Goal: Task Accomplishment & Management: Manage account settings

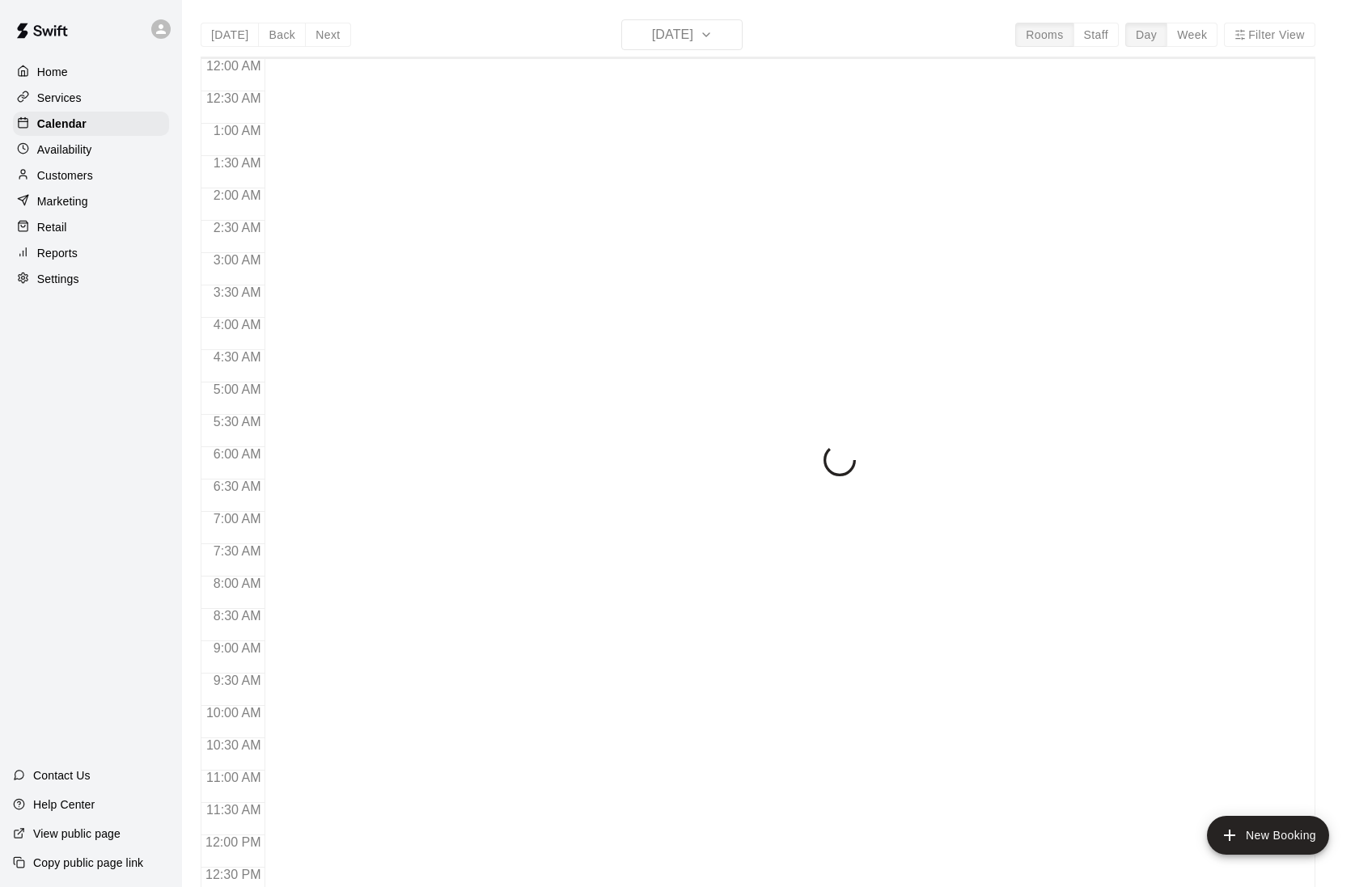
scroll to position [707, 0]
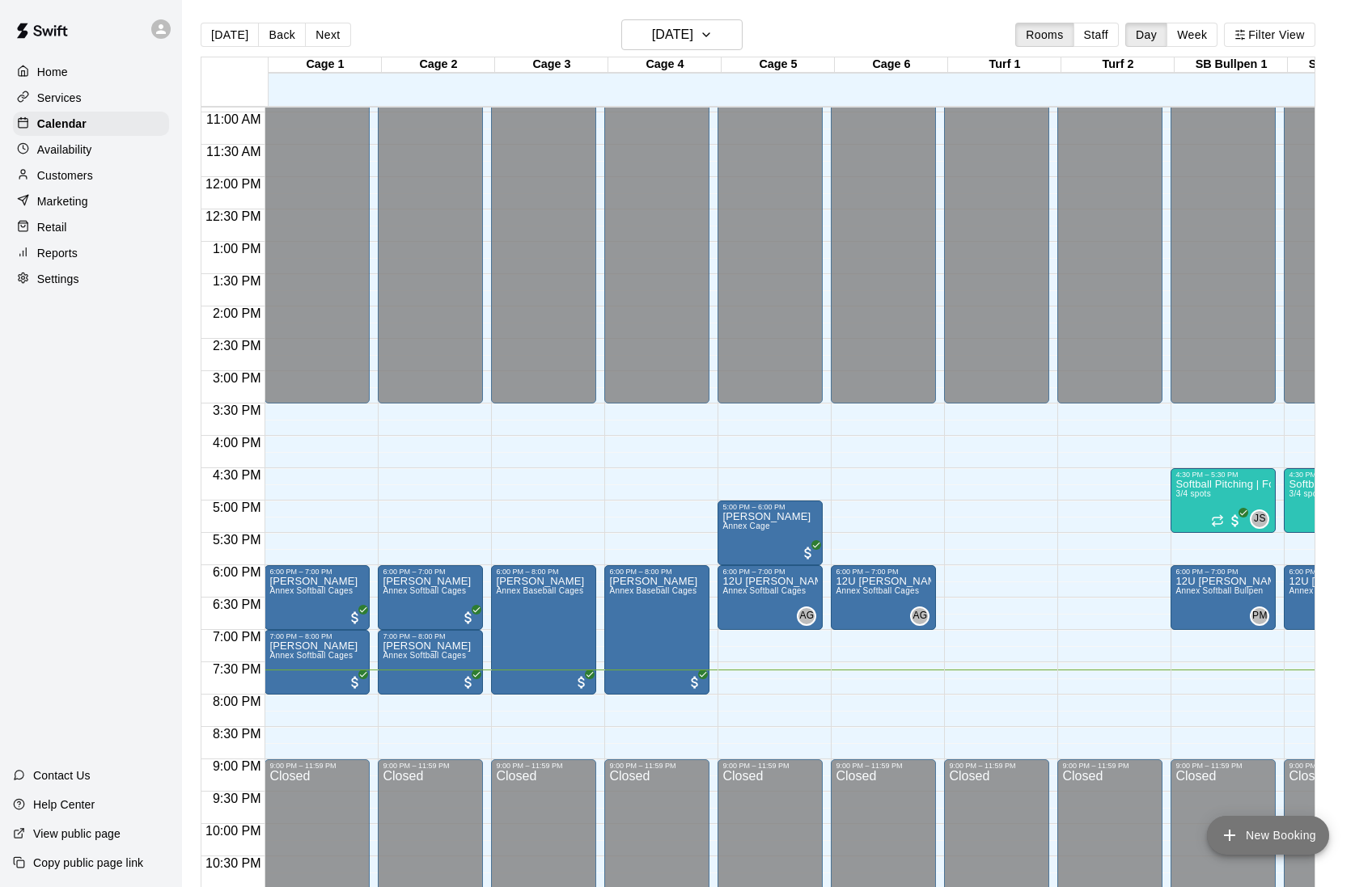
click at [1268, 837] on button "New Booking" at bounding box center [1267, 836] width 122 height 39
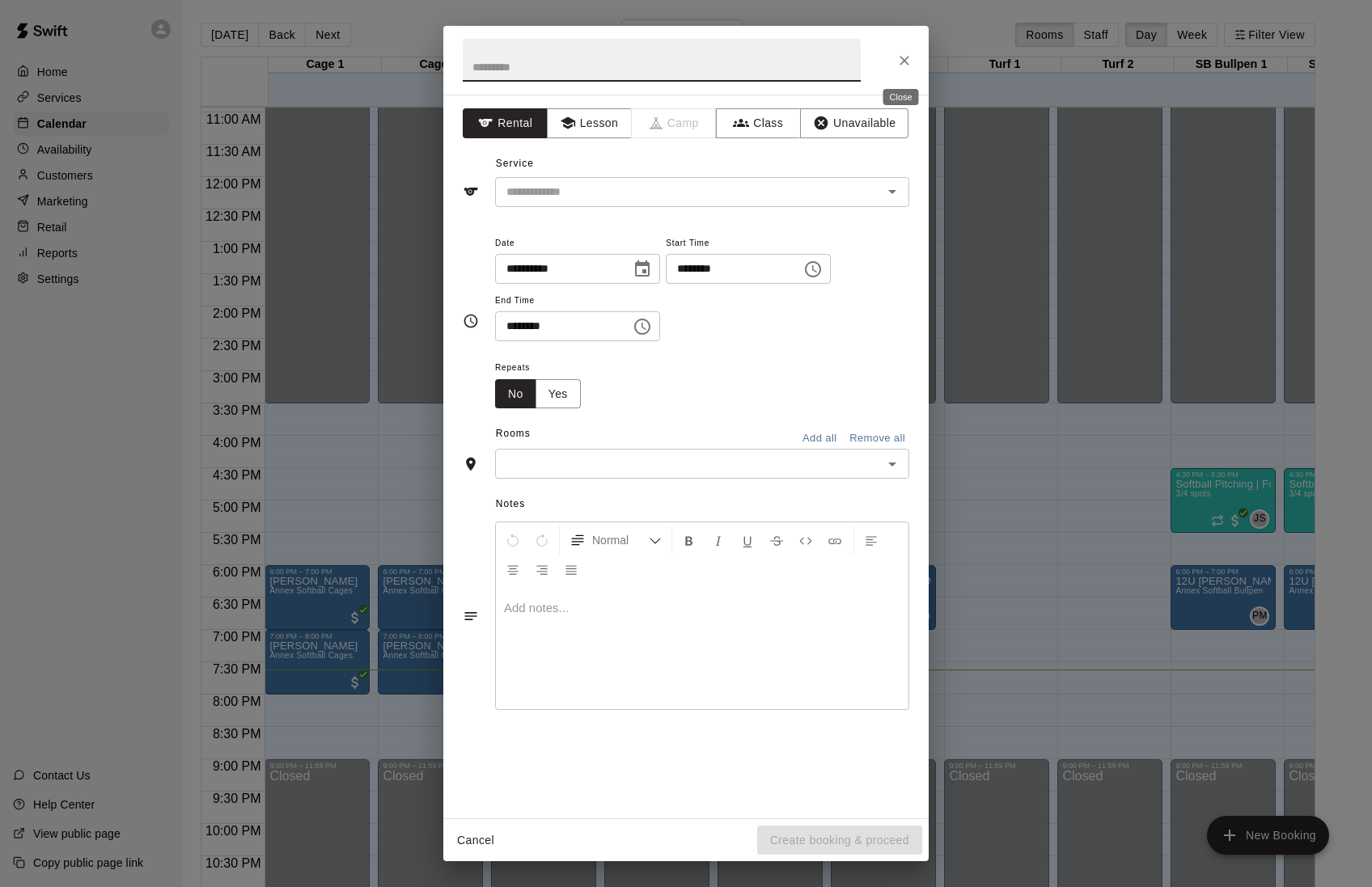
click at [898, 66] on icon "Close" at bounding box center [904, 60] width 16 height 16
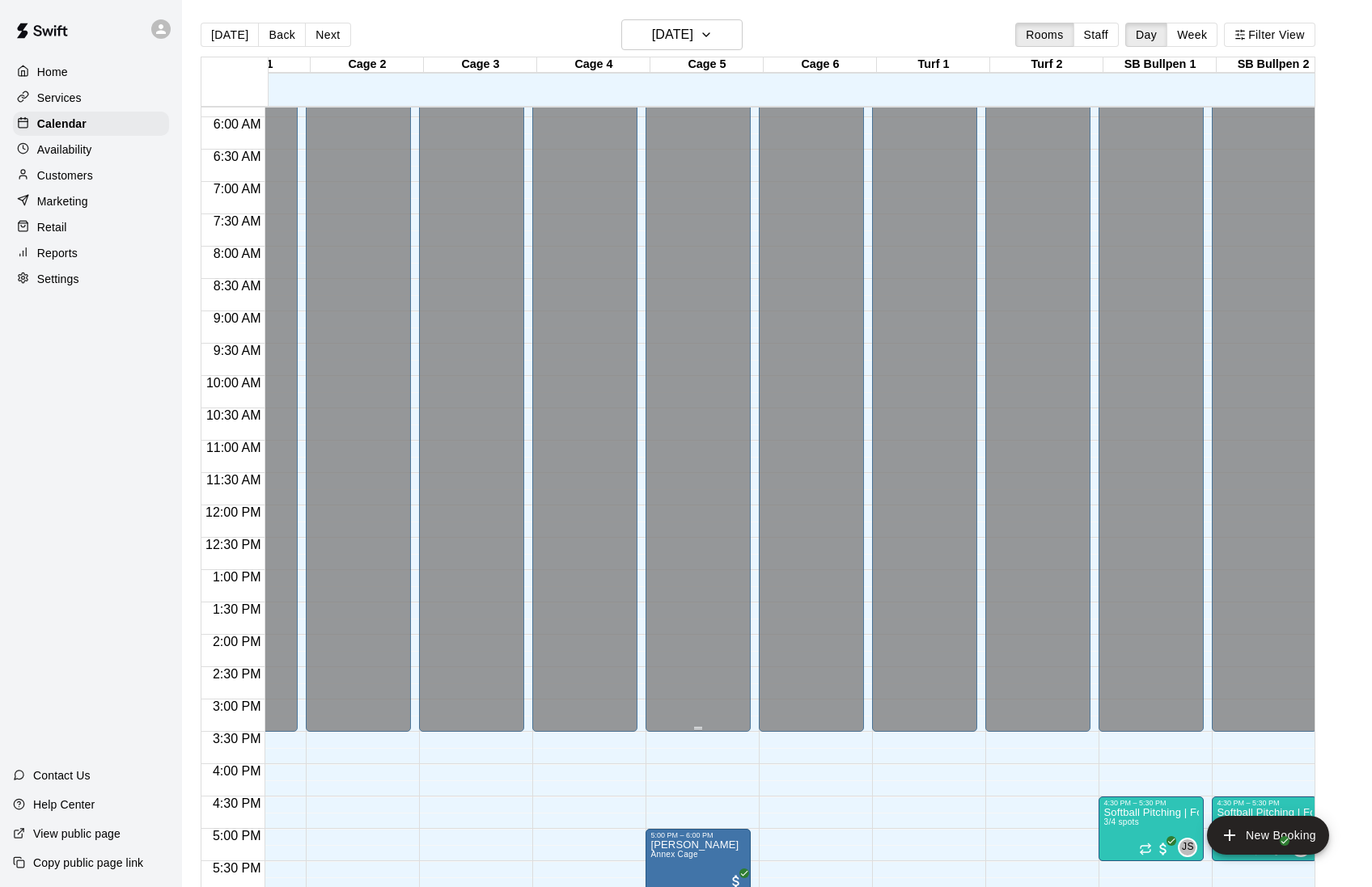
scroll to position [369, 72]
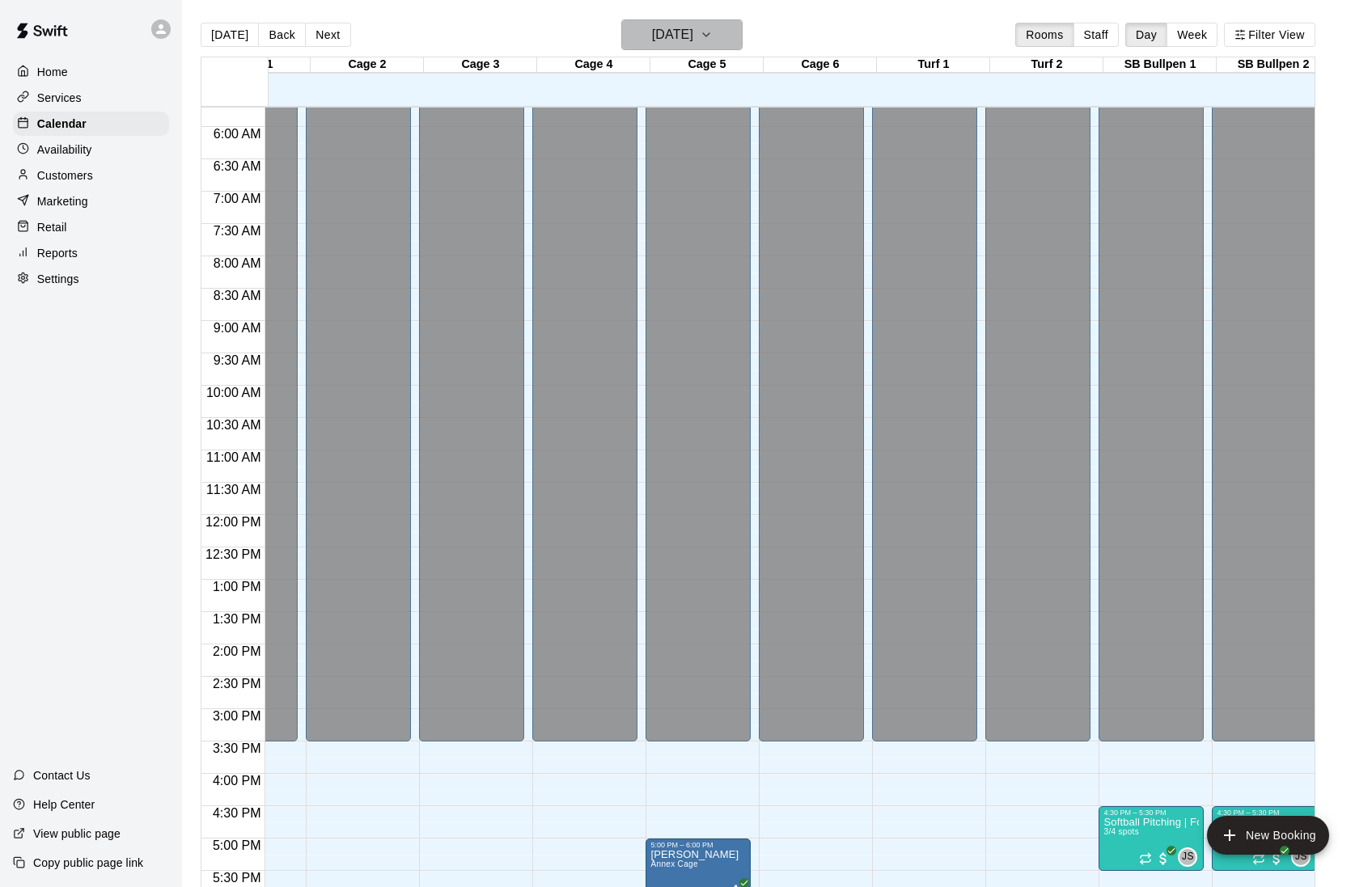
click at [693, 42] on h6 "[DATE]" at bounding box center [673, 35] width 41 height 22
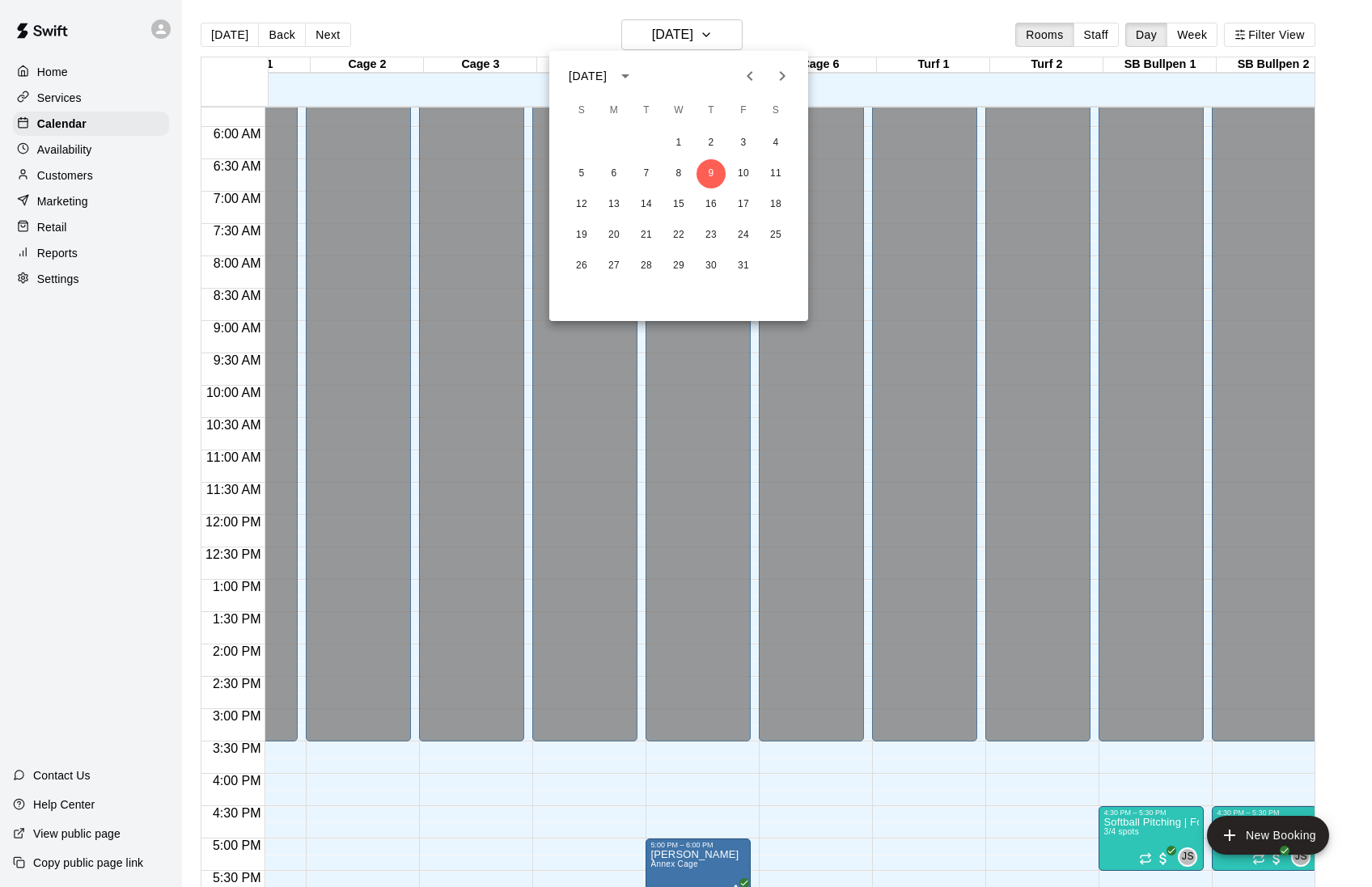
click at [742, 78] on icon "Previous month" at bounding box center [750, 76] width 20 height 20
click at [680, 201] on button "17" at bounding box center [679, 204] width 29 height 29
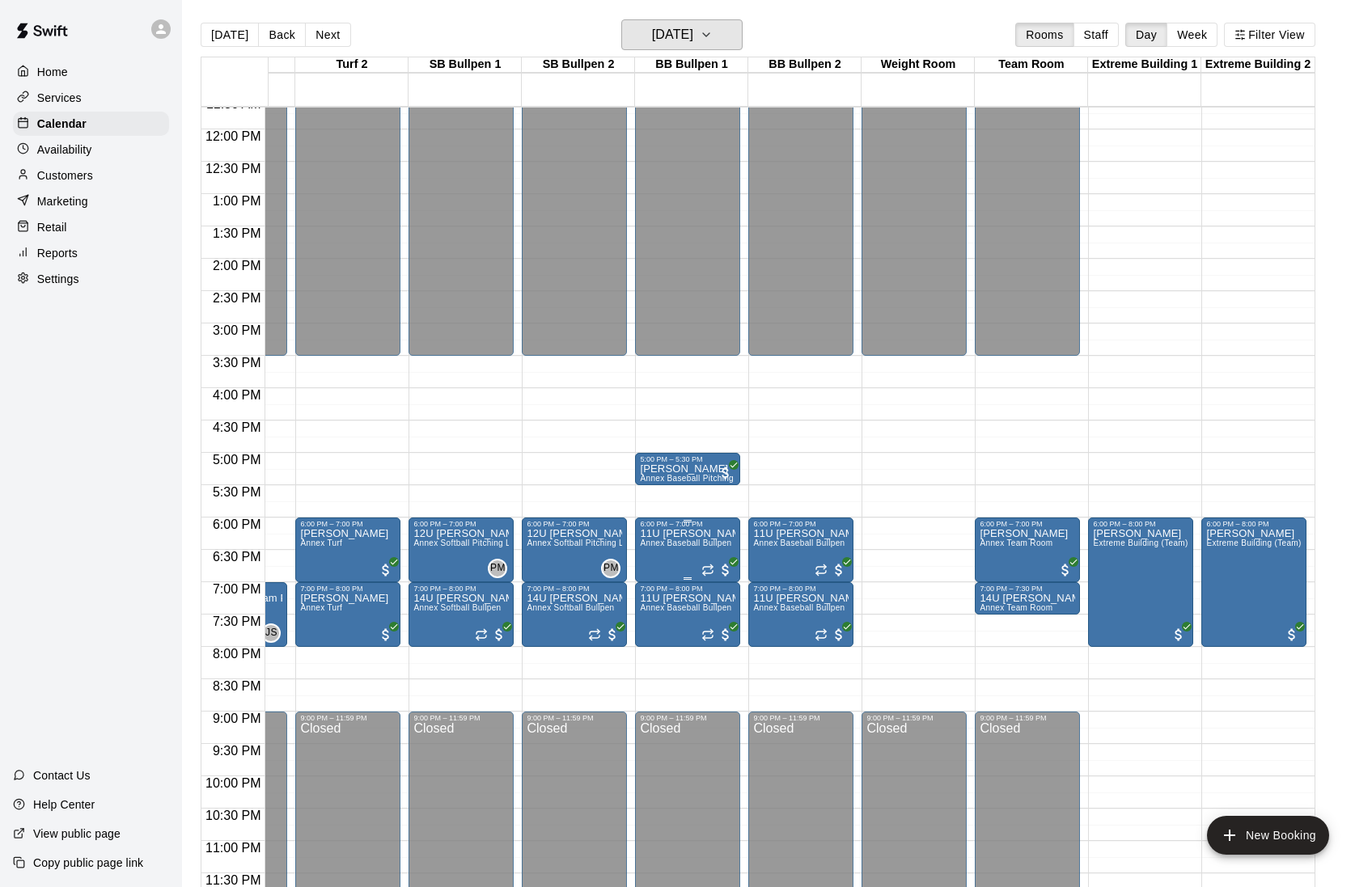
scroll to position [0, 0]
click at [690, 534] on p "11U [PERSON_NAME] P&C Training" at bounding box center [688, 534] width 95 height 0
click at [658, 597] on img "edit" at bounding box center [655, 592] width 19 height 19
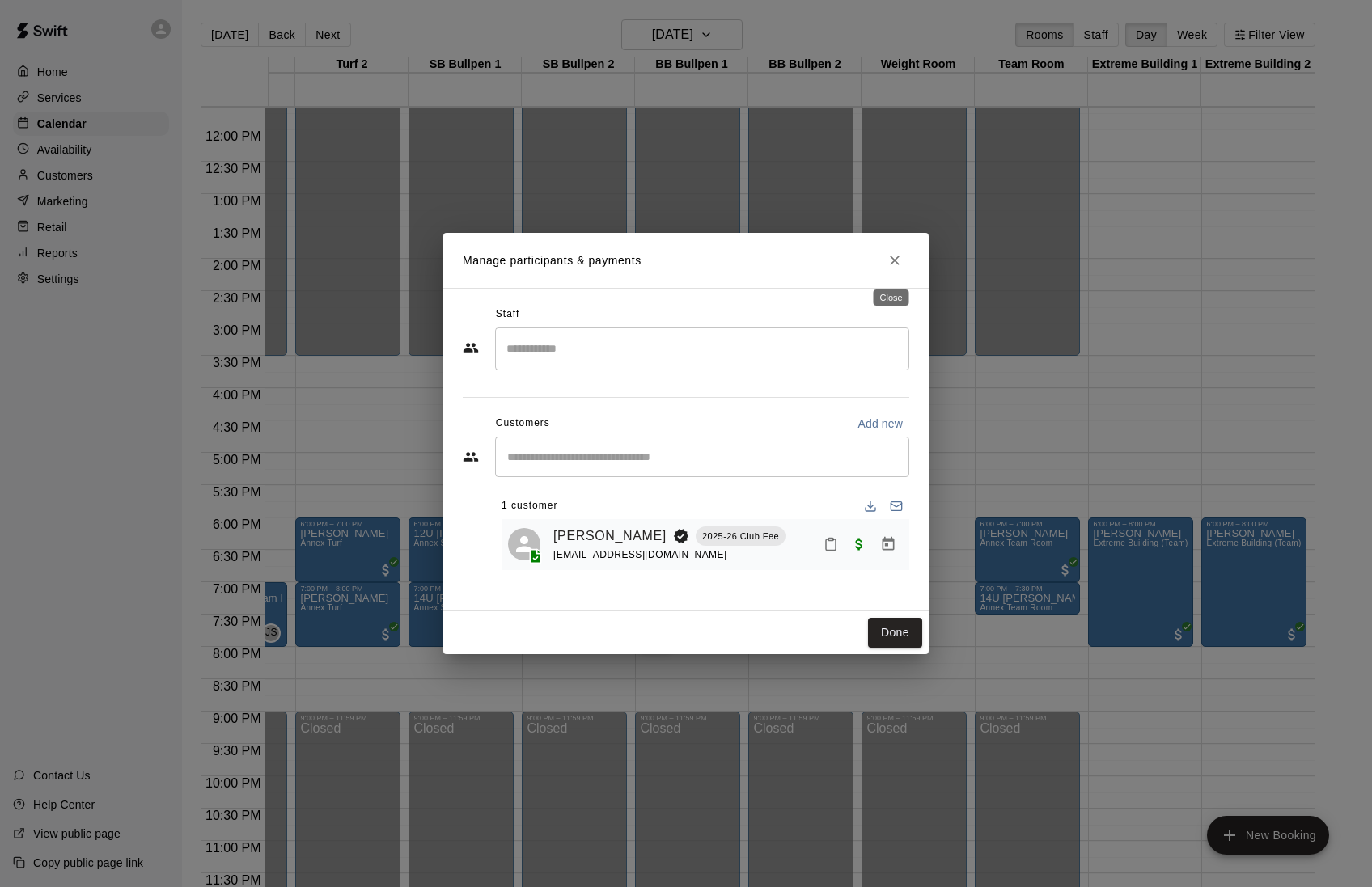
click at [897, 264] on icon "Close" at bounding box center [894, 260] width 16 height 16
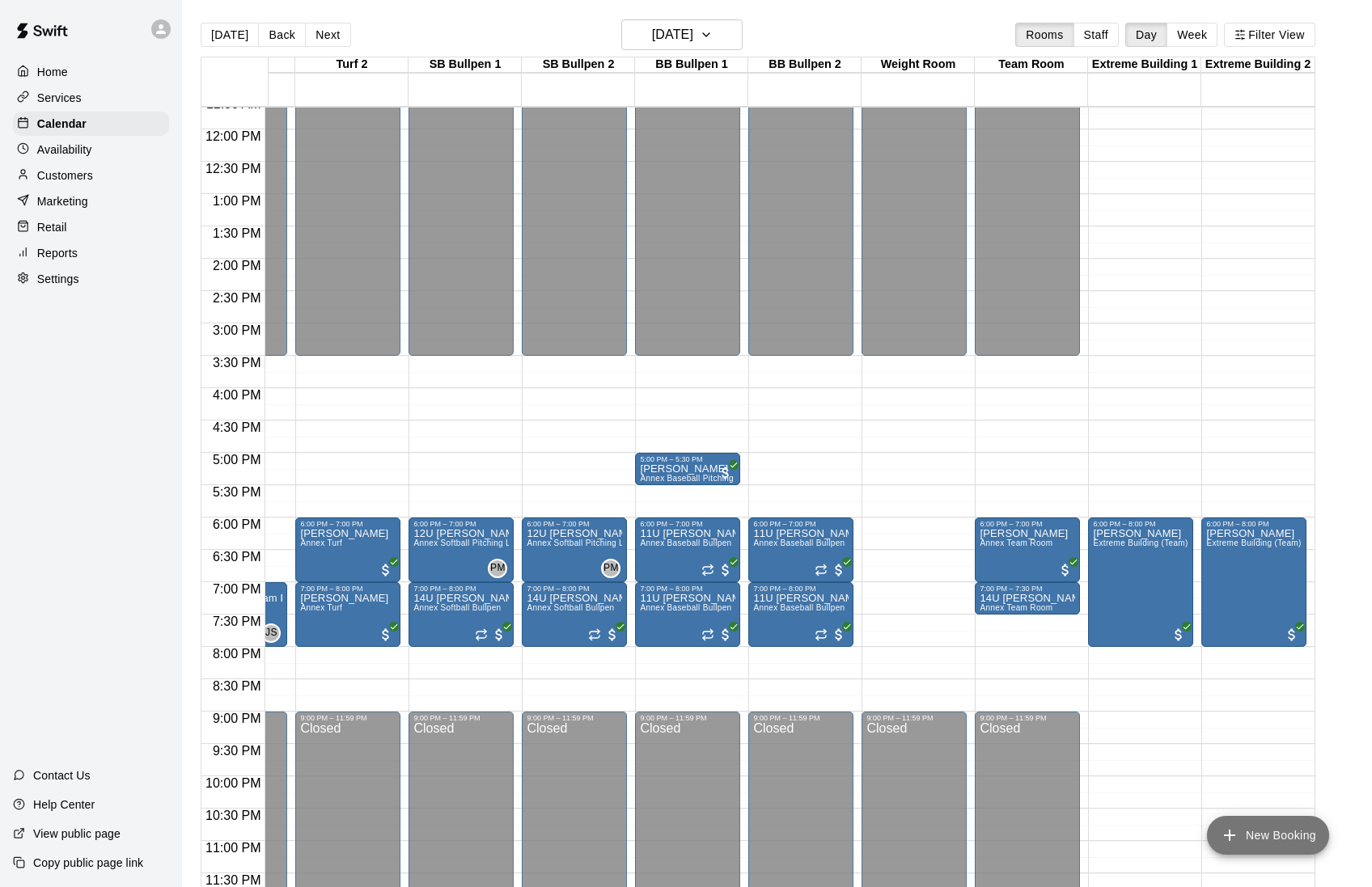
click at [1271, 839] on button "New Booking" at bounding box center [1267, 836] width 122 height 39
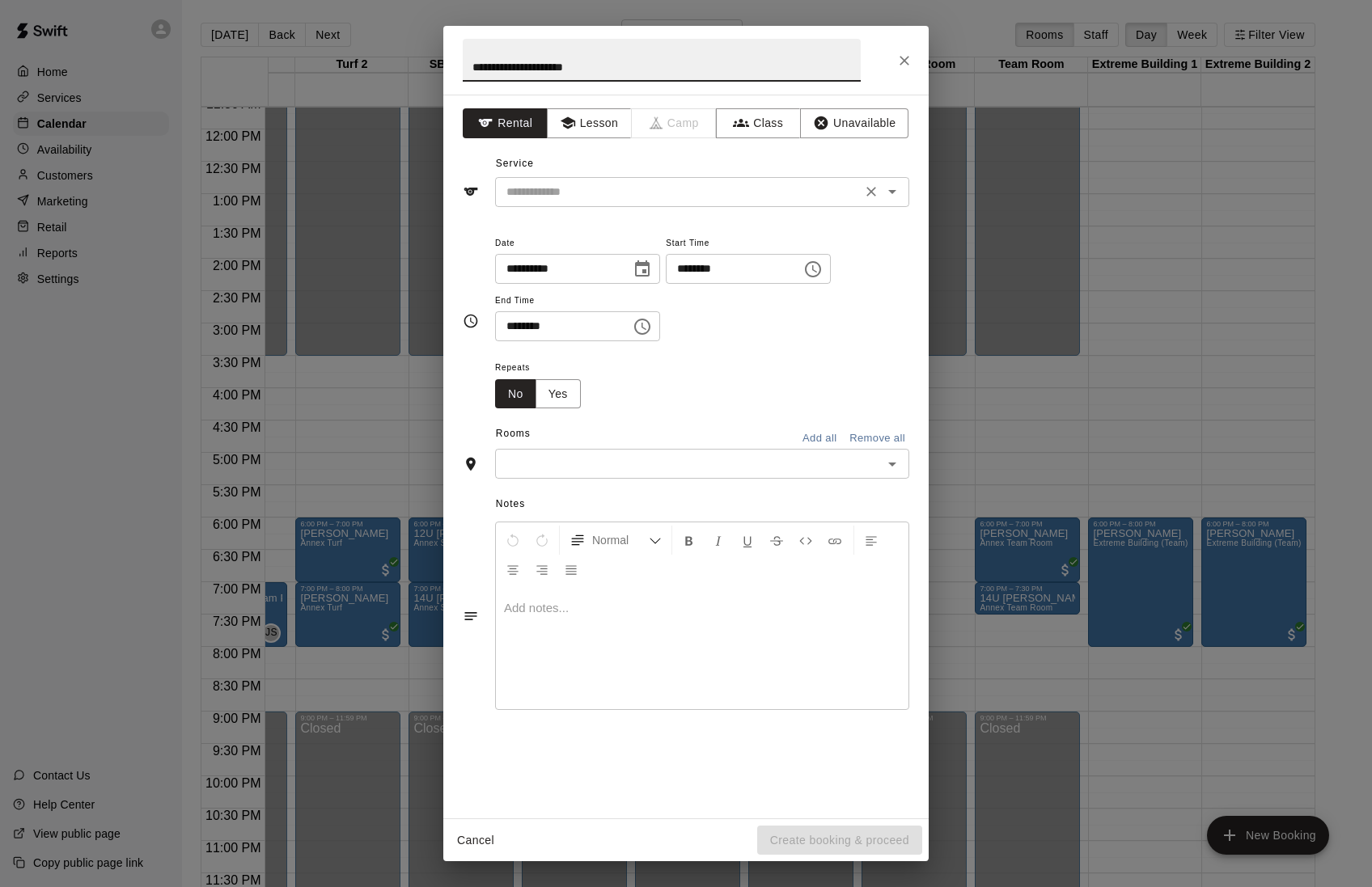
type input "**********"
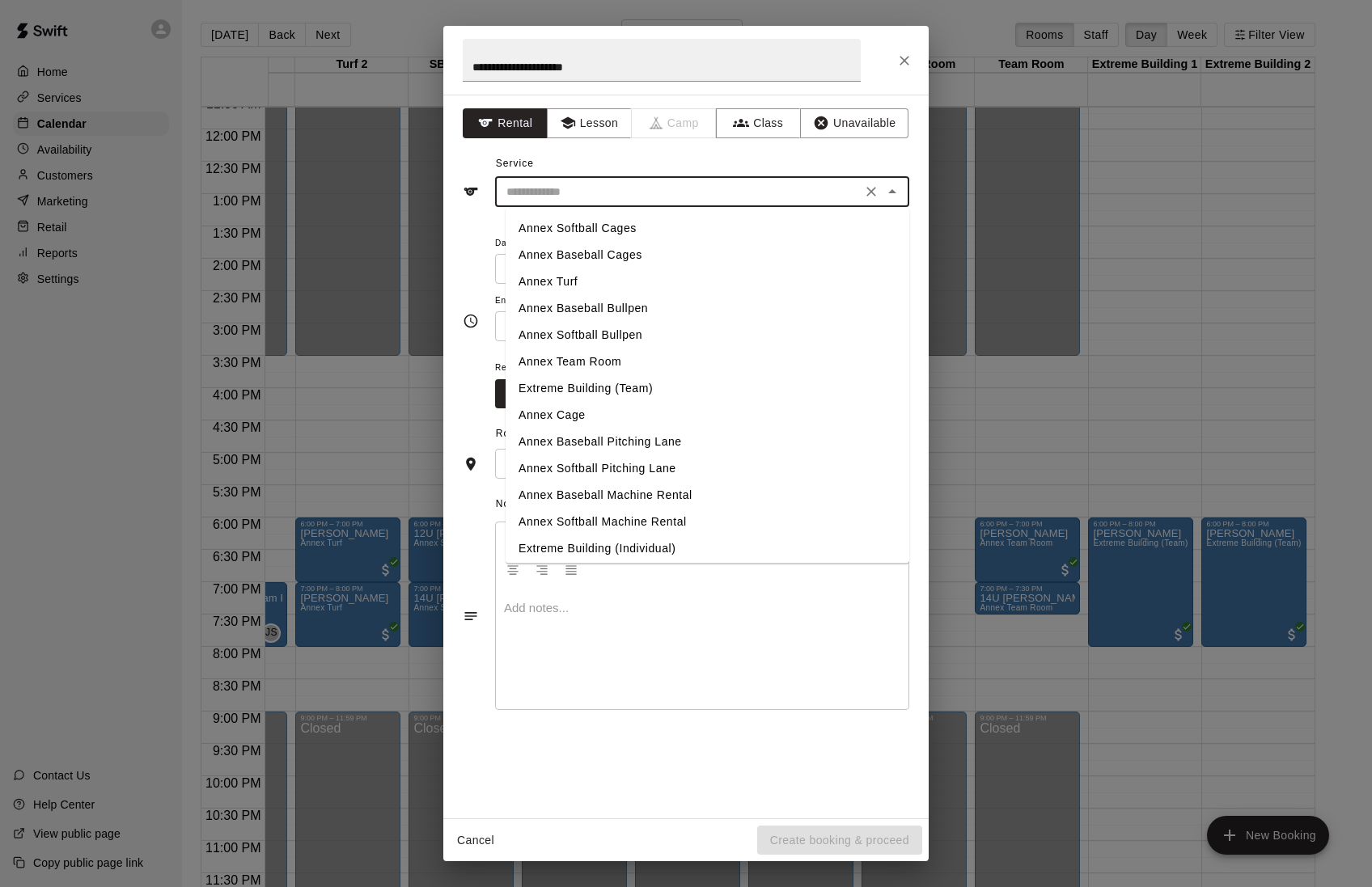
click at [580, 198] on input "text" at bounding box center [679, 193] width 357 height 21
click at [560, 328] on li "Annex Softball Bullpen" at bounding box center [707, 335] width 404 height 27
type input "**********"
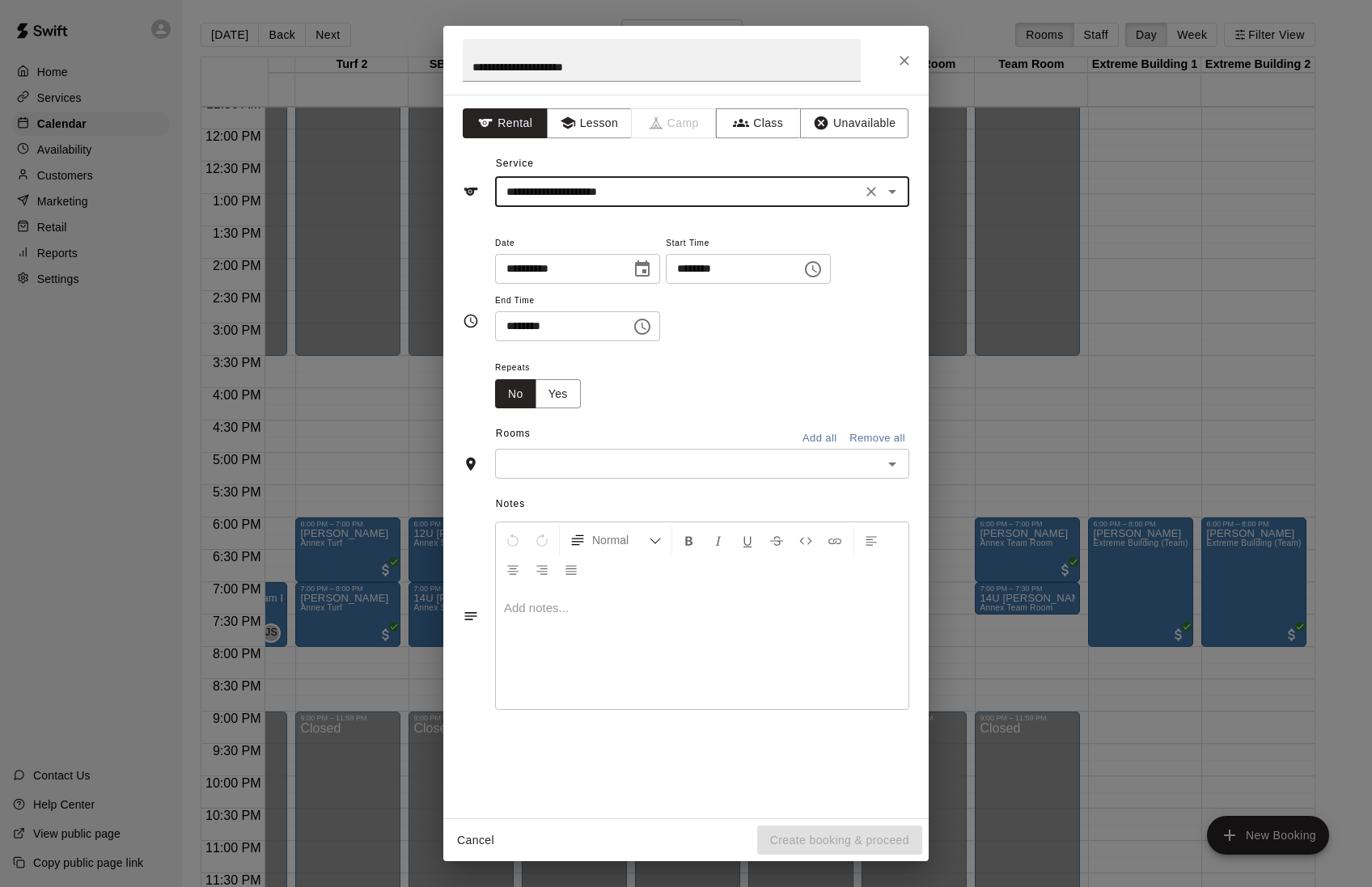
click at [720, 274] on input "********" at bounding box center [727, 269] width 124 height 30
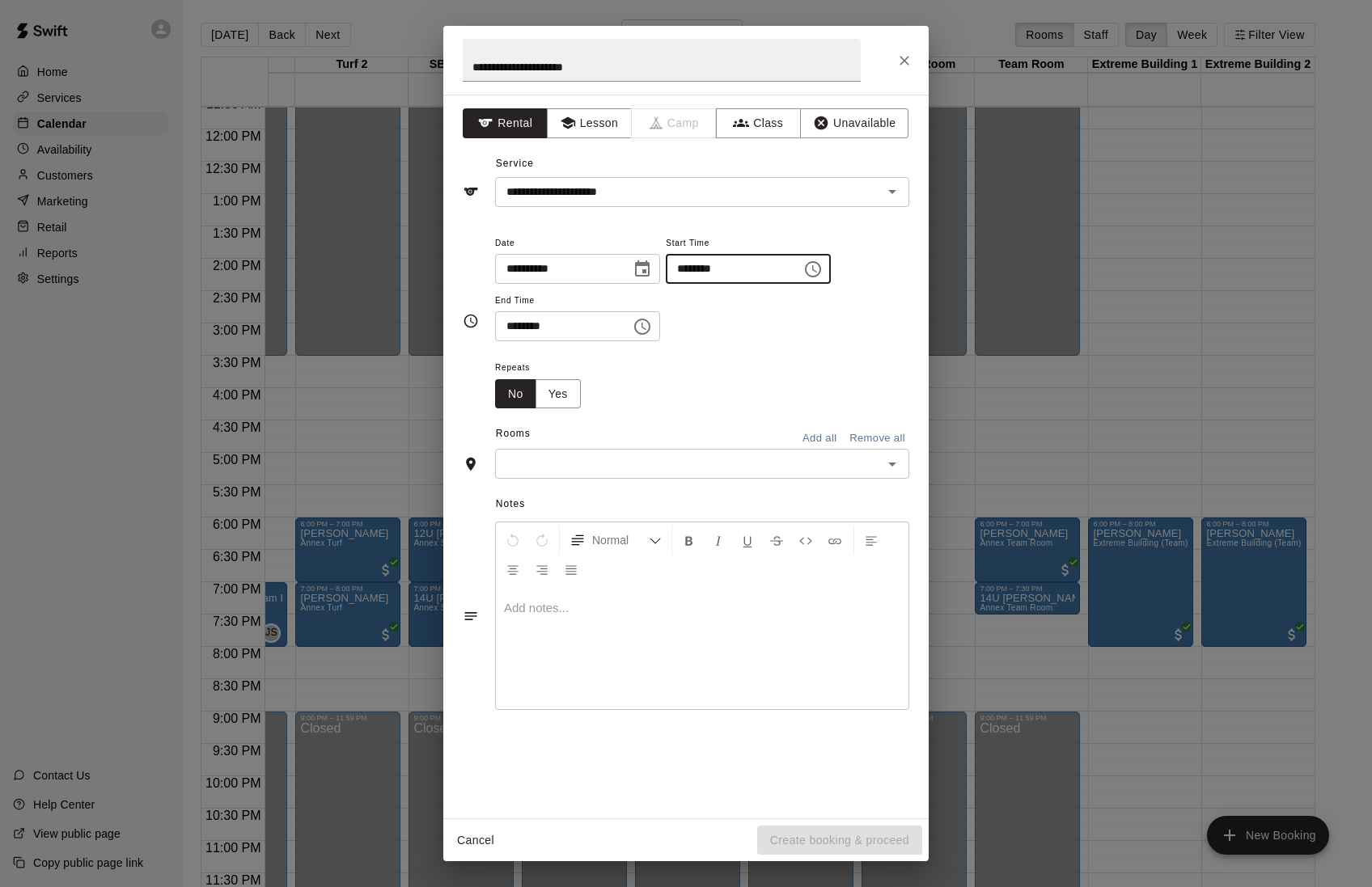
type input "********"
click at [538, 338] on input "********" at bounding box center [557, 326] width 124 height 30
type input "********"
click at [571, 406] on button "Yes" at bounding box center [558, 394] width 45 height 30
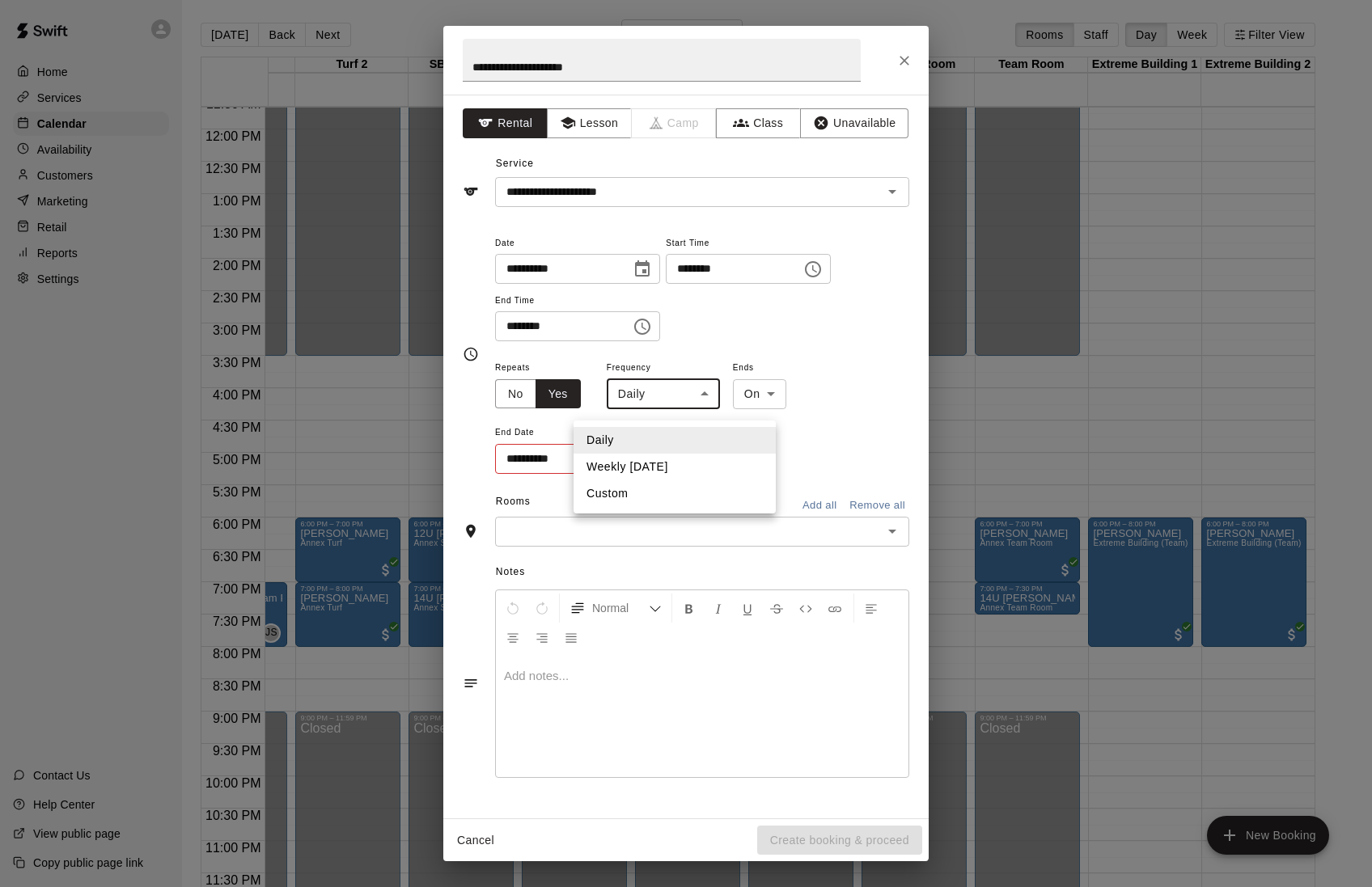
click at [683, 414] on body "Home Services Calendar Availability Customers Marketing Retail Reports Settings…" at bounding box center [686, 456] width 1372 height 913
click at [677, 460] on li "Weekly [DATE]" at bounding box center [675, 467] width 202 height 27
type input "******"
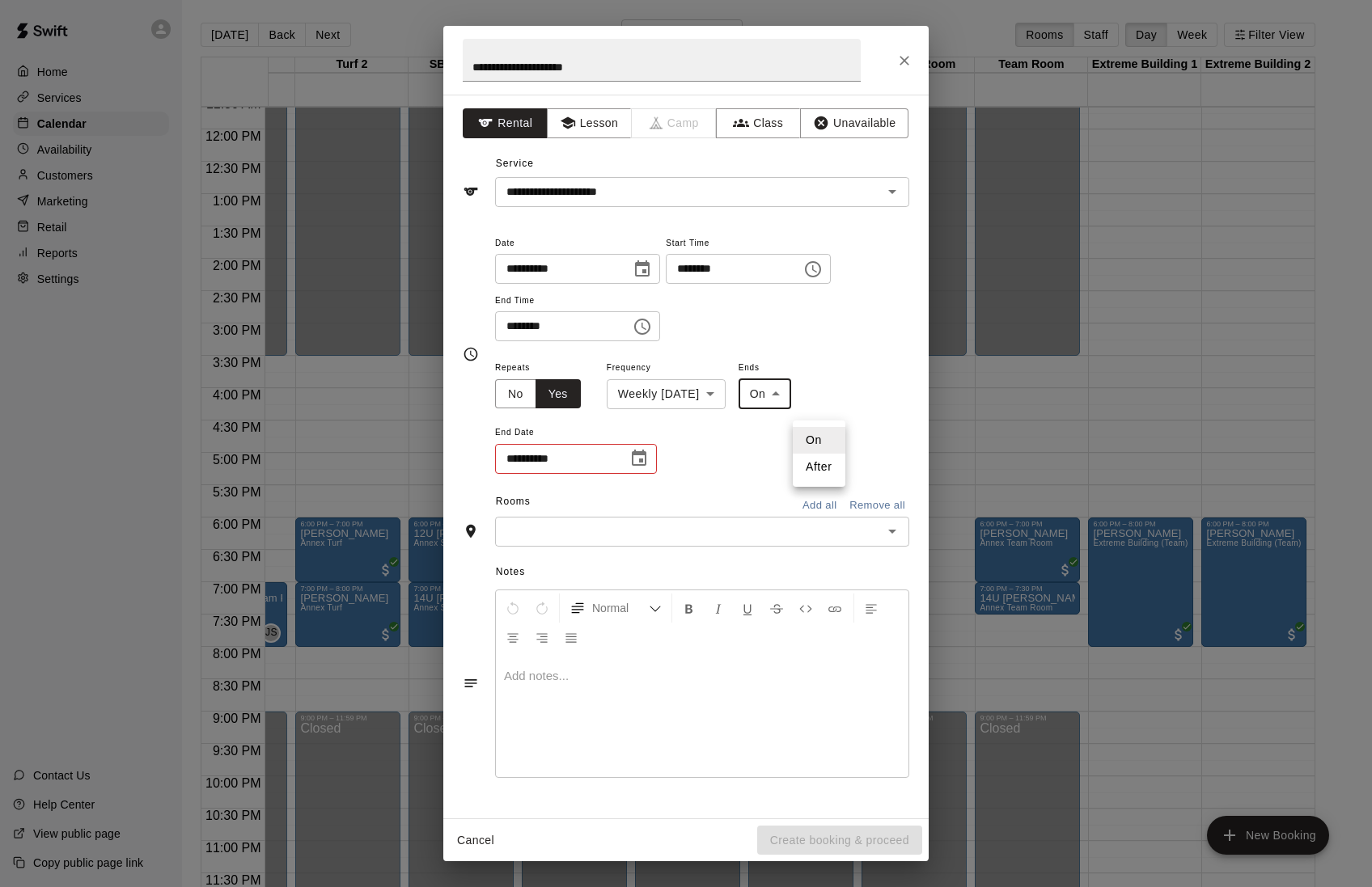
click at [813, 408] on body "Home Services Calendar Availability Customers Marketing Retail Reports Settings…" at bounding box center [686, 456] width 1372 height 913
click at [813, 467] on li "After" at bounding box center [819, 467] width 52 height 27
type input "*****"
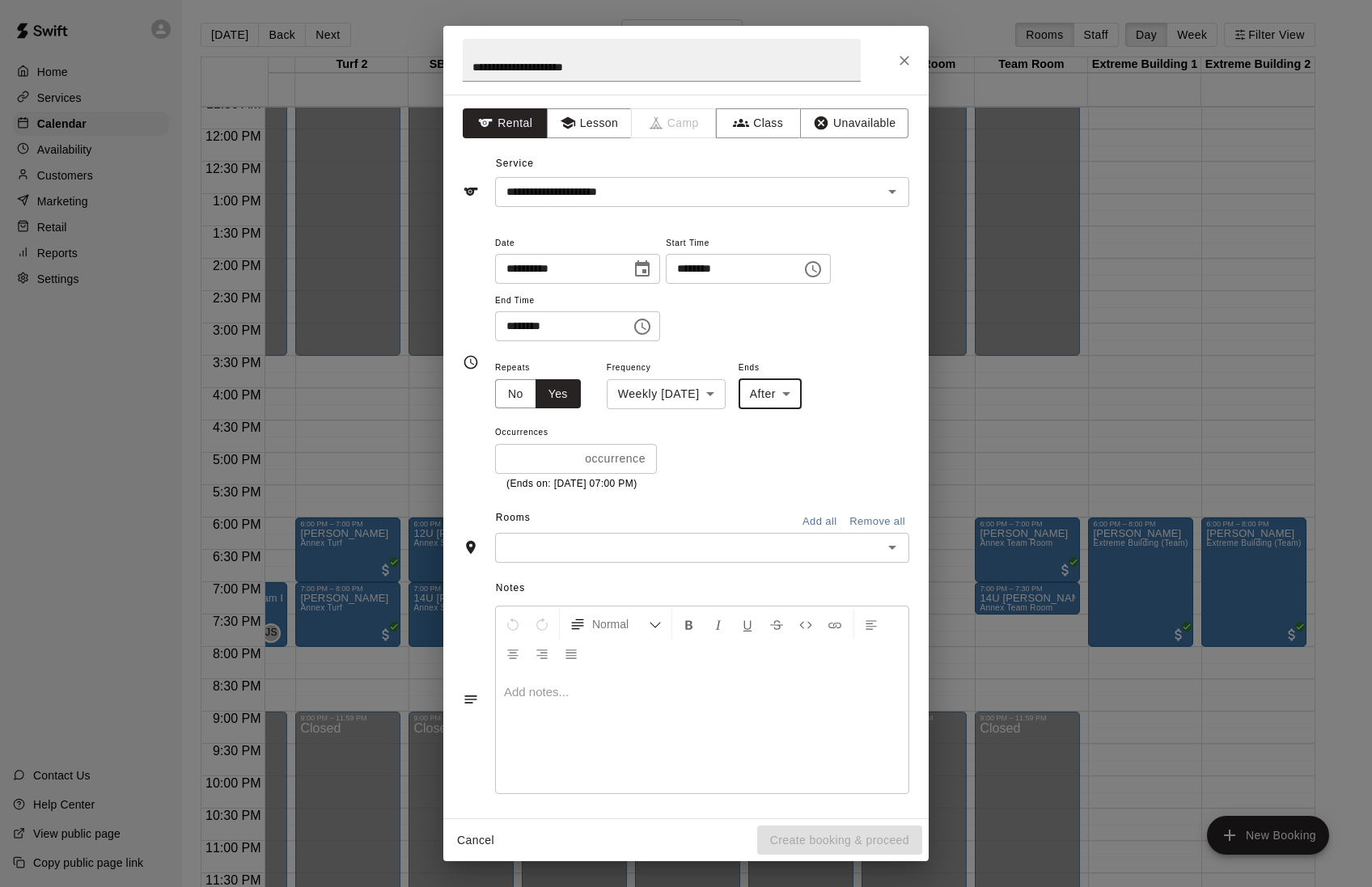
click at [551, 474] on input "*" at bounding box center [536, 459] width 83 height 30
type input "*"
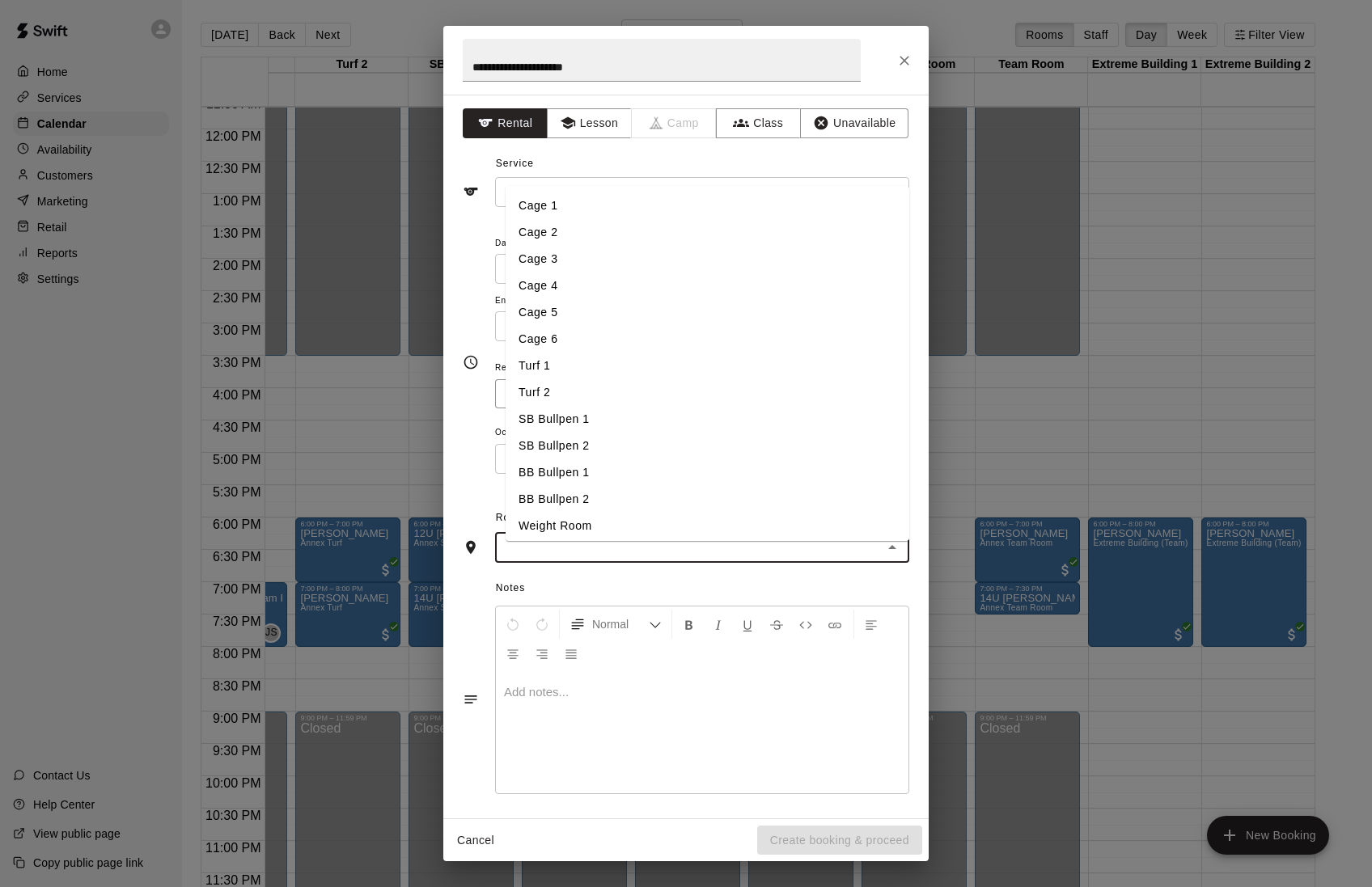
click at [578, 558] on input "text" at bounding box center [689, 549] width 378 height 21
click at [563, 421] on li "SB Bullpen 1" at bounding box center [707, 419] width 404 height 27
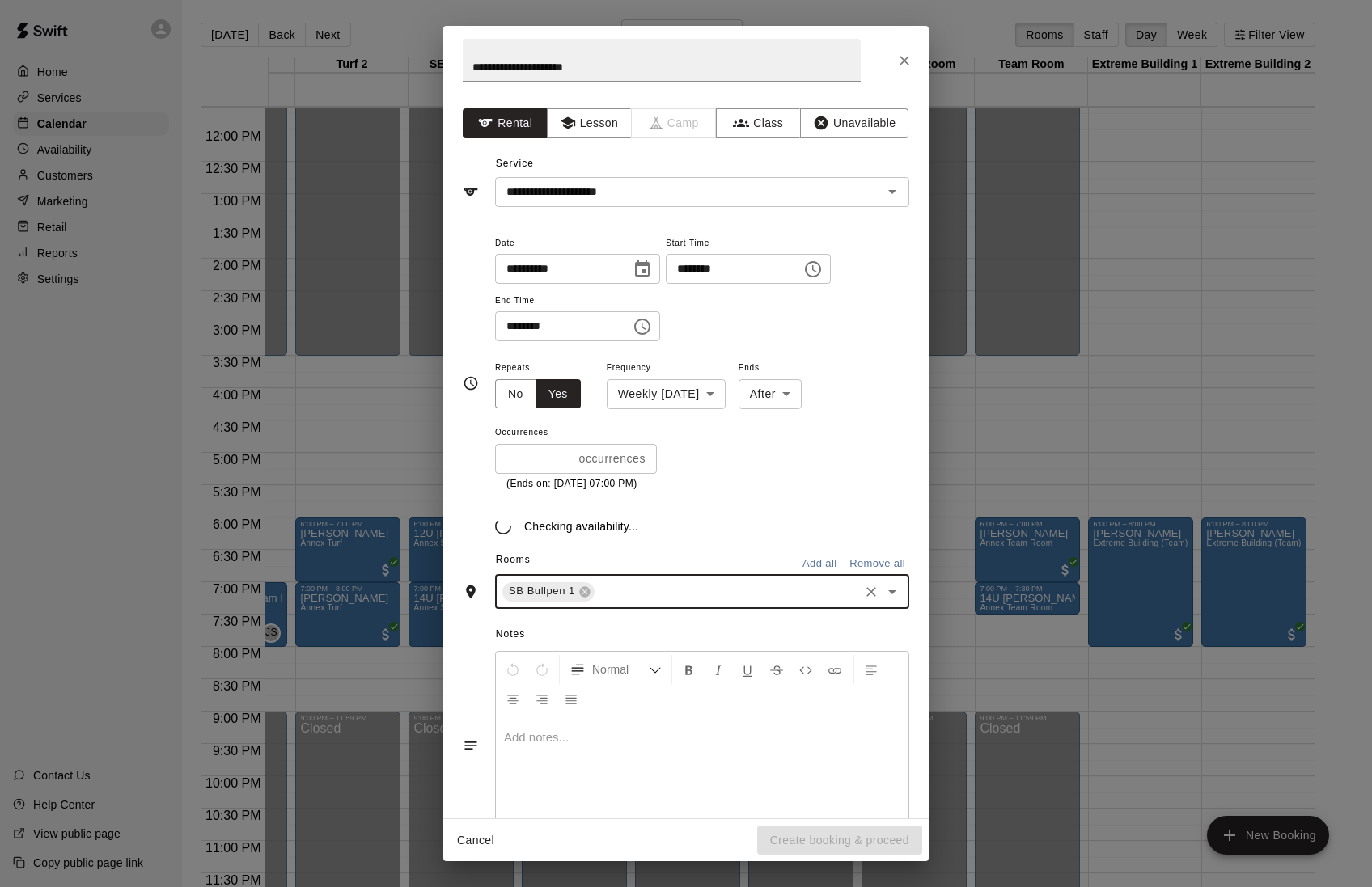
type input "*"
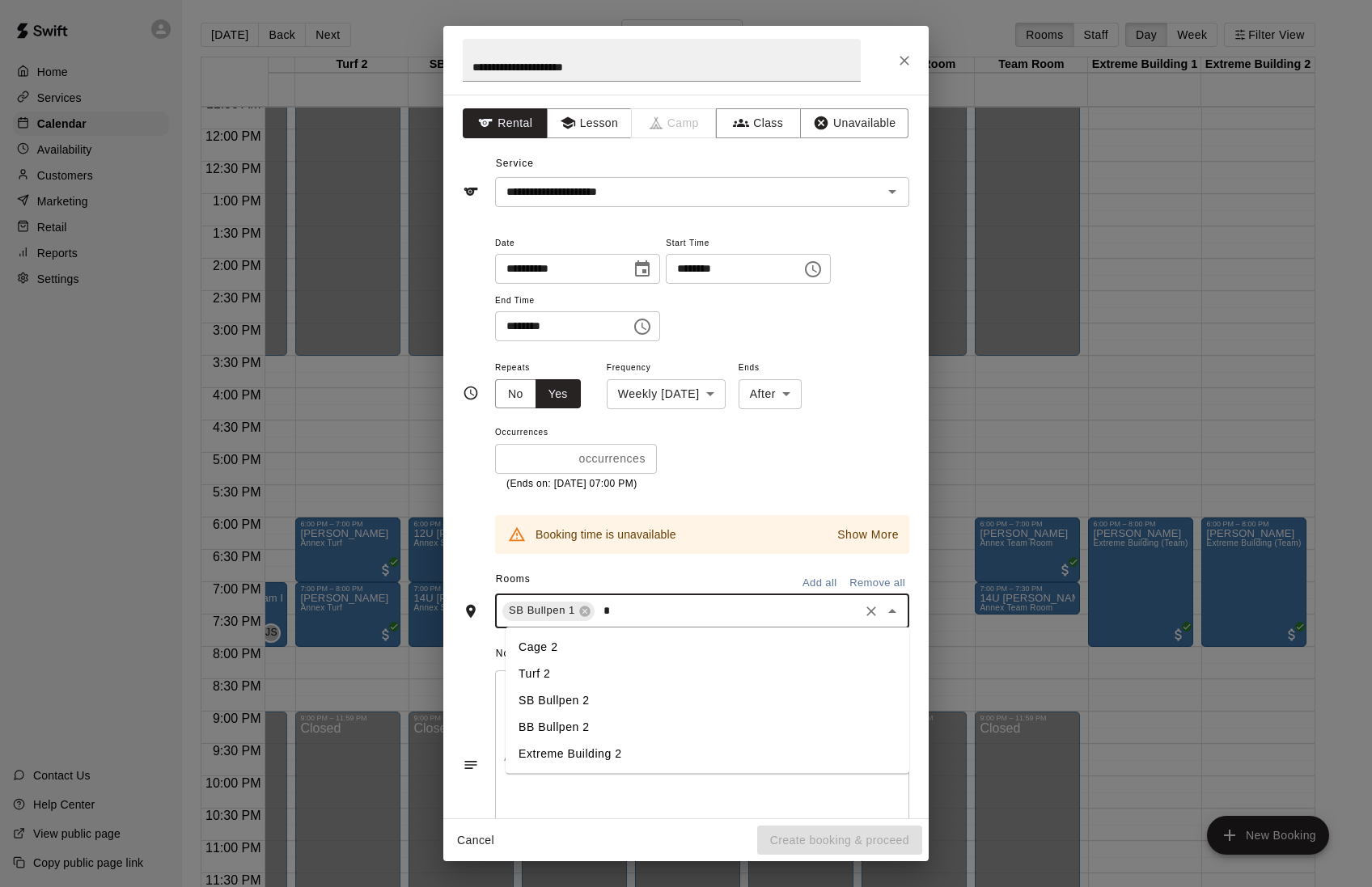
click at [591, 713] on li "SB Bullpen 2" at bounding box center [707, 700] width 404 height 27
click at [650, 268] on icon "Choose date, selected date is Sep 17, 2025" at bounding box center [642, 268] width 15 height 16
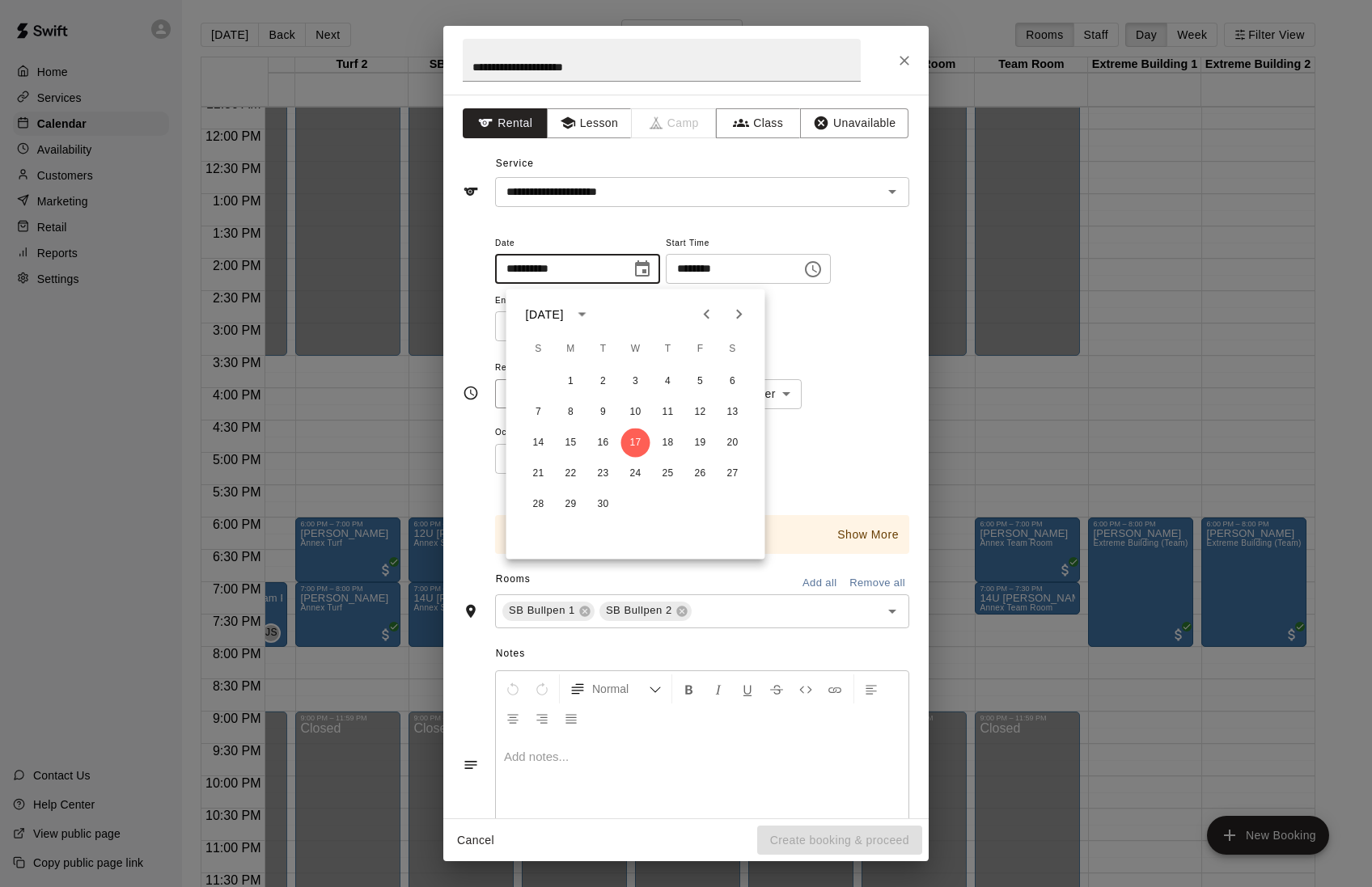
click at [731, 312] on icon "Next month" at bounding box center [739, 314] width 20 height 20
click at [666, 412] on button "6" at bounding box center [667, 412] width 29 height 29
type input "**********"
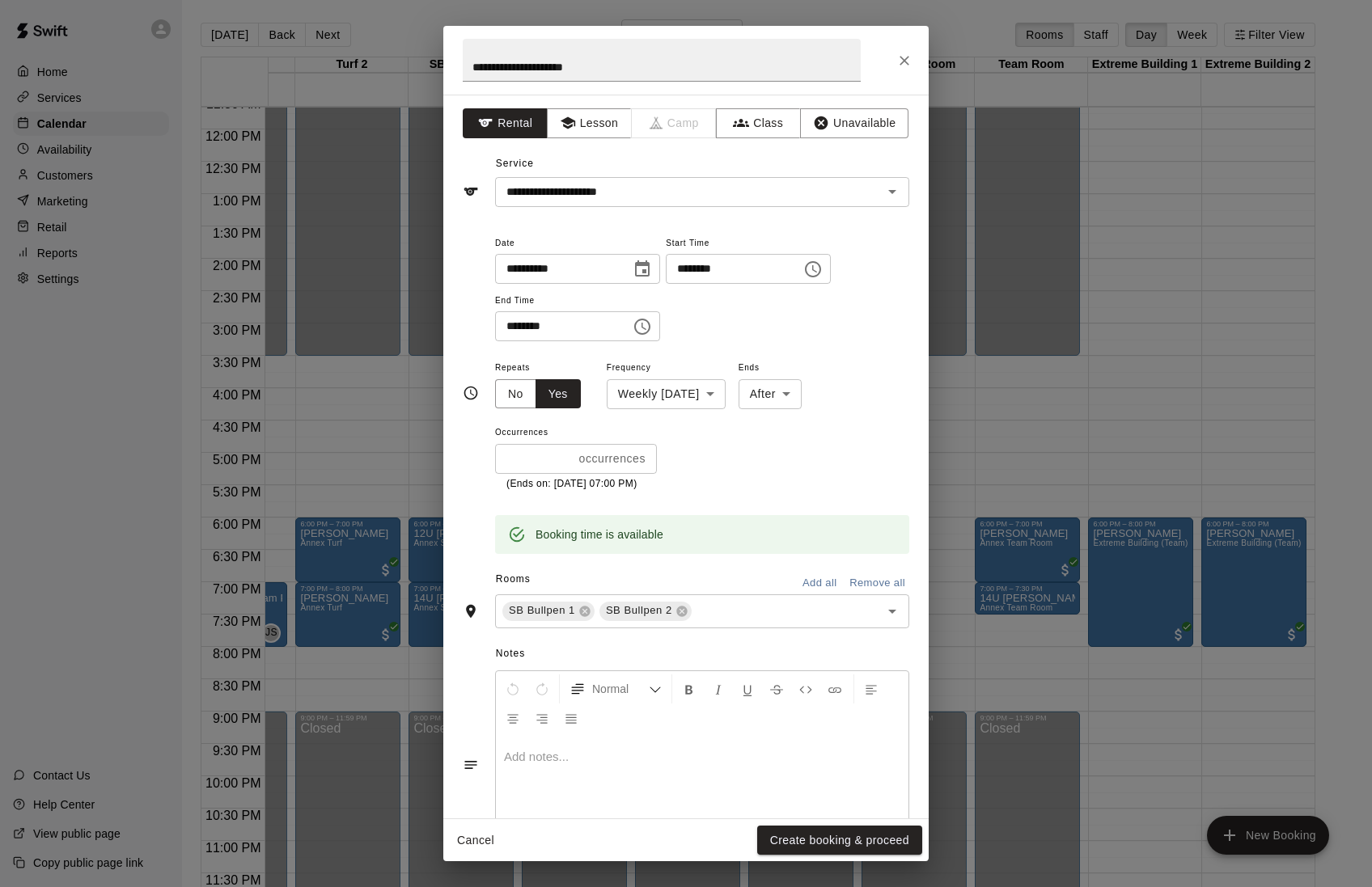
click at [691, 406] on body "Home Services Calendar Availability Customers Marketing Retail Reports Settings…" at bounding box center [686, 456] width 1372 height 913
click at [670, 460] on li "Weekly [DATE]" at bounding box center [693, 467] width 202 height 27
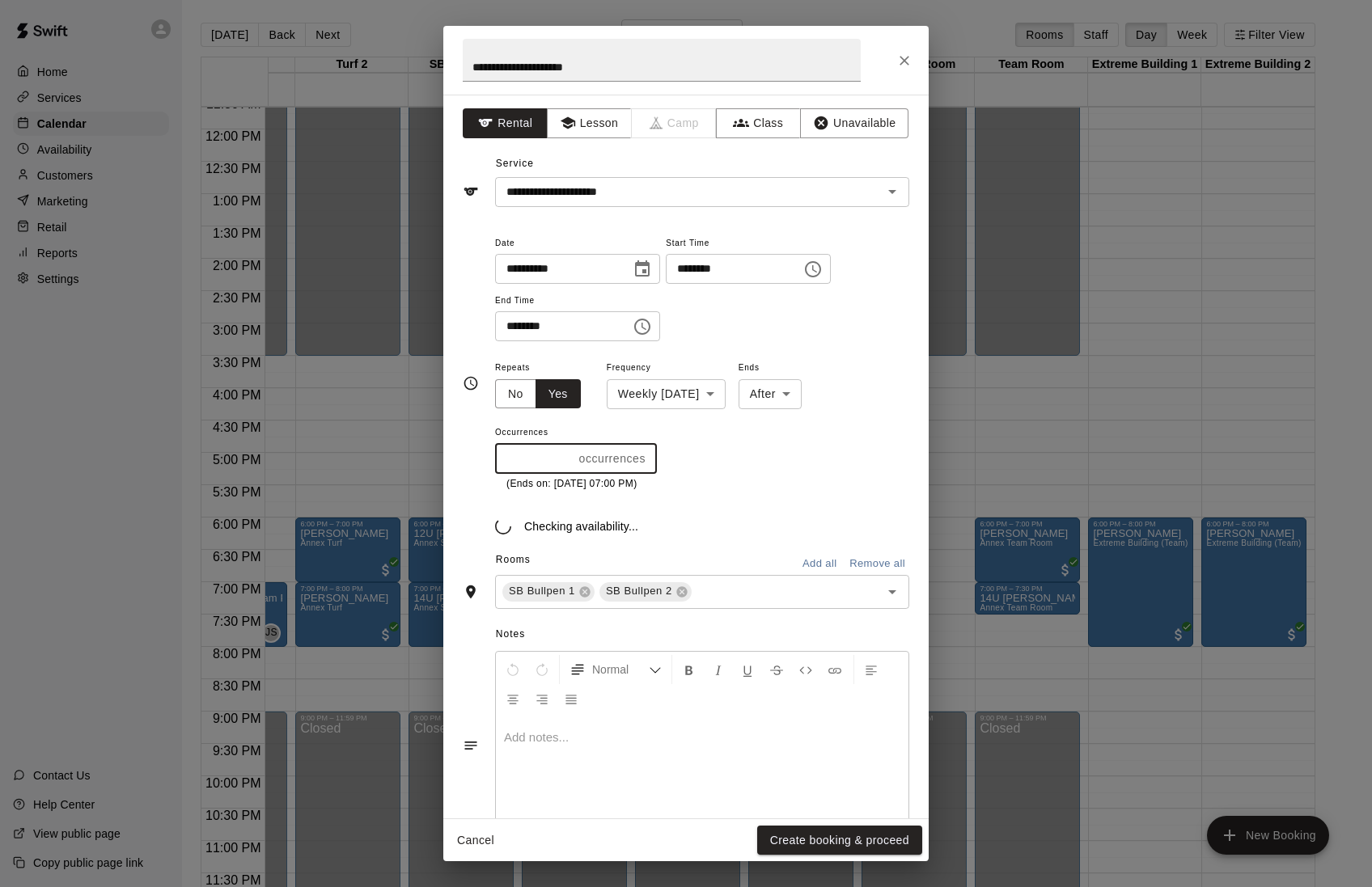
click at [573, 474] on input "*" at bounding box center [534, 459] width 78 height 30
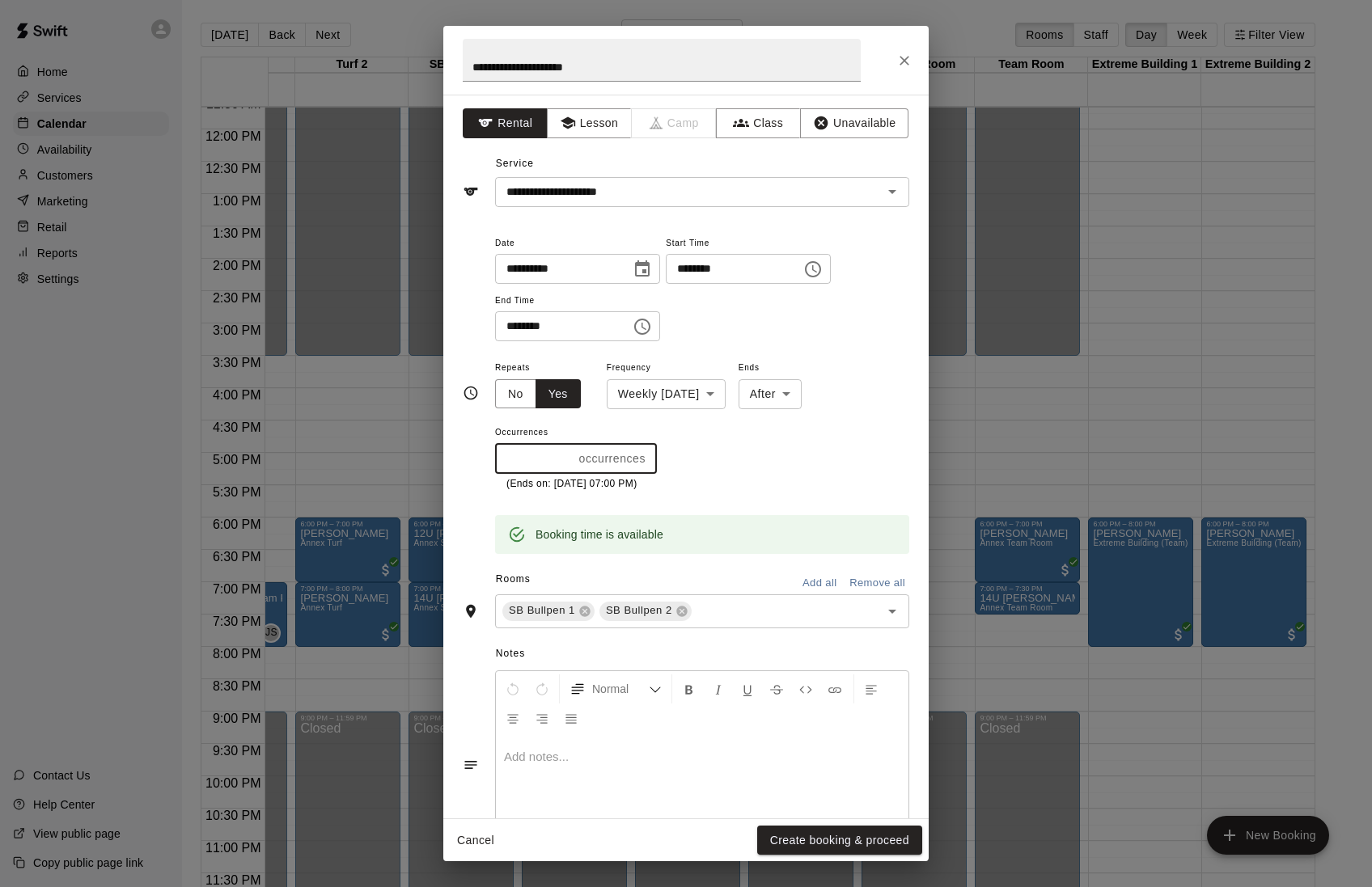
type input "*"
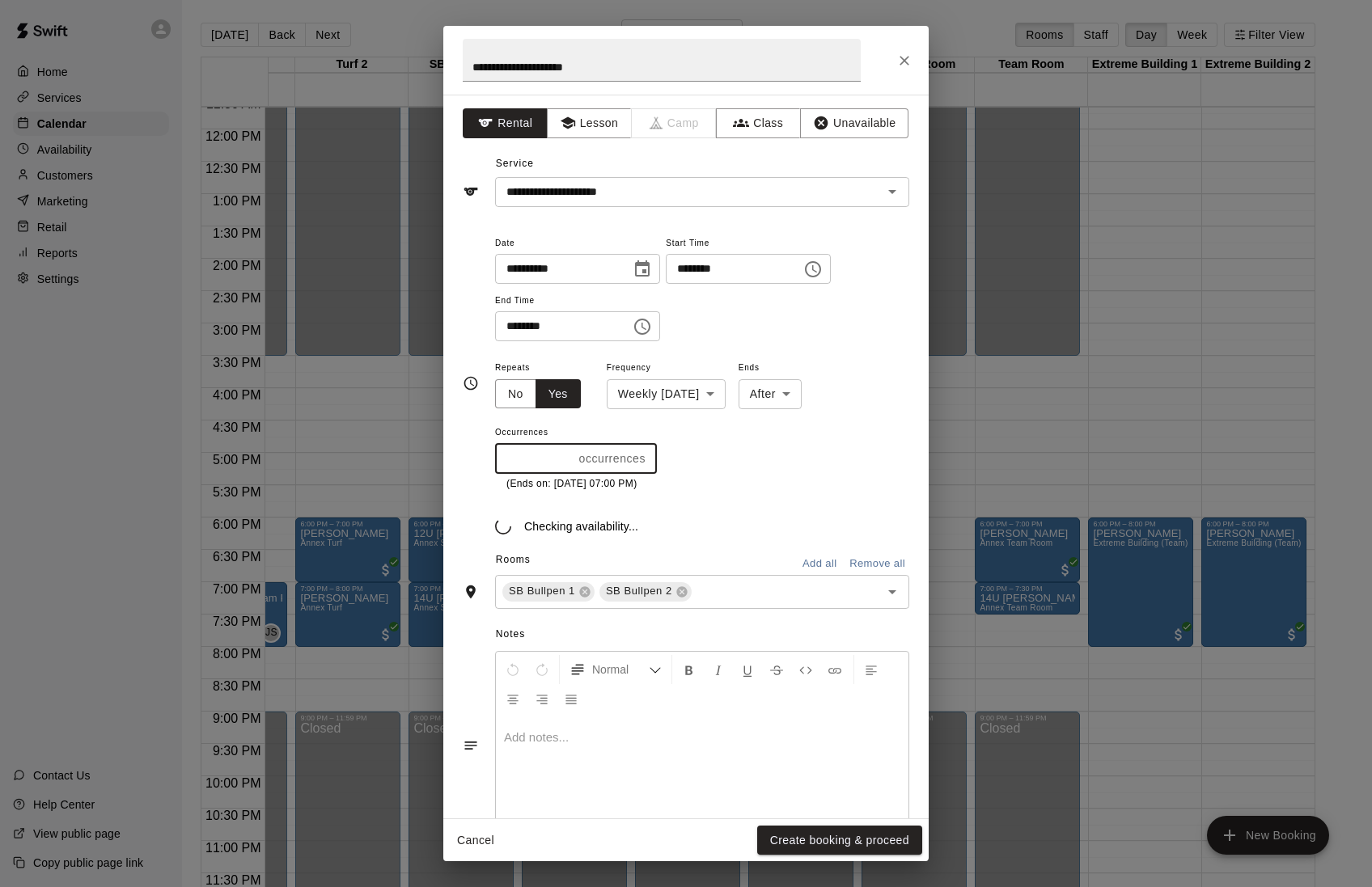
click at [573, 466] on input "*" at bounding box center [534, 459] width 78 height 30
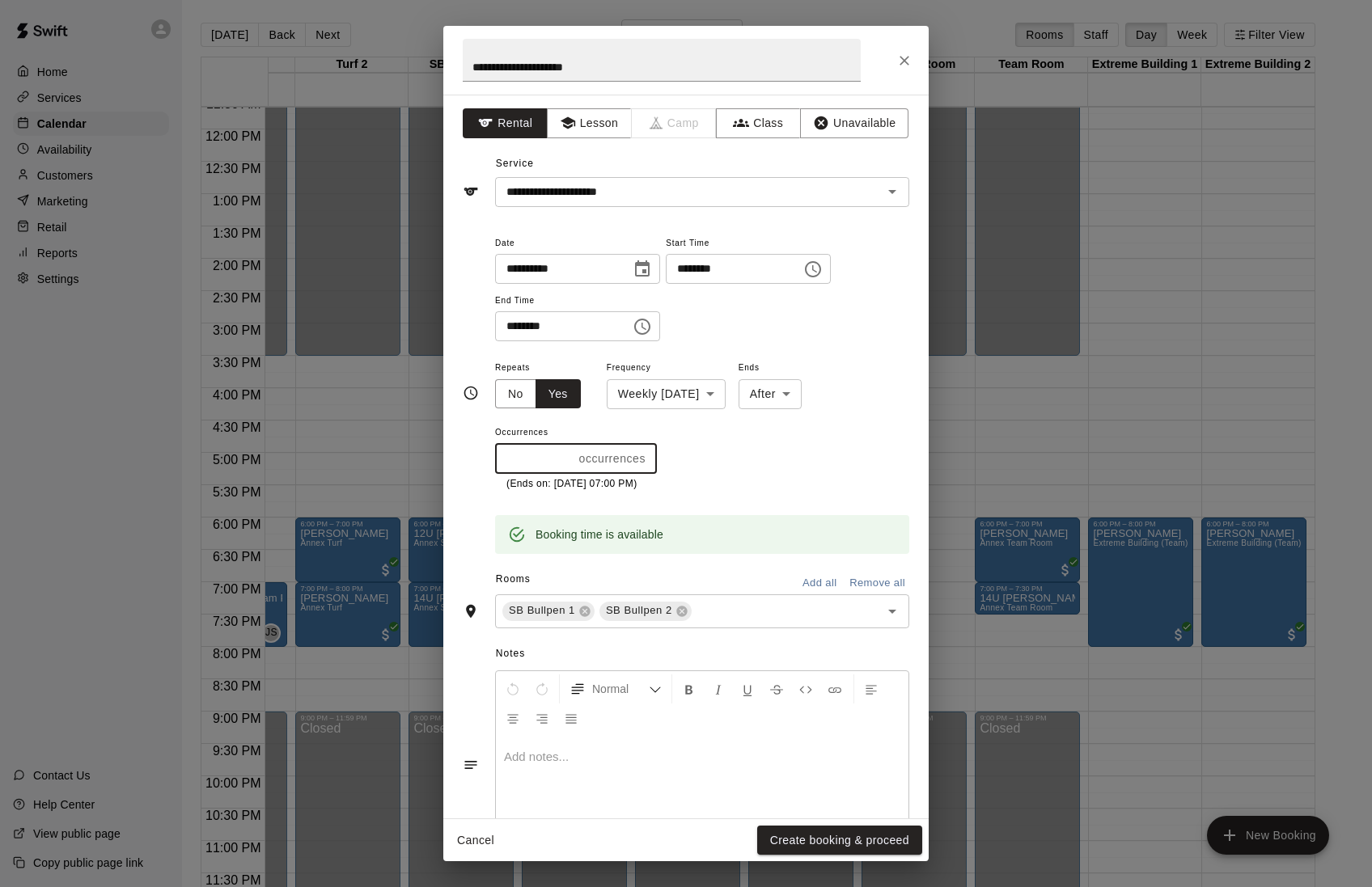
click at [650, 277] on icon "Choose date, selected date is Nov 6, 2025" at bounding box center [642, 268] width 15 height 16
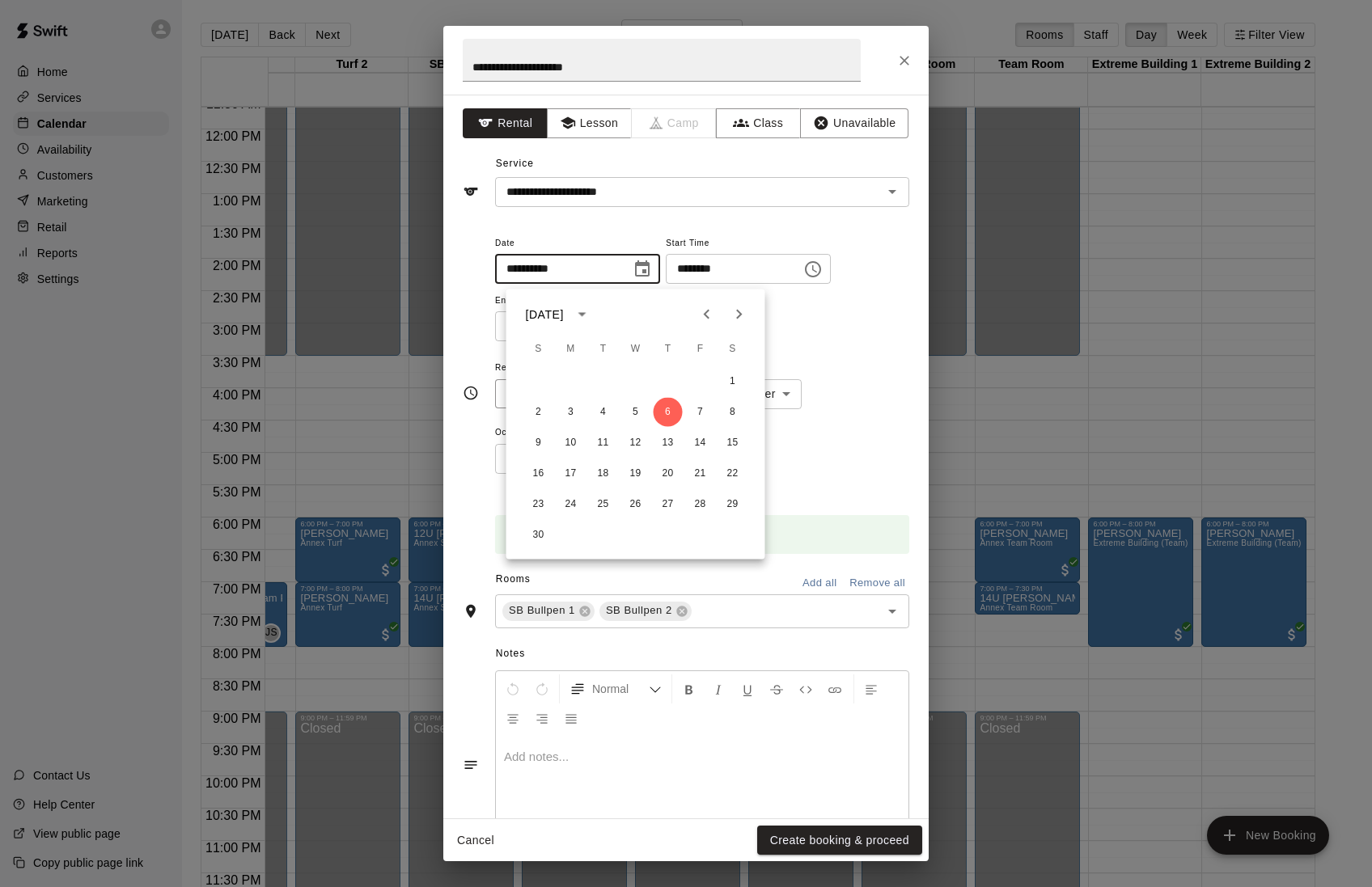
click at [660, 237] on span "Date" at bounding box center [578, 243] width 165 height 21
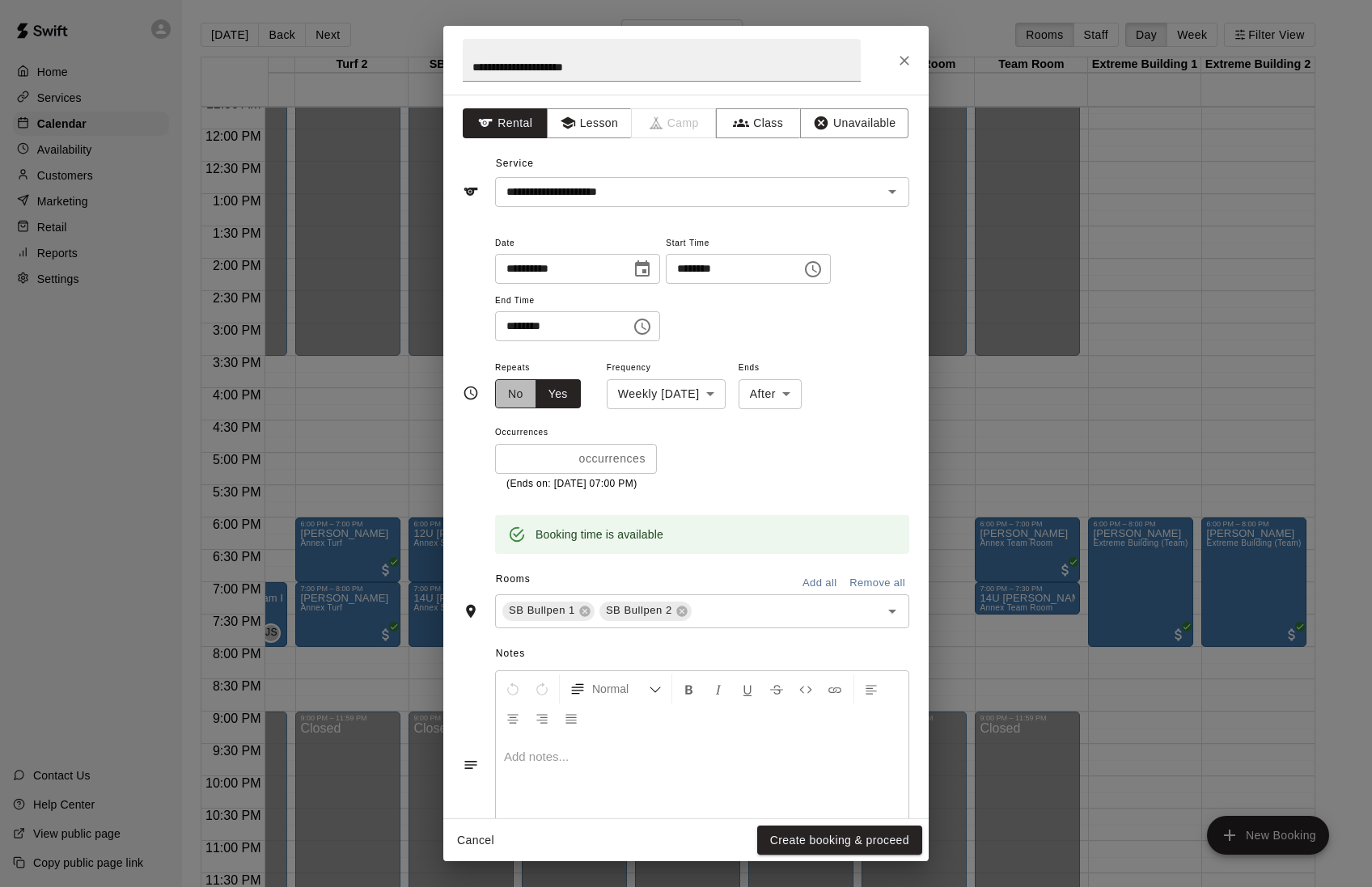
click at [522, 409] on button "No" at bounding box center [516, 394] width 41 height 30
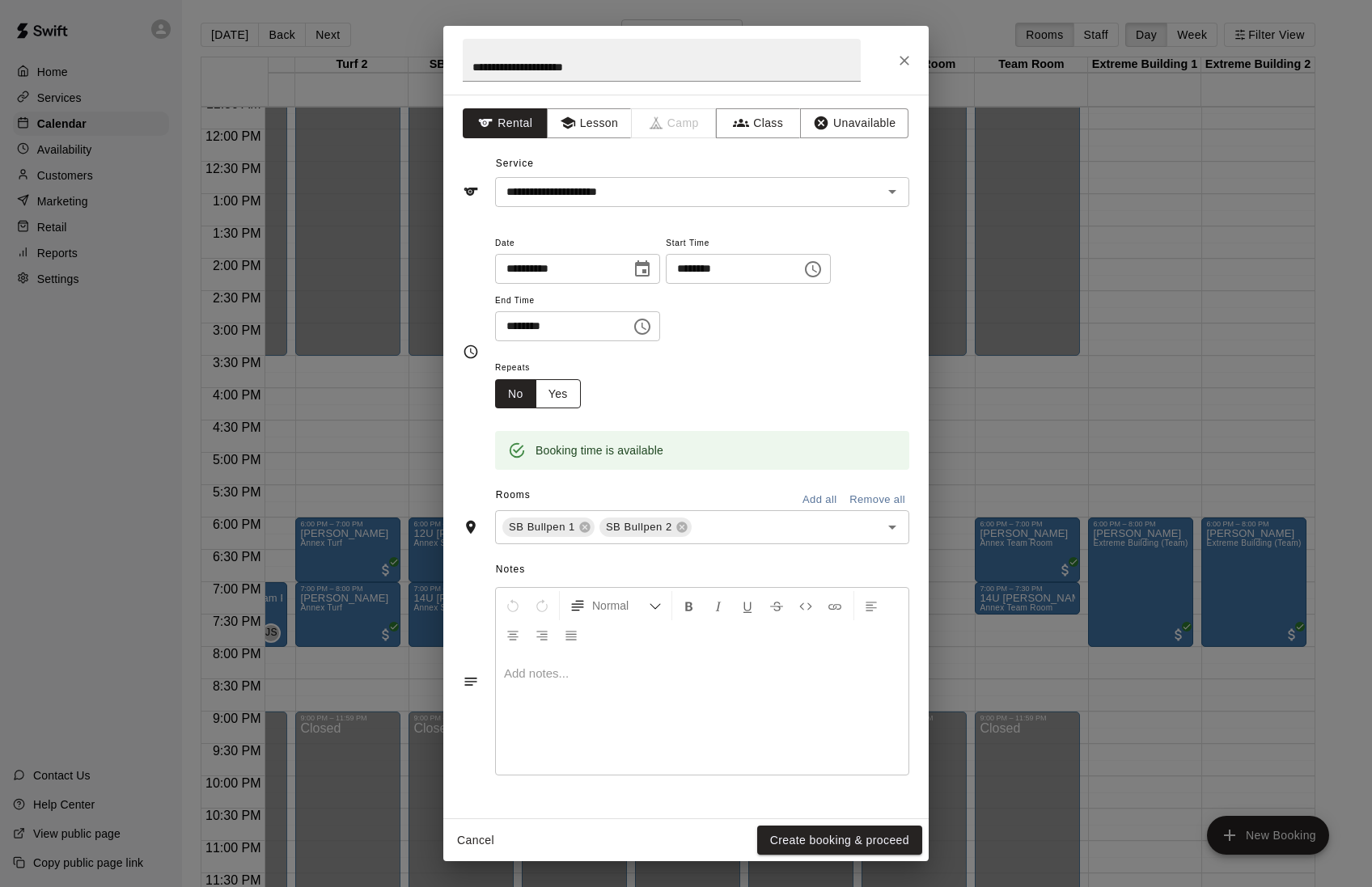
click at [560, 409] on button "Yes" at bounding box center [558, 394] width 45 height 30
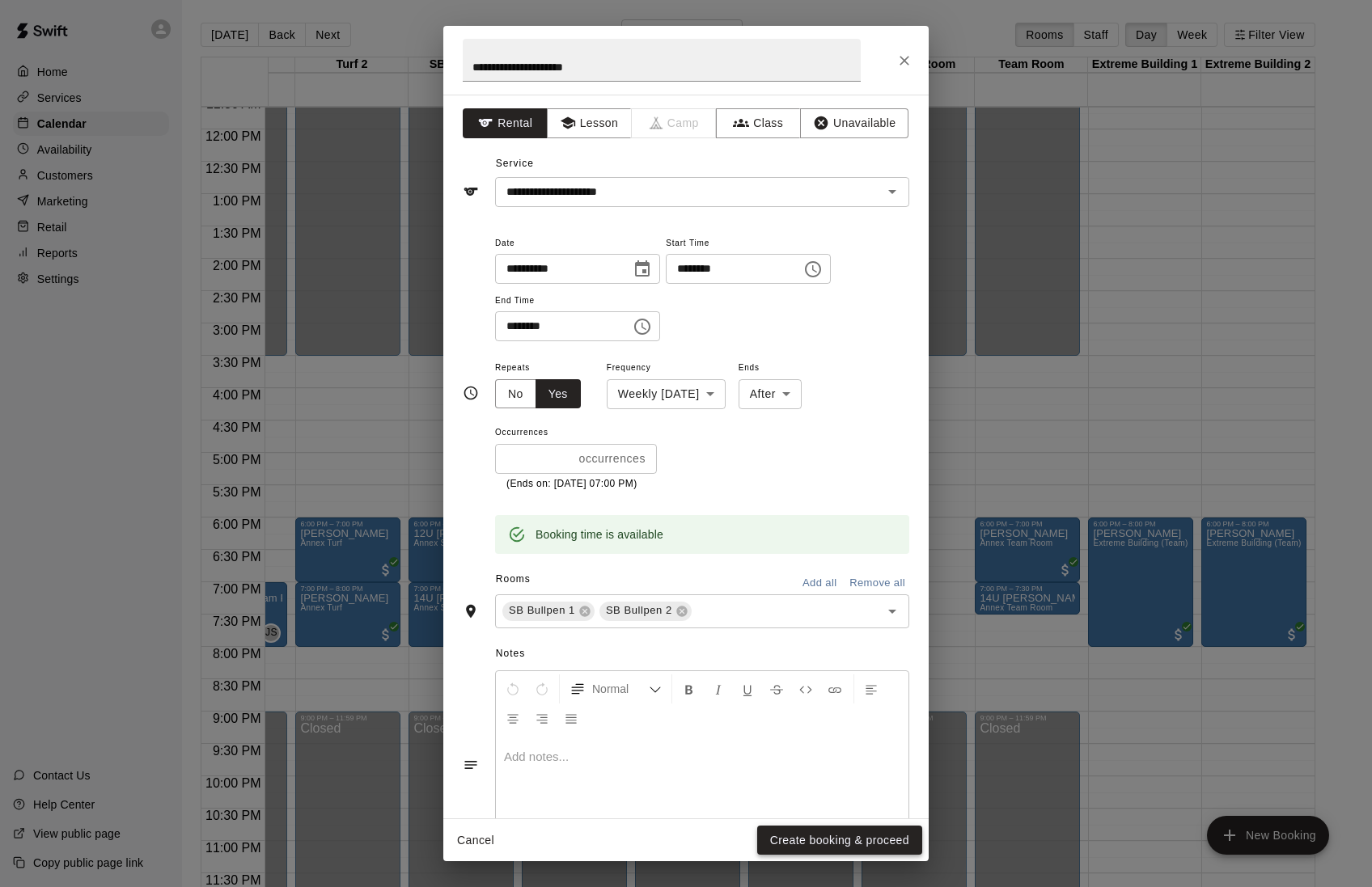
click at [783, 837] on button "Create booking & proceed" at bounding box center [839, 841] width 165 height 30
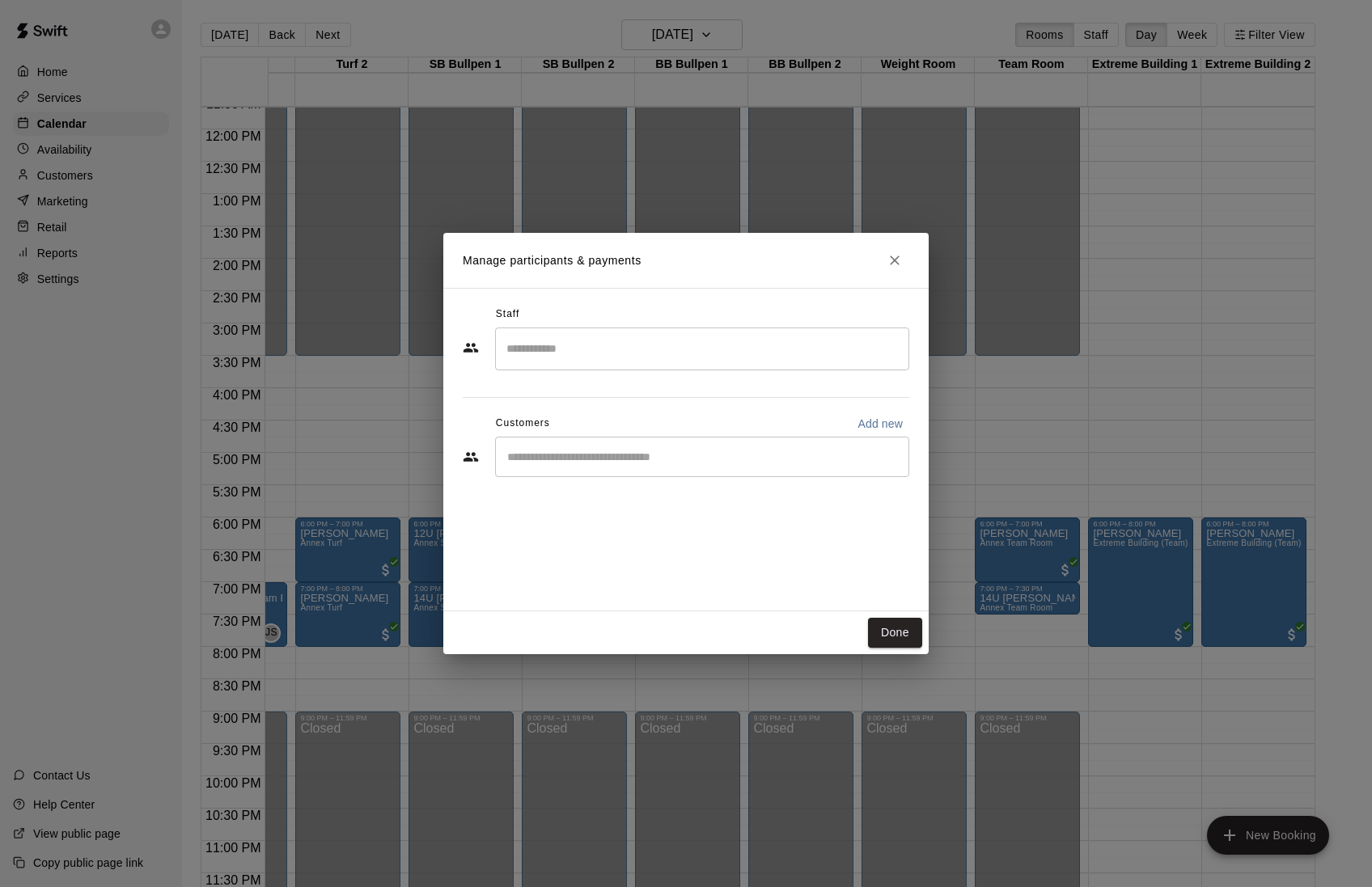
click at [634, 358] on input "Search staff" at bounding box center [702, 349] width 400 height 28
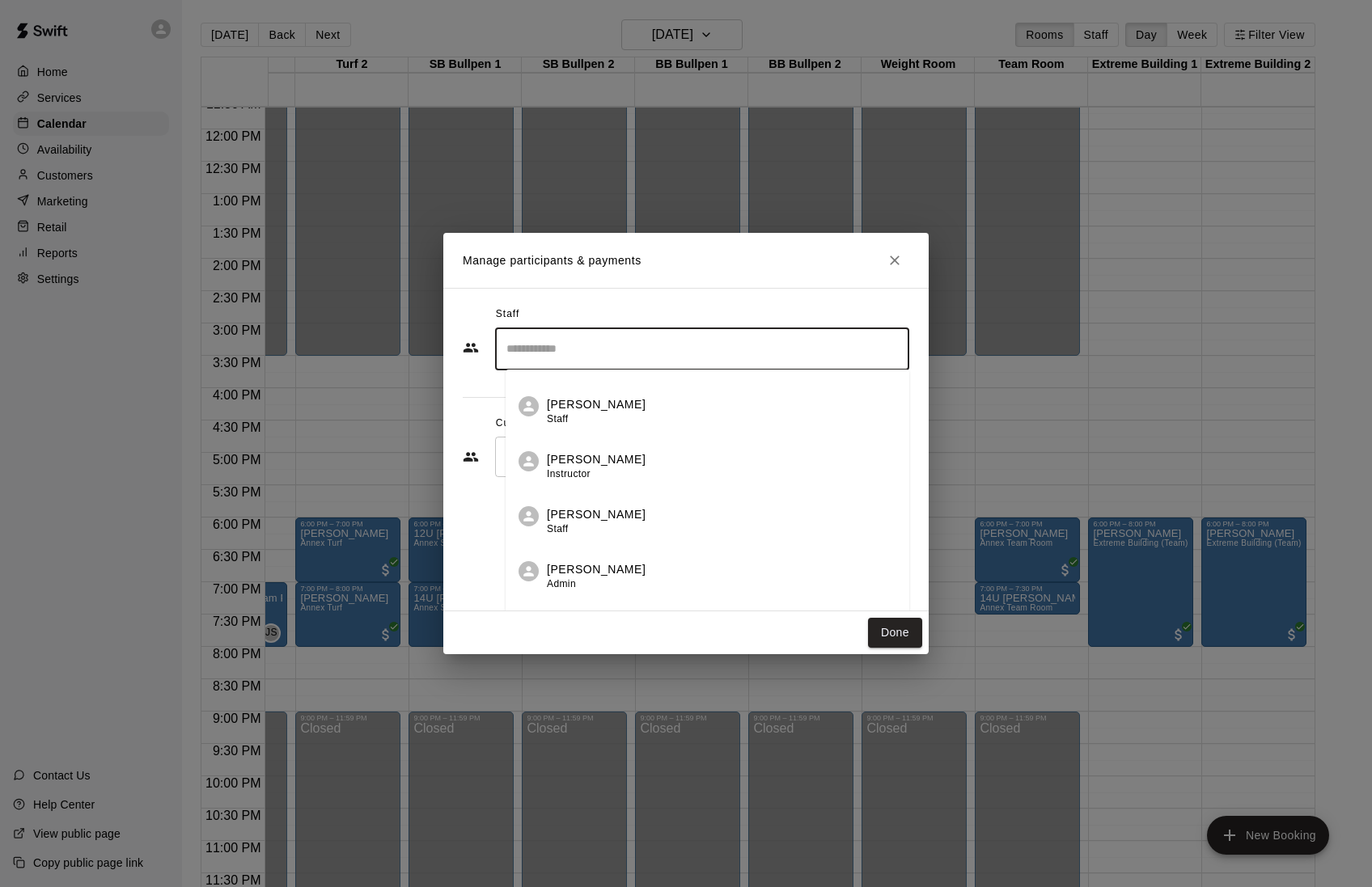
scroll to position [46, 0]
click at [567, 586] on span "Admin" at bounding box center [561, 584] width 29 height 11
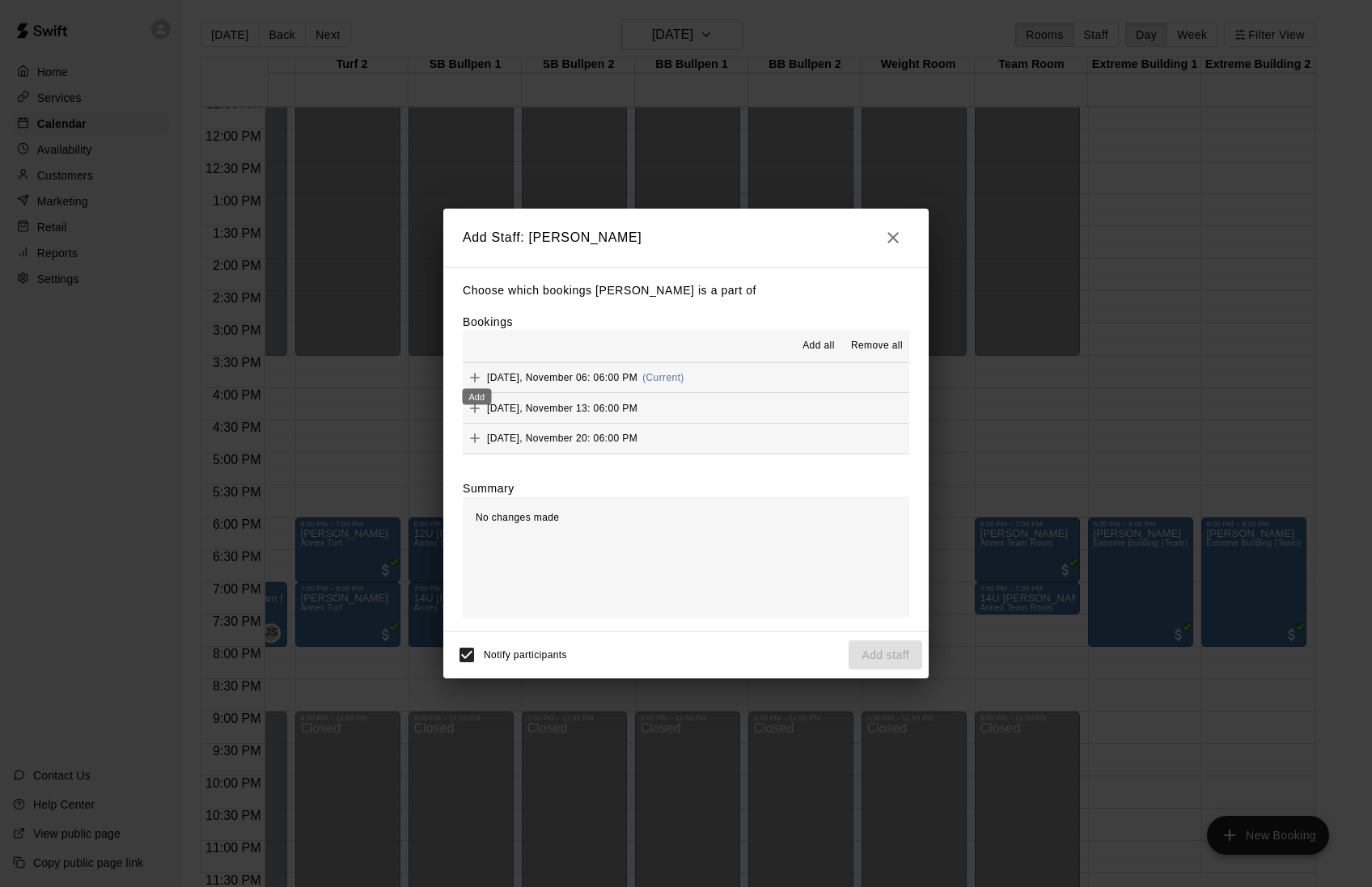
click at [479, 376] on icon "Add" at bounding box center [474, 378] width 16 height 16
click at [473, 441] on icon "Add" at bounding box center [474, 437] width 16 height 16
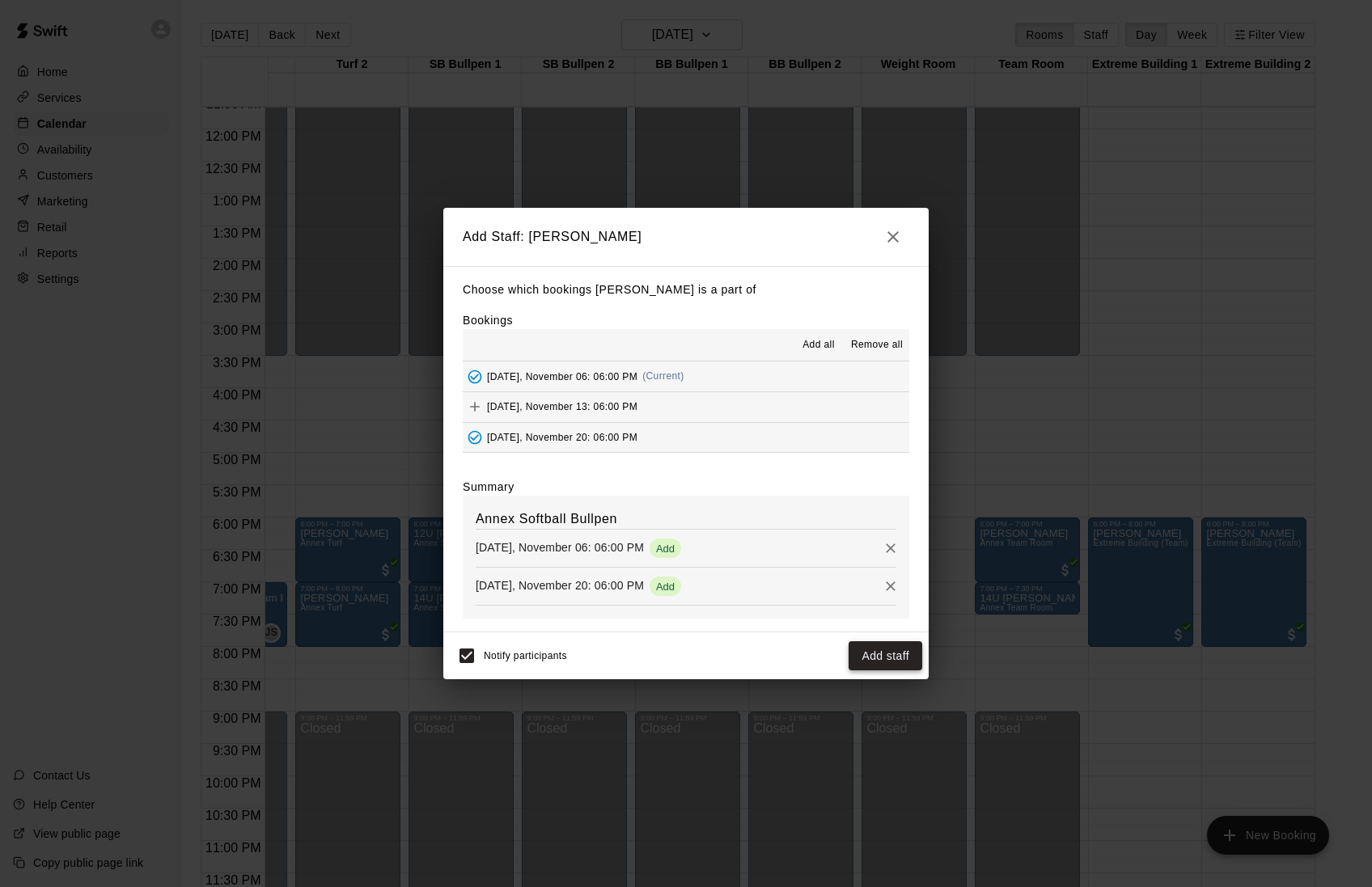
click at [868, 671] on button "Add staff" at bounding box center [885, 656] width 74 height 30
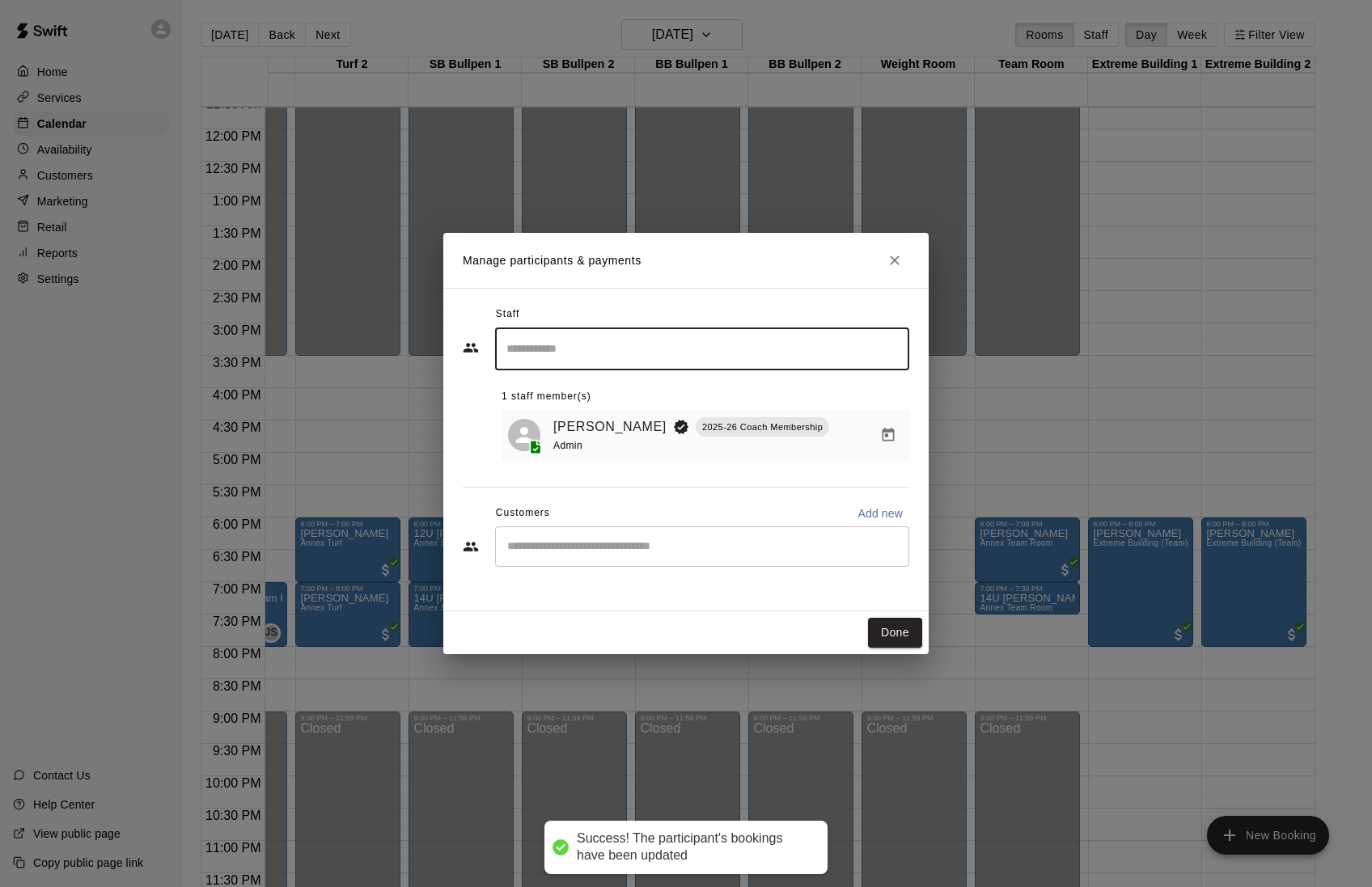
click at [595, 550] on input "Start typing to search customers..." at bounding box center [702, 546] width 400 height 16
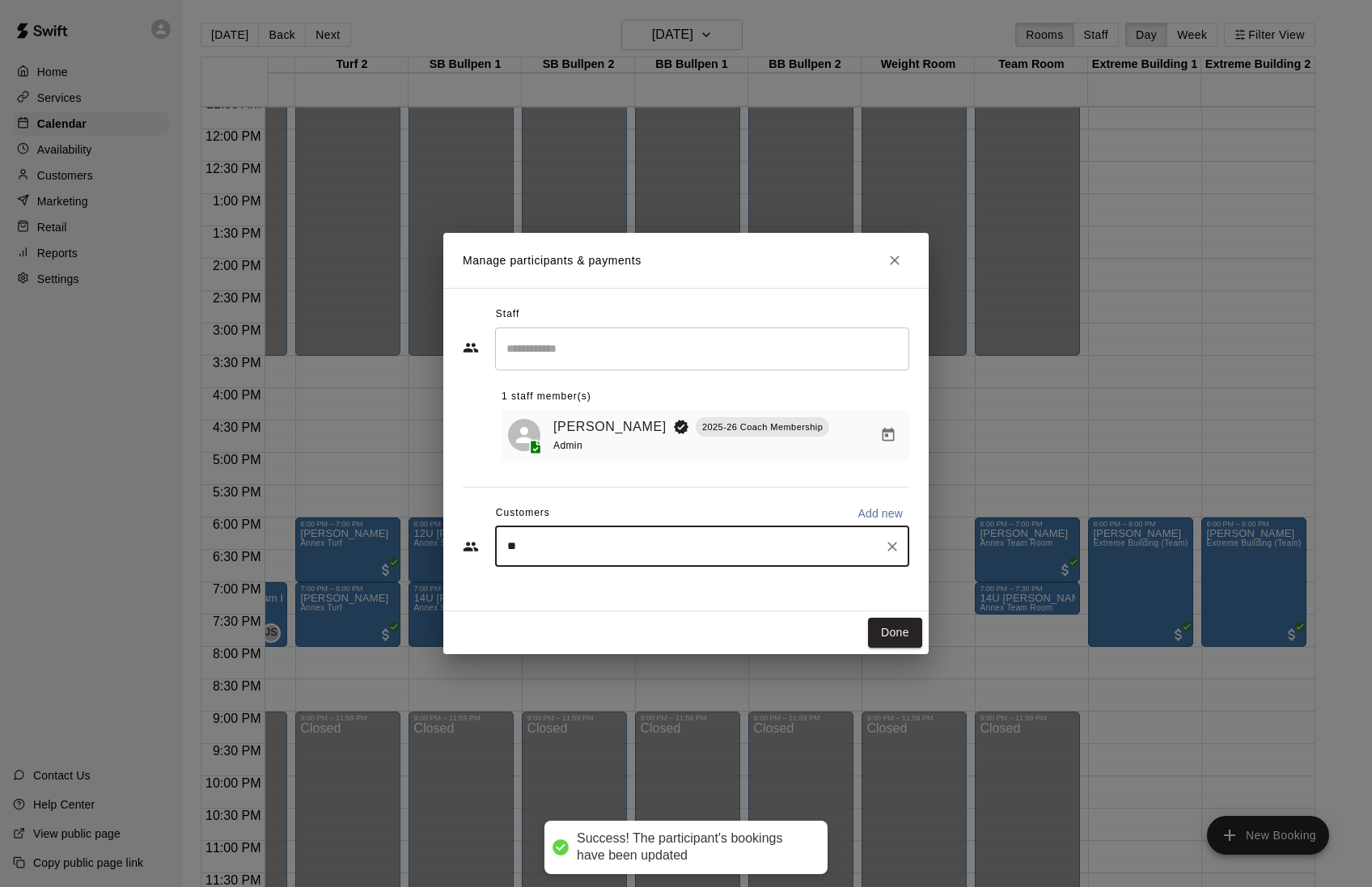
type input "***"
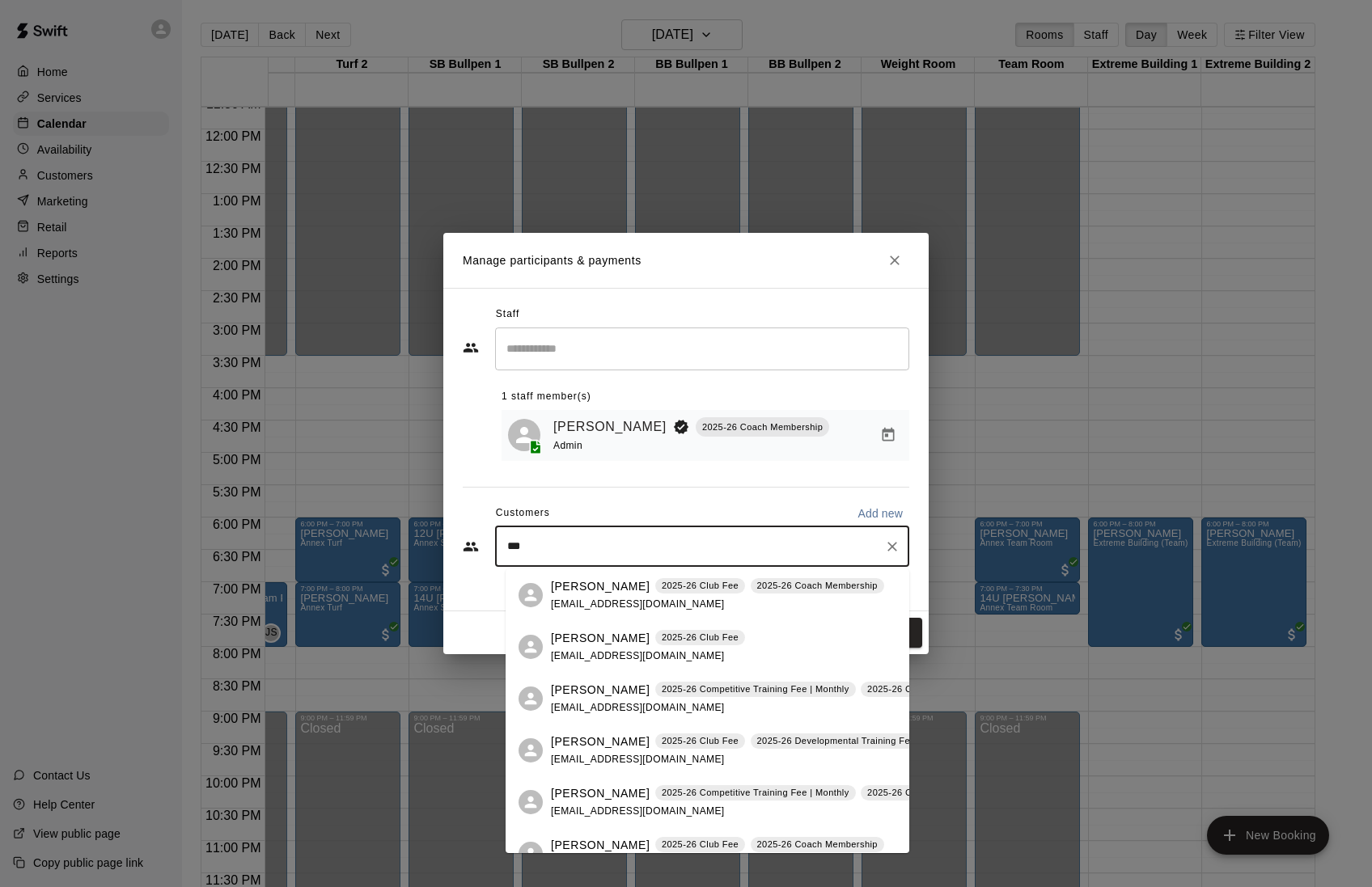
click at [568, 606] on span "[EMAIL_ADDRESS][DOMAIN_NAME]" at bounding box center [637, 604] width 174 height 11
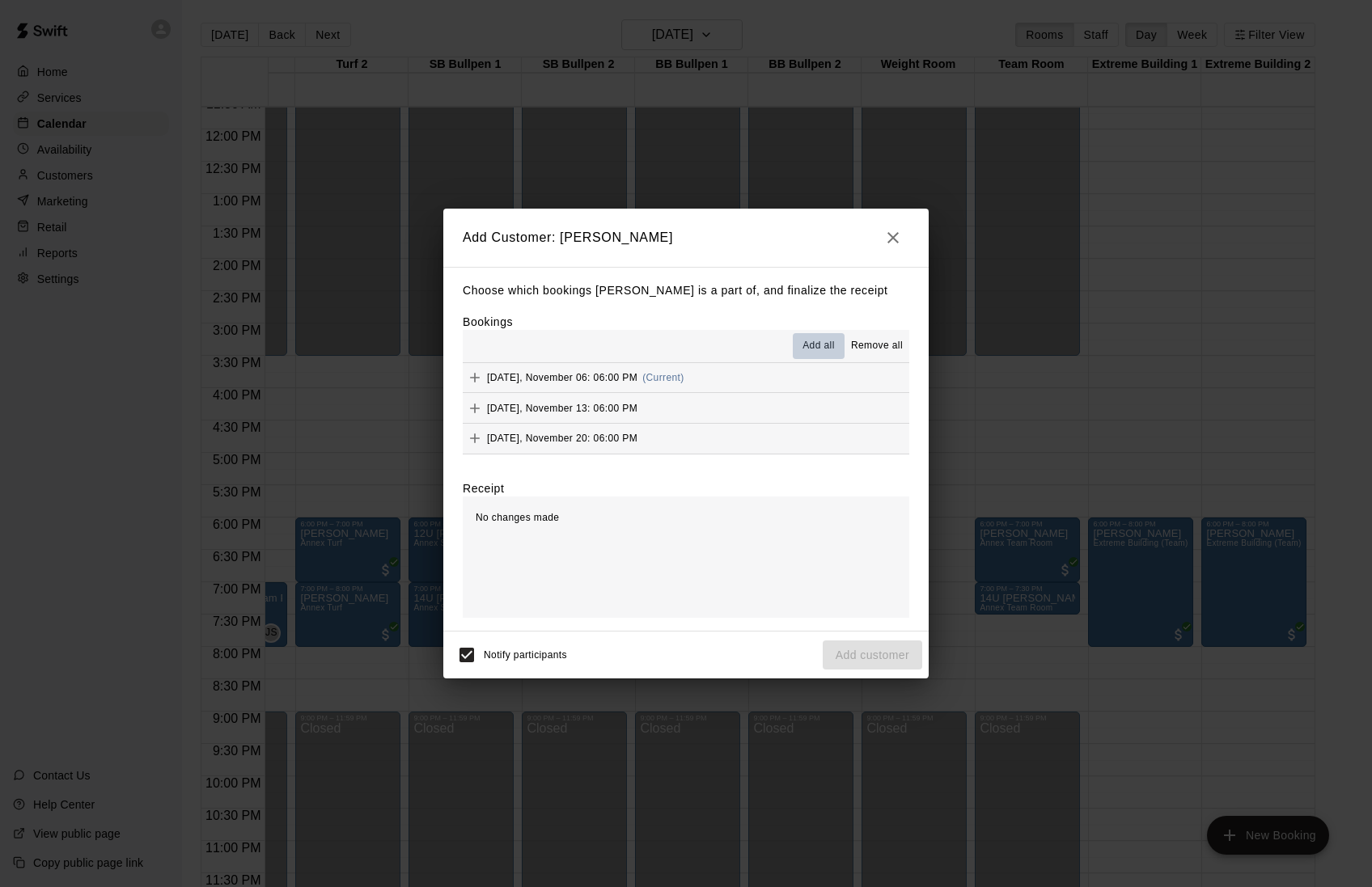
click at [817, 338] on span "Add all" at bounding box center [819, 346] width 33 height 16
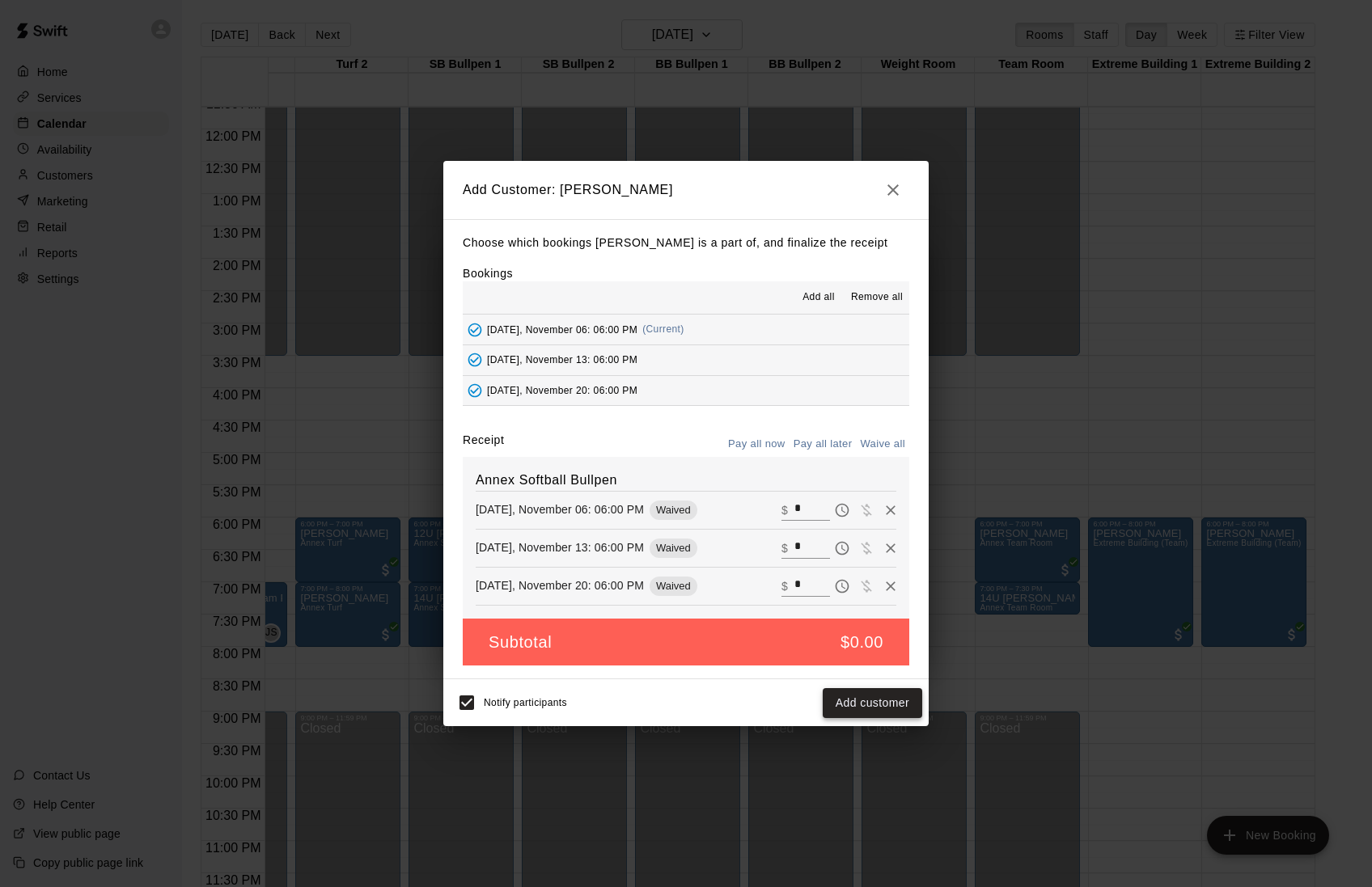
click at [867, 719] on button "Add customer" at bounding box center [872, 703] width 99 height 30
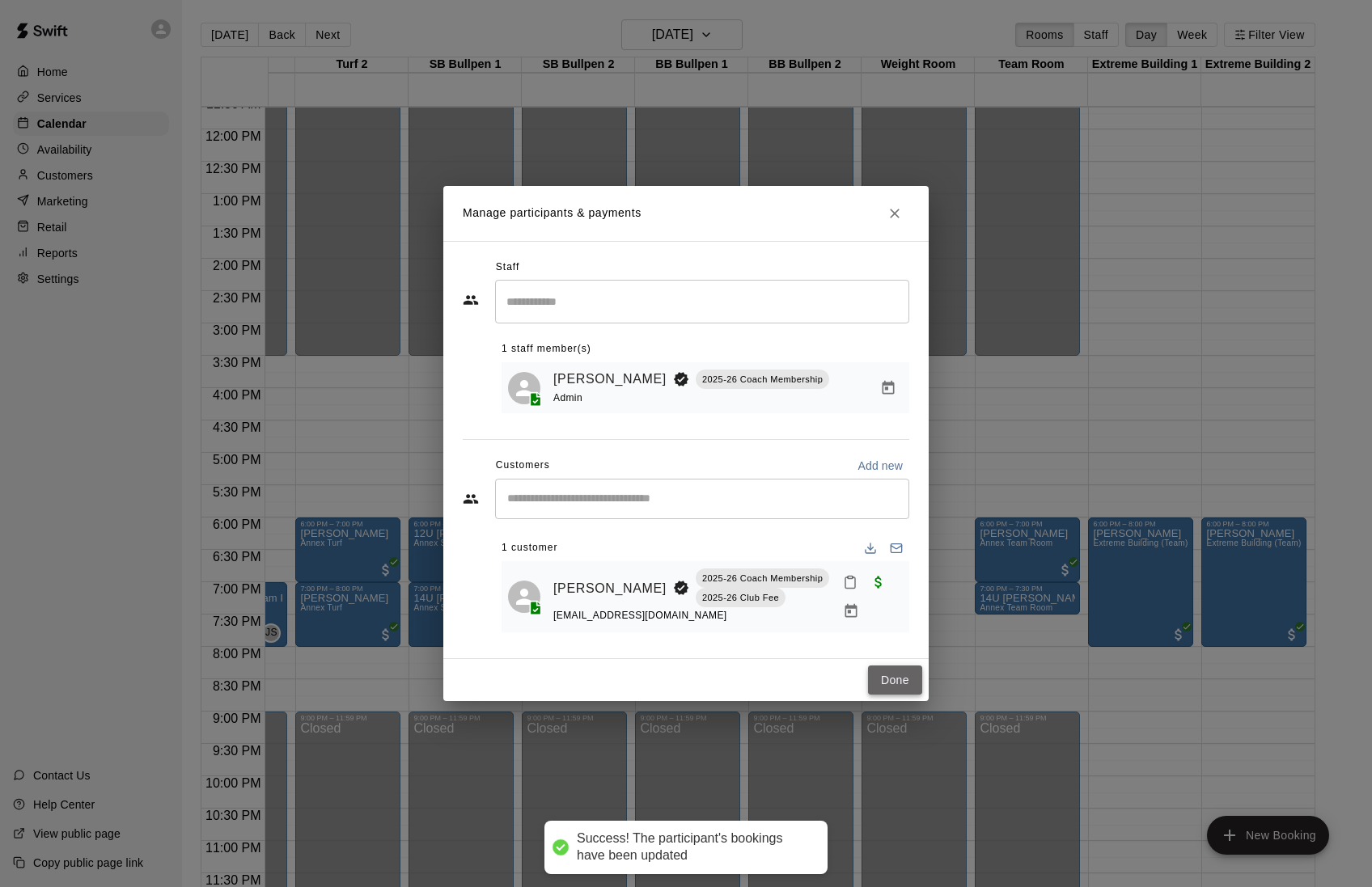
click at [880, 683] on button "Done" at bounding box center [895, 680] width 54 height 30
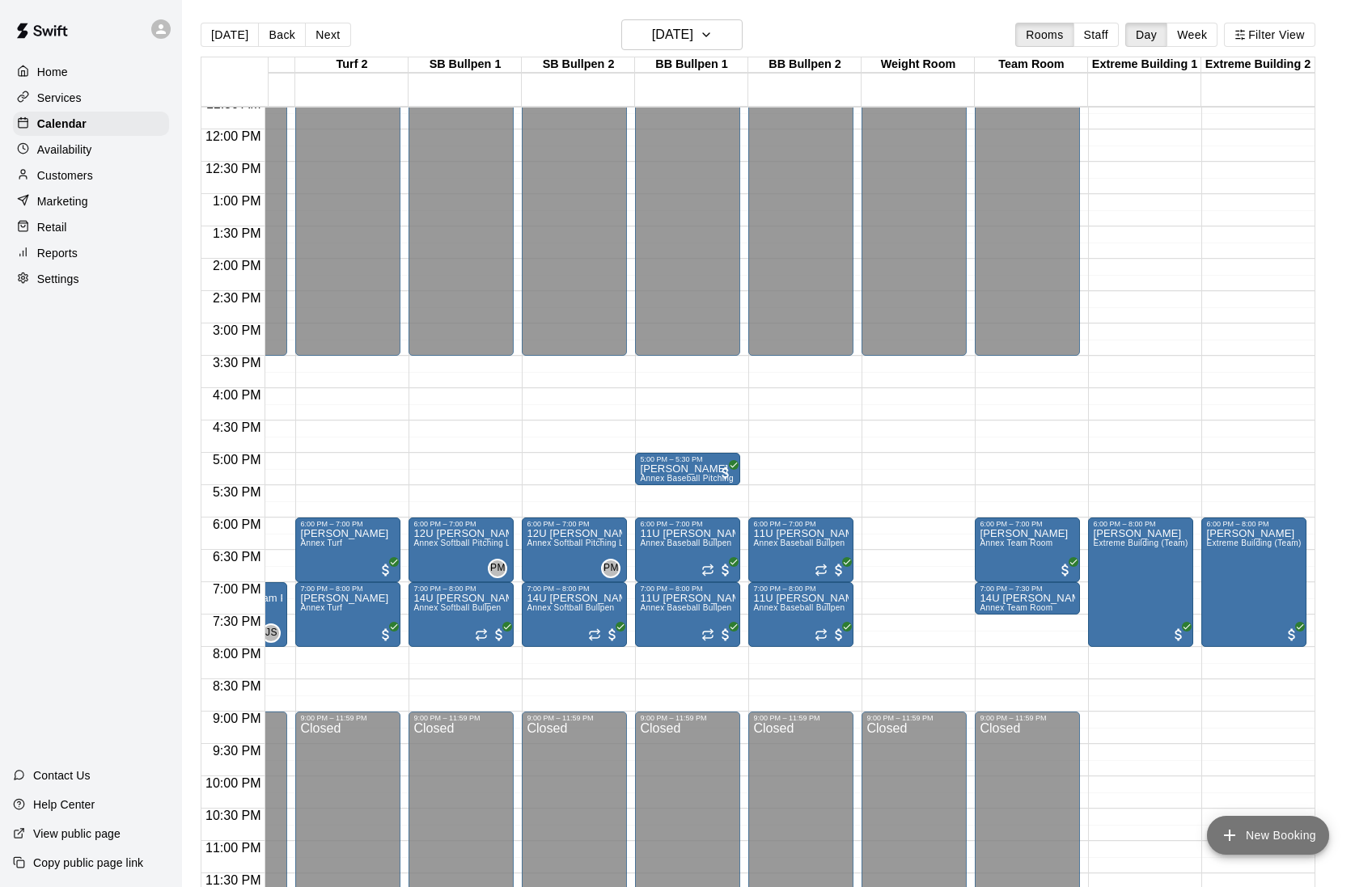
click at [1256, 837] on button "New Booking" at bounding box center [1267, 836] width 122 height 39
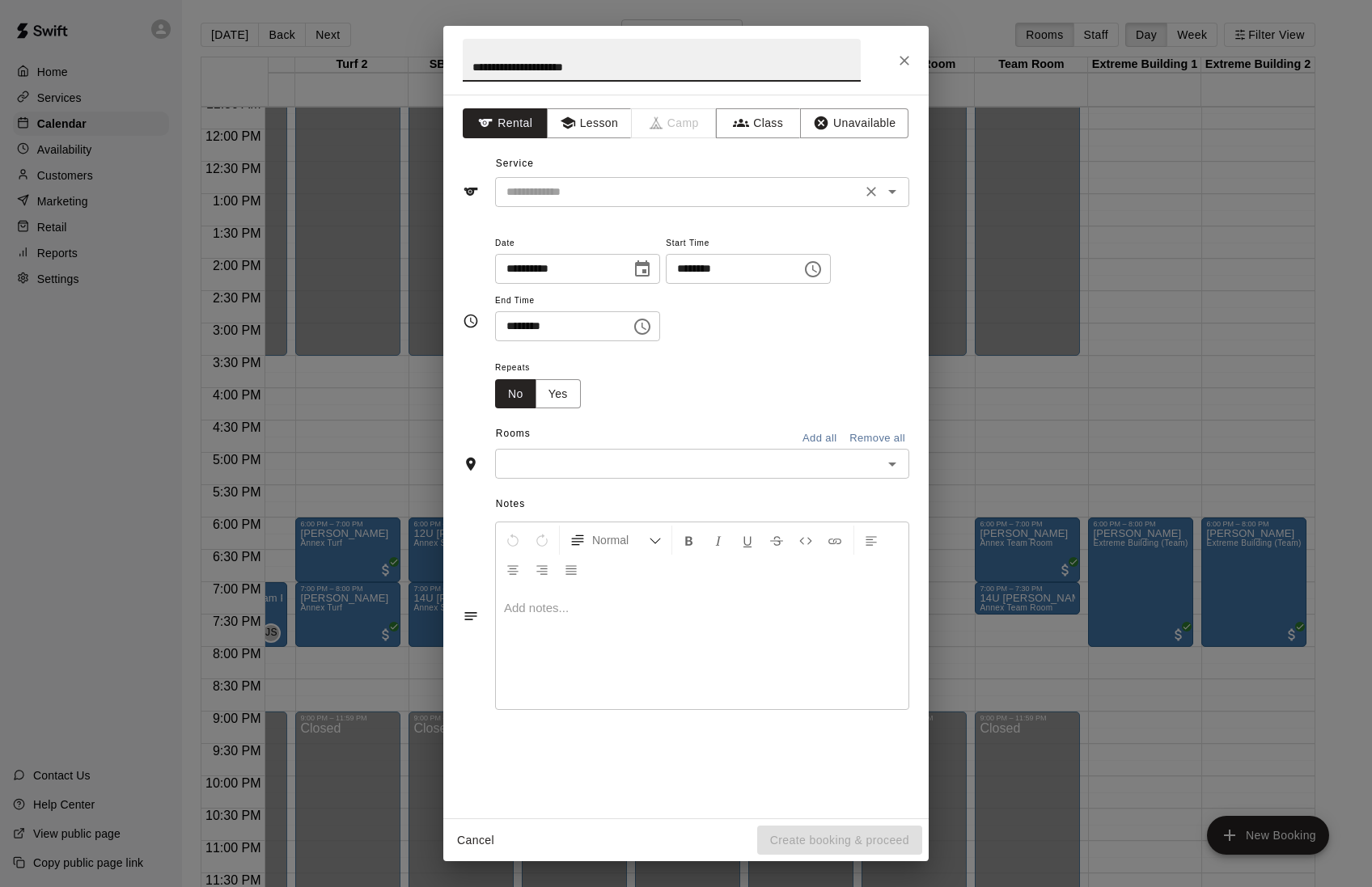
type input "**********"
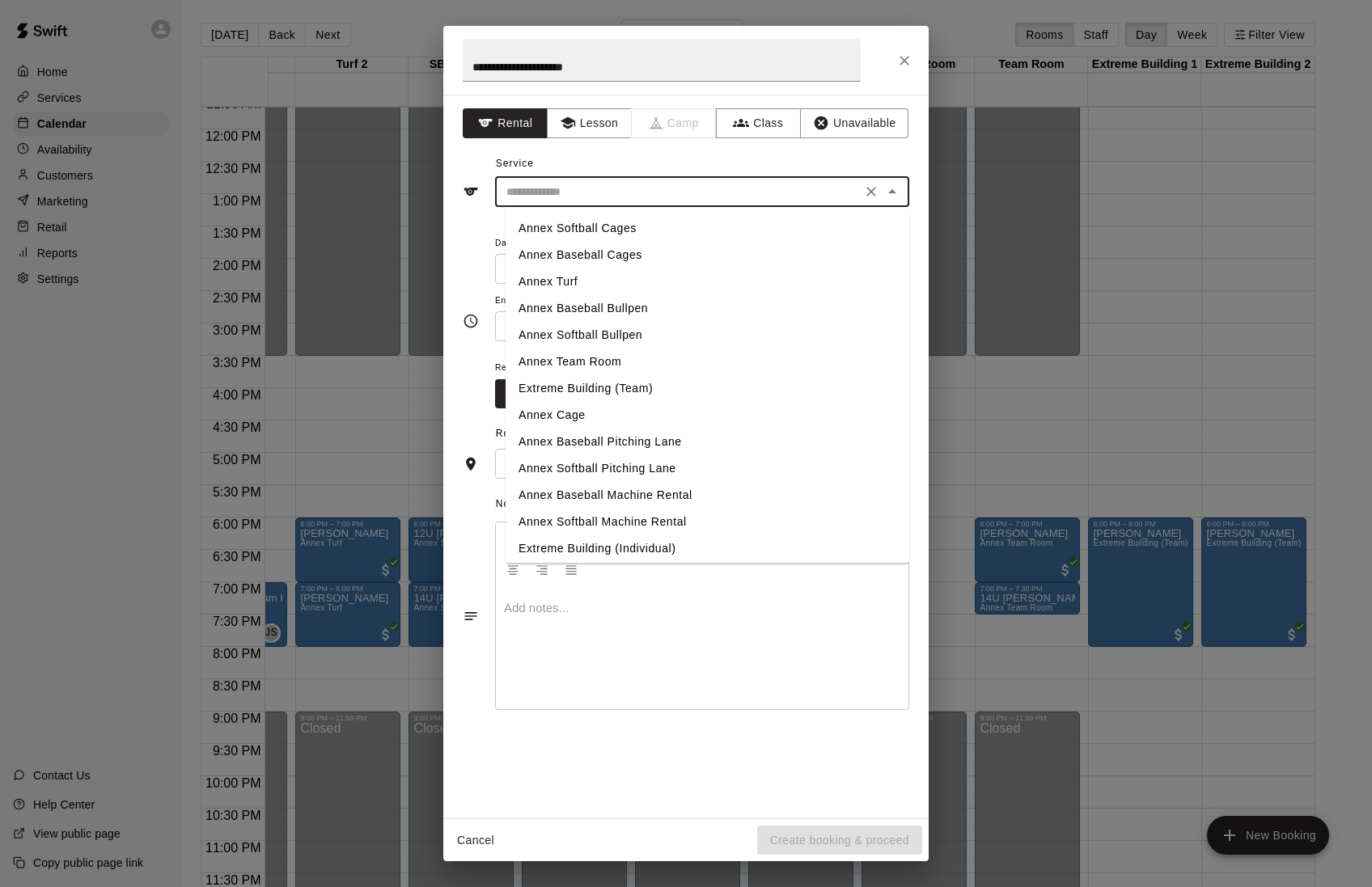
click at [592, 197] on input "text" at bounding box center [679, 193] width 357 height 21
click at [589, 332] on li "Annex Softball Bullpen" at bounding box center [707, 335] width 404 height 27
type input "**********"
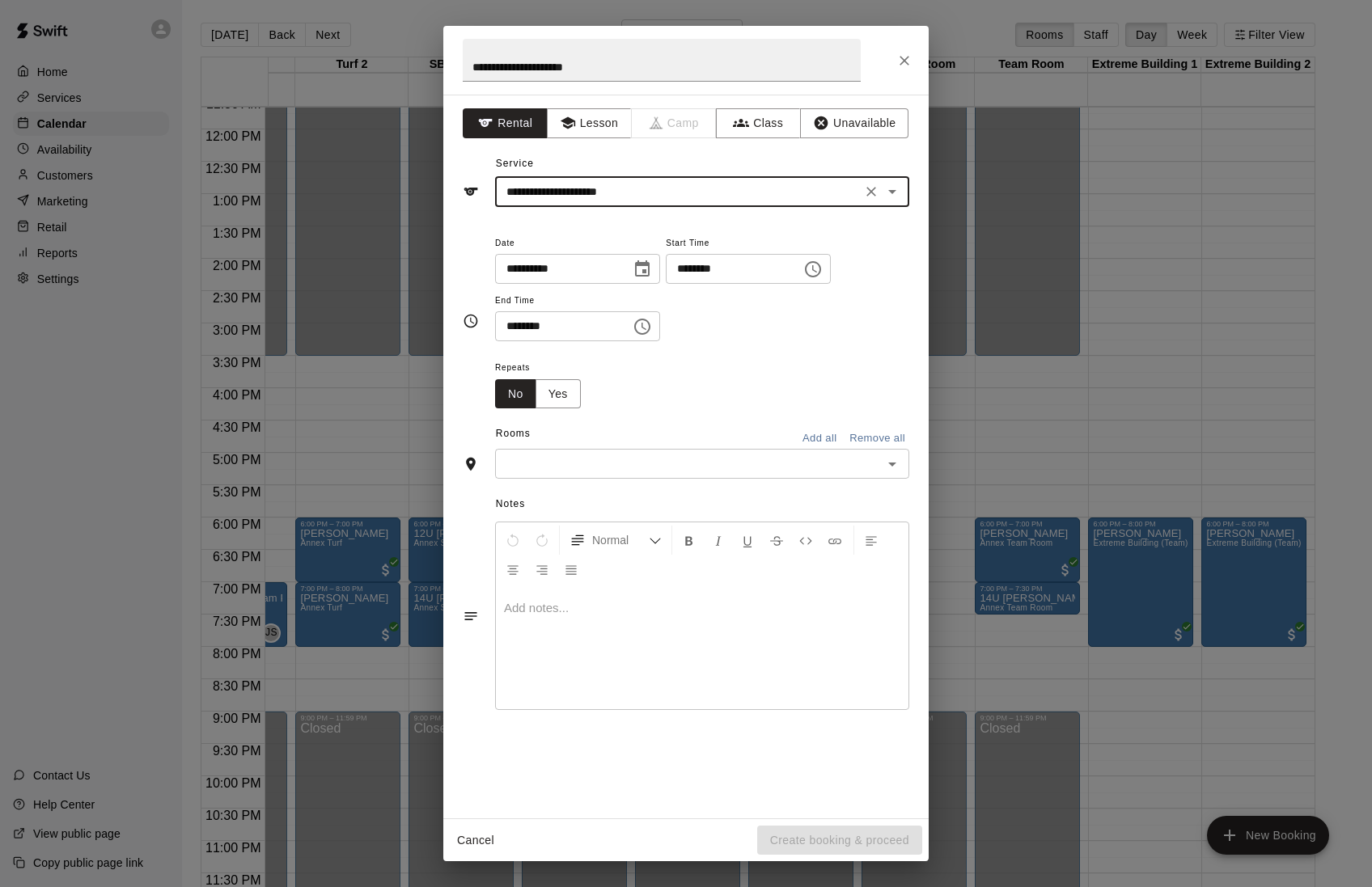
click at [719, 275] on input "********" at bounding box center [727, 269] width 124 height 30
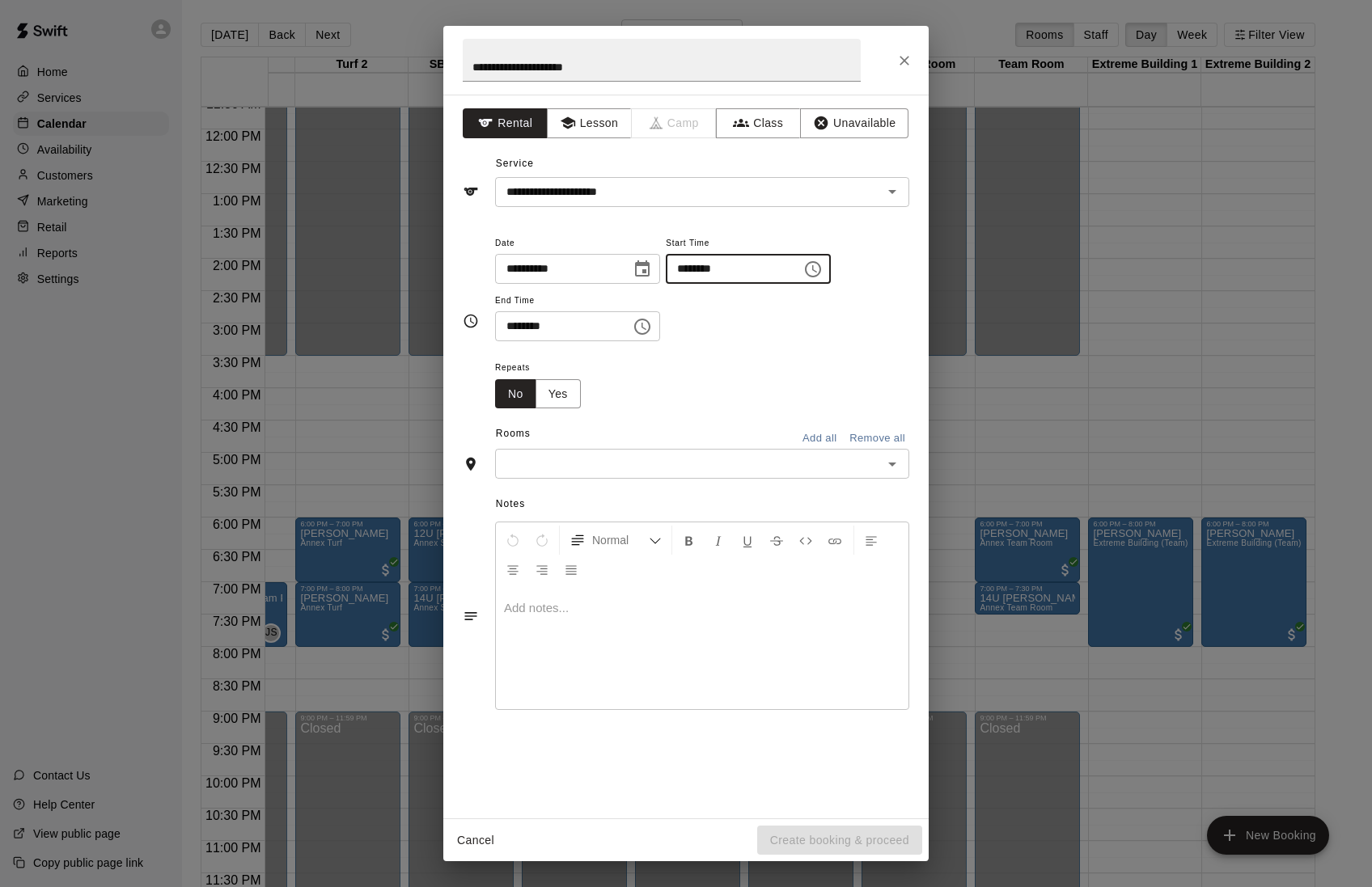
type input "********"
click at [542, 334] on input "********" at bounding box center [557, 326] width 124 height 30
type input "********"
click at [534, 279] on input "**********" at bounding box center [557, 269] width 124 height 30
click at [652, 279] on icon "Choose date, selected date is Sep 17, 2025" at bounding box center [642, 269] width 20 height 20
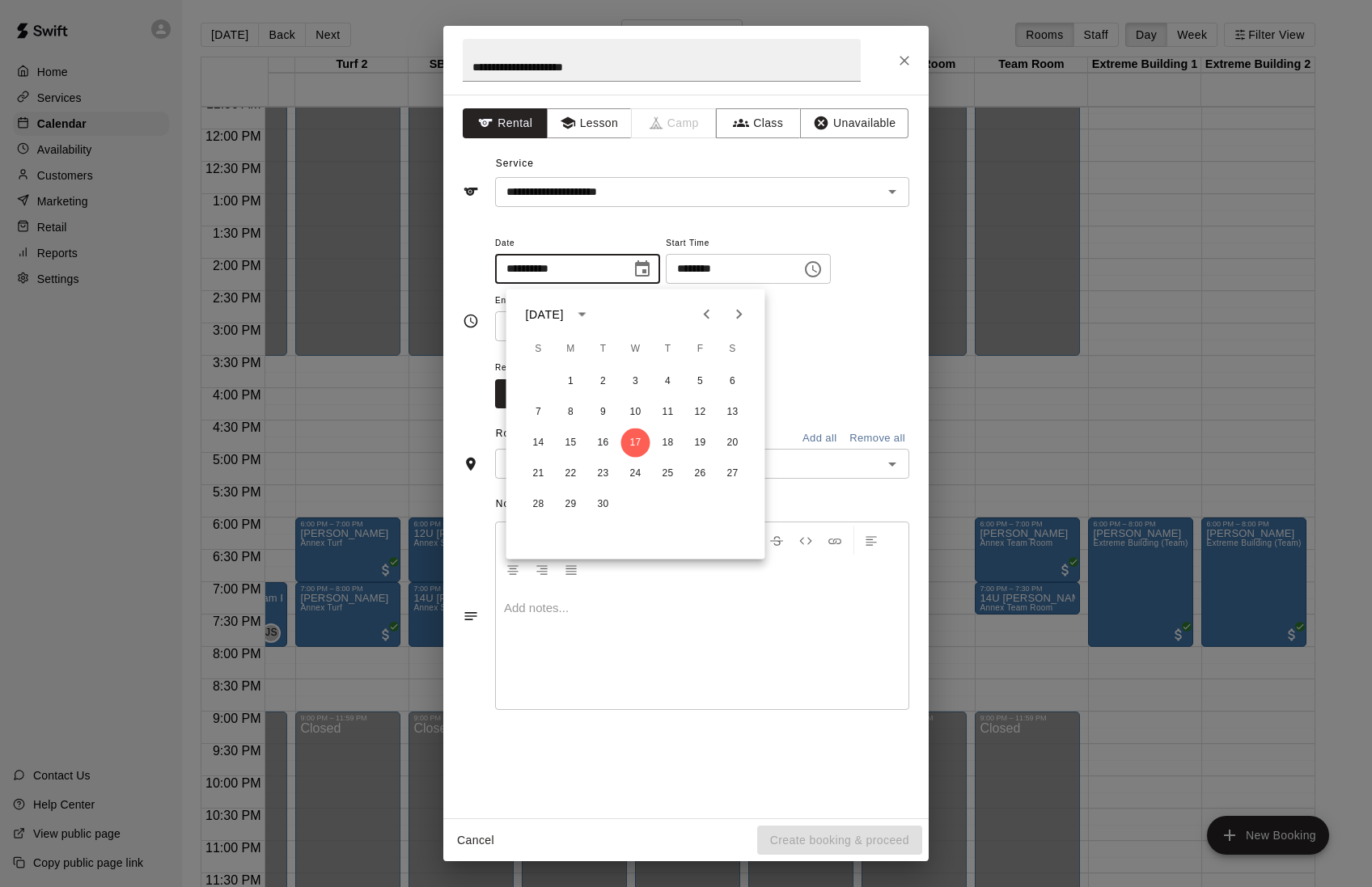
click at [739, 311] on icon "Next month" at bounding box center [739, 314] width 20 height 20
click at [667, 381] on button "4" at bounding box center [667, 381] width 29 height 29
type input "**********"
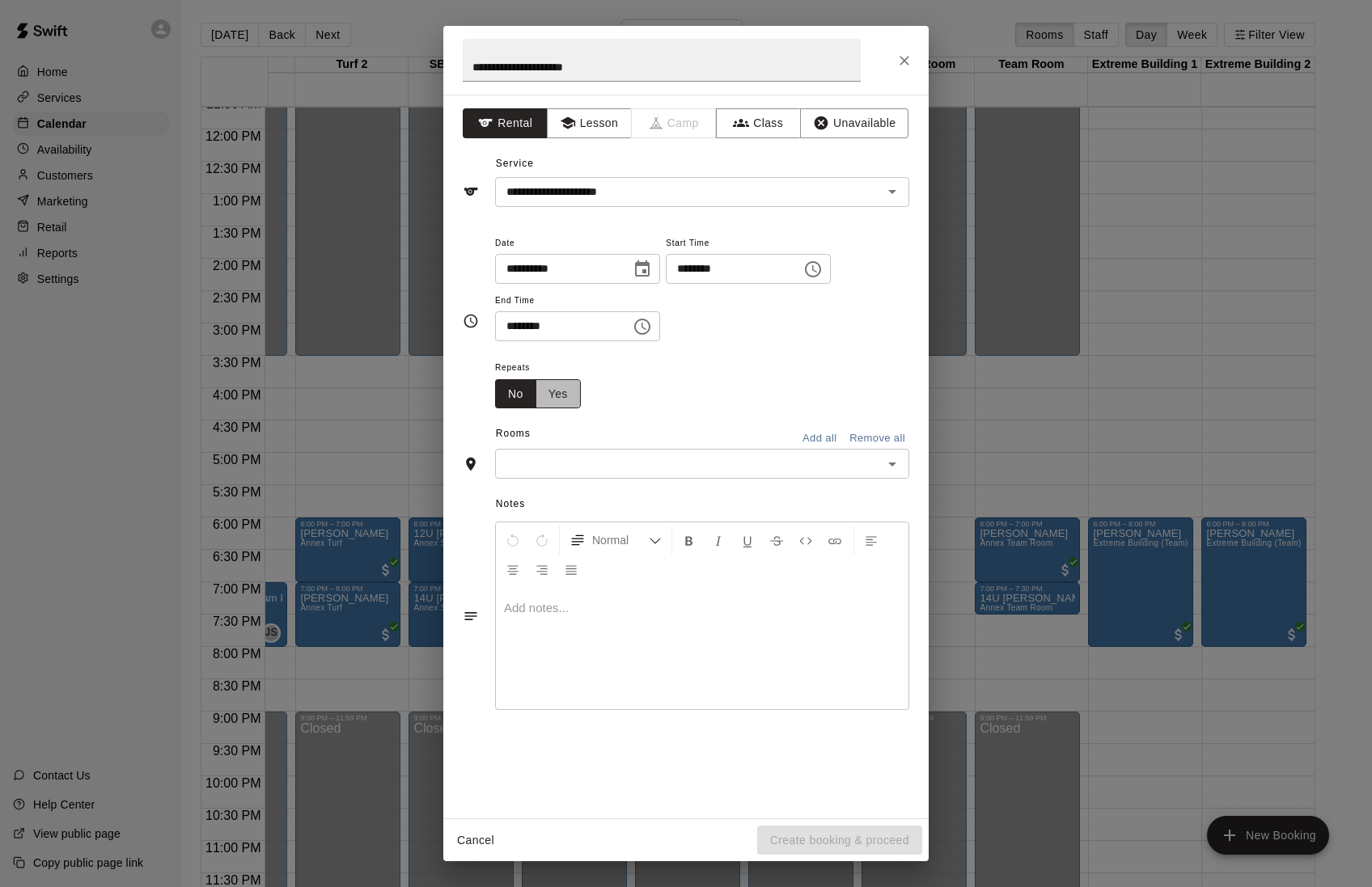
click at [579, 402] on button "Yes" at bounding box center [558, 394] width 45 height 30
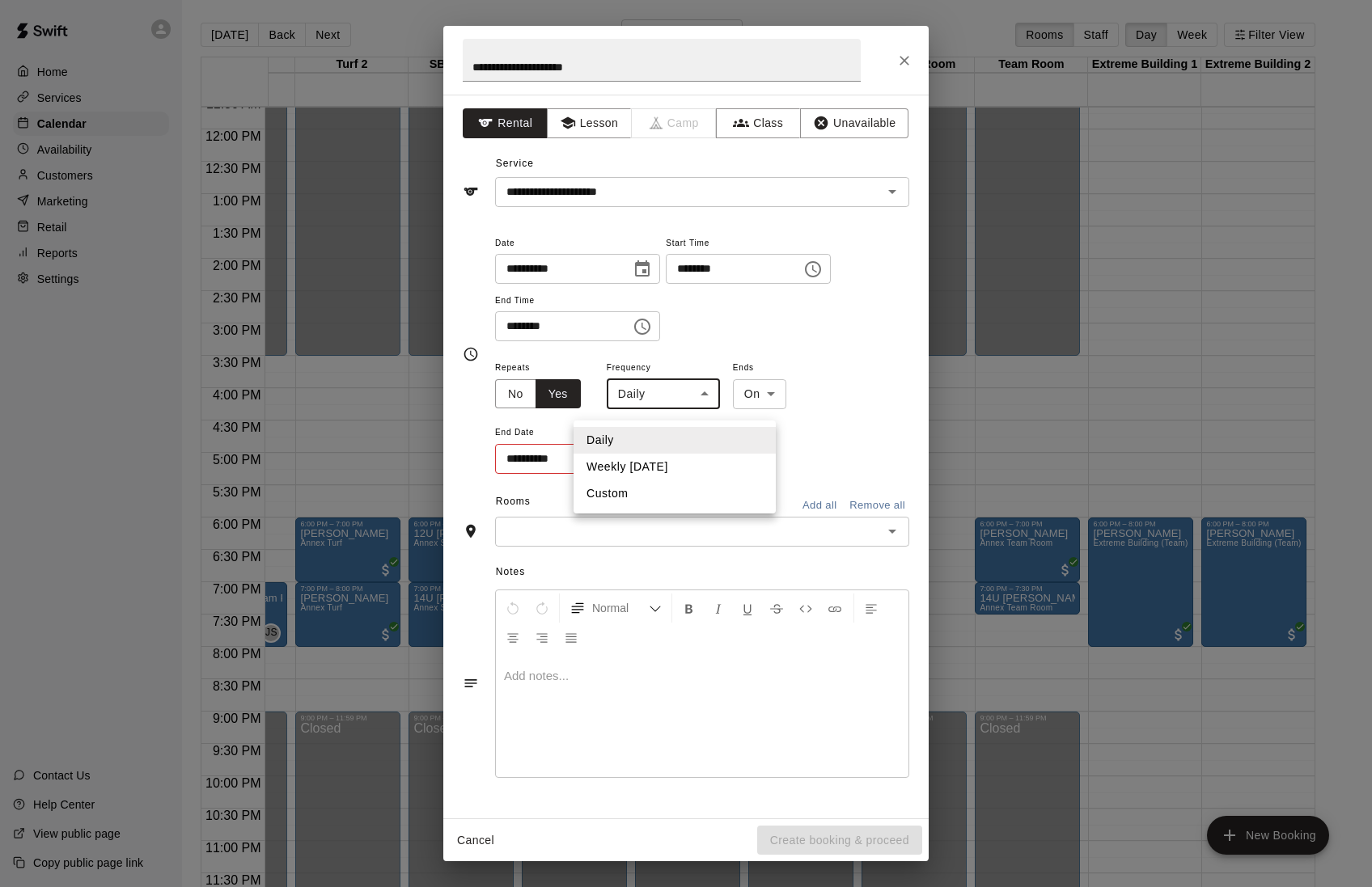
click at [653, 408] on body "Home Services Calendar Availability Customers Marketing Retail Reports Settings…" at bounding box center [686, 456] width 1372 height 913
click at [654, 454] on li "Weekly [DATE]" at bounding box center [675, 467] width 202 height 27
type input "******"
click at [793, 406] on body "Home Services Calendar Availability Customers Marketing Retail Reports Settings…" at bounding box center [686, 456] width 1372 height 913
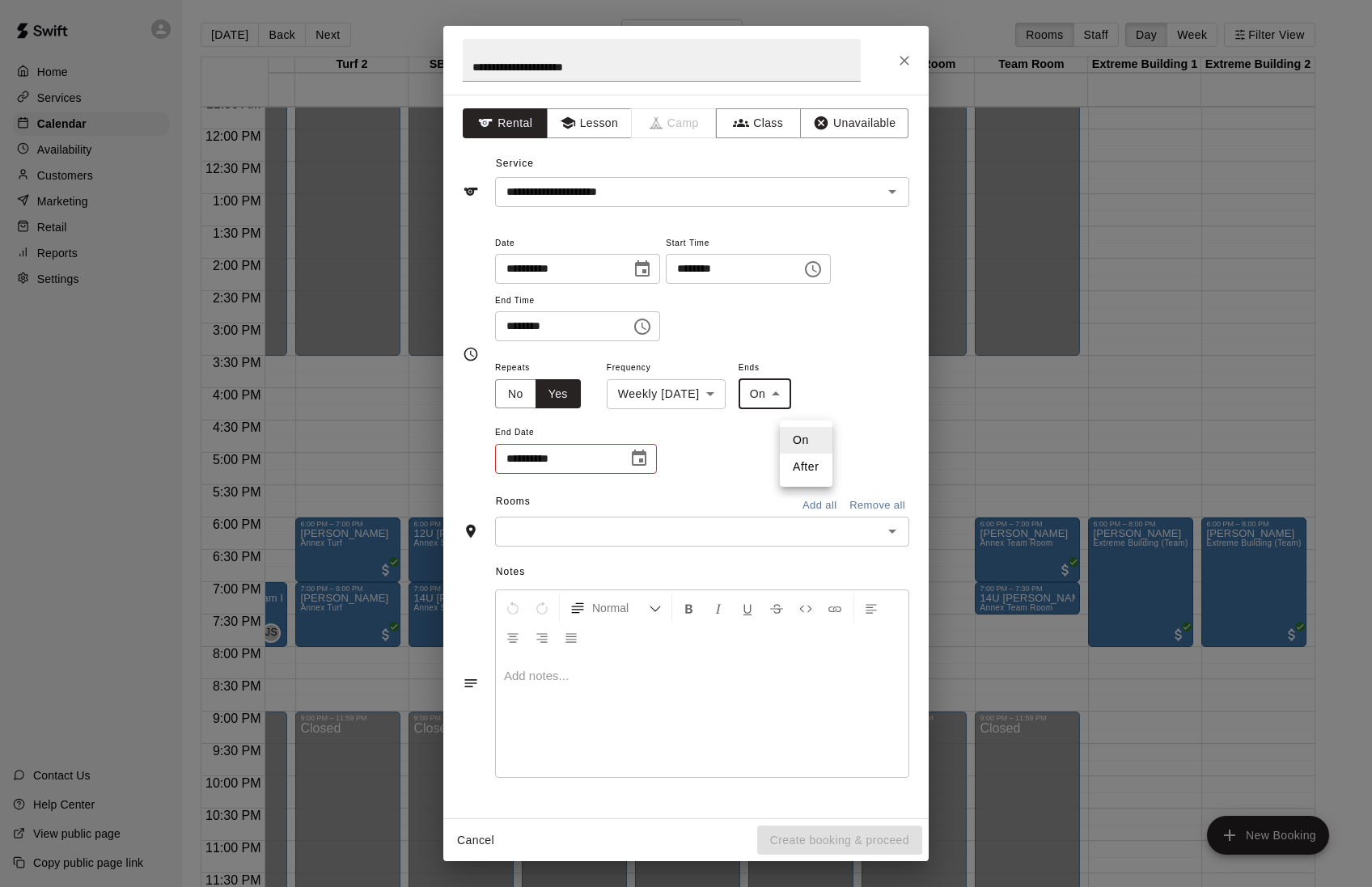
click at [783, 469] on li "After" at bounding box center [806, 467] width 52 height 27
type input "*****"
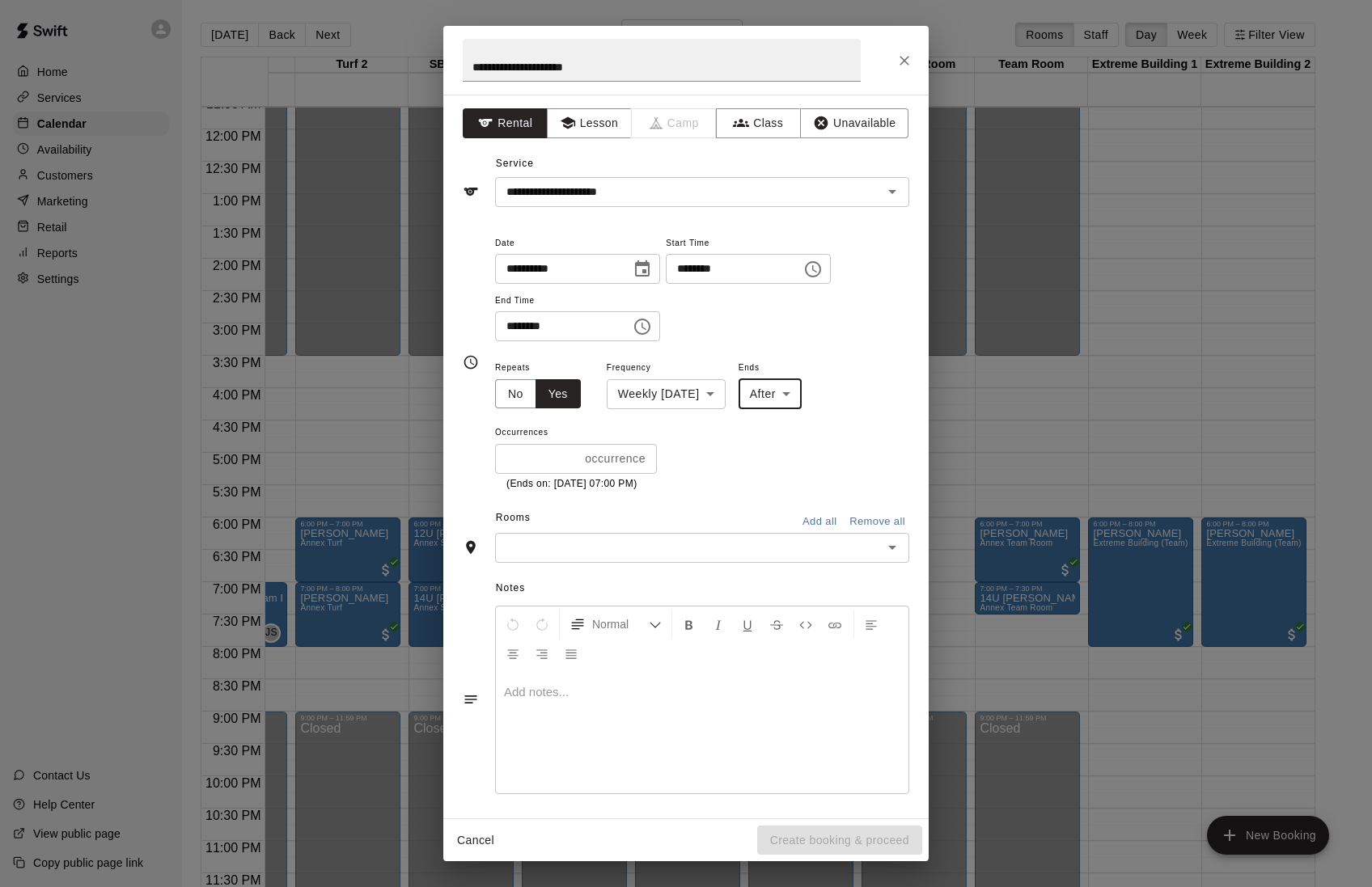
click at [579, 465] on input "*" at bounding box center [536, 459] width 83 height 30
type input "*"
click at [573, 465] on input "*" at bounding box center [534, 459] width 78 height 30
click at [565, 558] on input "text" at bounding box center [689, 549] width 378 height 21
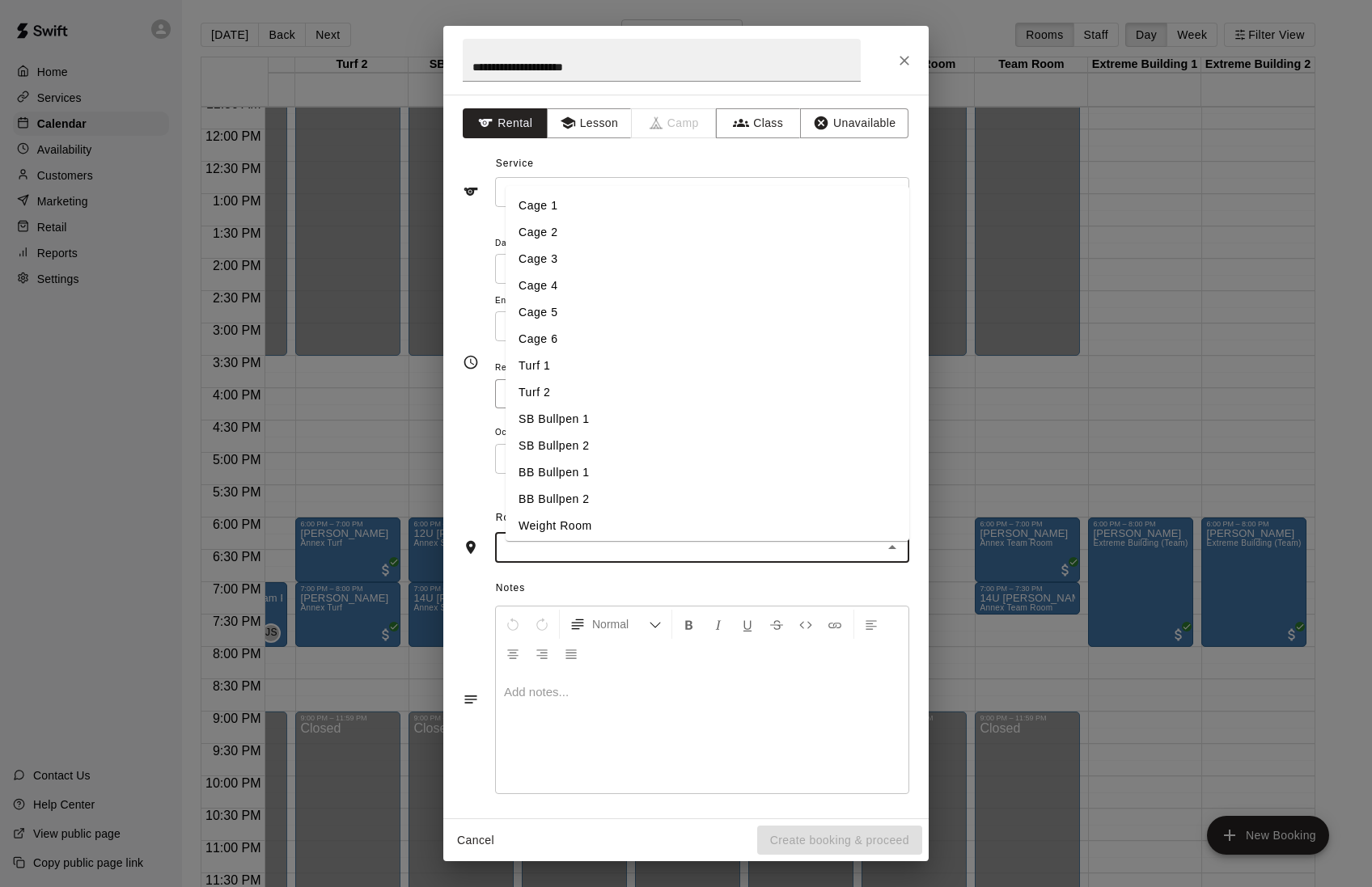
click at [567, 416] on li "SB Bullpen 1" at bounding box center [707, 419] width 404 height 27
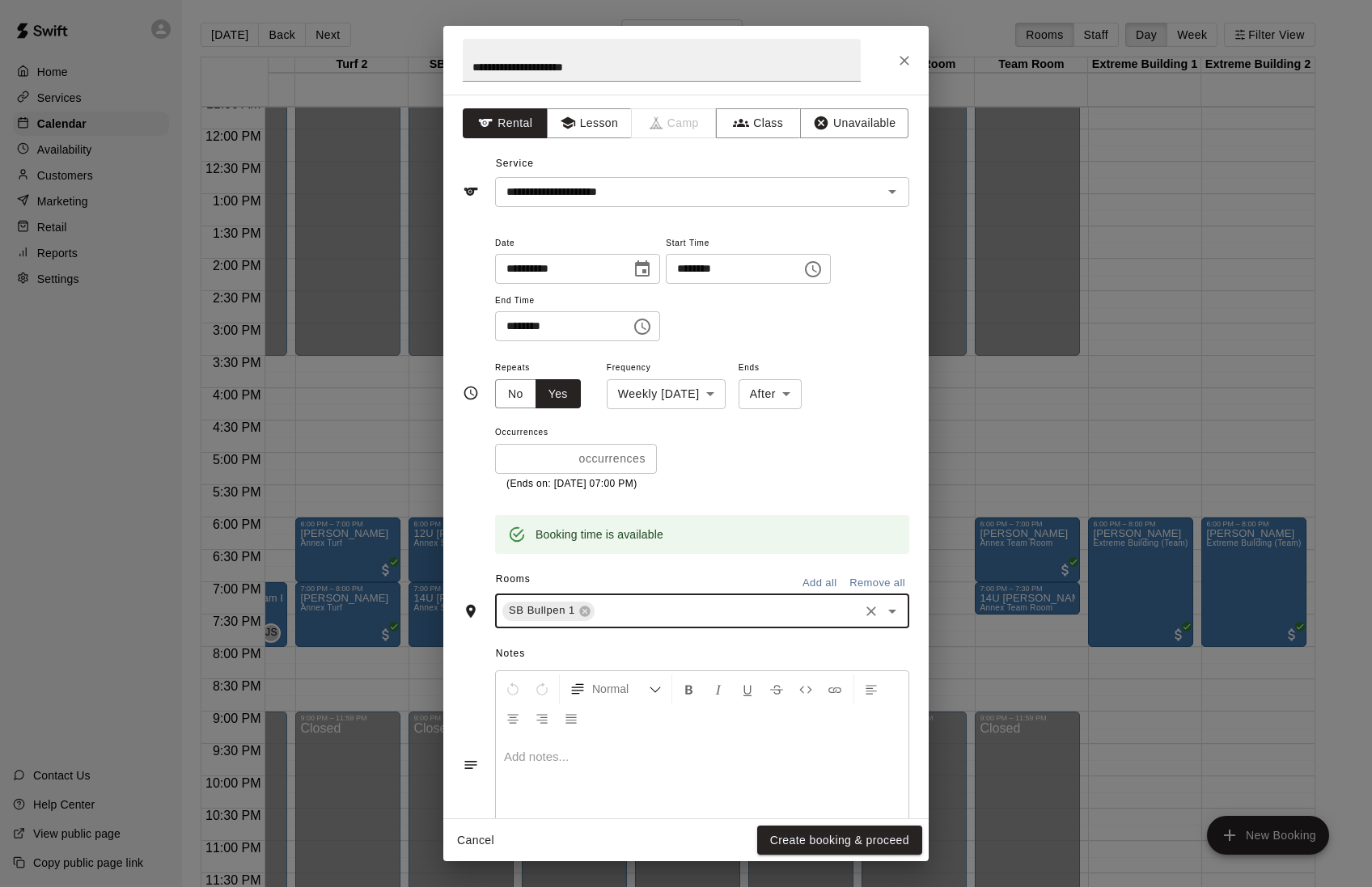
type input "*"
click at [569, 713] on li "SB Bullpen 2" at bounding box center [707, 700] width 404 height 27
click at [791, 833] on button "Create booking & proceed" at bounding box center [839, 841] width 165 height 30
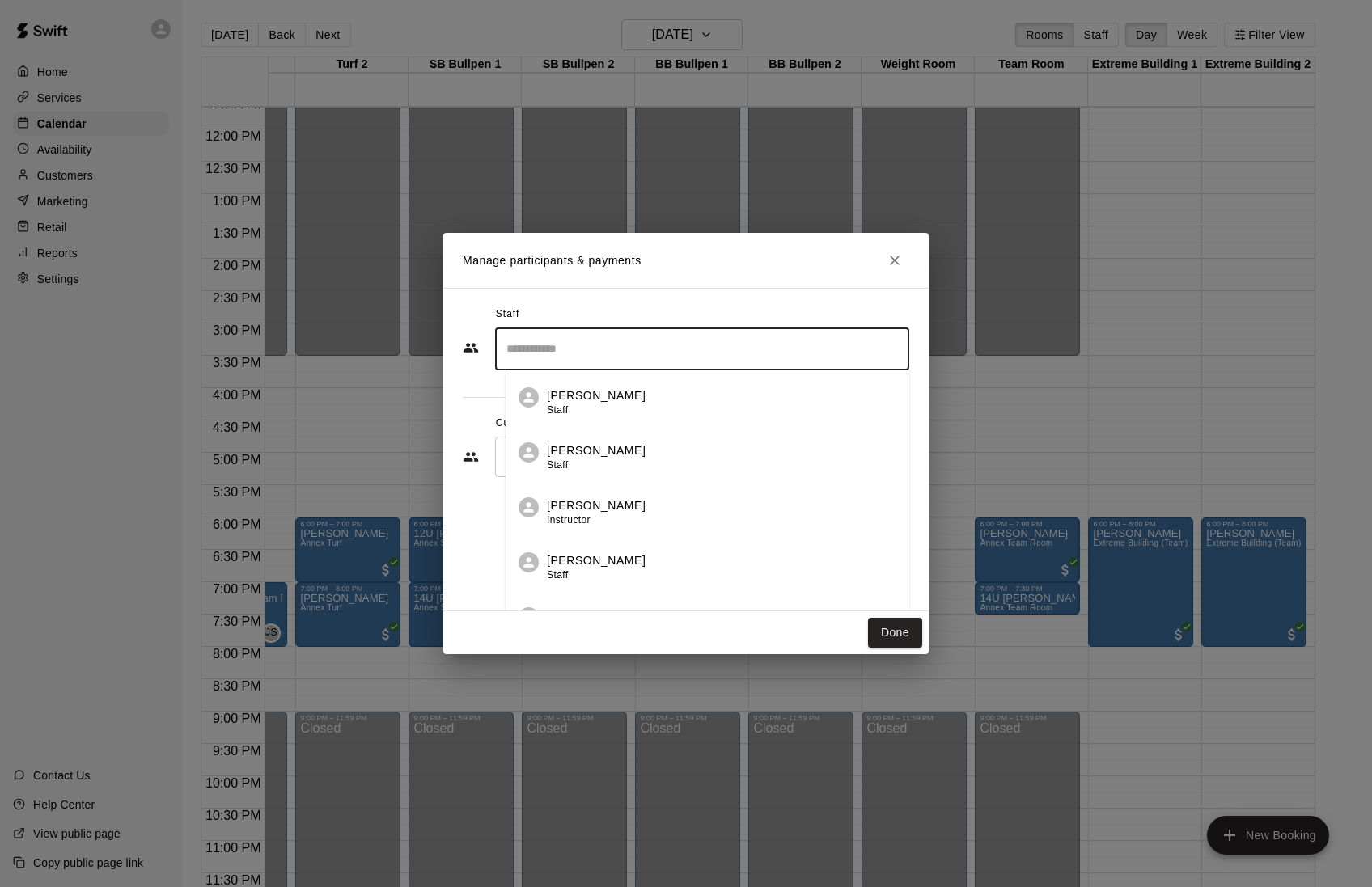
click at [647, 356] on input "Search staff" at bounding box center [702, 349] width 400 height 28
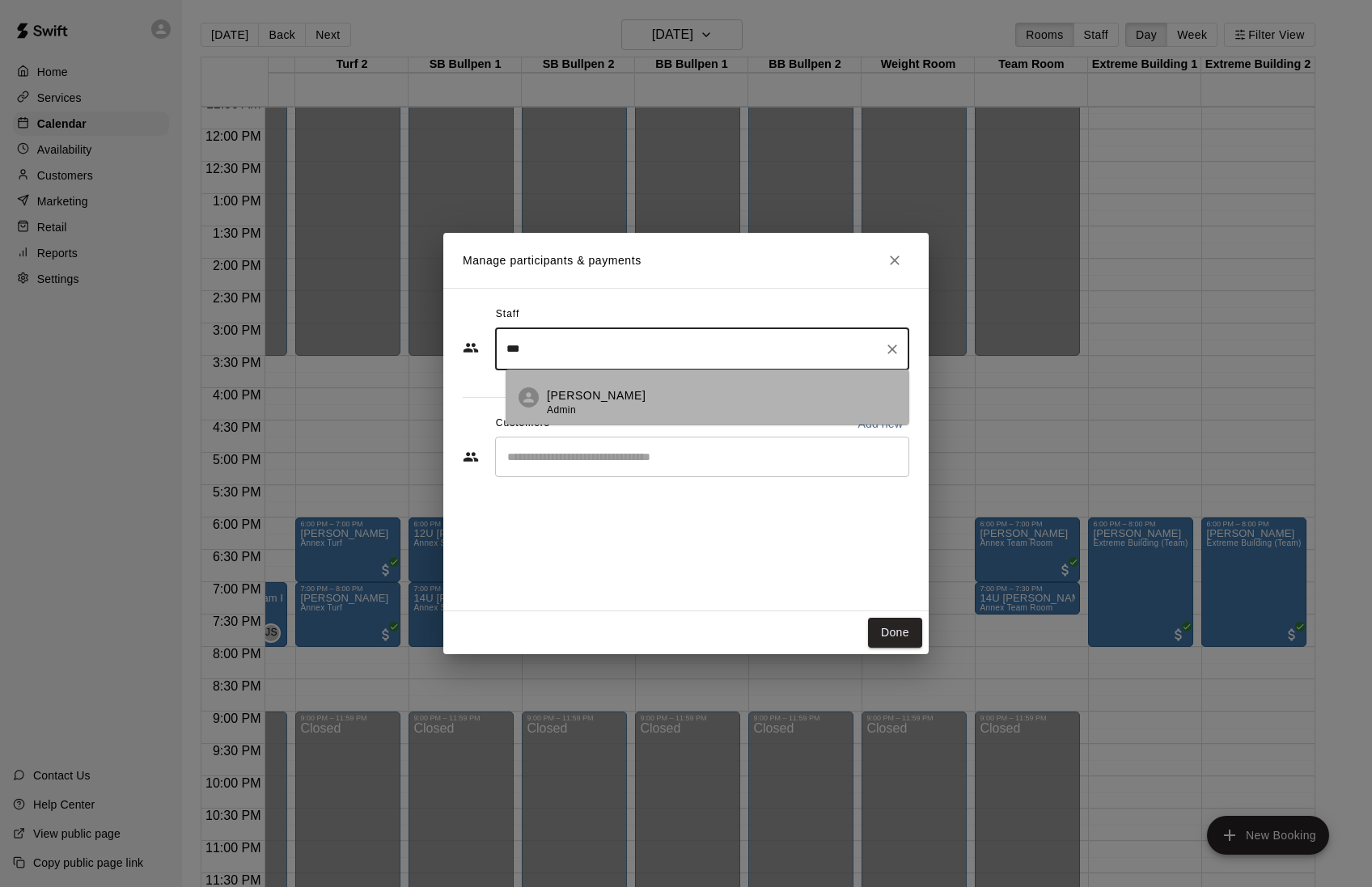
click at [625, 393] on p "[PERSON_NAME]" at bounding box center [596, 396] width 99 height 17
type input "***"
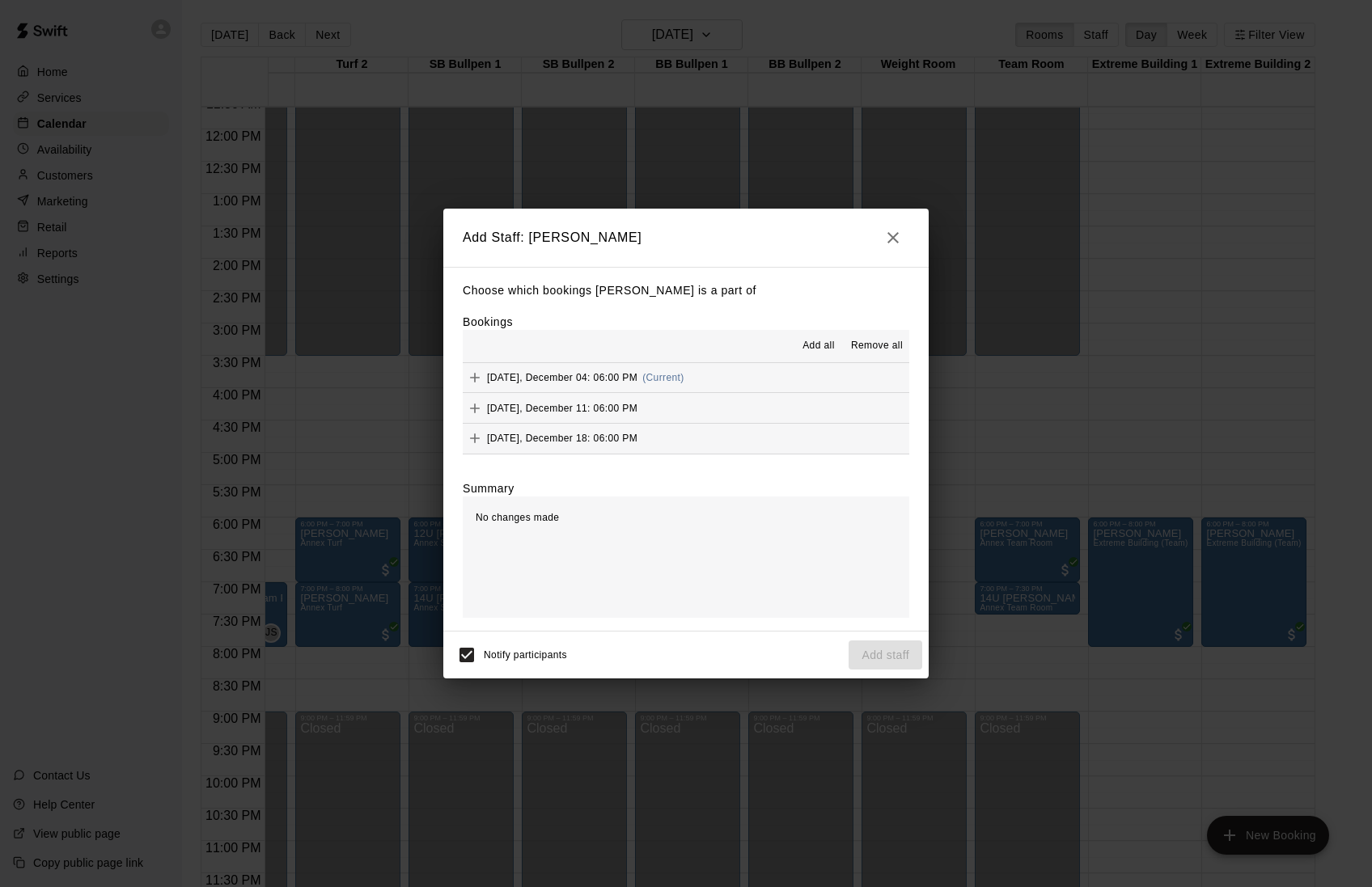
click at [476, 374] on icon "Add" at bounding box center [474, 378] width 16 height 16
click at [473, 447] on icon "Add" at bounding box center [474, 437] width 16 height 16
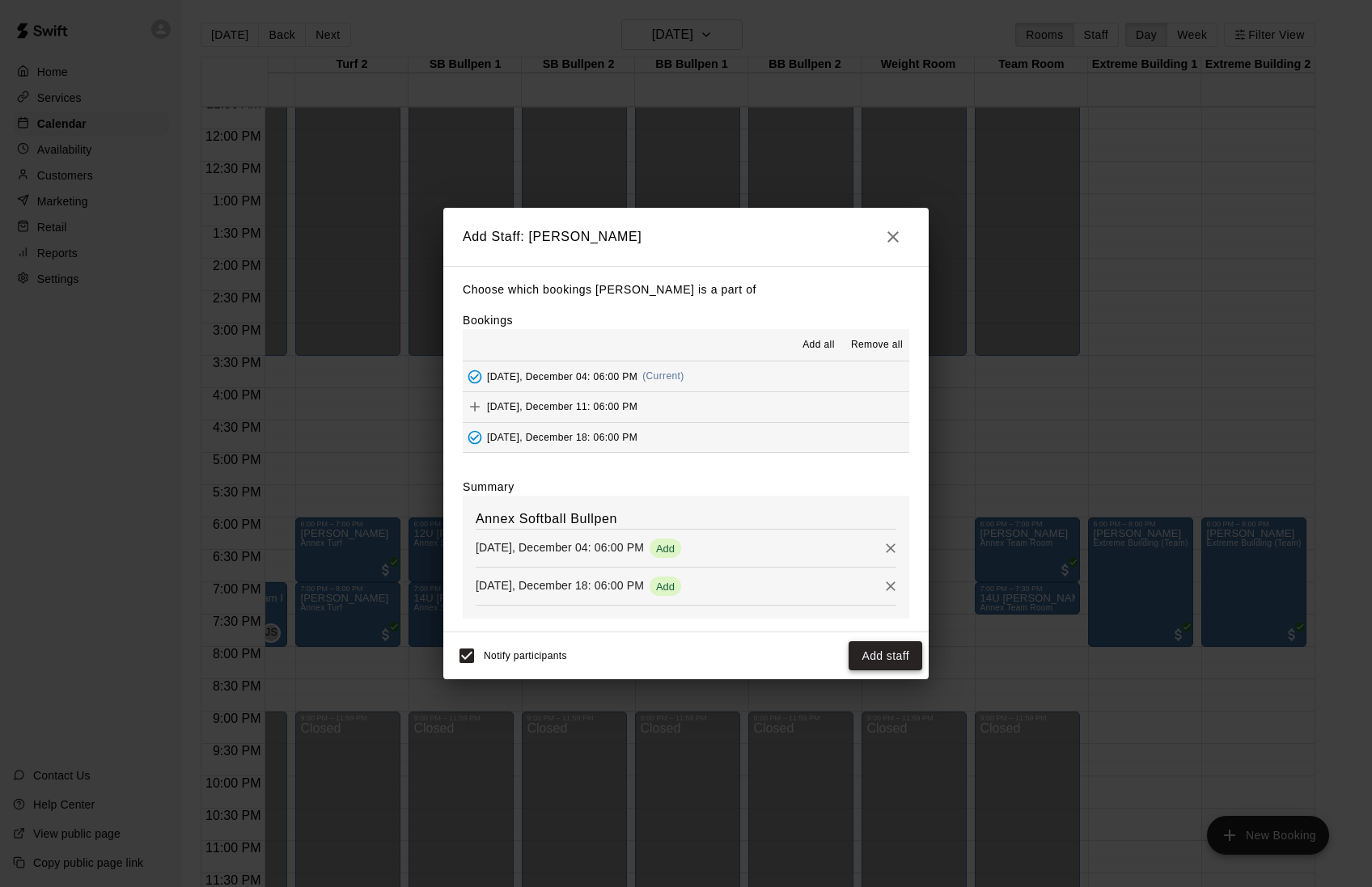
click at [877, 671] on button "Add staff" at bounding box center [885, 656] width 74 height 30
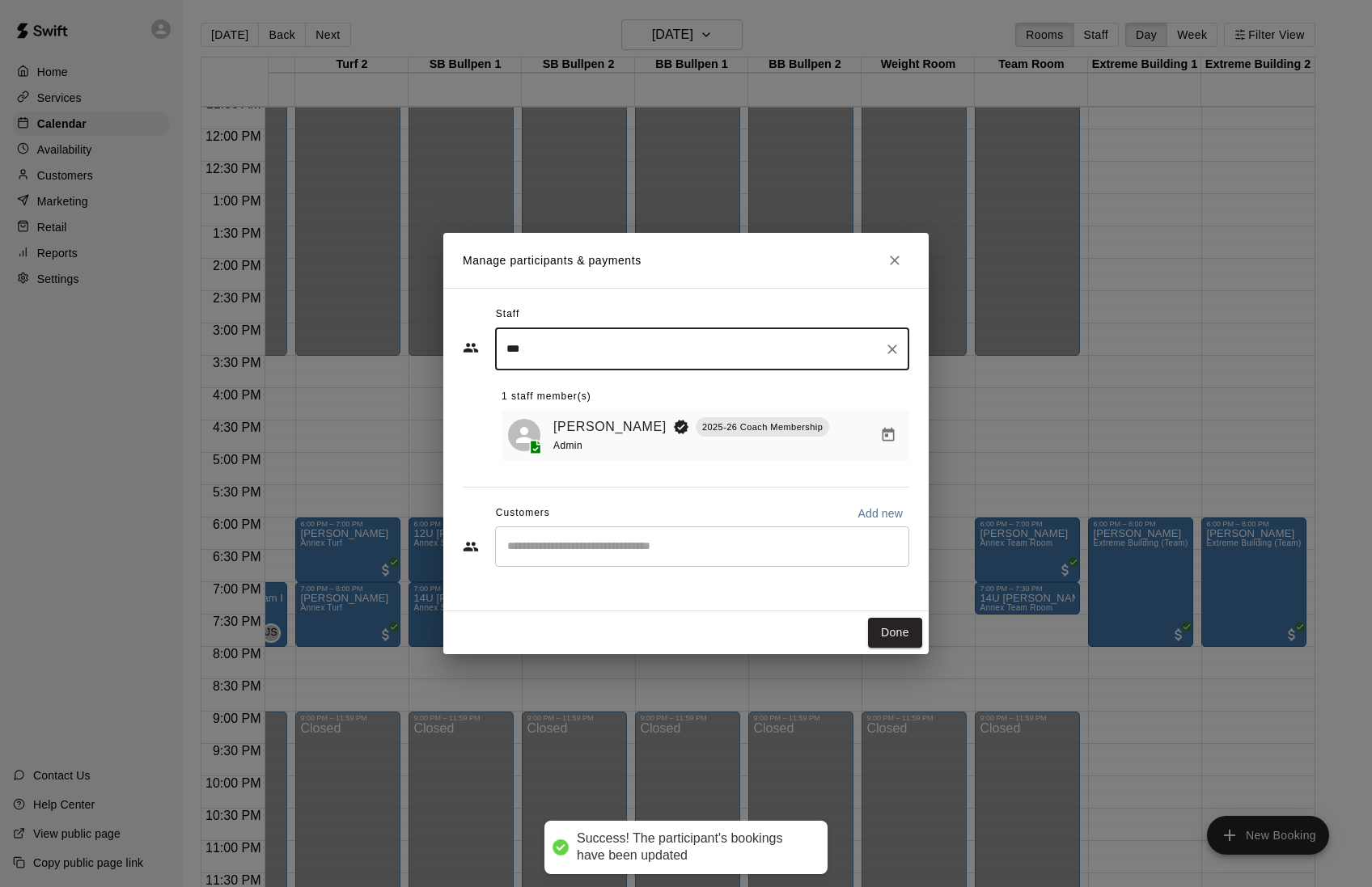
click at [605, 531] on div "​" at bounding box center [702, 546] width 414 height 40
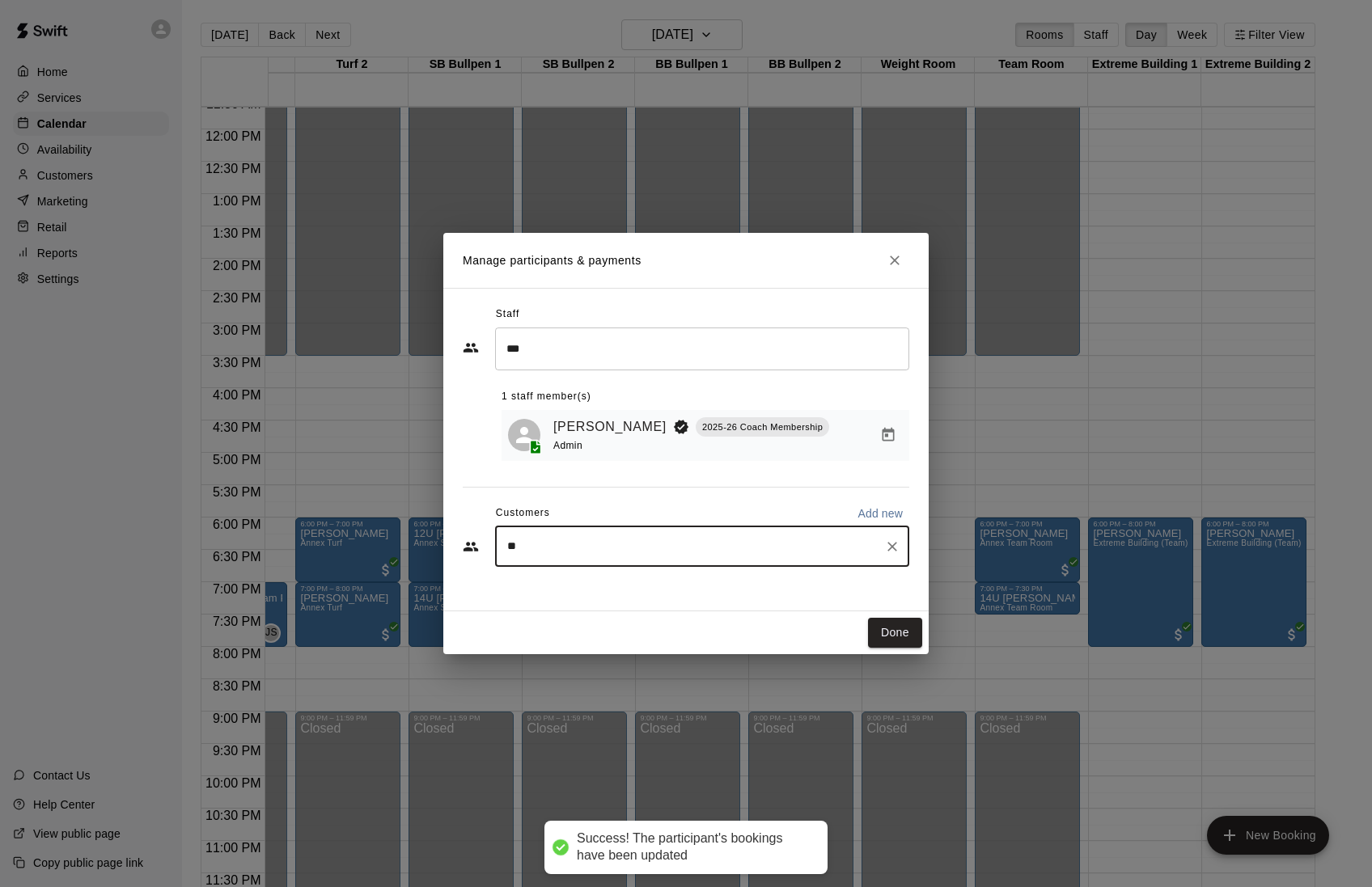
type input "***"
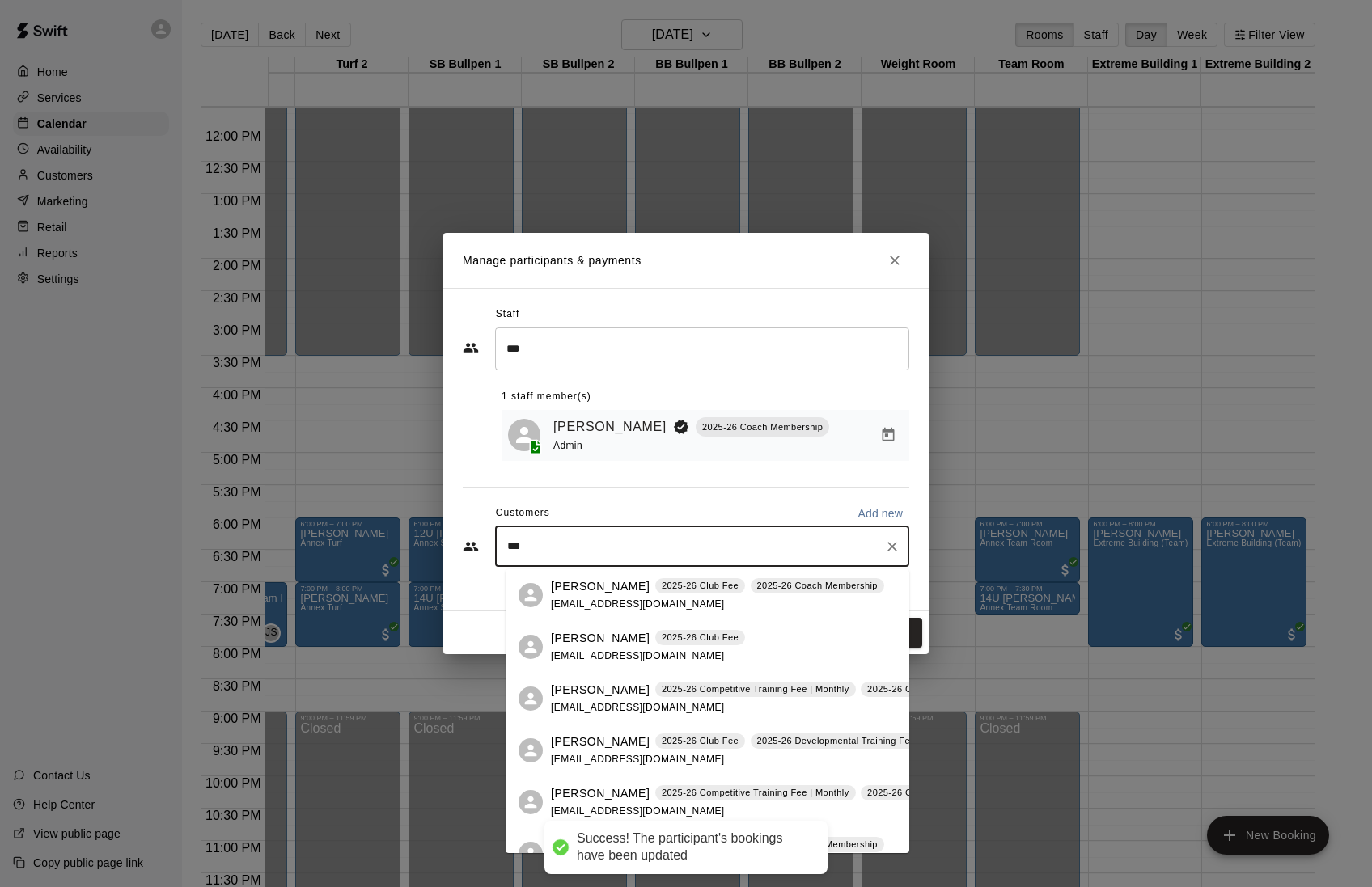
click at [576, 594] on p "[PERSON_NAME]" at bounding box center [600, 587] width 99 height 17
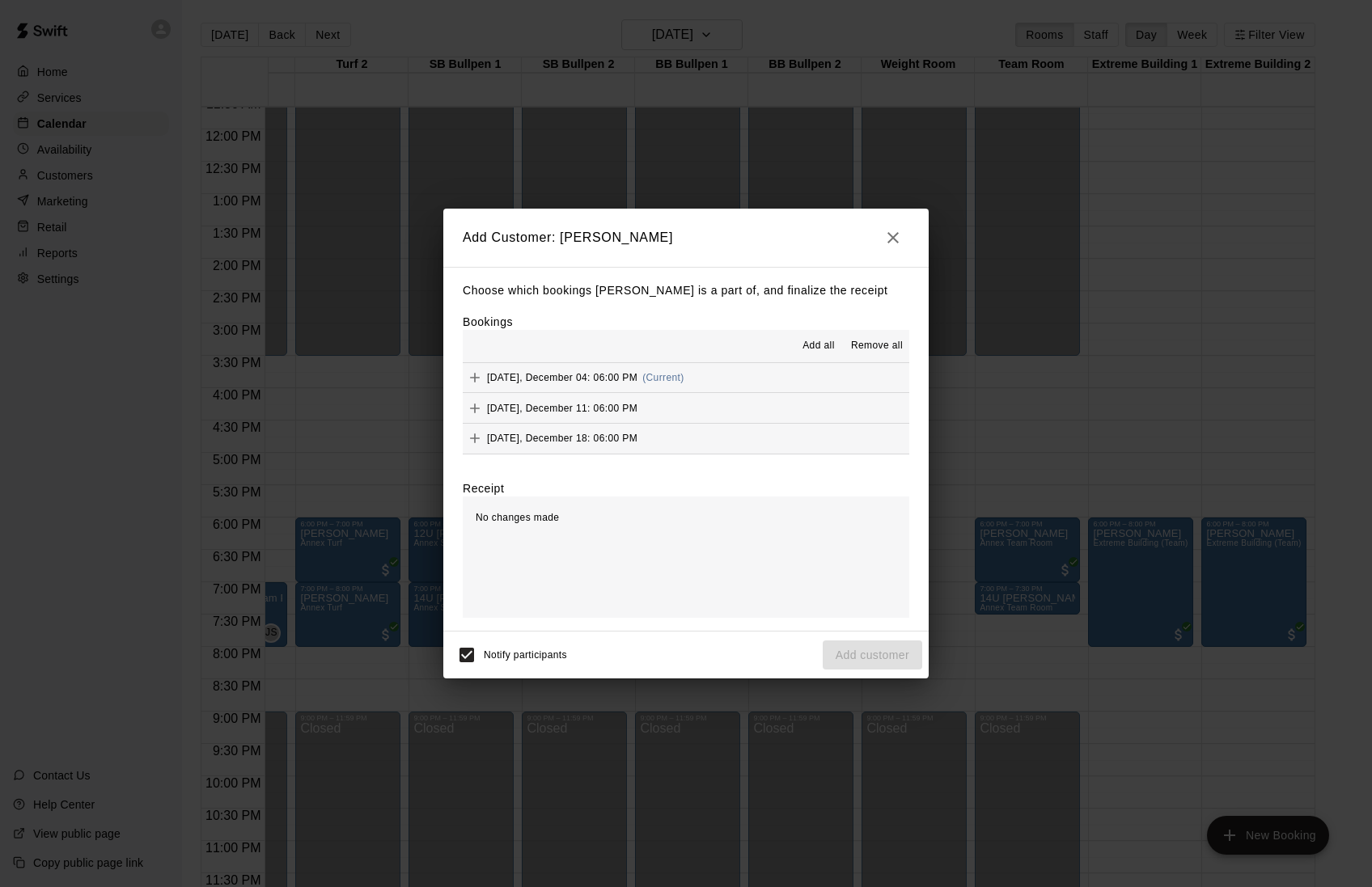
click at [803, 339] on span "Add all" at bounding box center [819, 346] width 33 height 16
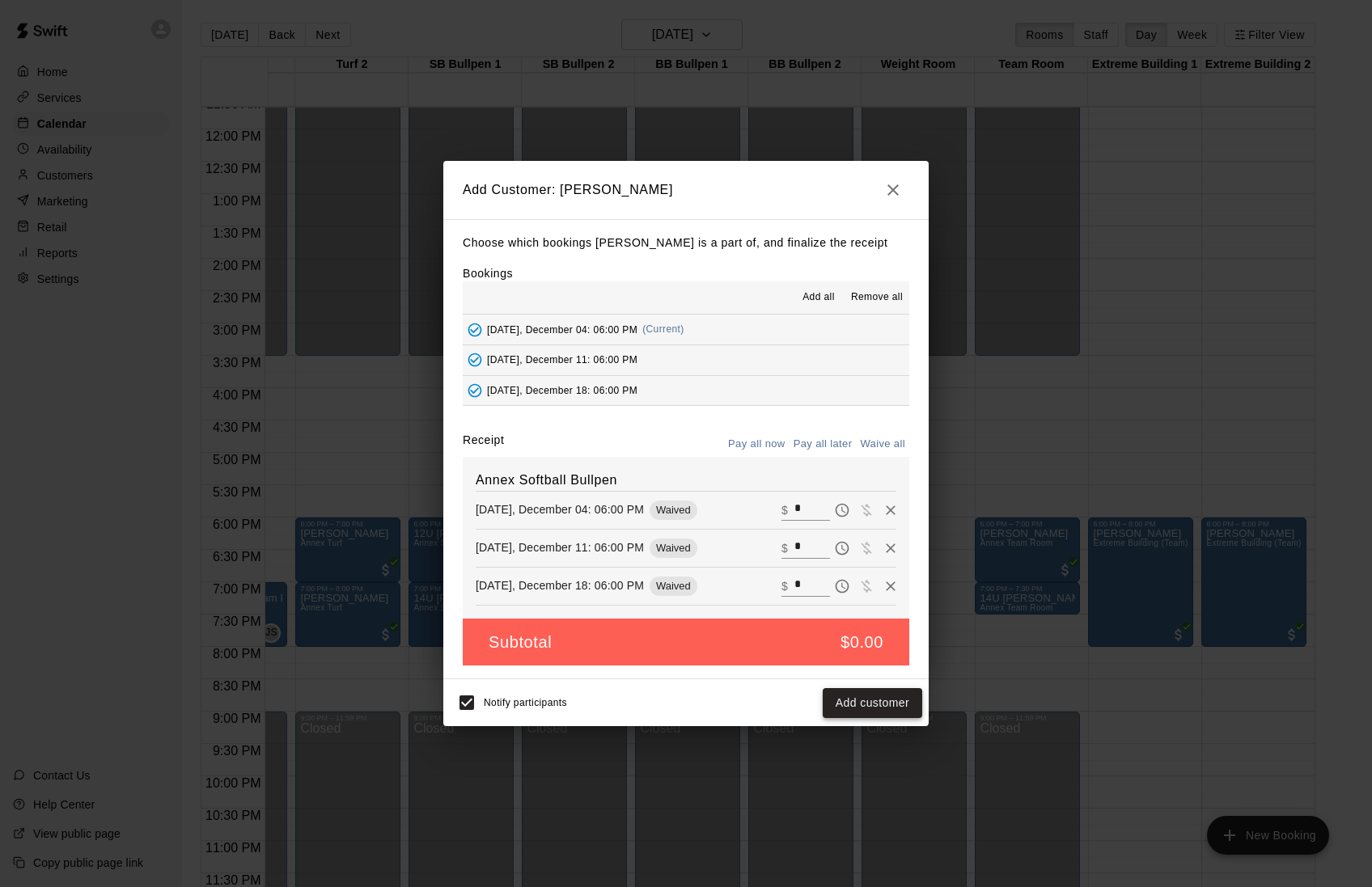
click at [863, 719] on button "Add customer" at bounding box center [872, 703] width 99 height 30
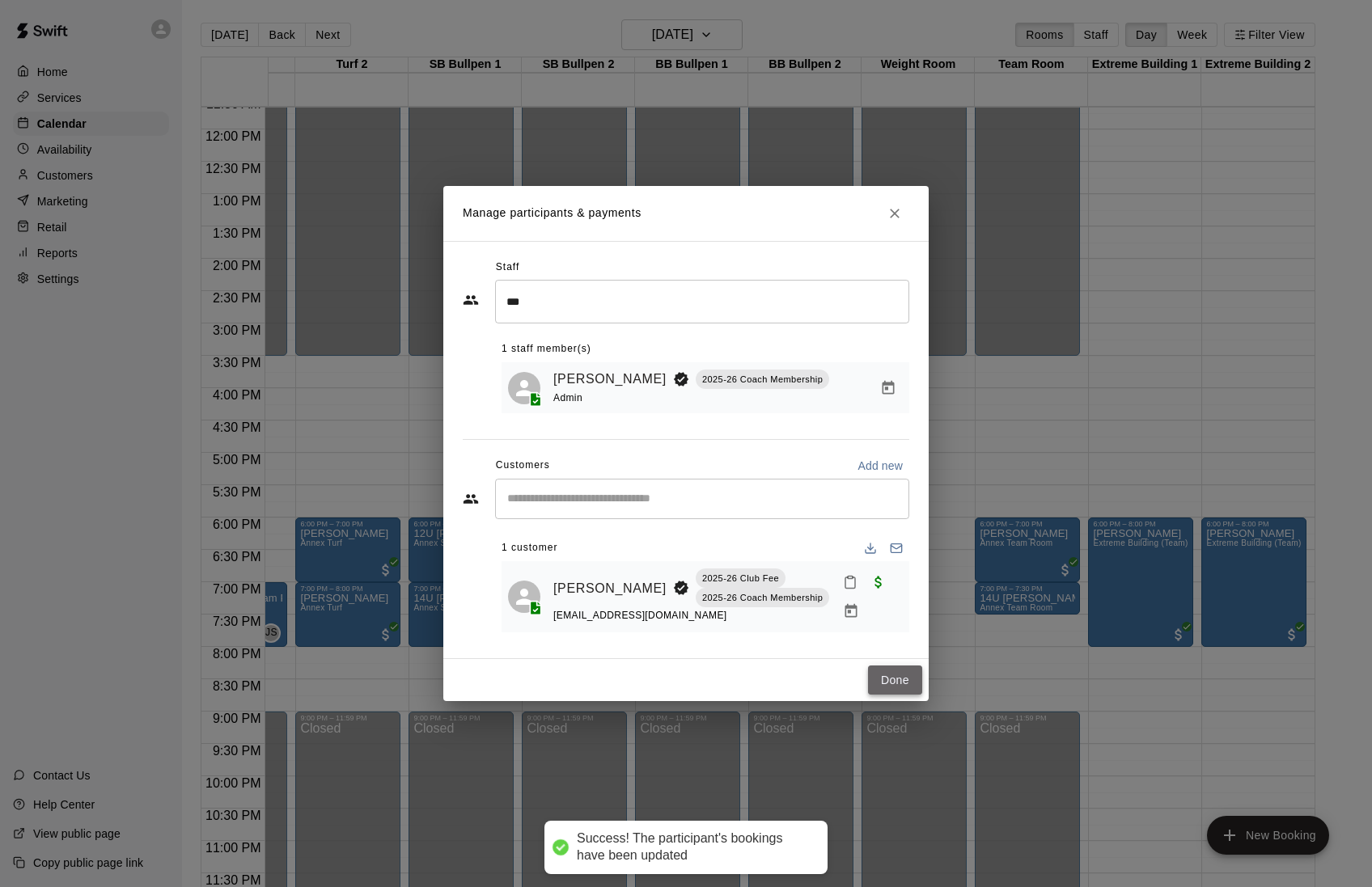
click at [893, 695] on button "Done" at bounding box center [895, 680] width 54 height 30
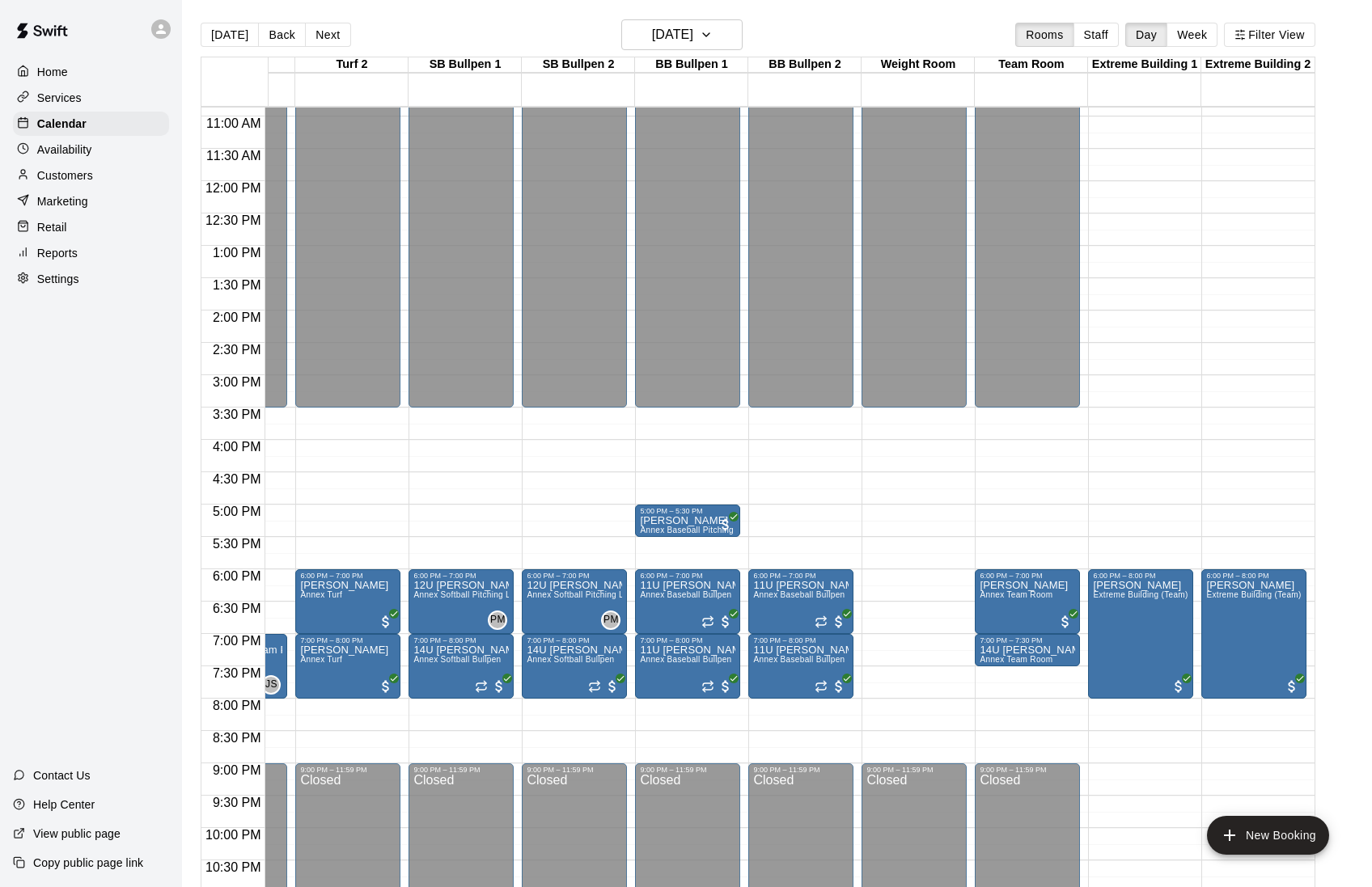
scroll to position [657, 766]
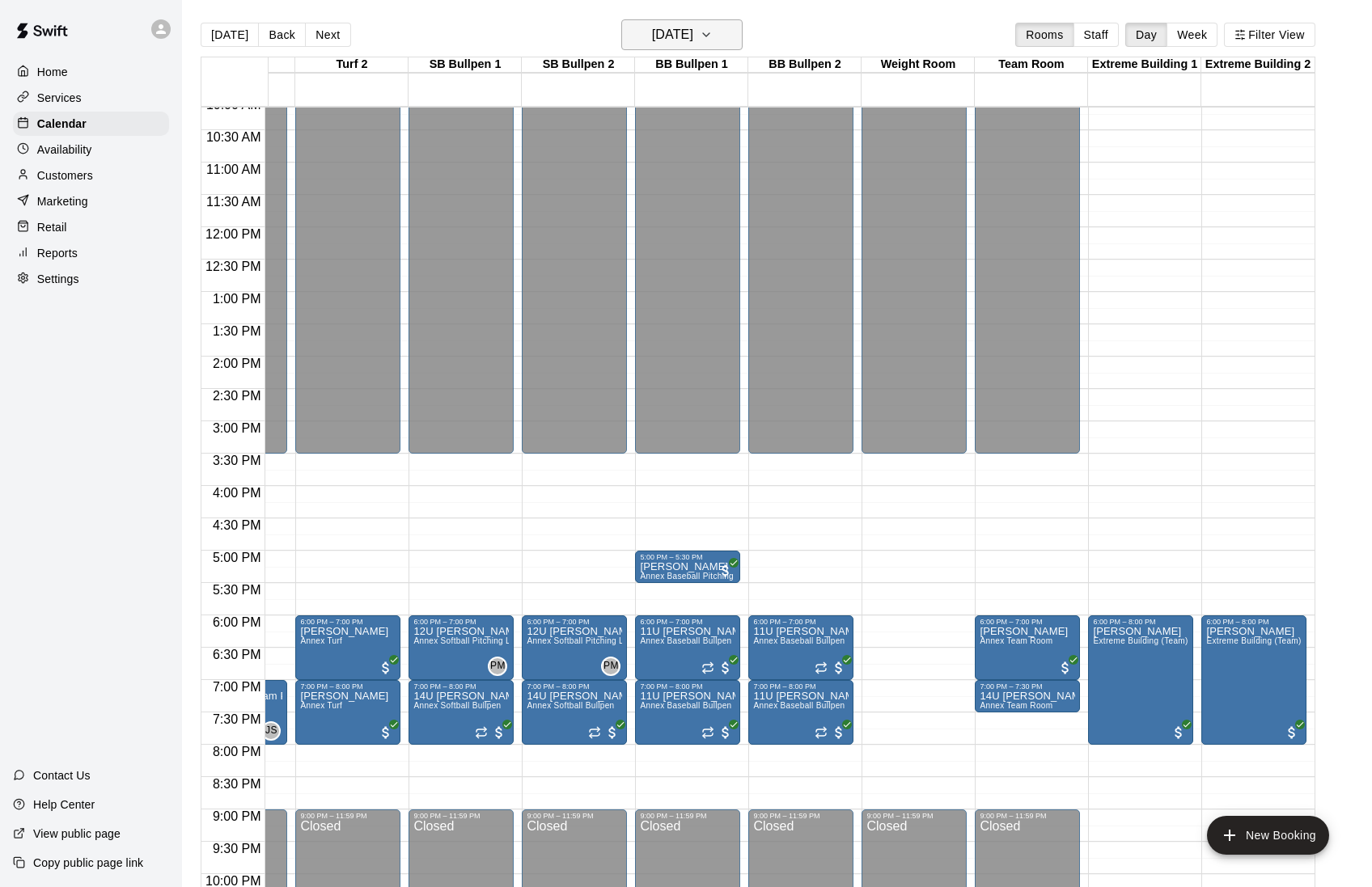
click at [660, 43] on h6 "[DATE]" at bounding box center [673, 35] width 41 height 22
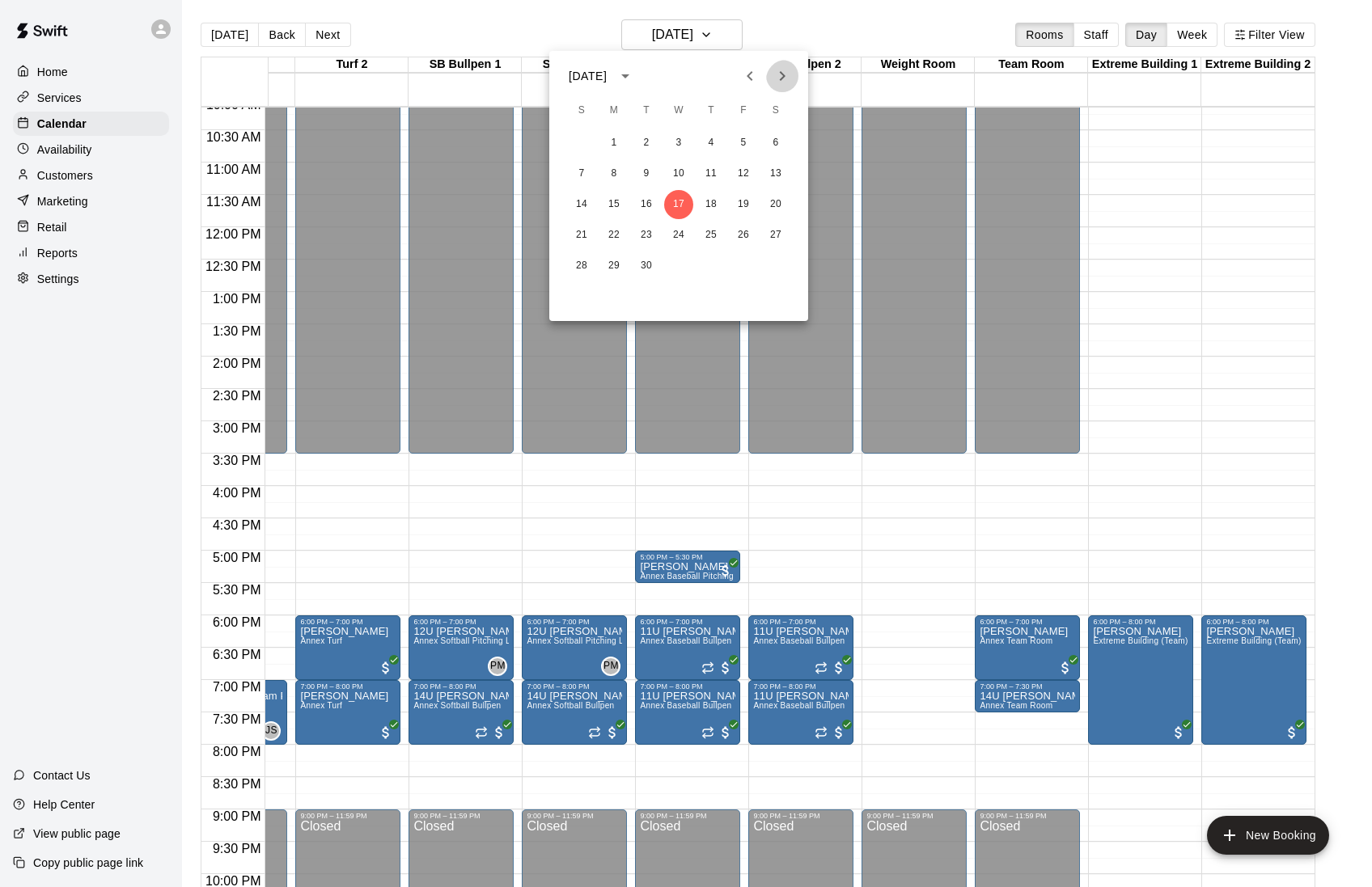
click at [774, 84] on icon "Next month" at bounding box center [781, 76] width 20 height 20
click at [707, 178] on button "6" at bounding box center [710, 173] width 29 height 29
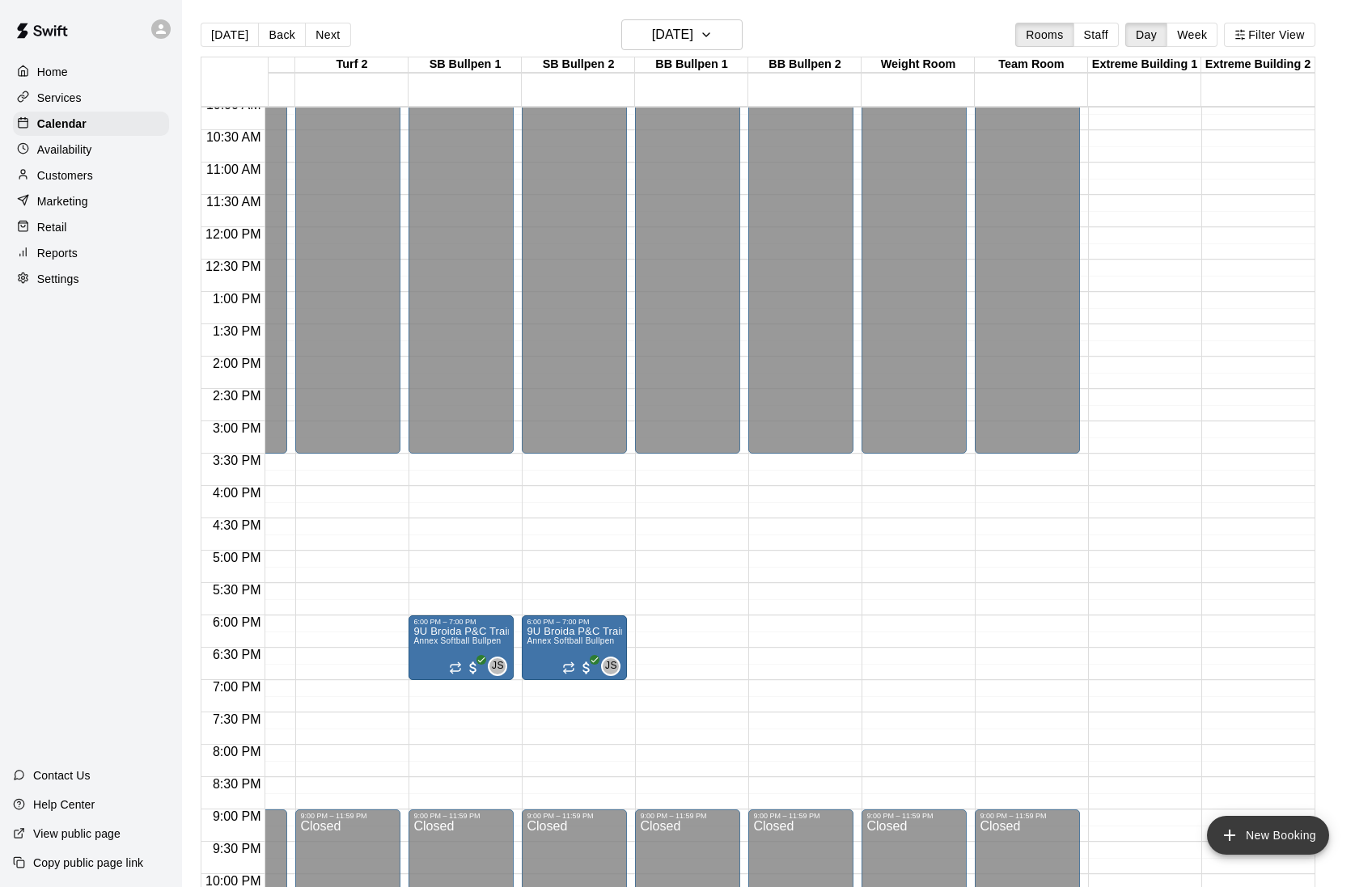
click at [1247, 833] on button "New Booking" at bounding box center [1267, 836] width 122 height 39
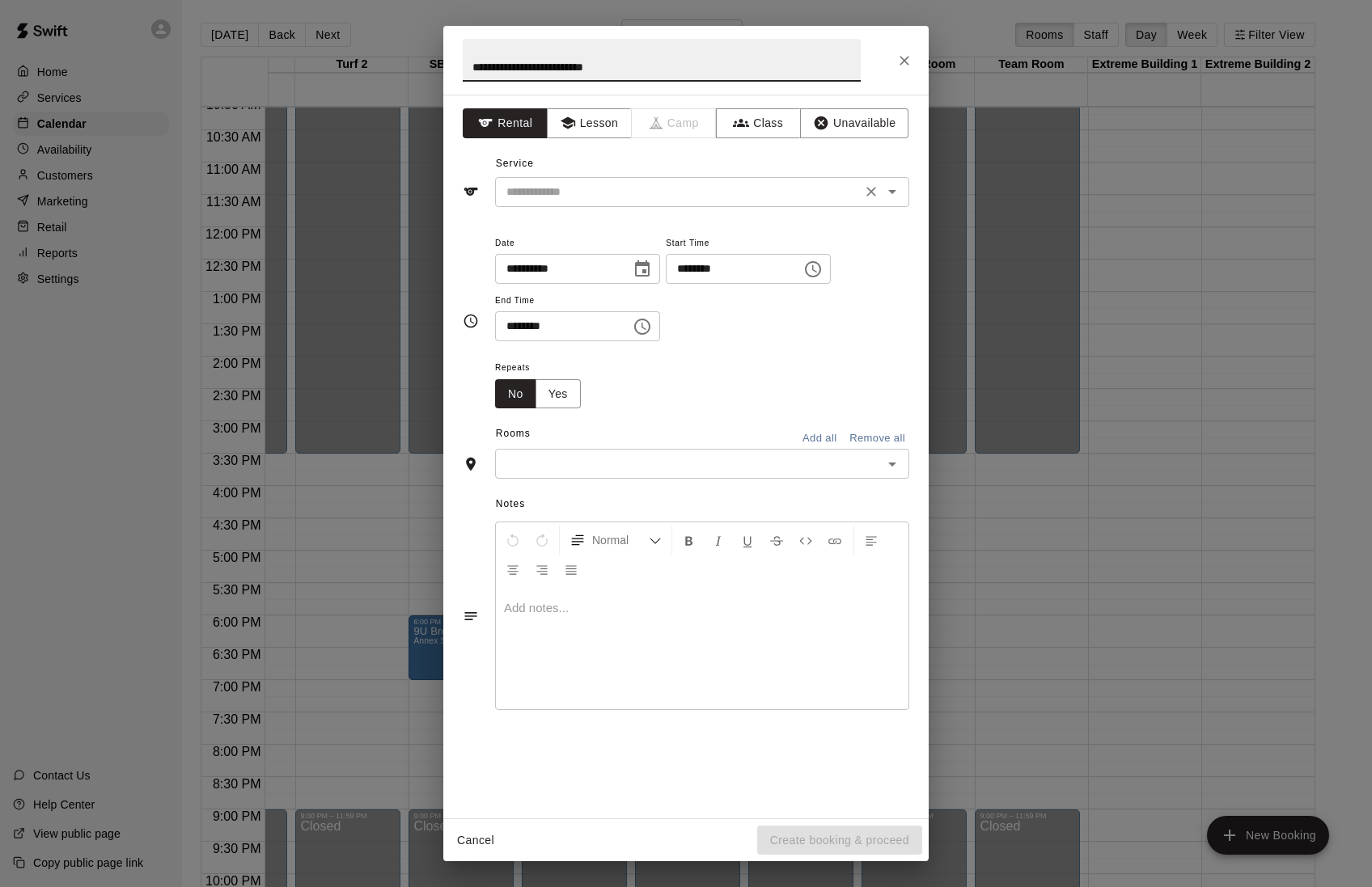
type input "**********"
click at [620, 184] on input "text" at bounding box center [679, 193] width 357 height 21
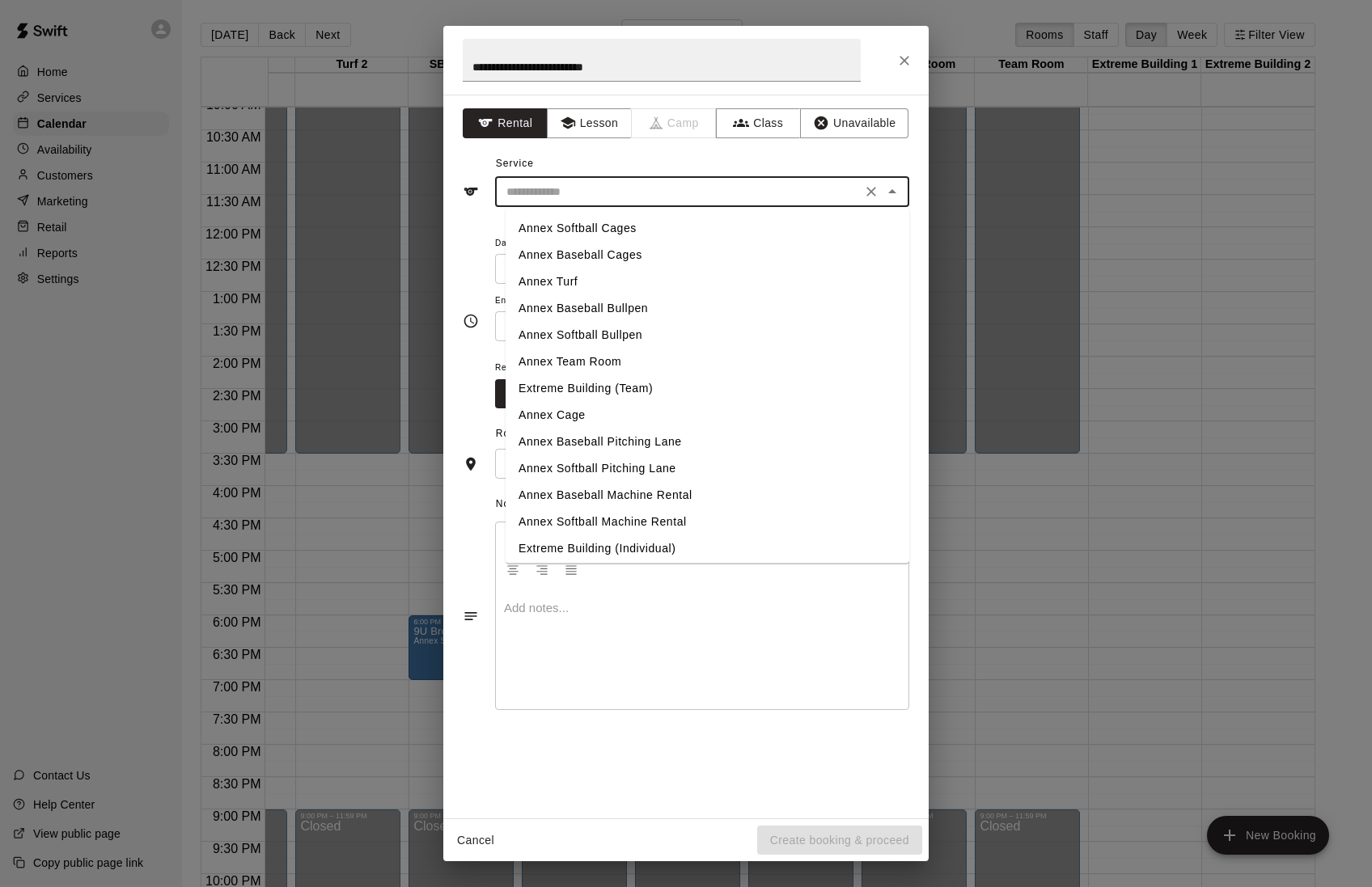
click at [548, 334] on li "Annex Softball Bullpen" at bounding box center [707, 335] width 404 height 27
type input "**********"
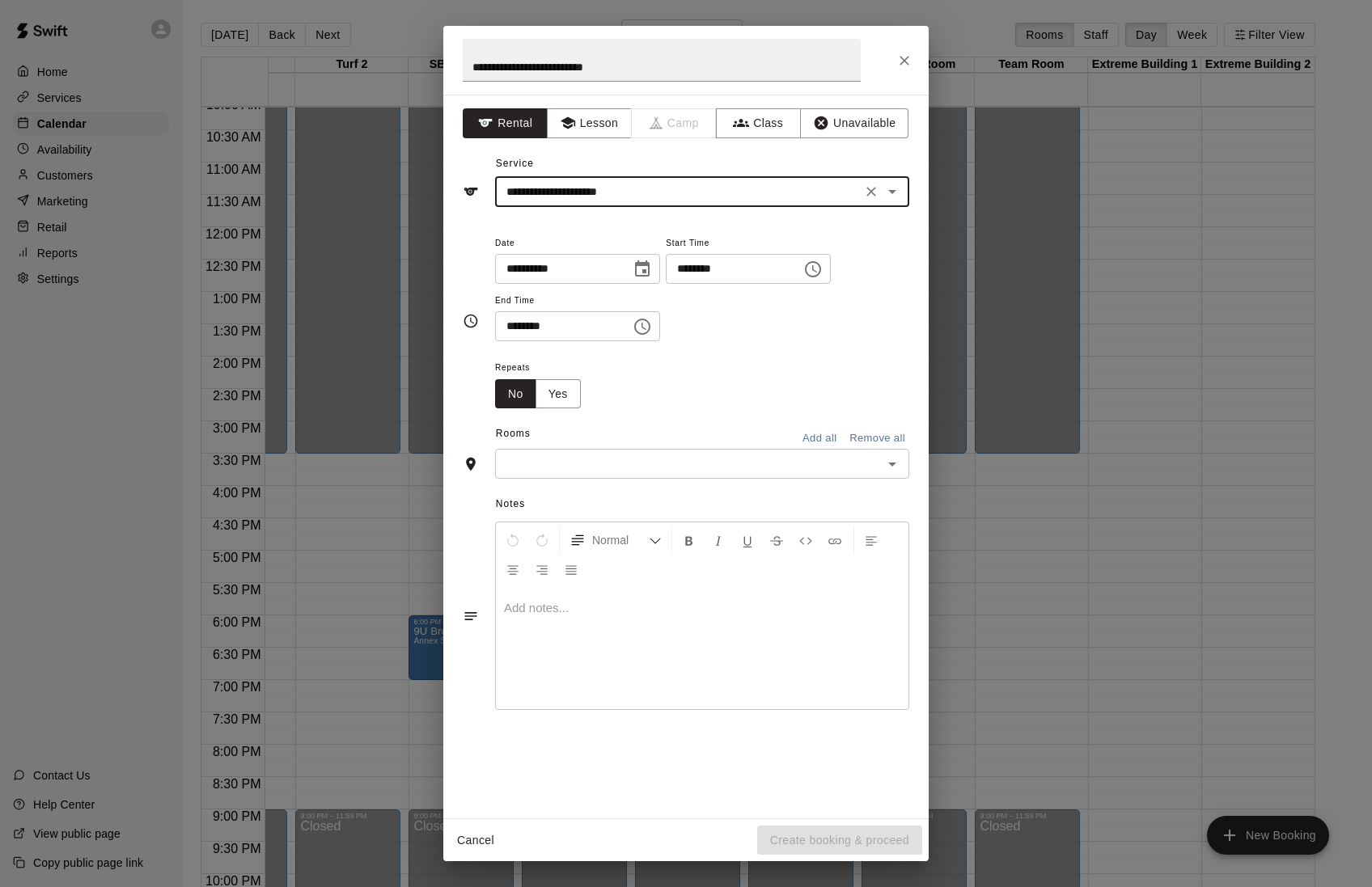
click at [719, 276] on input "********" at bounding box center [727, 269] width 124 height 30
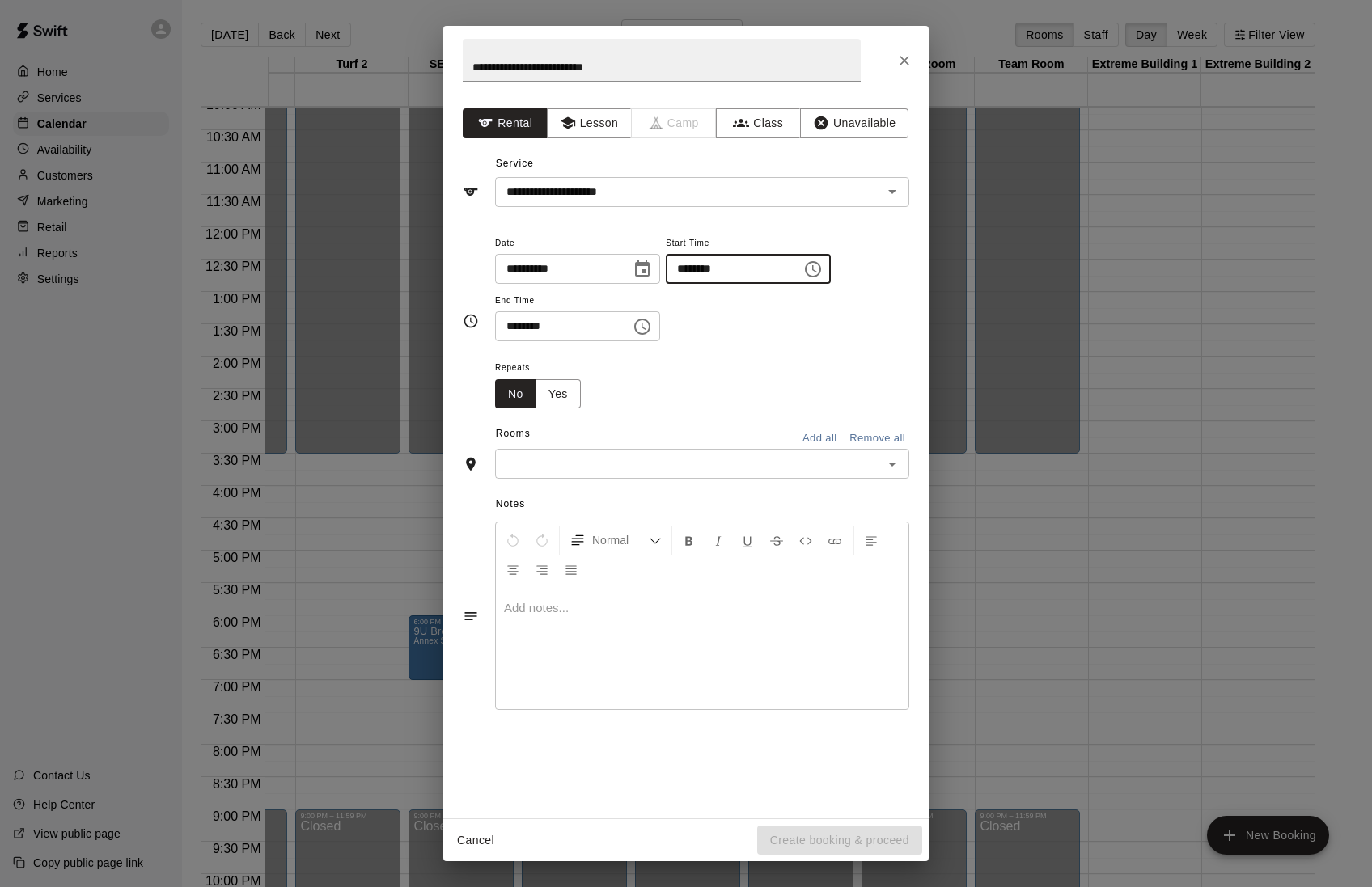
type input "********"
click at [522, 338] on input "********" at bounding box center [557, 326] width 124 height 30
type input "********"
click at [579, 405] on button "Yes" at bounding box center [558, 394] width 45 height 30
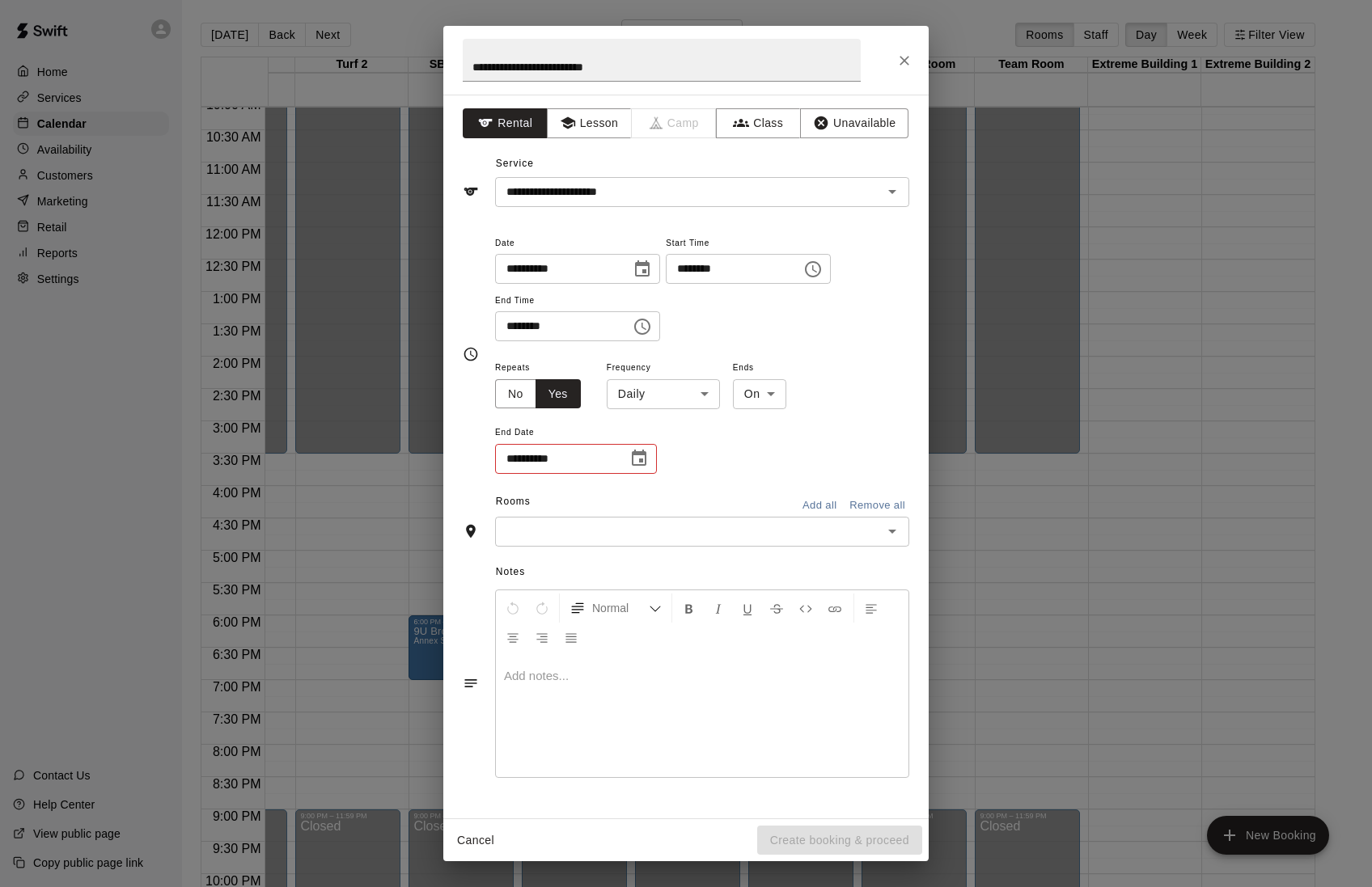
click at [655, 401] on body "Home Services Calendar Availability Customers Marketing Retail Reports Settings…" at bounding box center [686, 456] width 1372 height 913
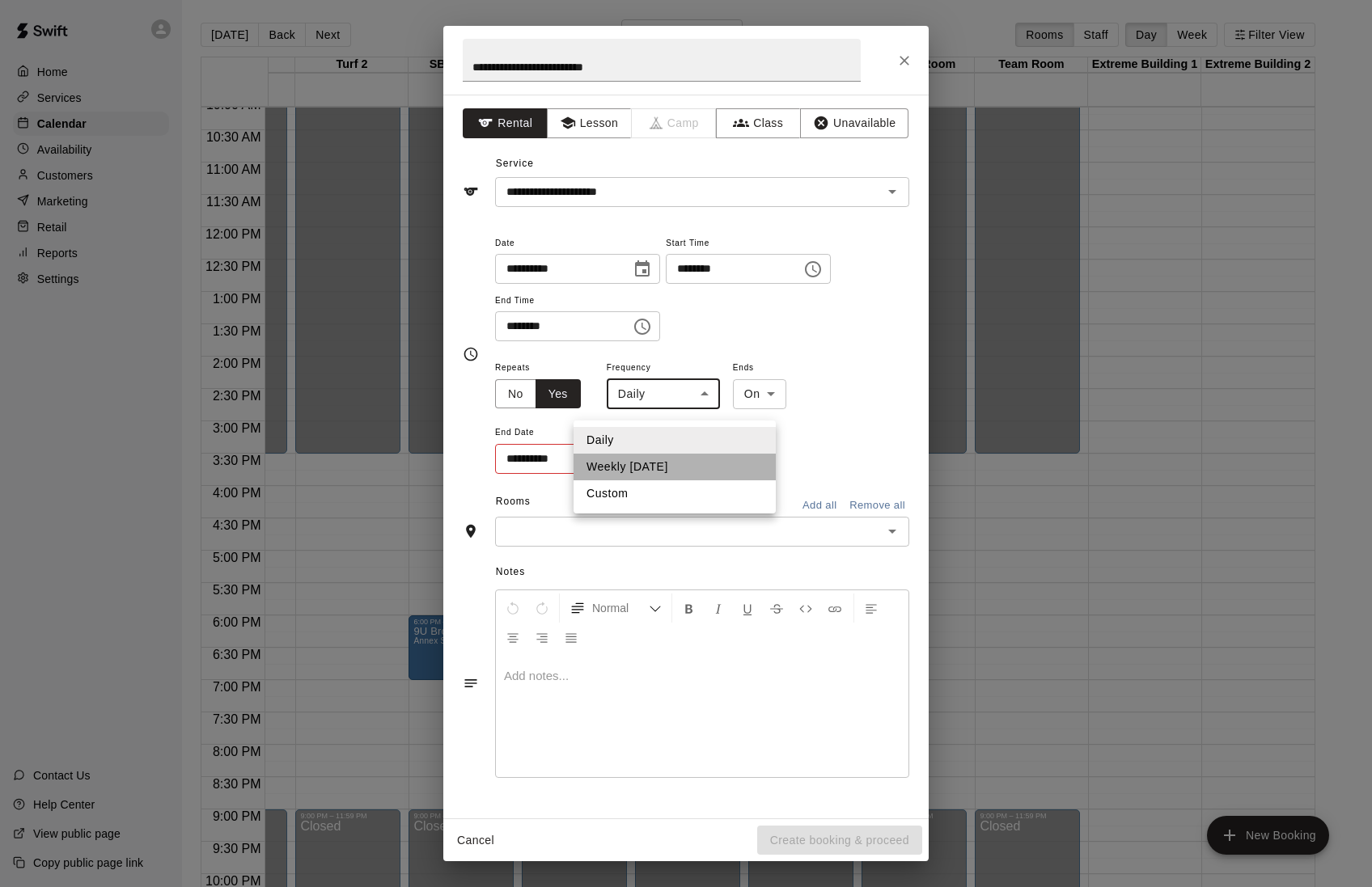
click at [649, 463] on li "Weekly [DATE]" at bounding box center [675, 467] width 202 height 27
type input "******"
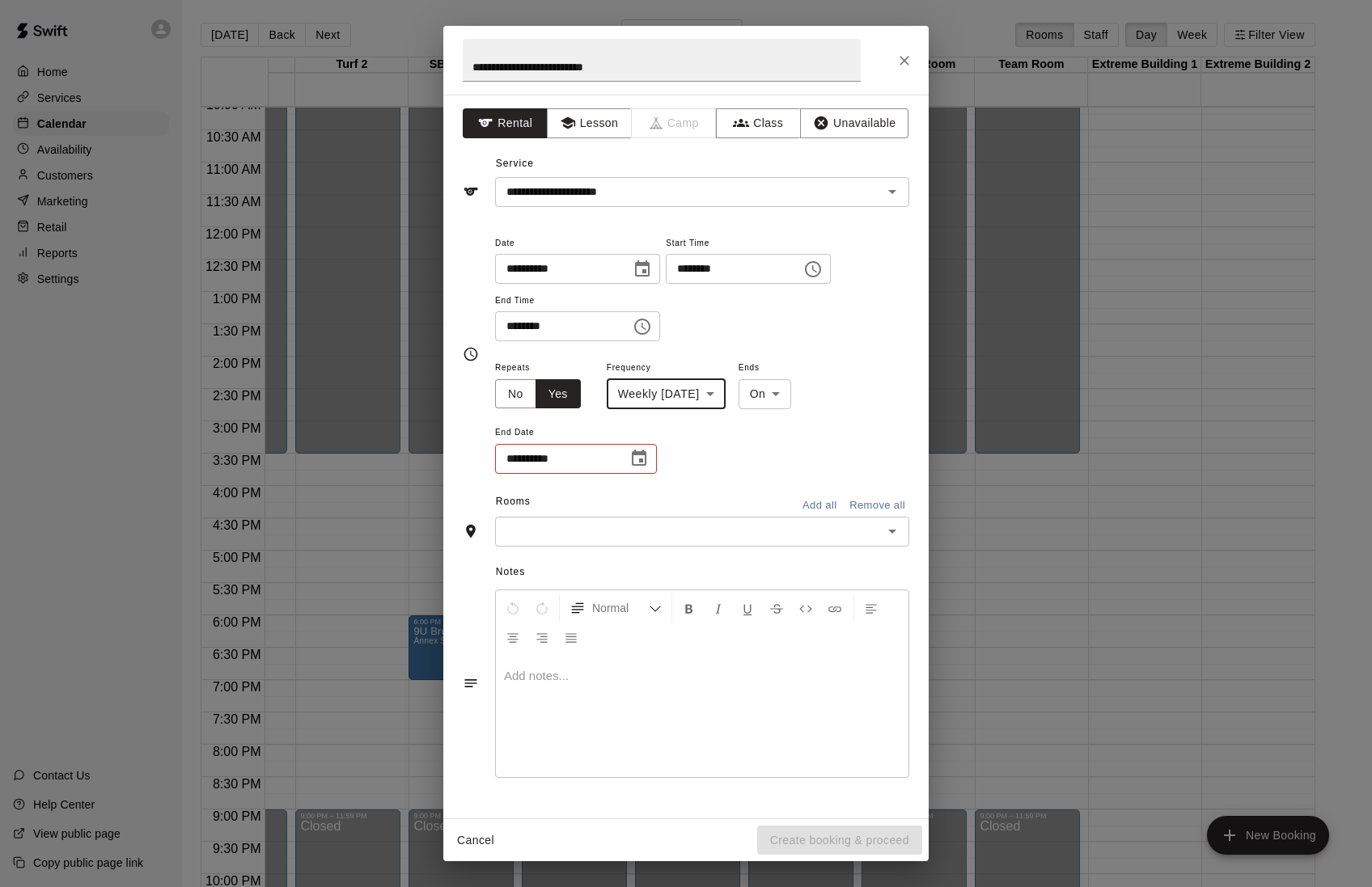
click at [791, 406] on body "Home Services Calendar Availability Customers Marketing Retail Reports Settings…" at bounding box center [686, 456] width 1372 height 913
click at [791, 465] on li "After" at bounding box center [806, 467] width 52 height 27
type input "*****"
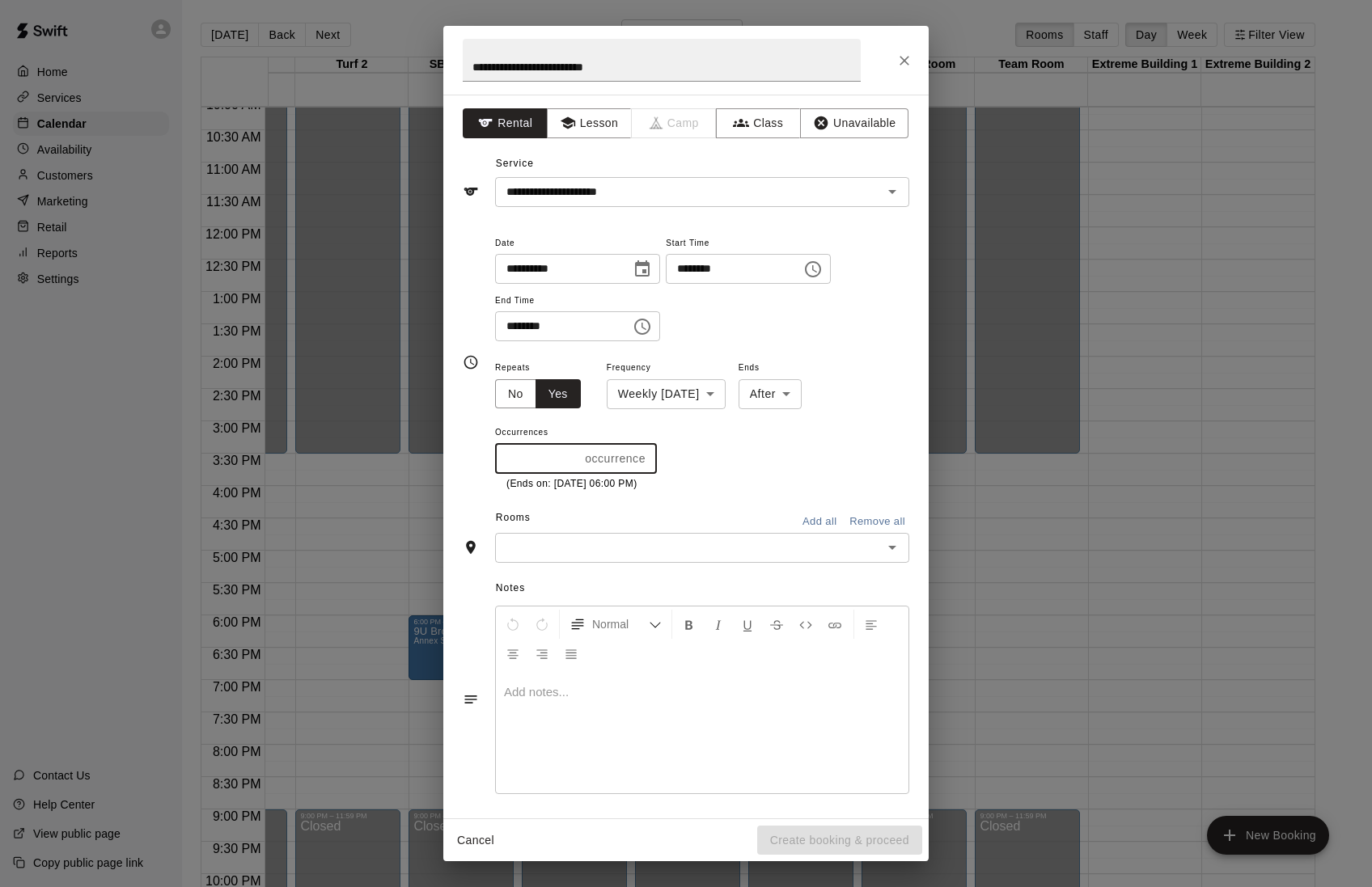
click at [554, 471] on input "*" at bounding box center [536, 459] width 83 height 30
click at [771, 480] on div "Repeats No Yes Frequency Weekly [DATE] ****** ​ Ends After ***** ​ Occurrences …" at bounding box center [702, 425] width 414 height 135
type input "*"
click at [573, 474] on input "*" at bounding box center [534, 459] width 78 height 30
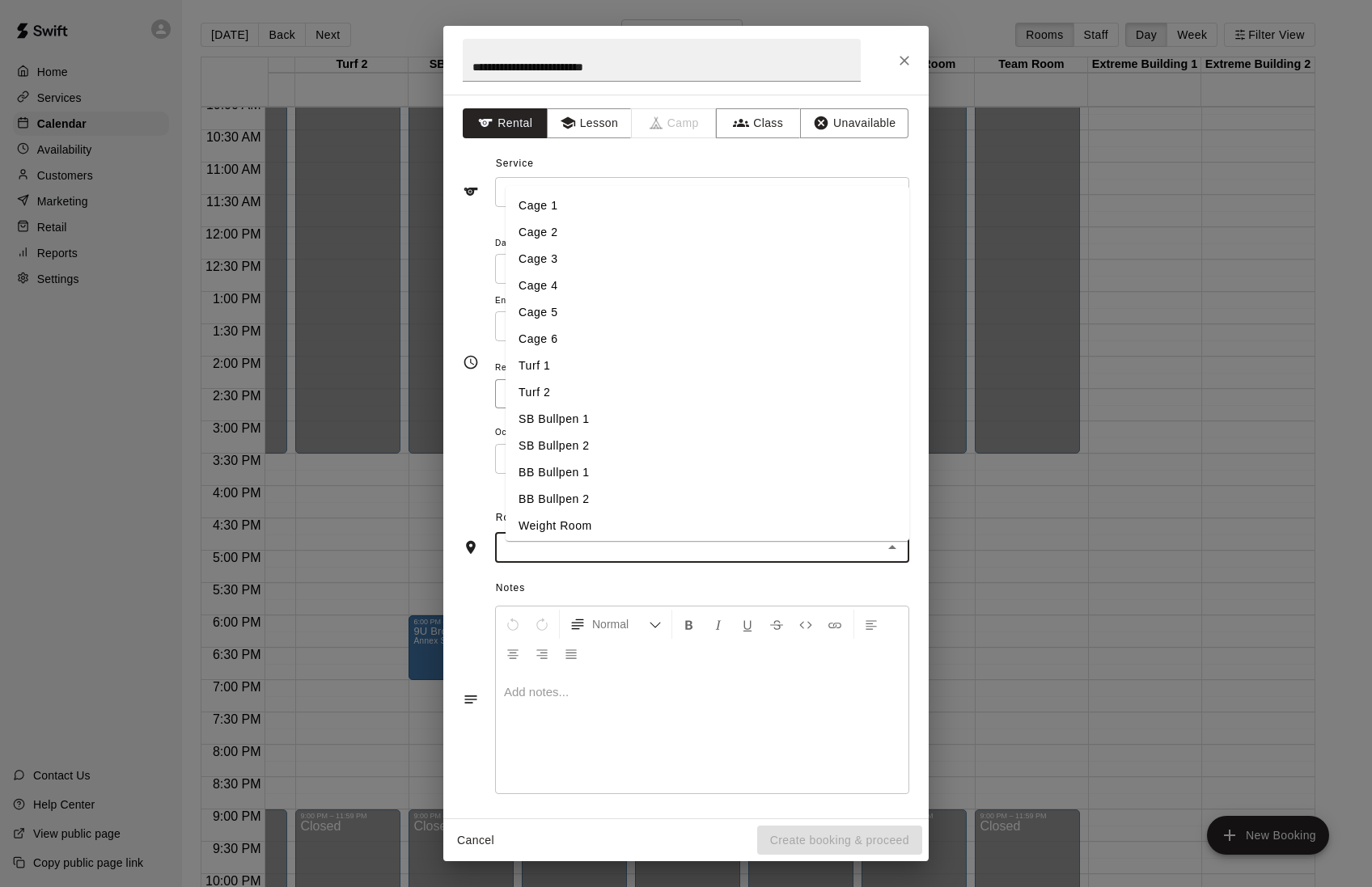
click at [598, 558] on input "text" at bounding box center [689, 549] width 378 height 21
click at [574, 448] on li "SB Bullpen 2" at bounding box center [707, 446] width 404 height 27
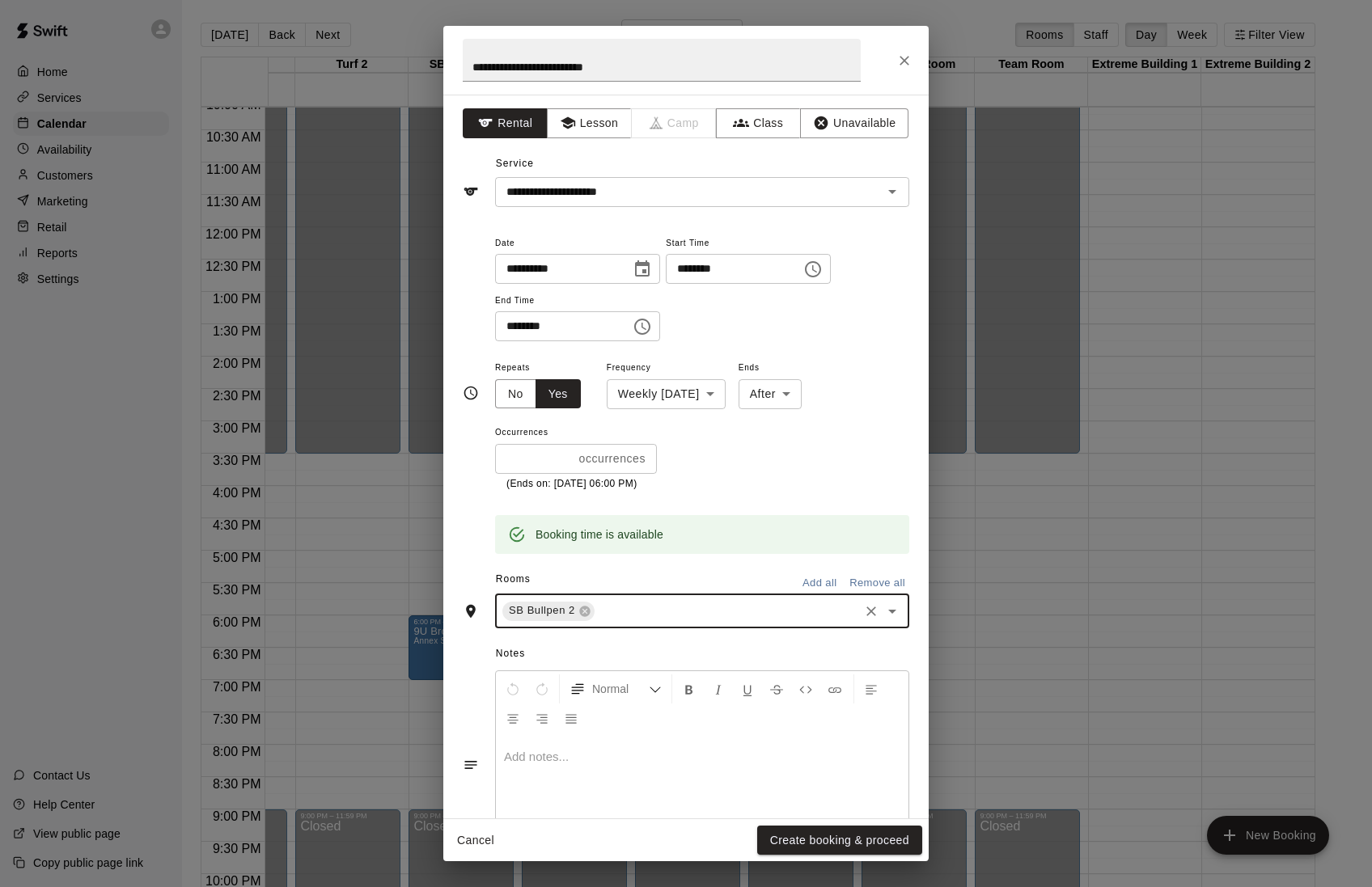
type input "*"
click at [564, 713] on li "SB Bullpen 1" at bounding box center [707, 700] width 404 height 27
click at [806, 843] on button "Create booking & proceed" at bounding box center [839, 841] width 165 height 30
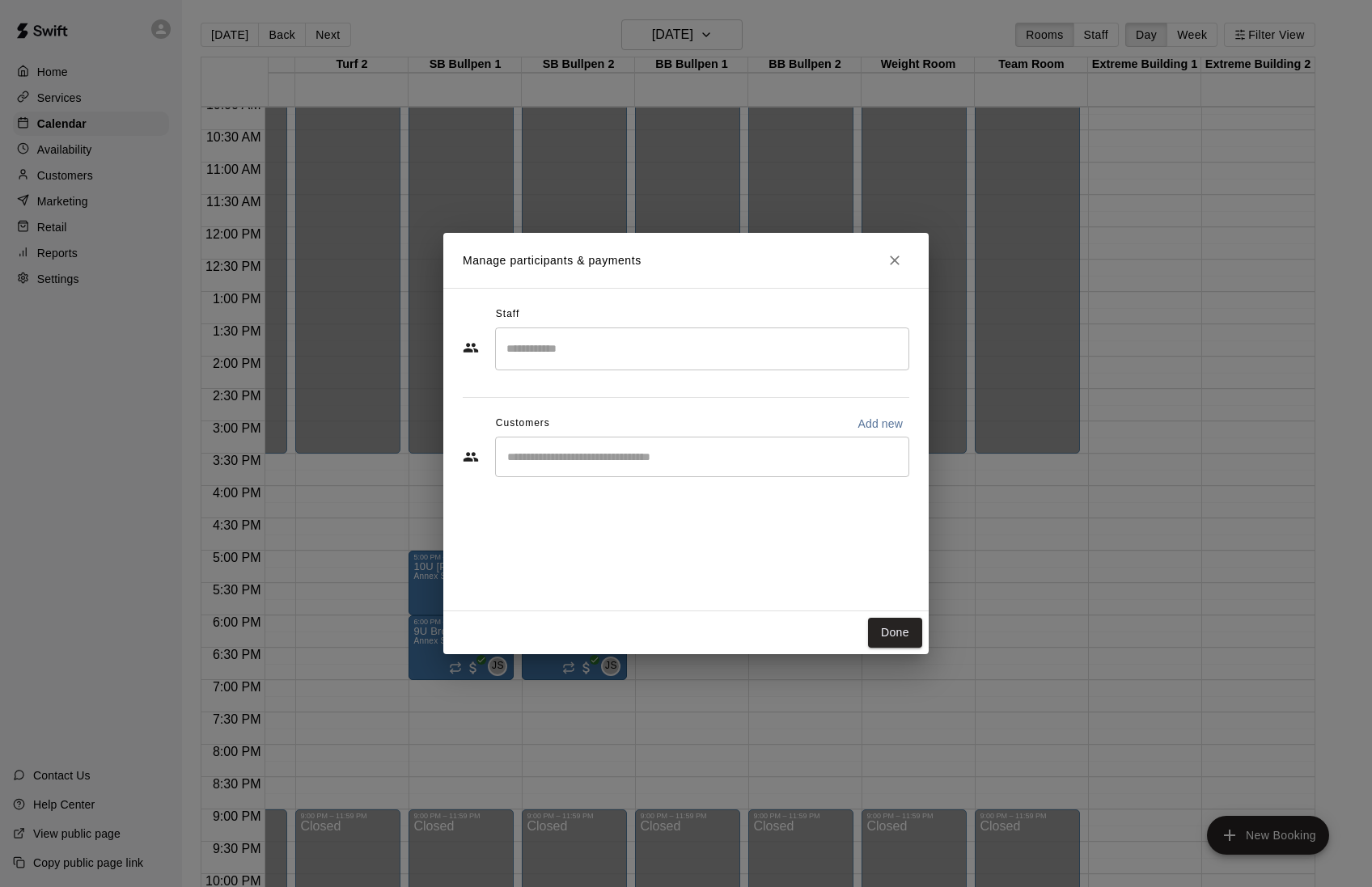
click at [577, 352] on input "Search staff" at bounding box center [702, 349] width 400 height 28
click at [560, 406] on div "[PERSON_NAME] Admin" at bounding box center [596, 404] width 99 height 32
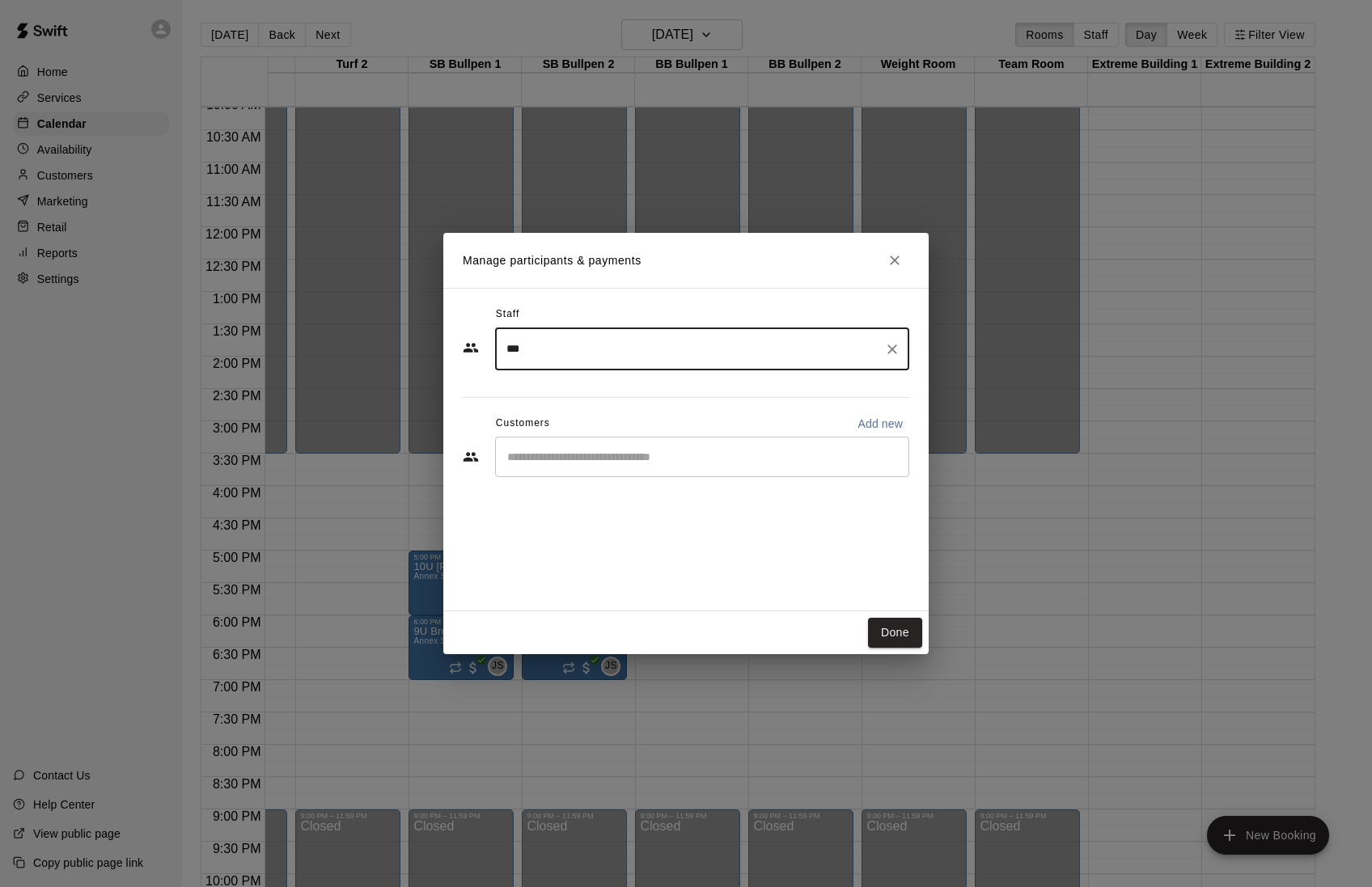
type input "***"
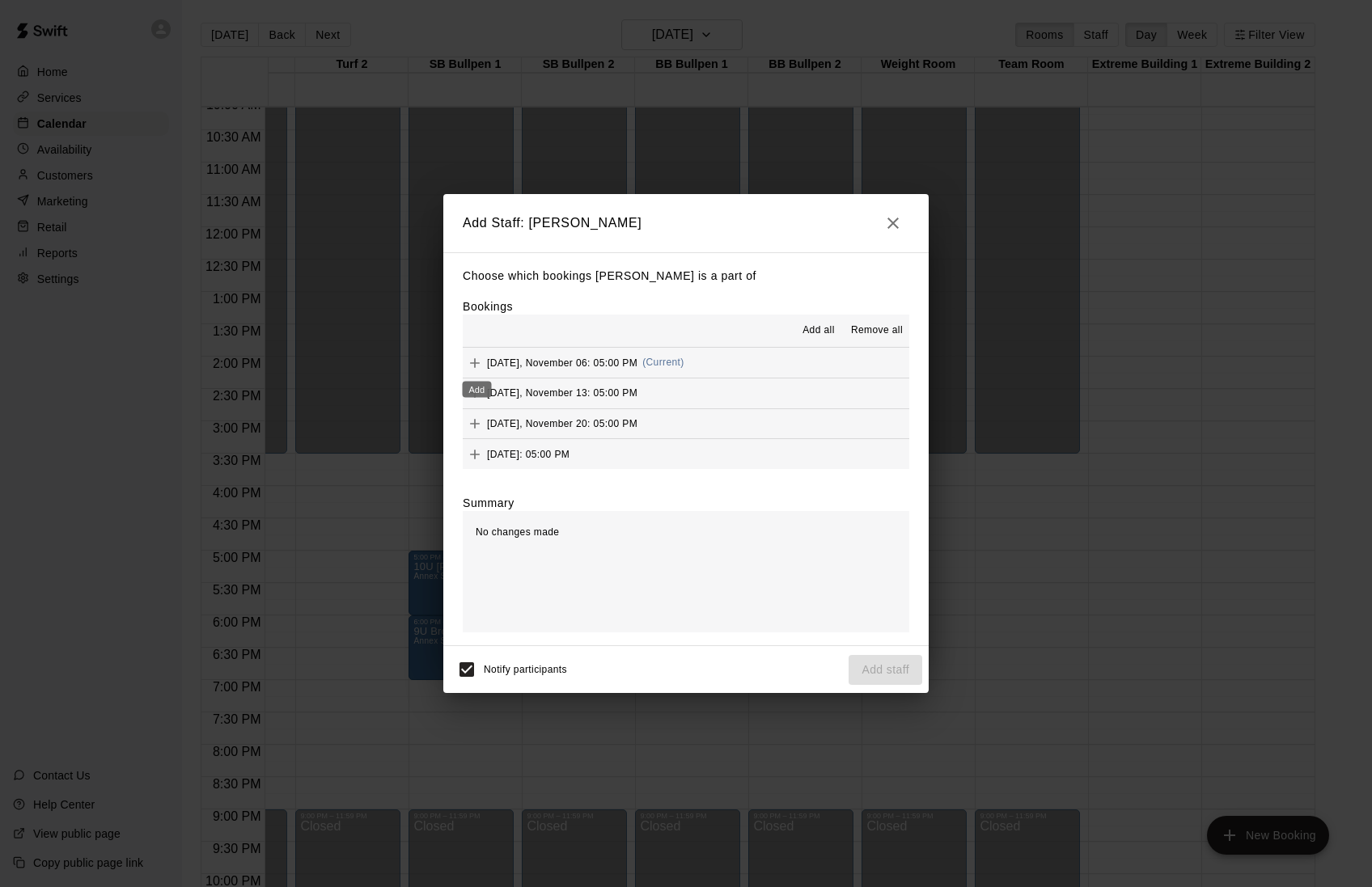
click at [476, 367] on icon "Add" at bounding box center [474, 363] width 16 height 16
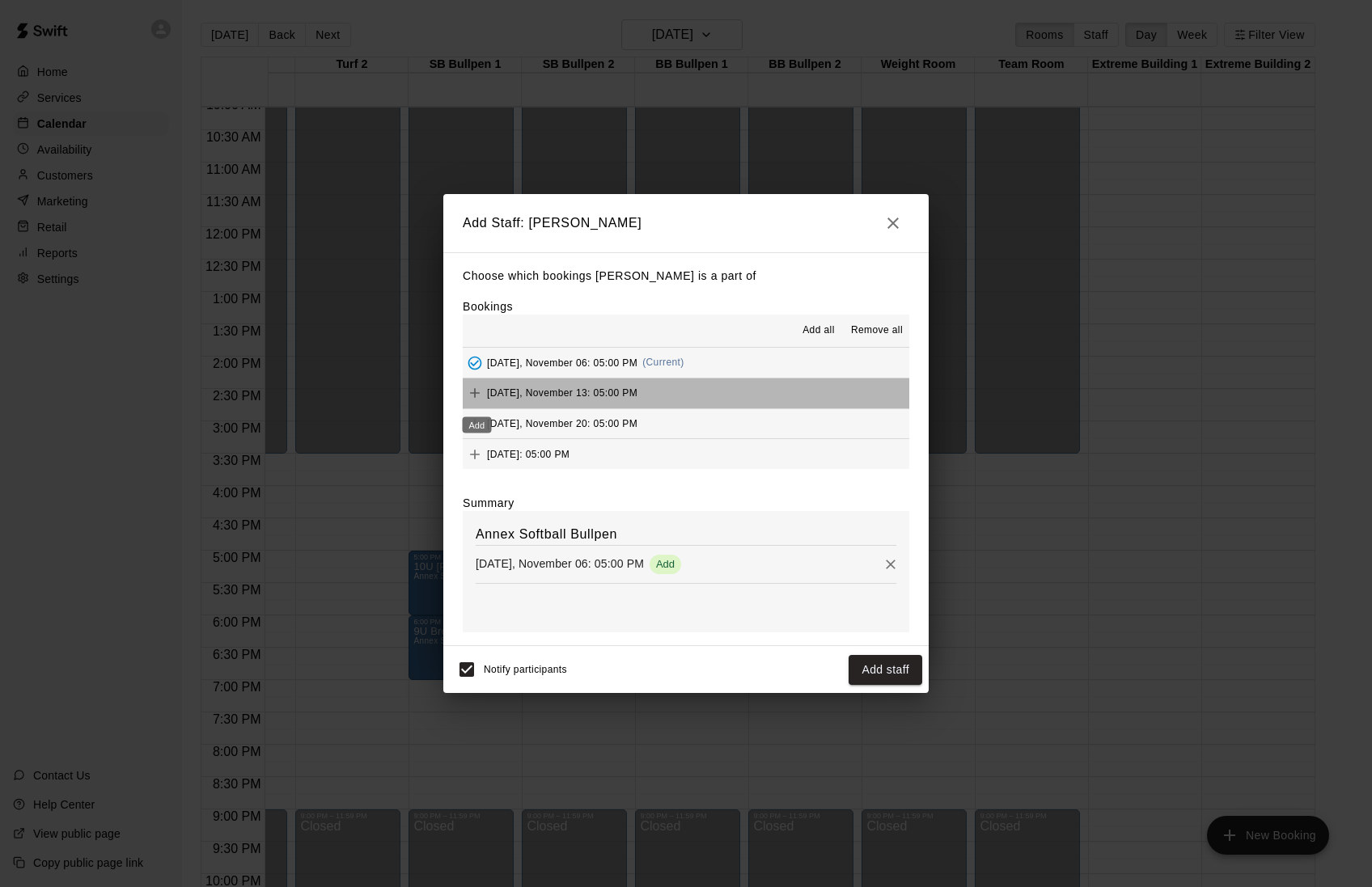
click at [479, 430] on div "Add" at bounding box center [477, 425] width 29 height 16
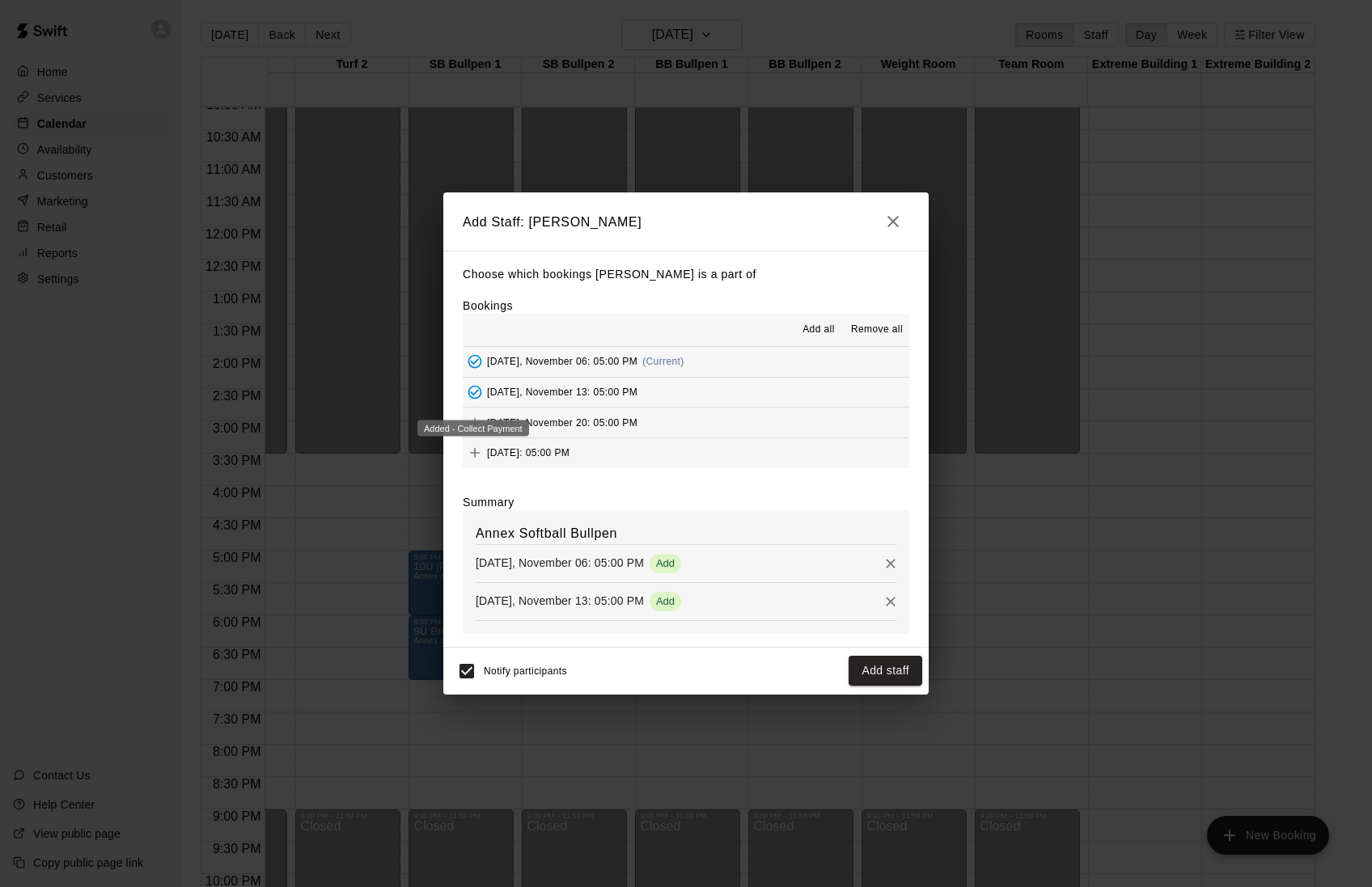
click at [478, 400] on icon "Added - Collect Payment" at bounding box center [474, 392] width 16 height 16
click at [578, 428] on span "[DATE], November 20: 05:00 PM" at bounding box center [562, 422] width 150 height 11
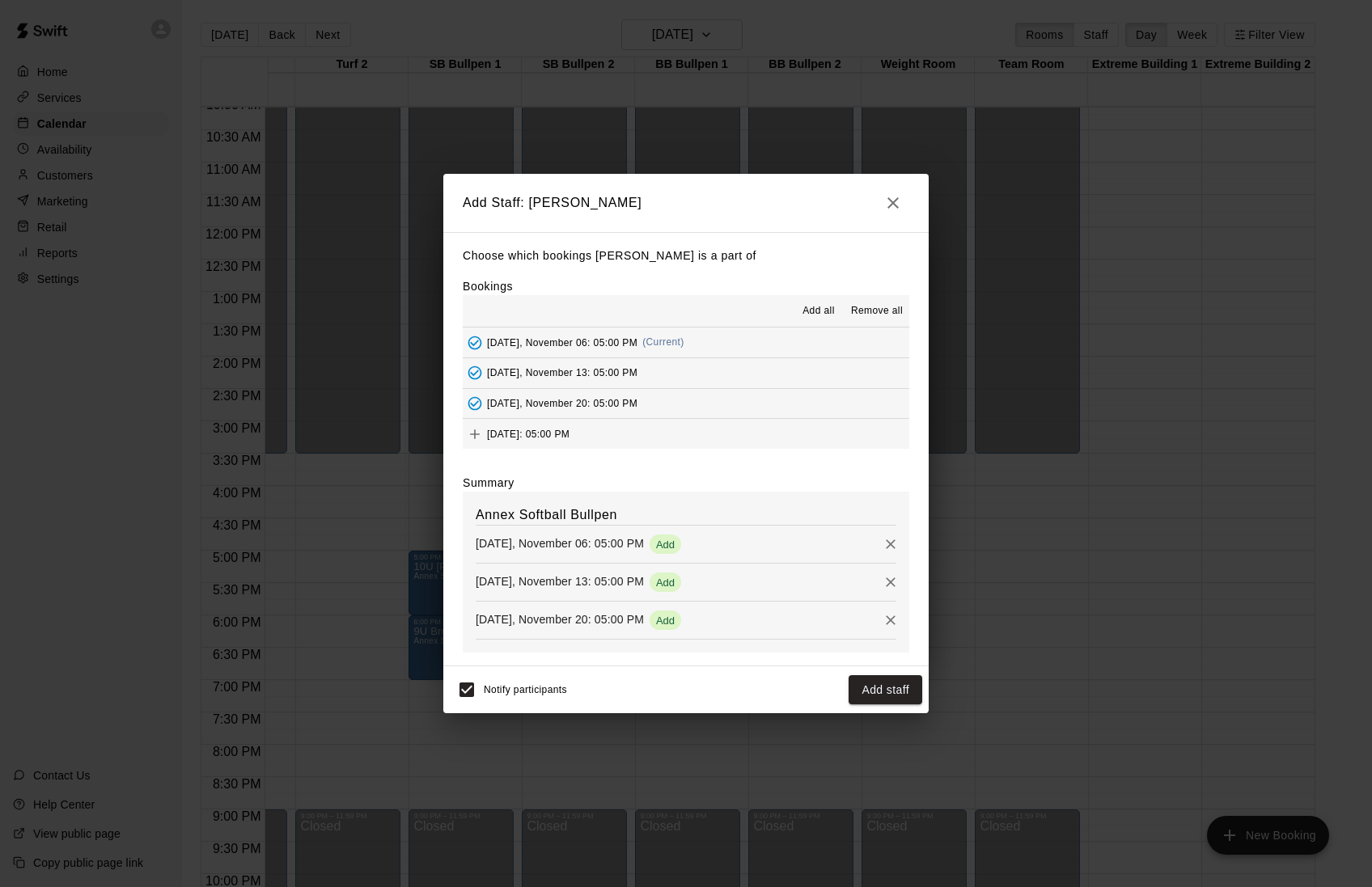
click at [483, 372] on icon "Added - Collect Payment" at bounding box center [474, 372] width 16 height 16
click at [870, 304] on span "Remove all" at bounding box center [876, 311] width 51 height 16
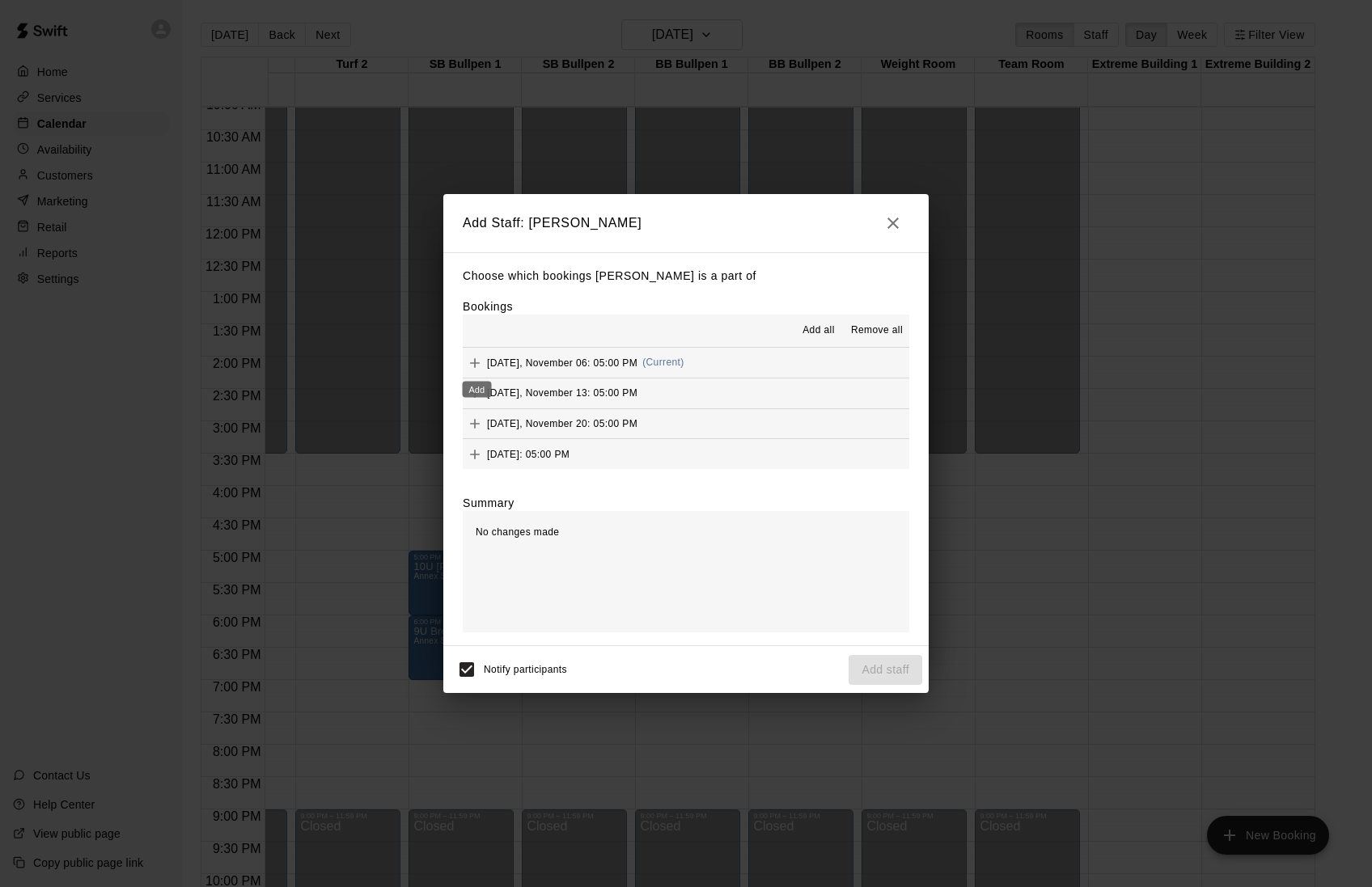
click at [474, 359] on icon "Add" at bounding box center [474, 363] width 16 height 16
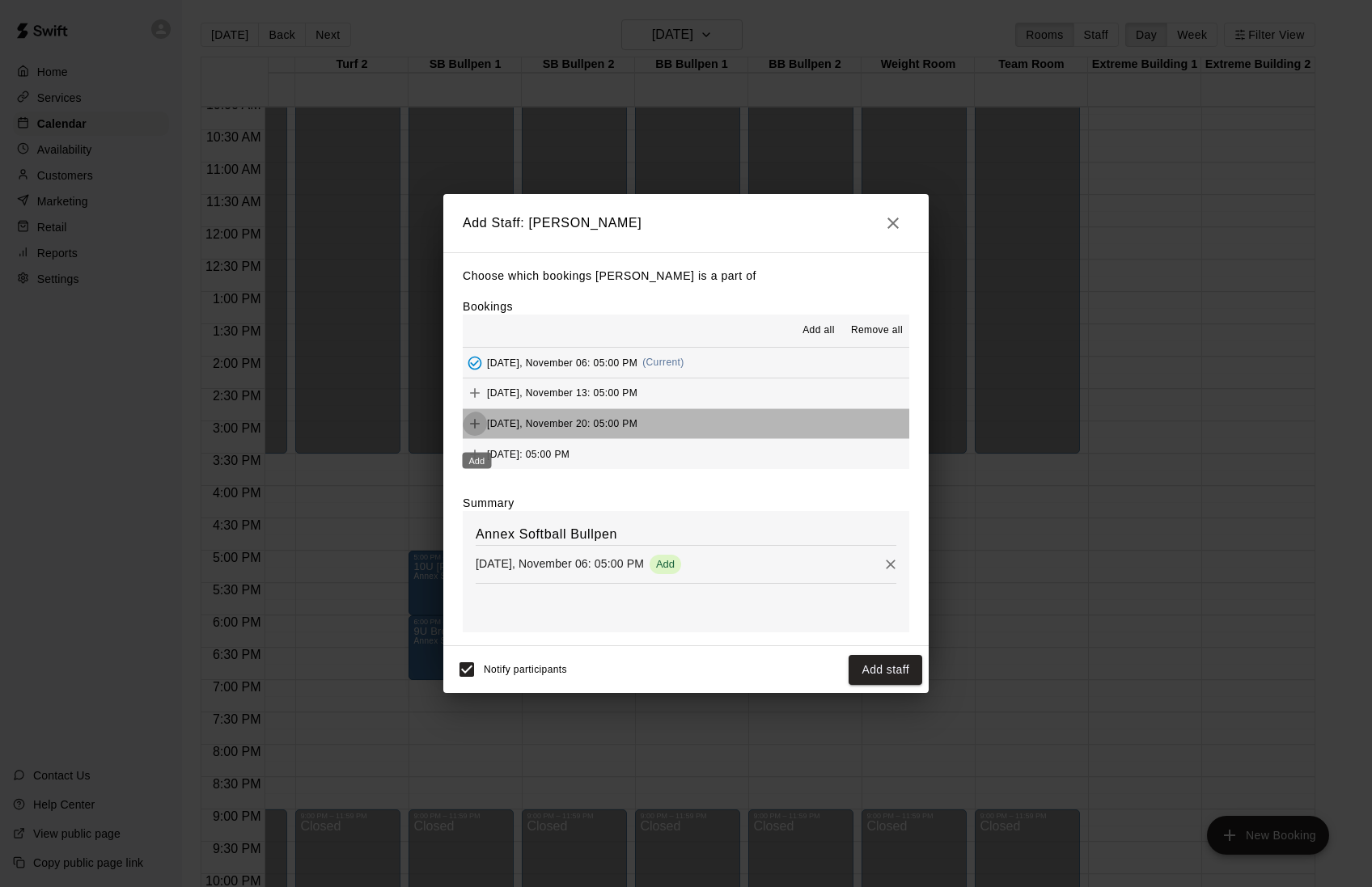
click at [483, 432] on icon "Add" at bounding box center [474, 423] width 16 height 16
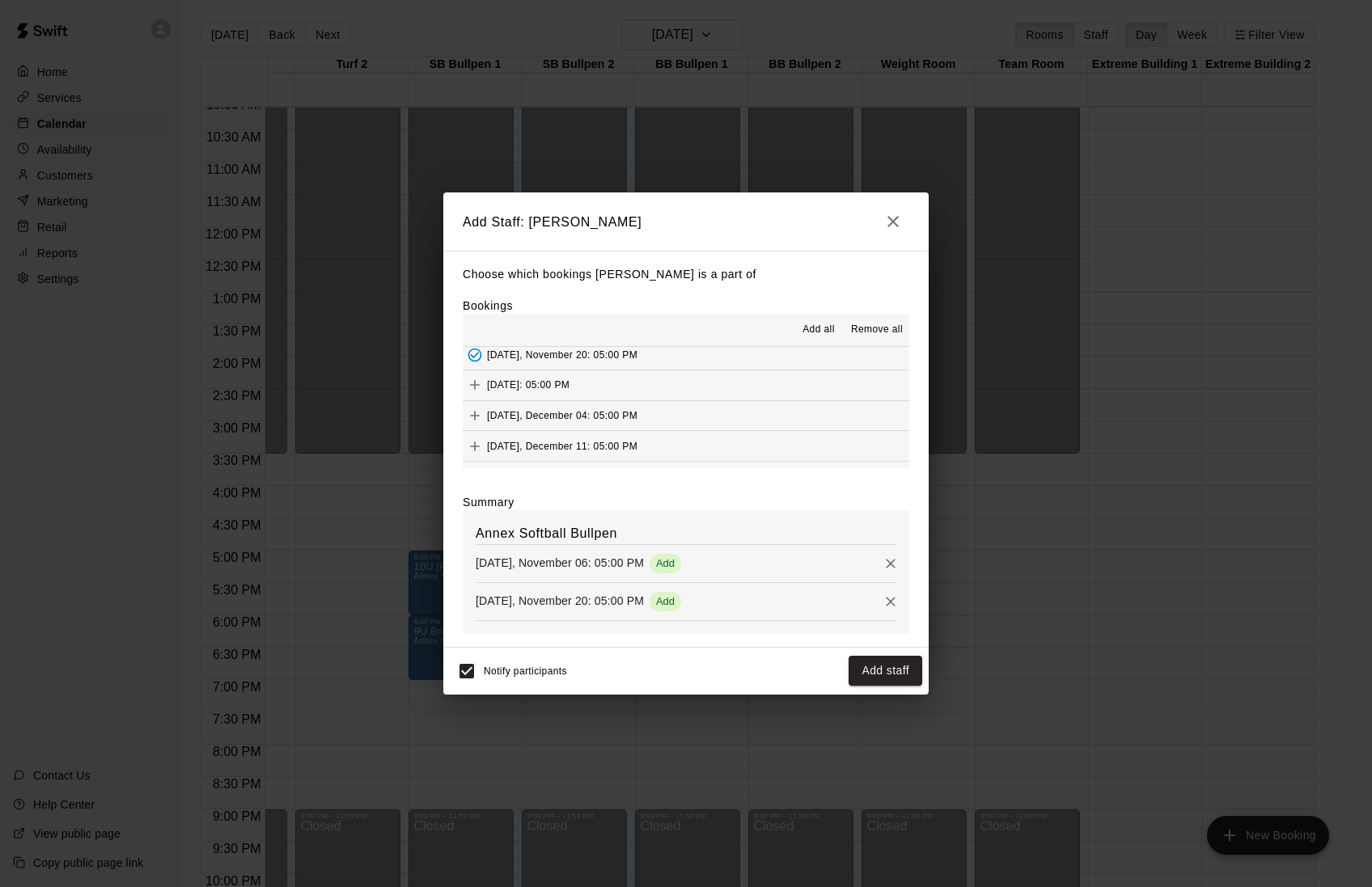
scroll to position [78, 0]
click at [477, 383] on icon "Add" at bounding box center [474, 375] width 16 height 16
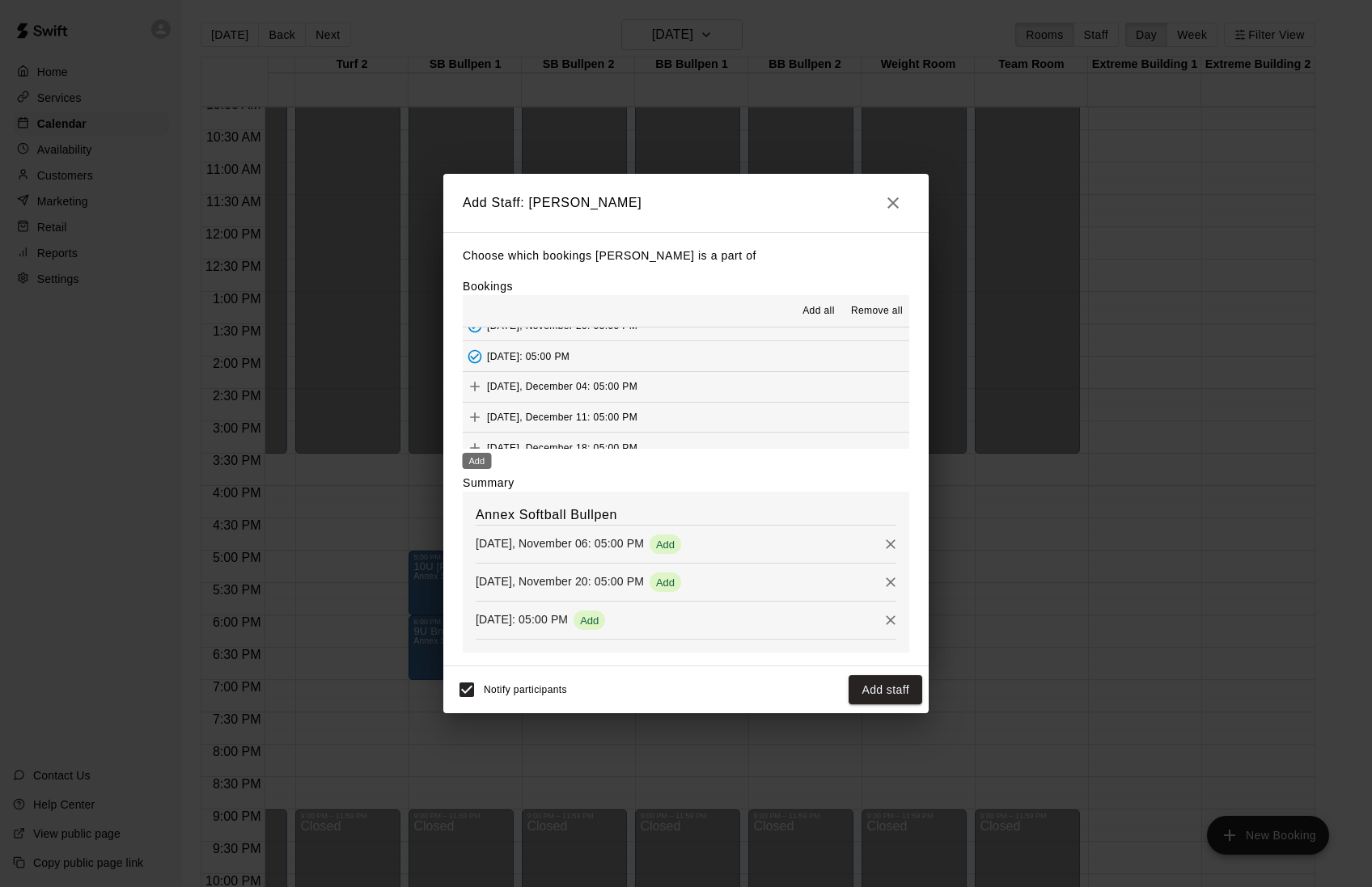
click at [479, 422] on icon "Add" at bounding box center [475, 417] width 9 height 9
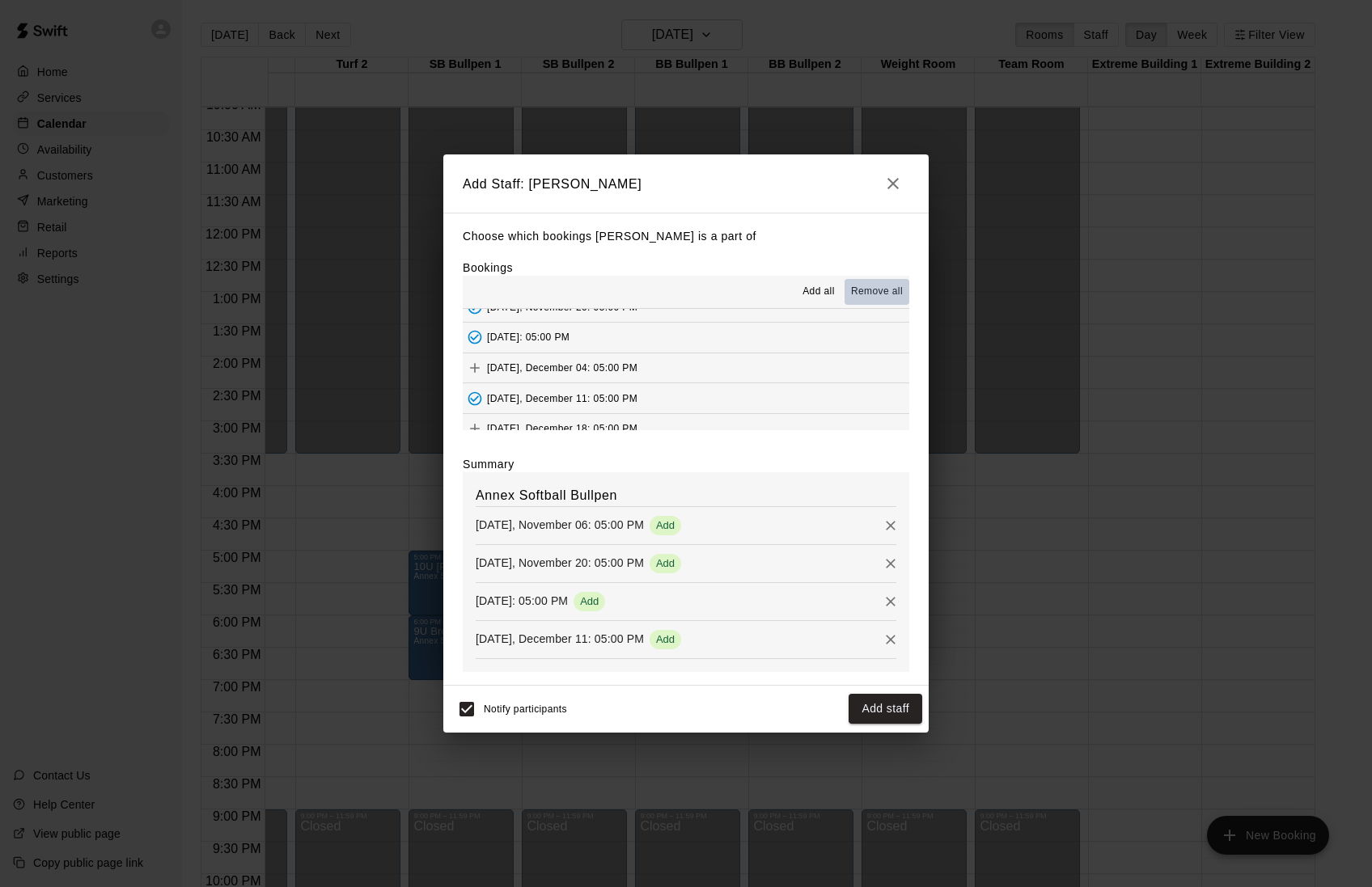
click at [877, 284] on span "Remove all" at bounding box center [876, 292] width 51 height 16
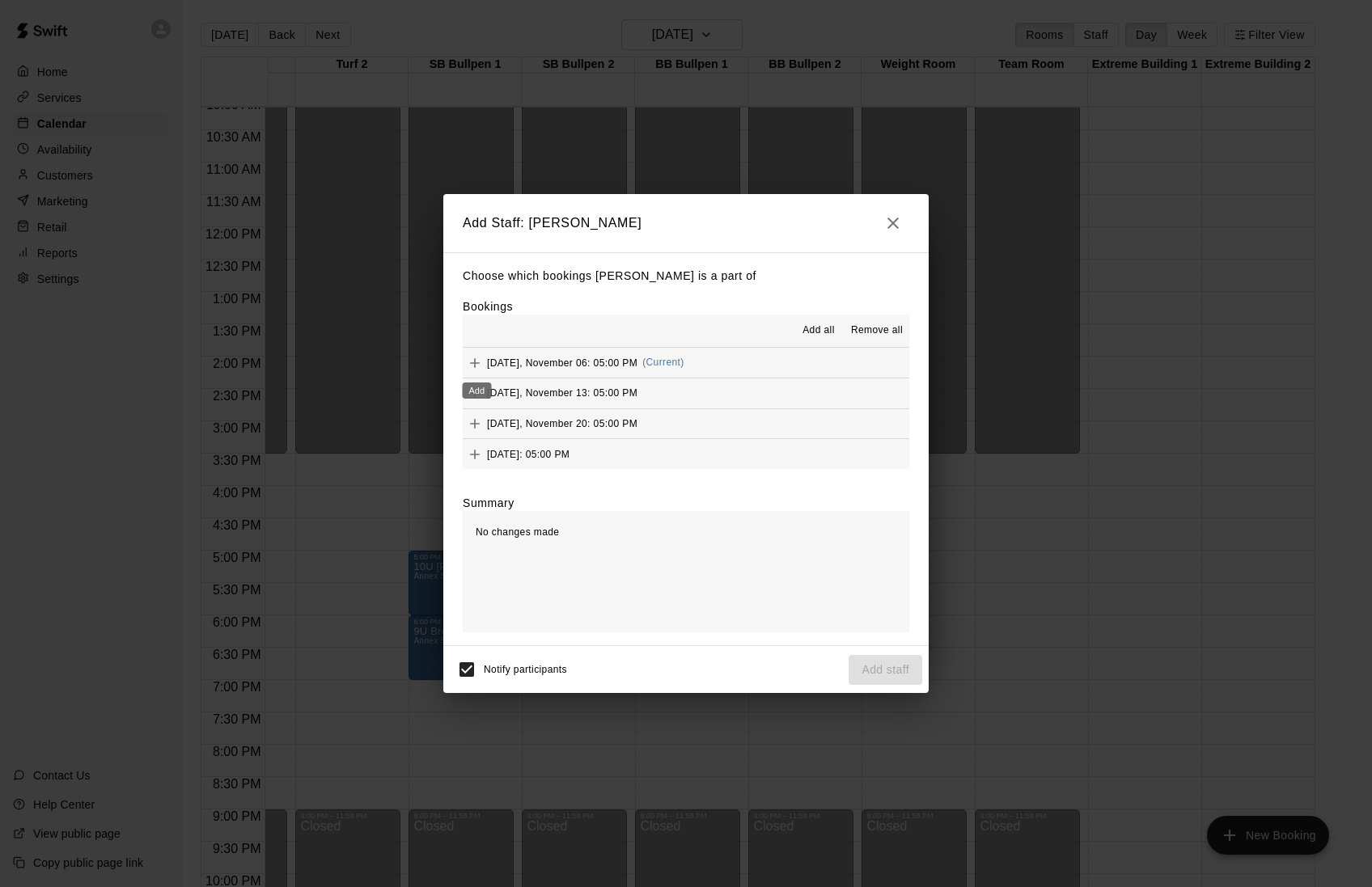
scroll to position [0, 0]
click at [476, 361] on icon "Add" at bounding box center [474, 363] width 16 height 16
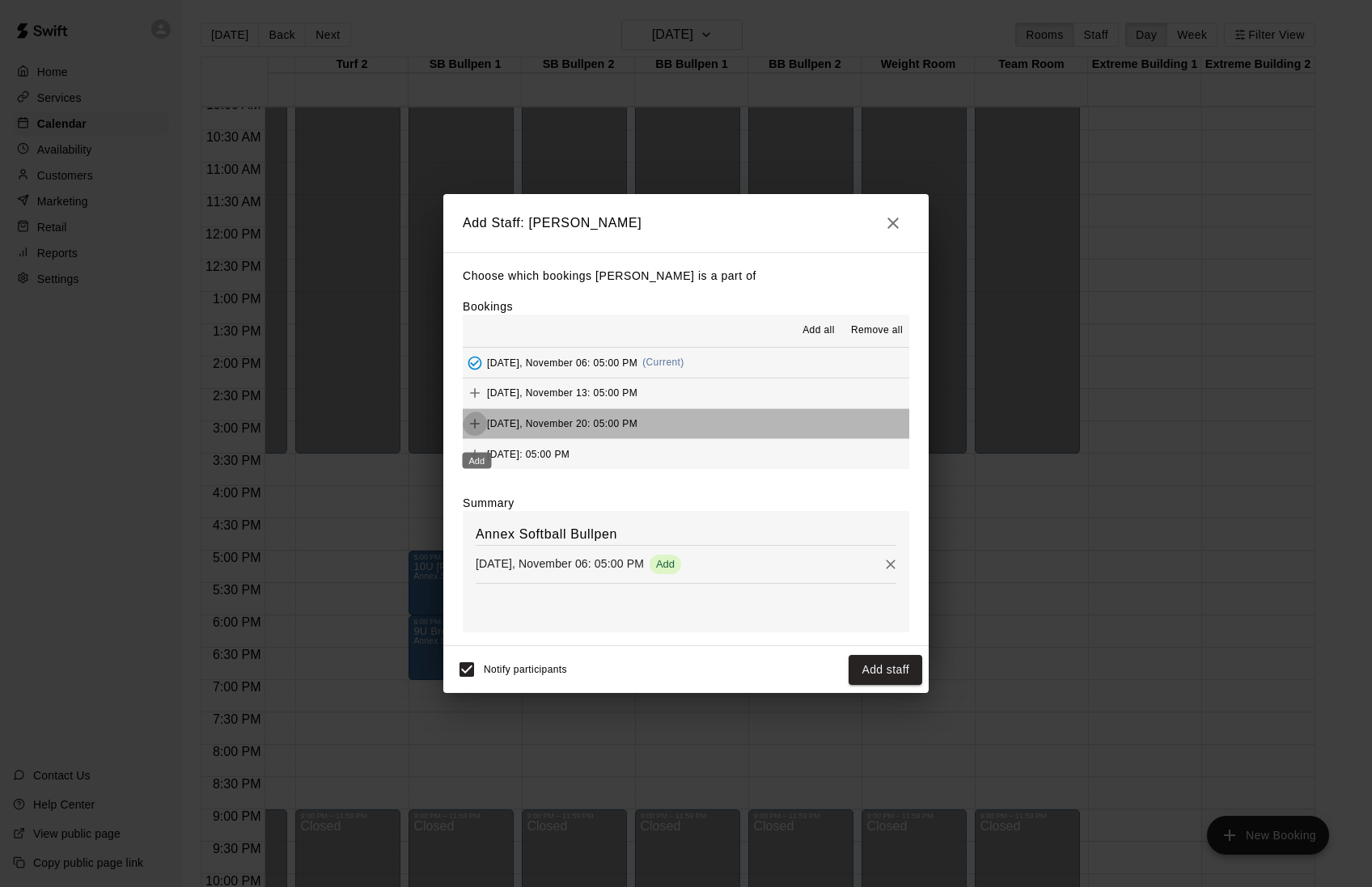
click at [478, 429] on icon "Add" at bounding box center [475, 423] width 9 height 9
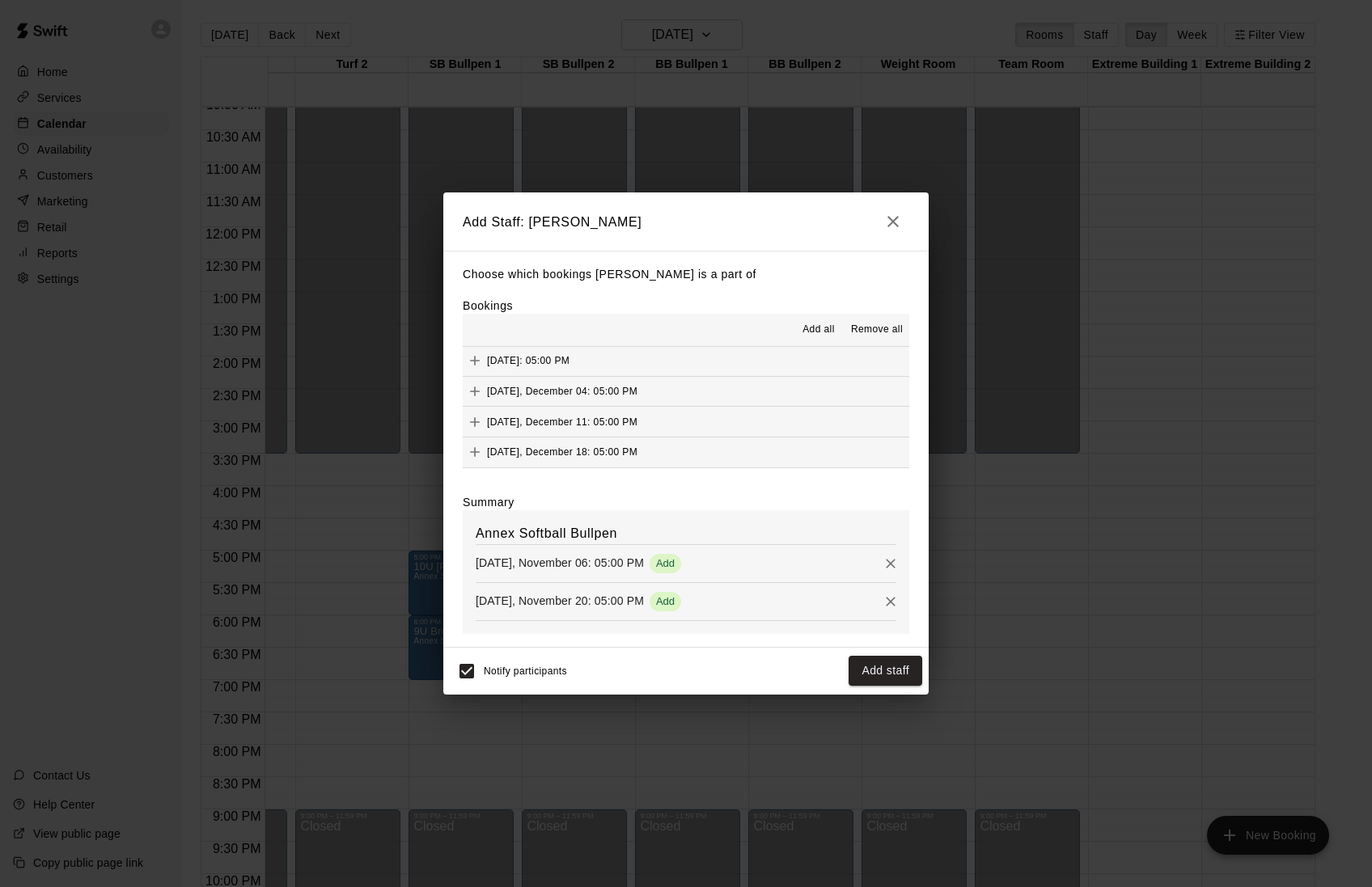
scroll to position [127, 0]
click at [476, 387] on icon "Add" at bounding box center [475, 392] width 9 height 9
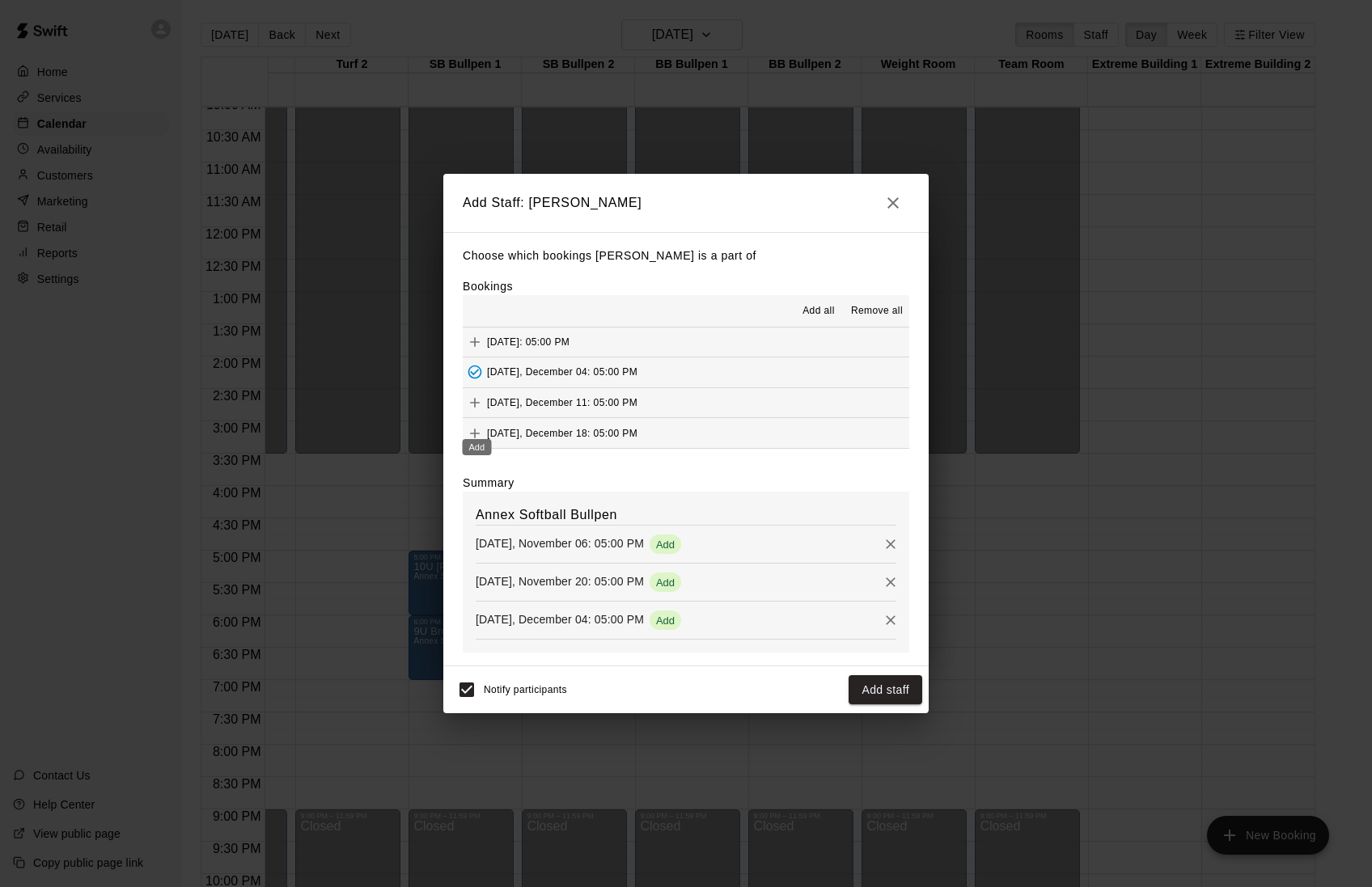
click at [477, 429] on icon "Add" at bounding box center [475, 434] width 9 height 9
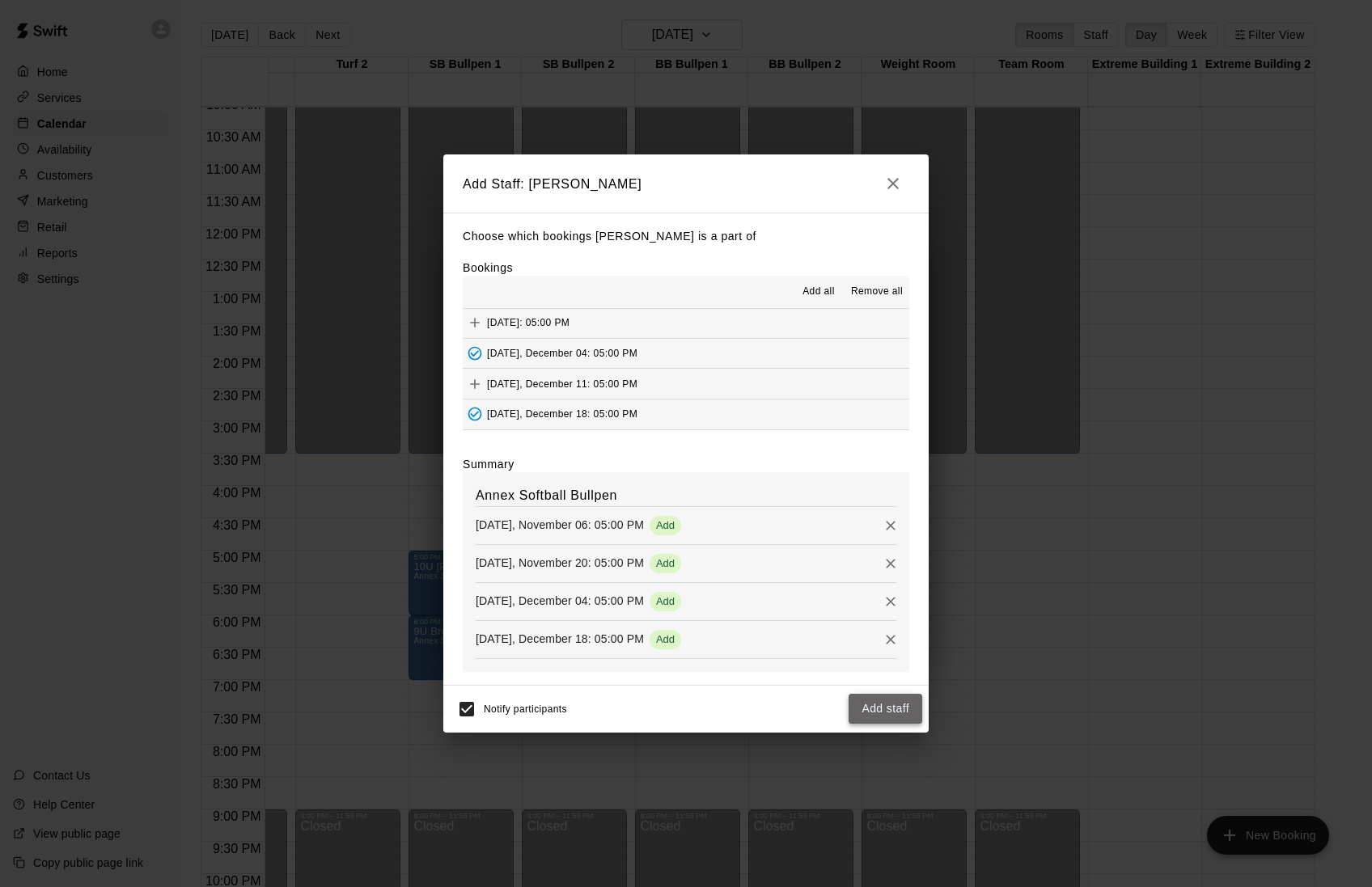
click at [874, 723] on button "Add staff" at bounding box center [885, 709] width 74 height 30
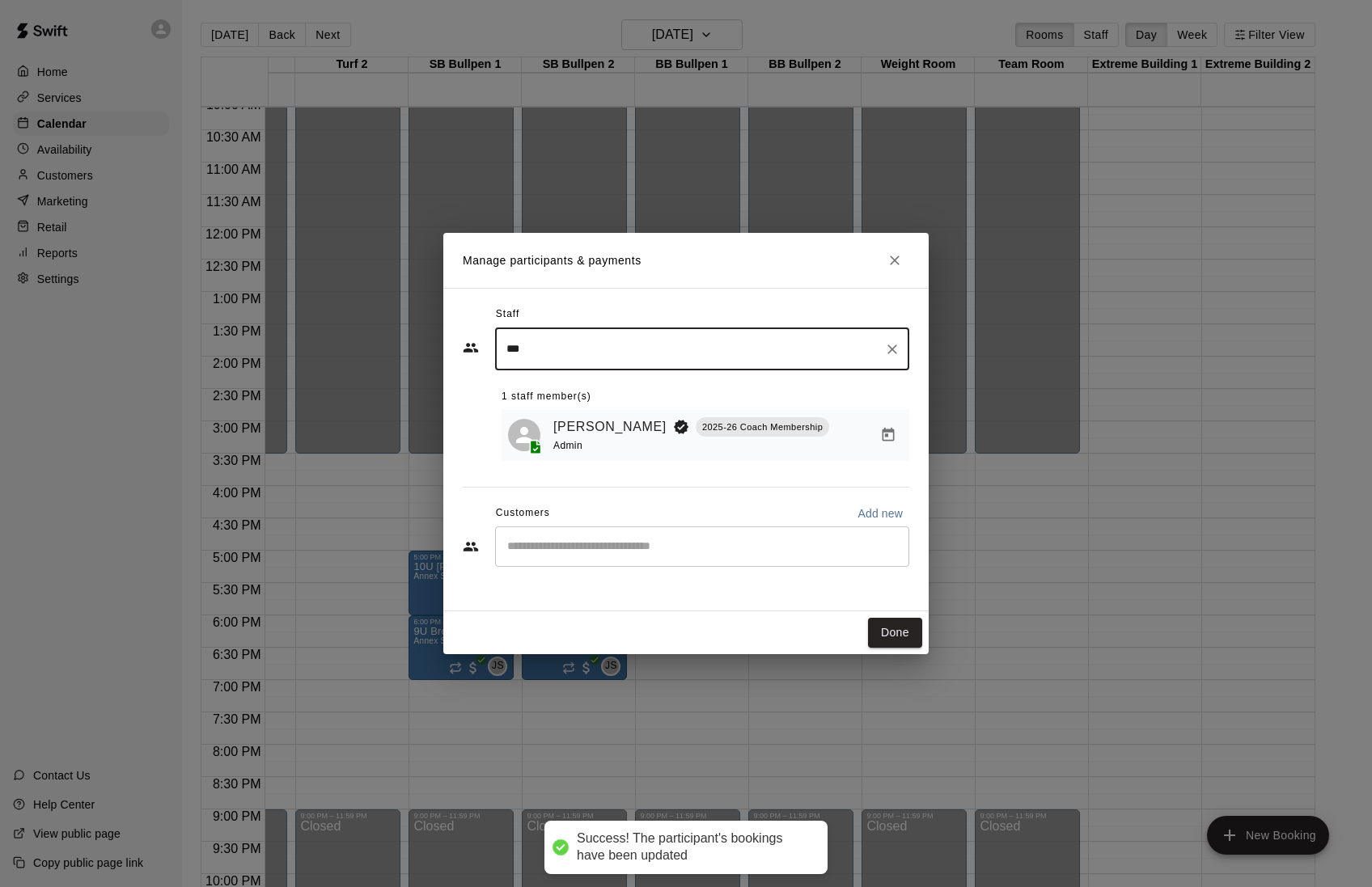
click at [551, 538] on div "​" at bounding box center [702, 546] width 414 height 40
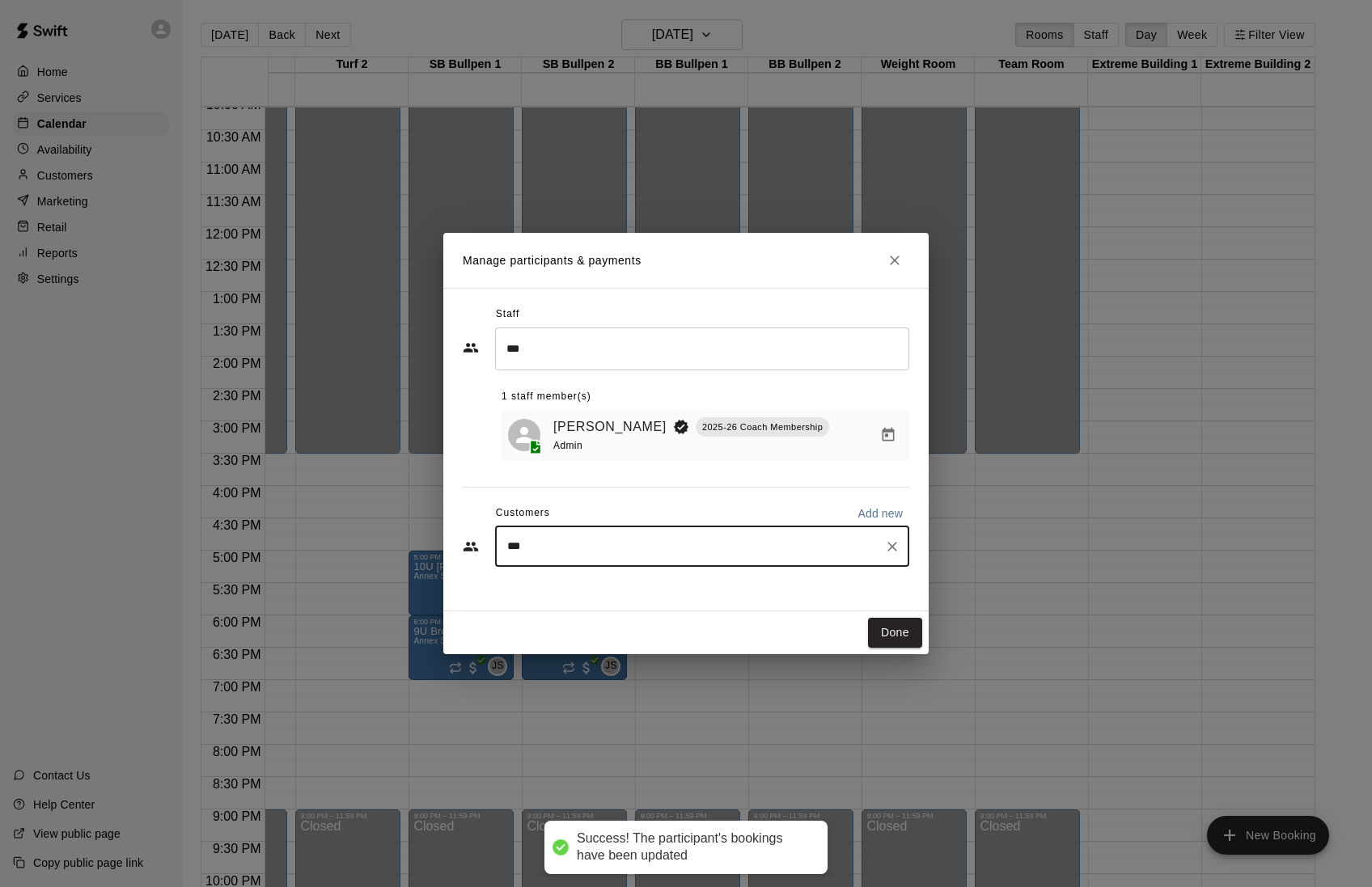
type input "****"
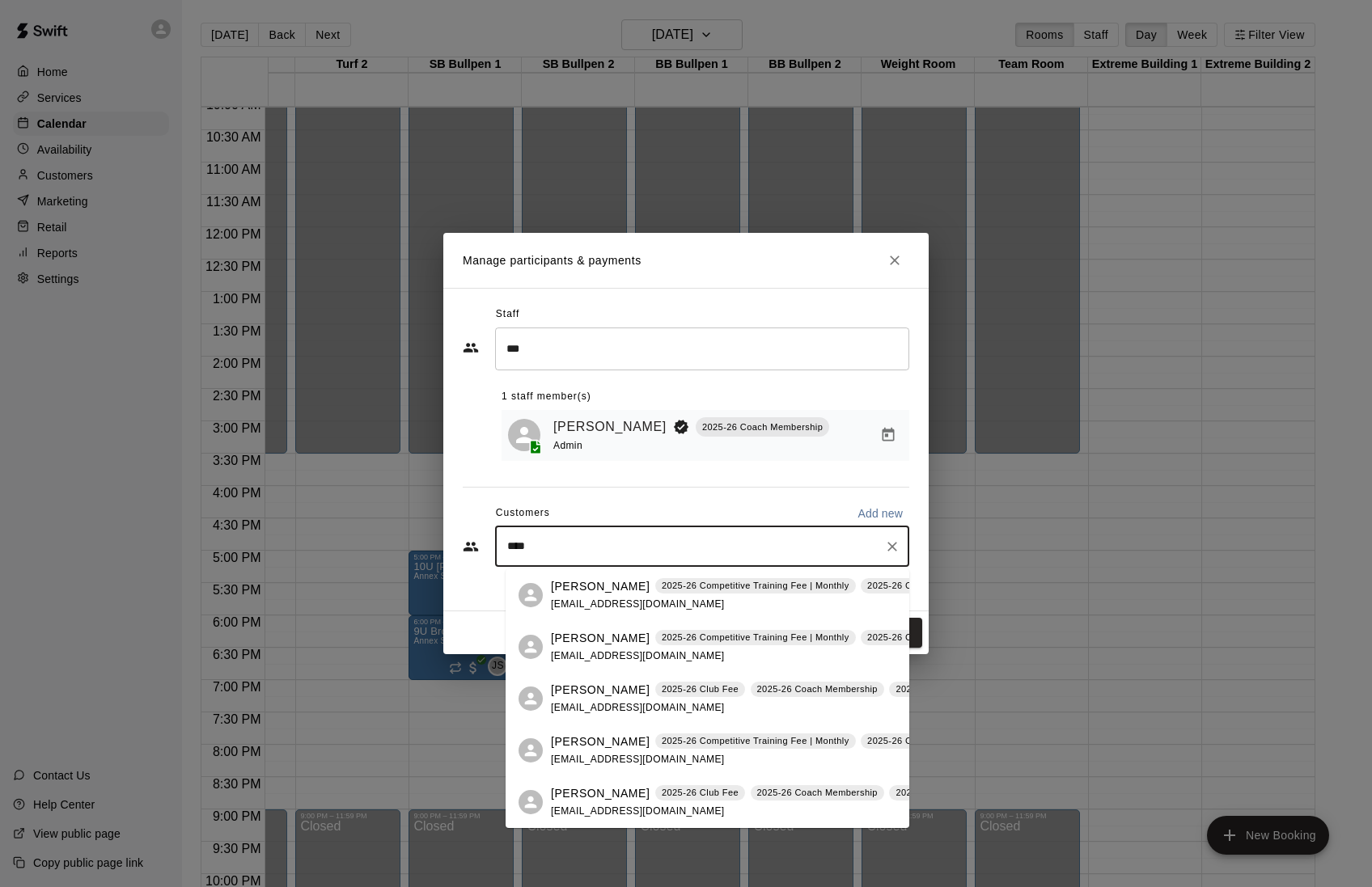
click at [576, 694] on p "[PERSON_NAME]" at bounding box center [600, 691] width 99 height 17
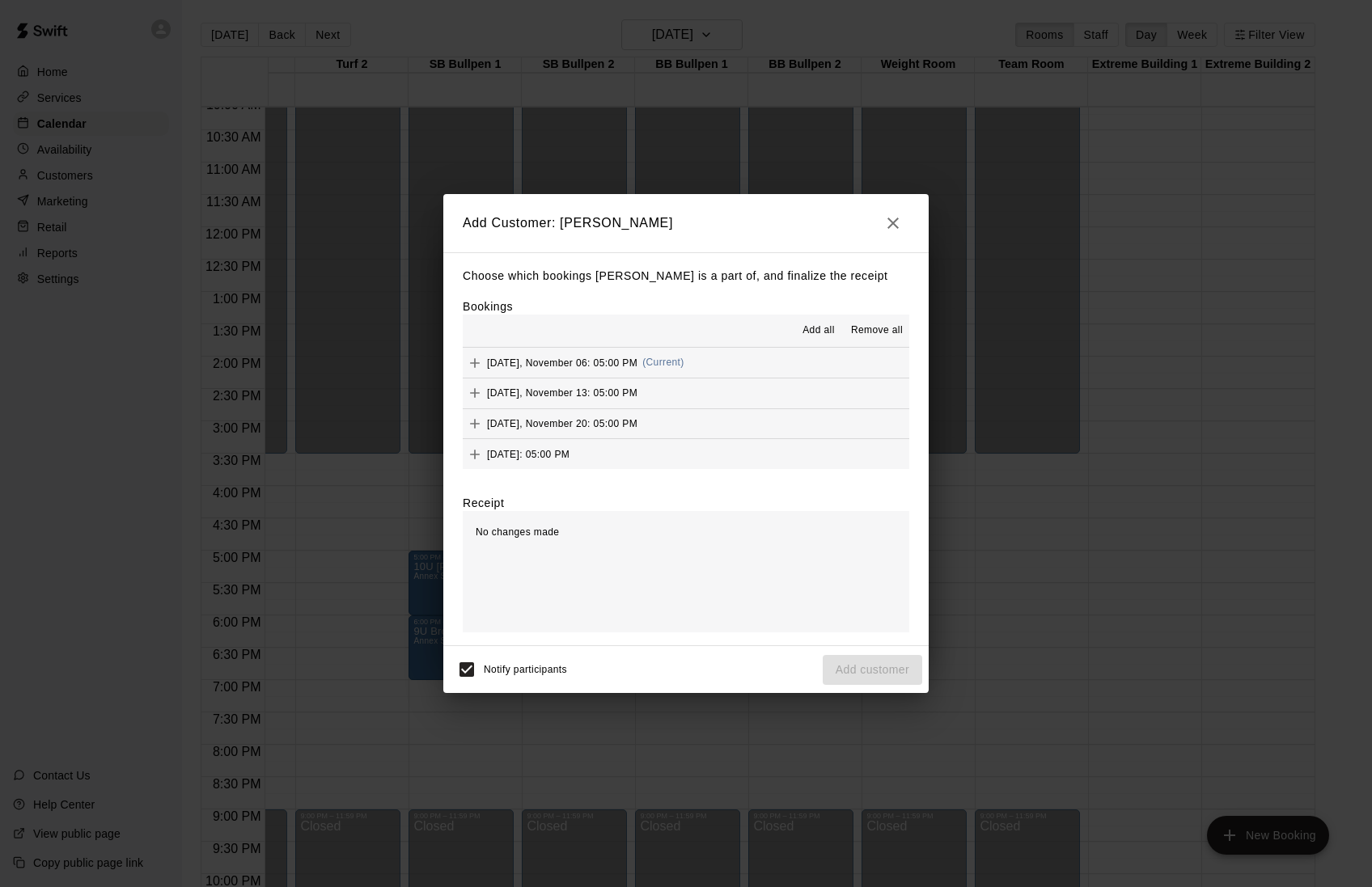
scroll to position [0, 0]
click at [473, 363] on icon "Add" at bounding box center [474, 363] width 16 height 16
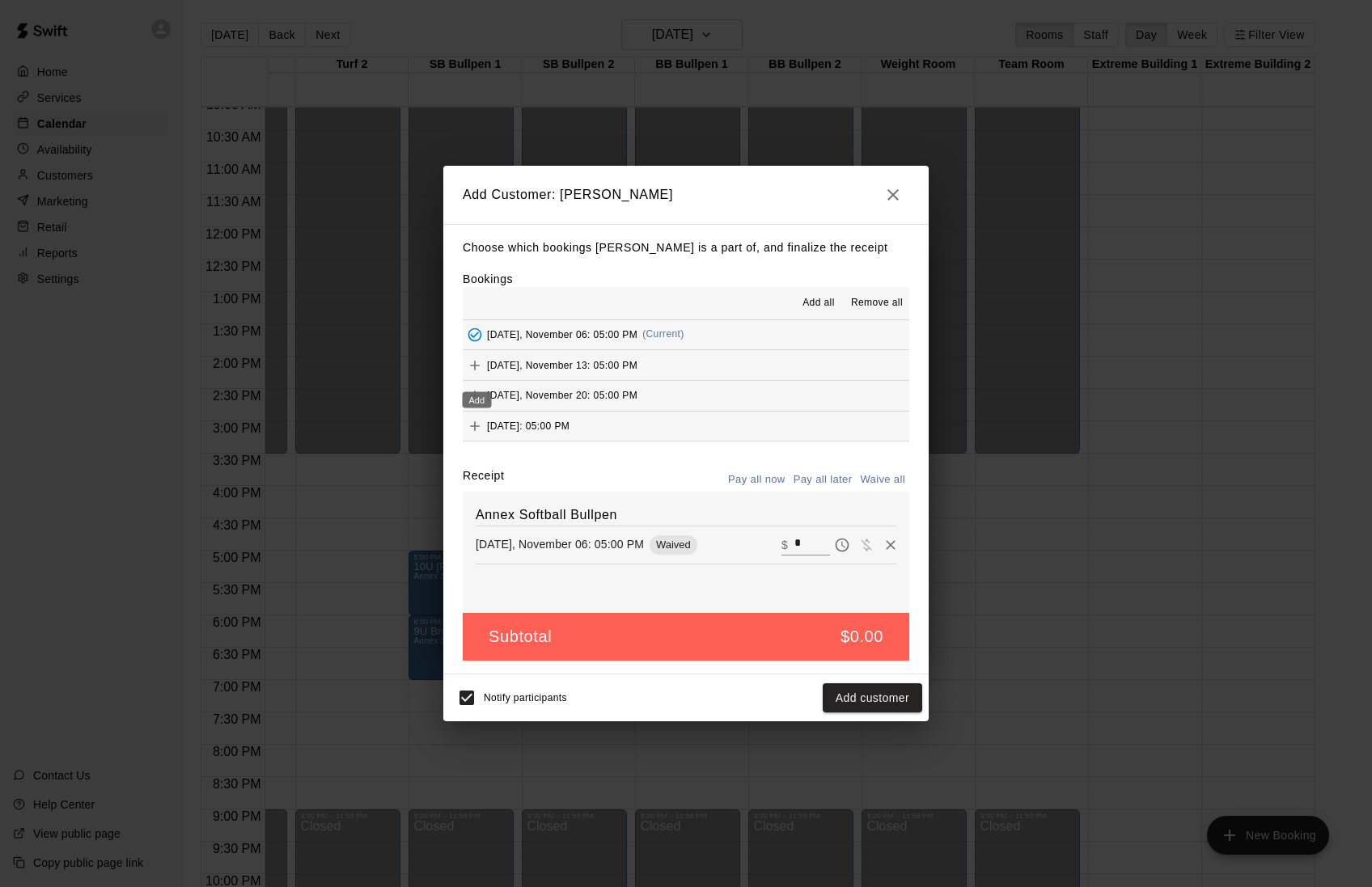
click at [479, 372] on icon "Add" at bounding box center [474, 365] width 16 height 16
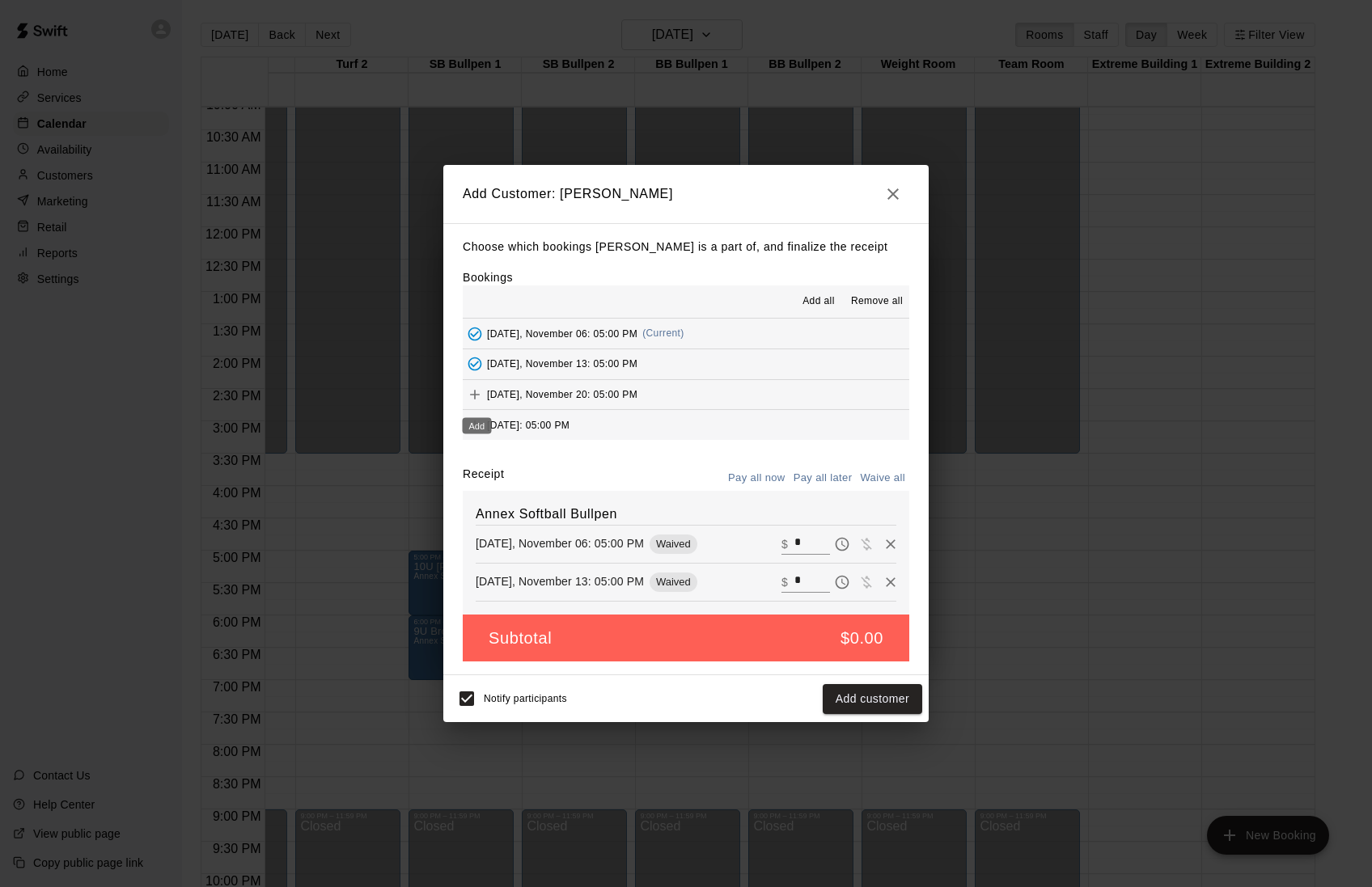
click at [480, 400] on icon "Add" at bounding box center [474, 394] width 16 height 16
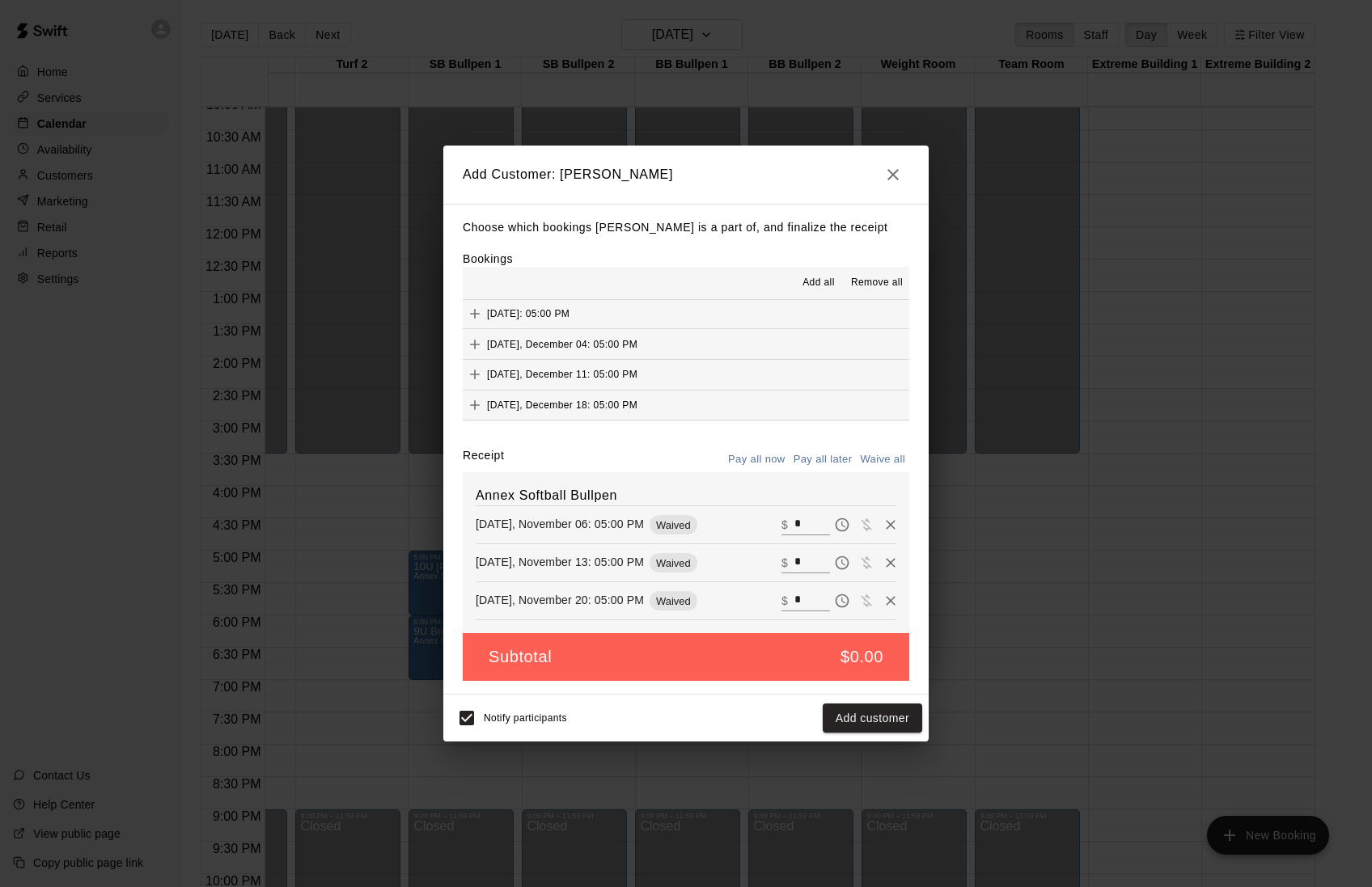
scroll to position [93, 0]
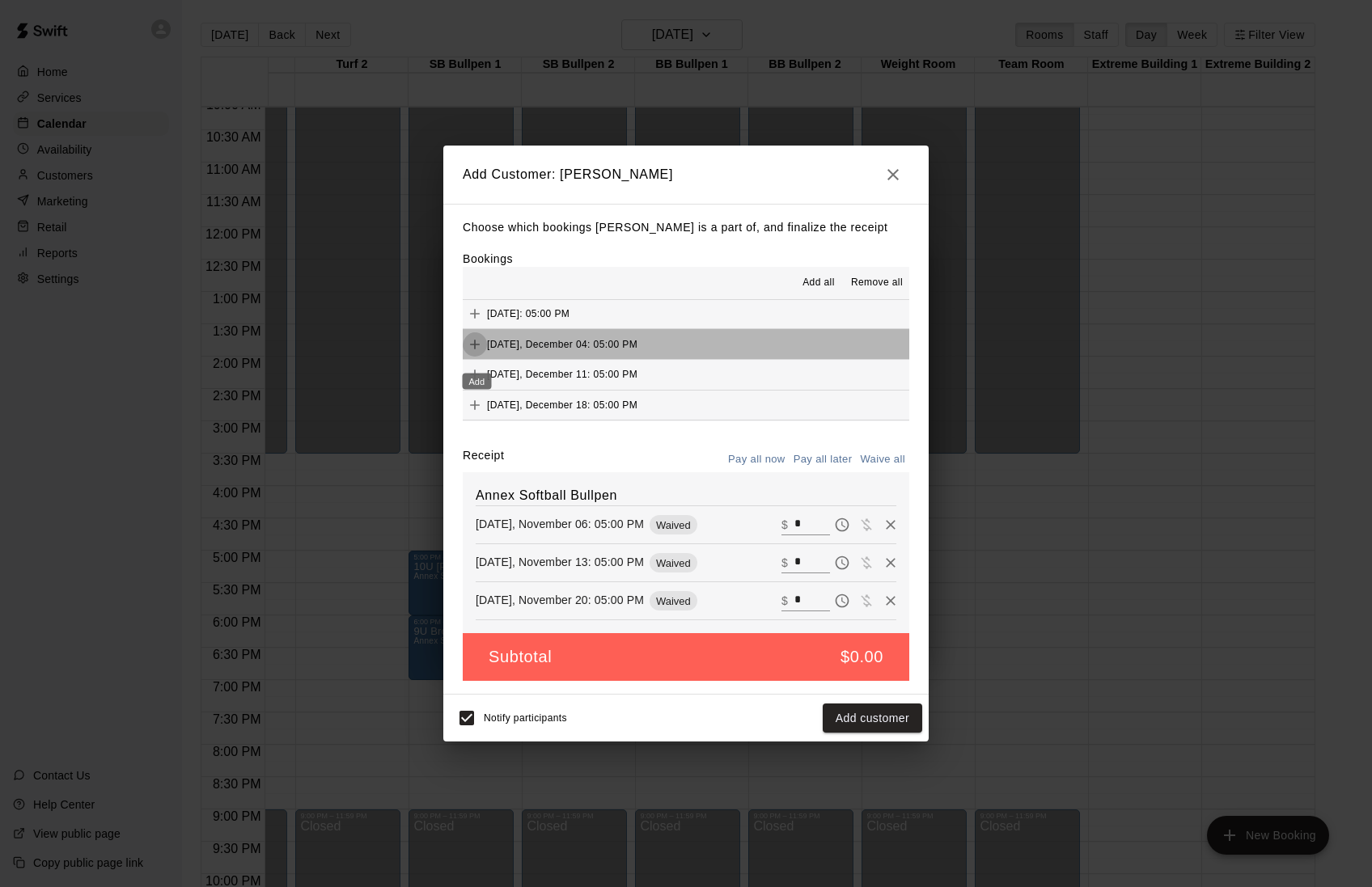
click at [479, 352] on icon "Add" at bounding box center [474, 344] width 16 height 16
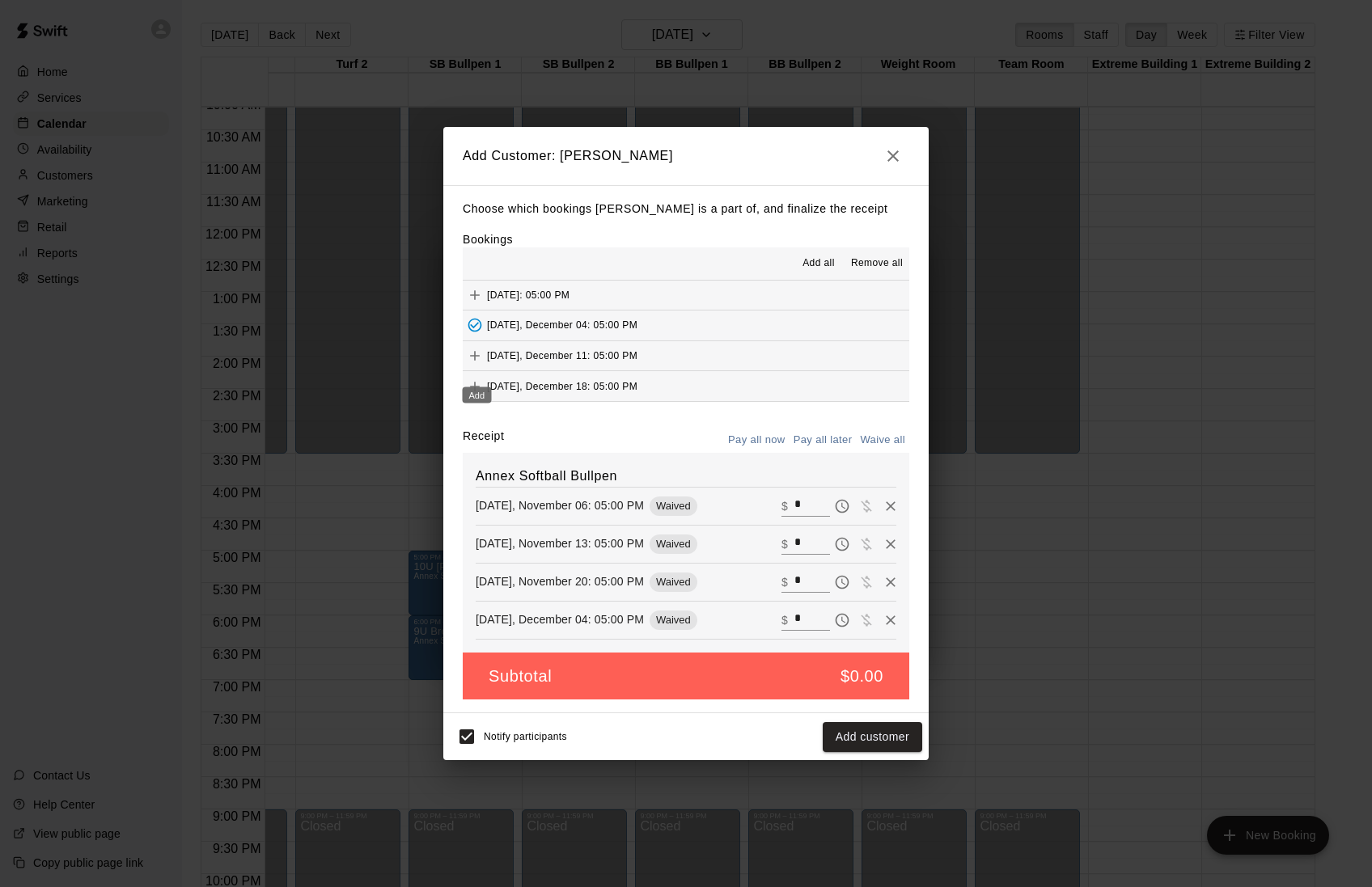
click at [478, 361] on icon "Add" at bounding box center [475, 356] width 9 height 9
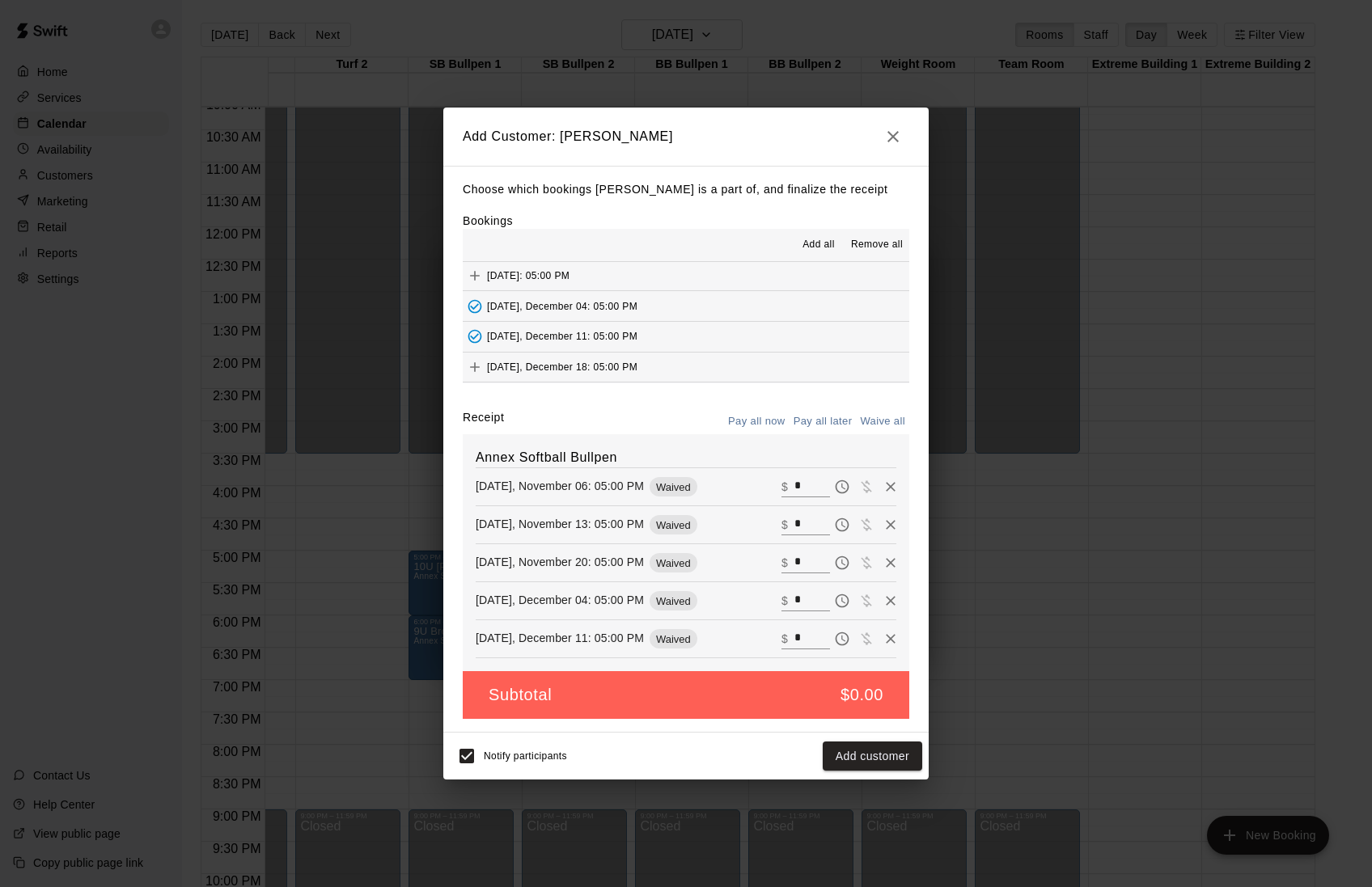
scroll to position [127, 0]
click at [478, 363] on icon "Add" at bounding box center [475, 367] width 9 height 9
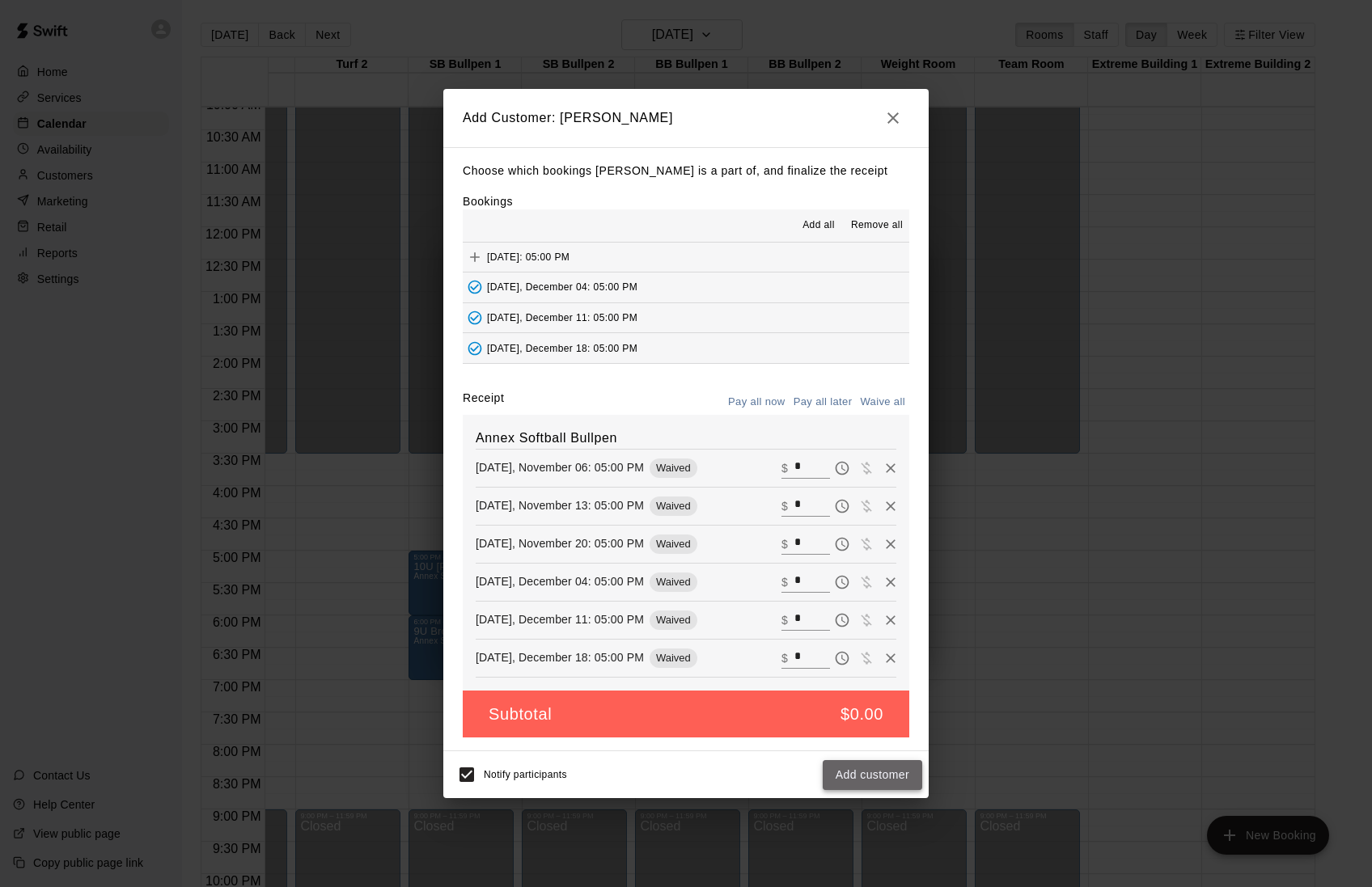
click at [855, 790] on button "Add customer" at bounding box center [872, 776] width 99 height 30
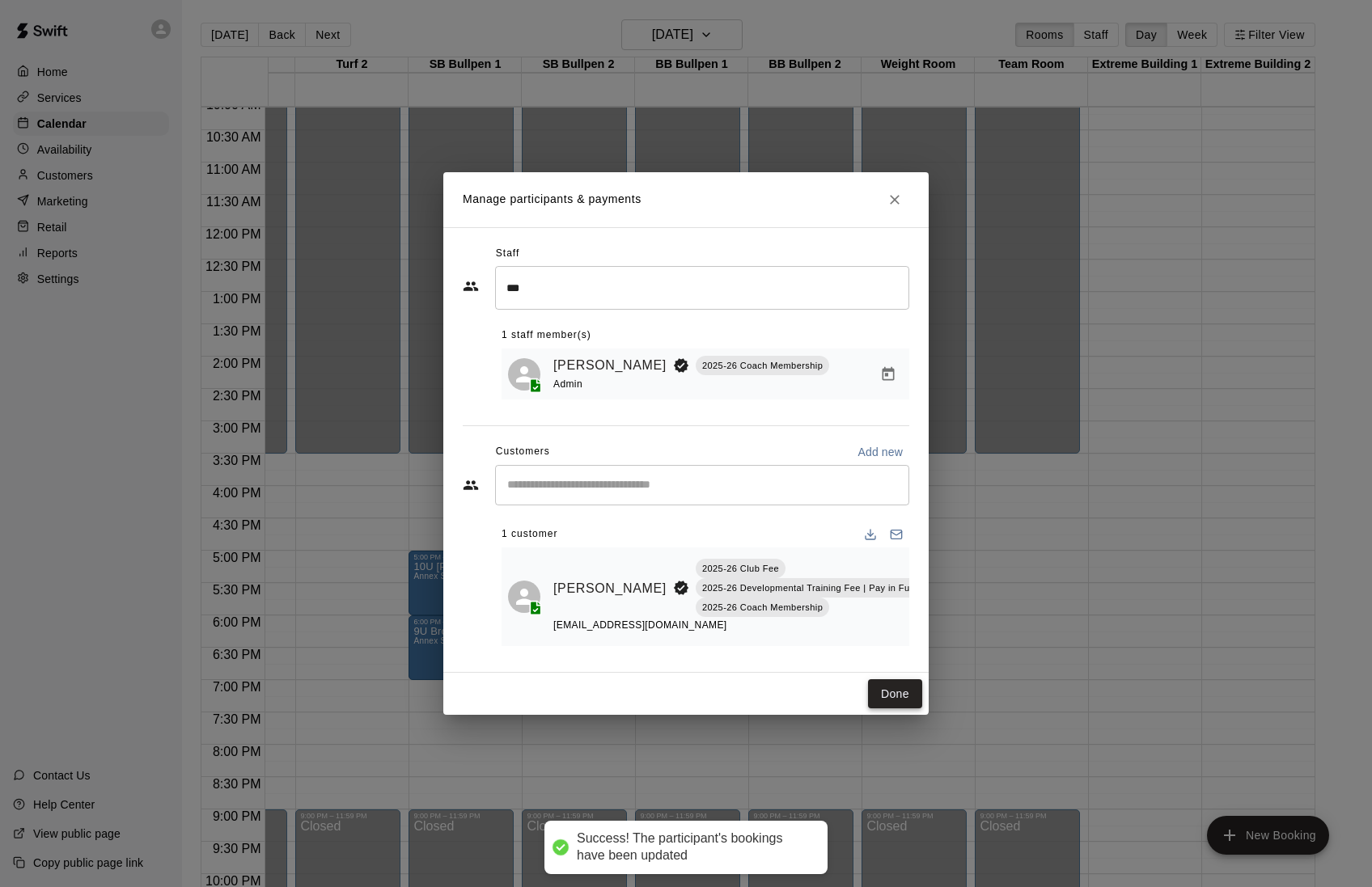
click at [890, 703] on button "Done" at bounding box center [895, 694] width 54 height 30
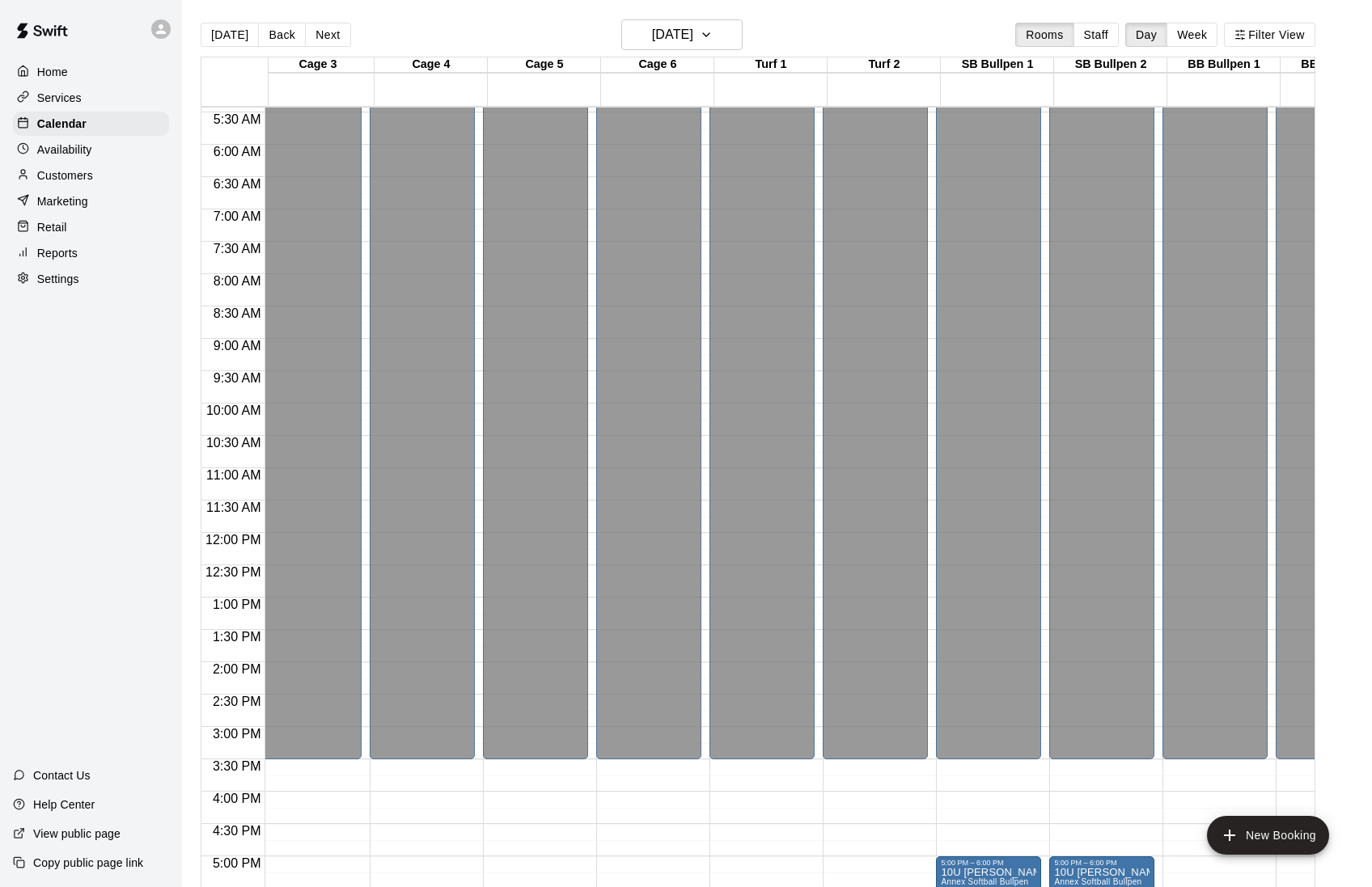
scroll to position [295, 235]
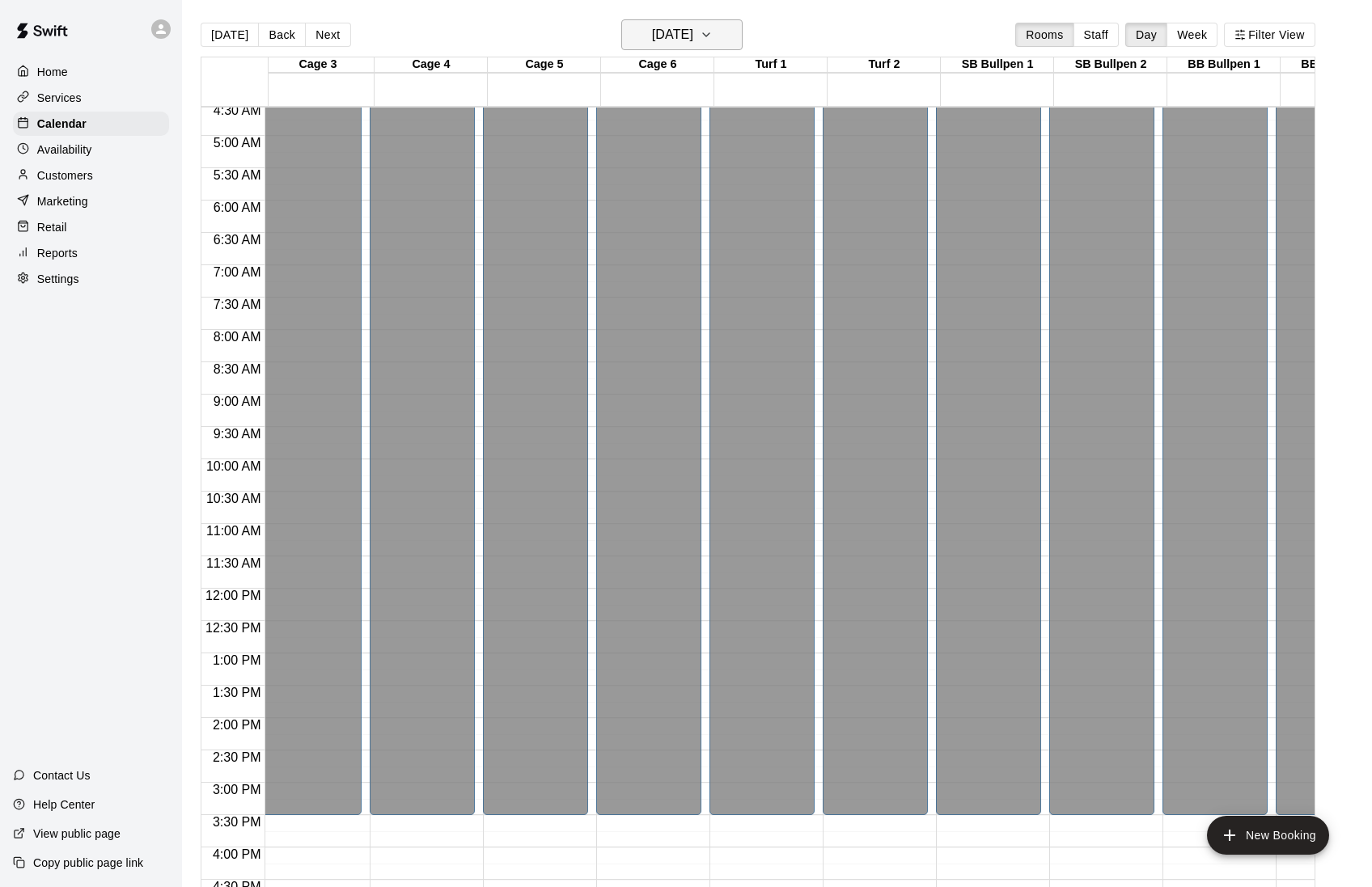
click at [683, 43] on h6 "[DATE]" at bounding box center [673, 35] width 41 height 22
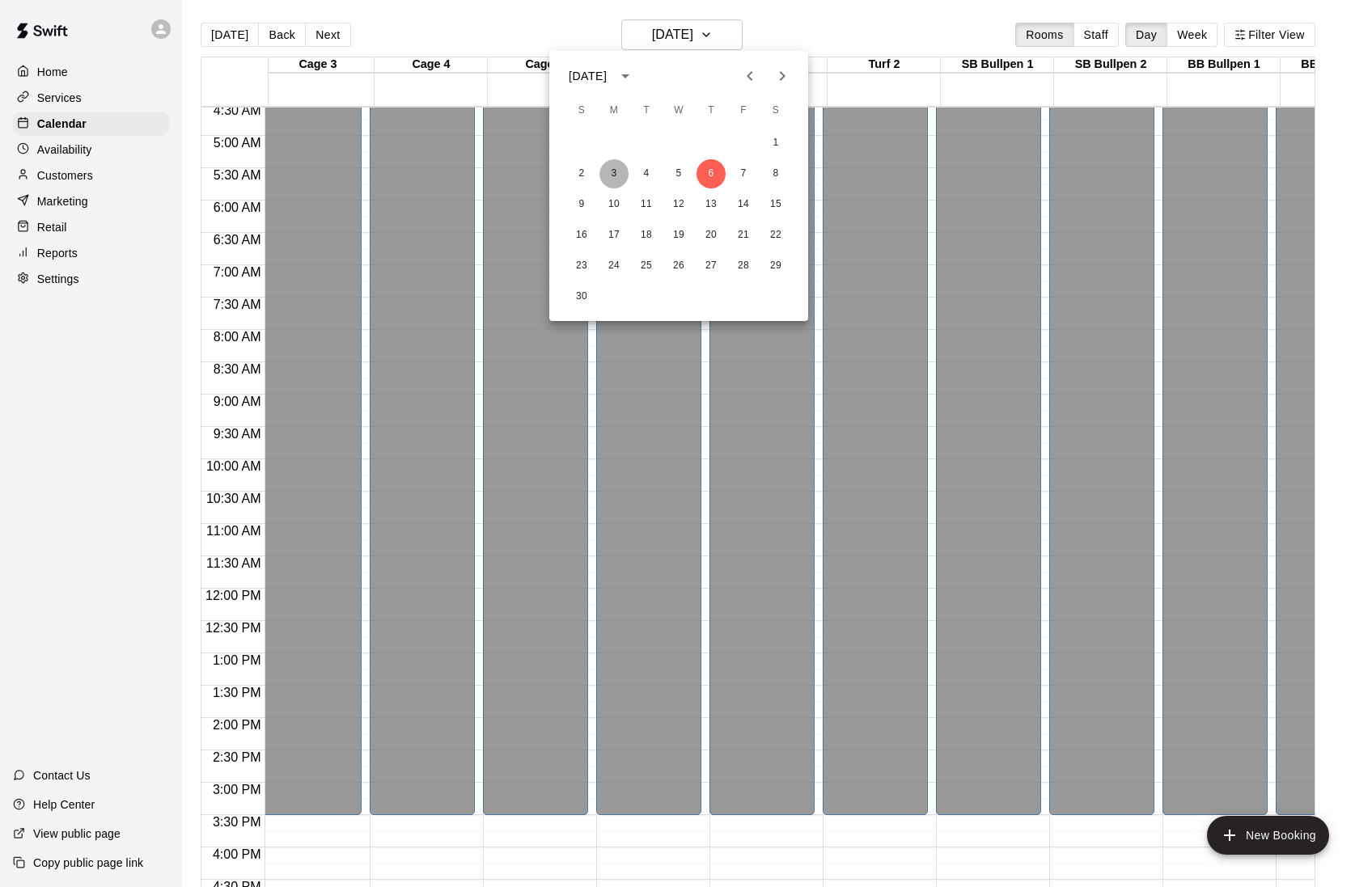
click at [615, 171] on button "3" at bounding box center [613, 173] width 29 height 29
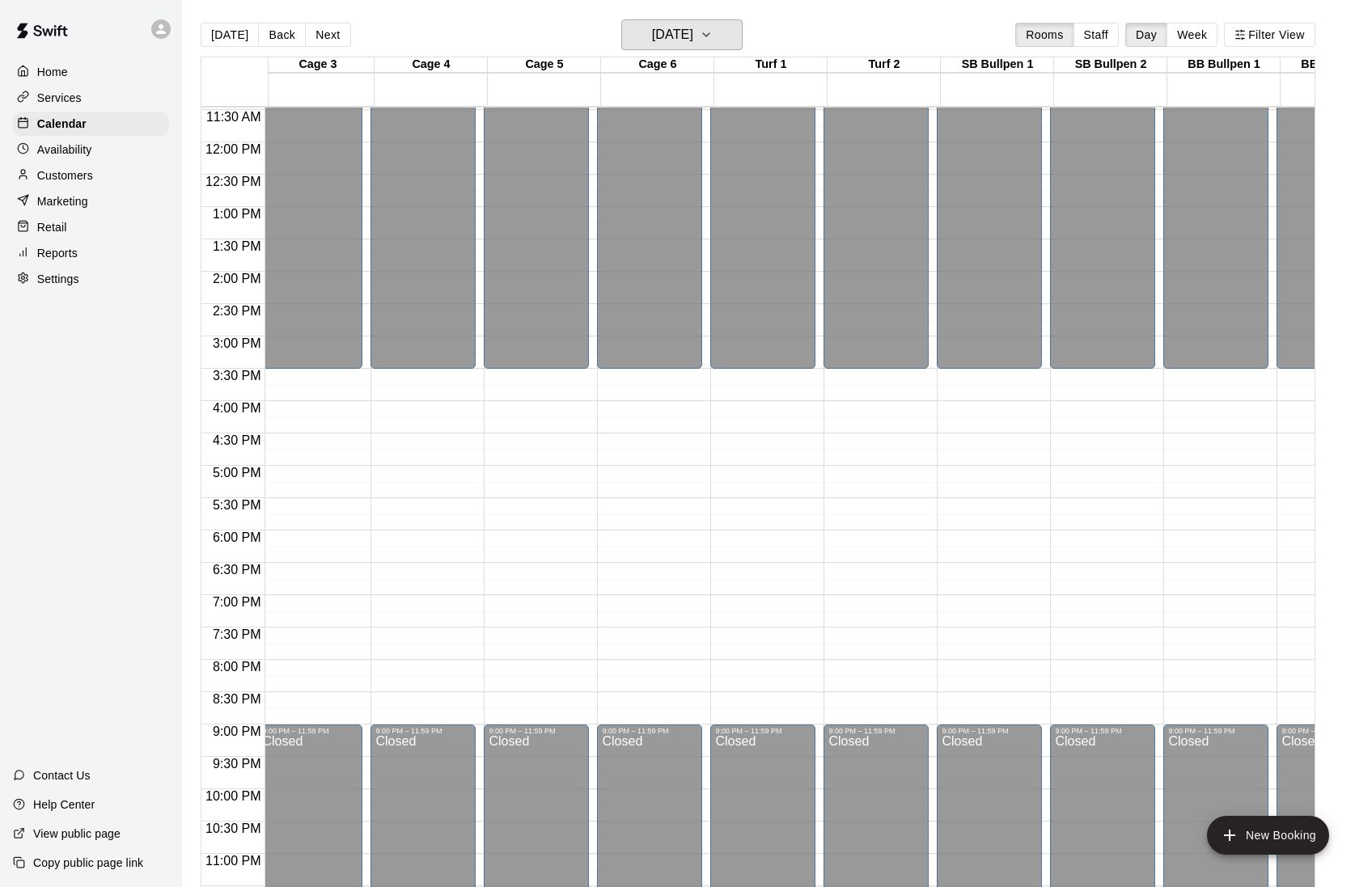
scroll to position [0, 233]
click at [1253, 832] on button "New Booking" at bounding box center [1267, 836] width 122 height 39
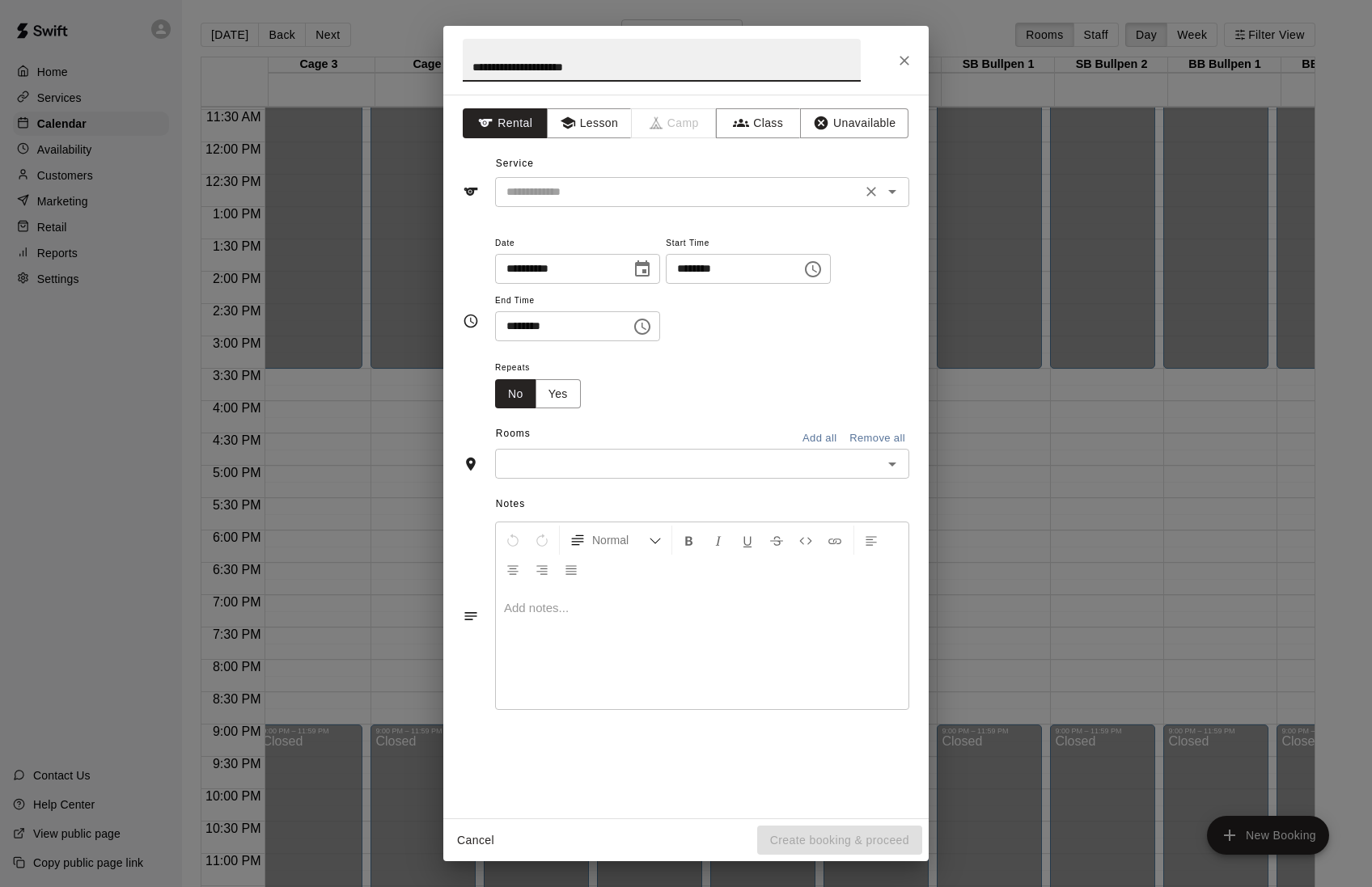
type input "**********"
click at [580, 182] on input "text" at bounding box center [679, 193] width 357 height 21
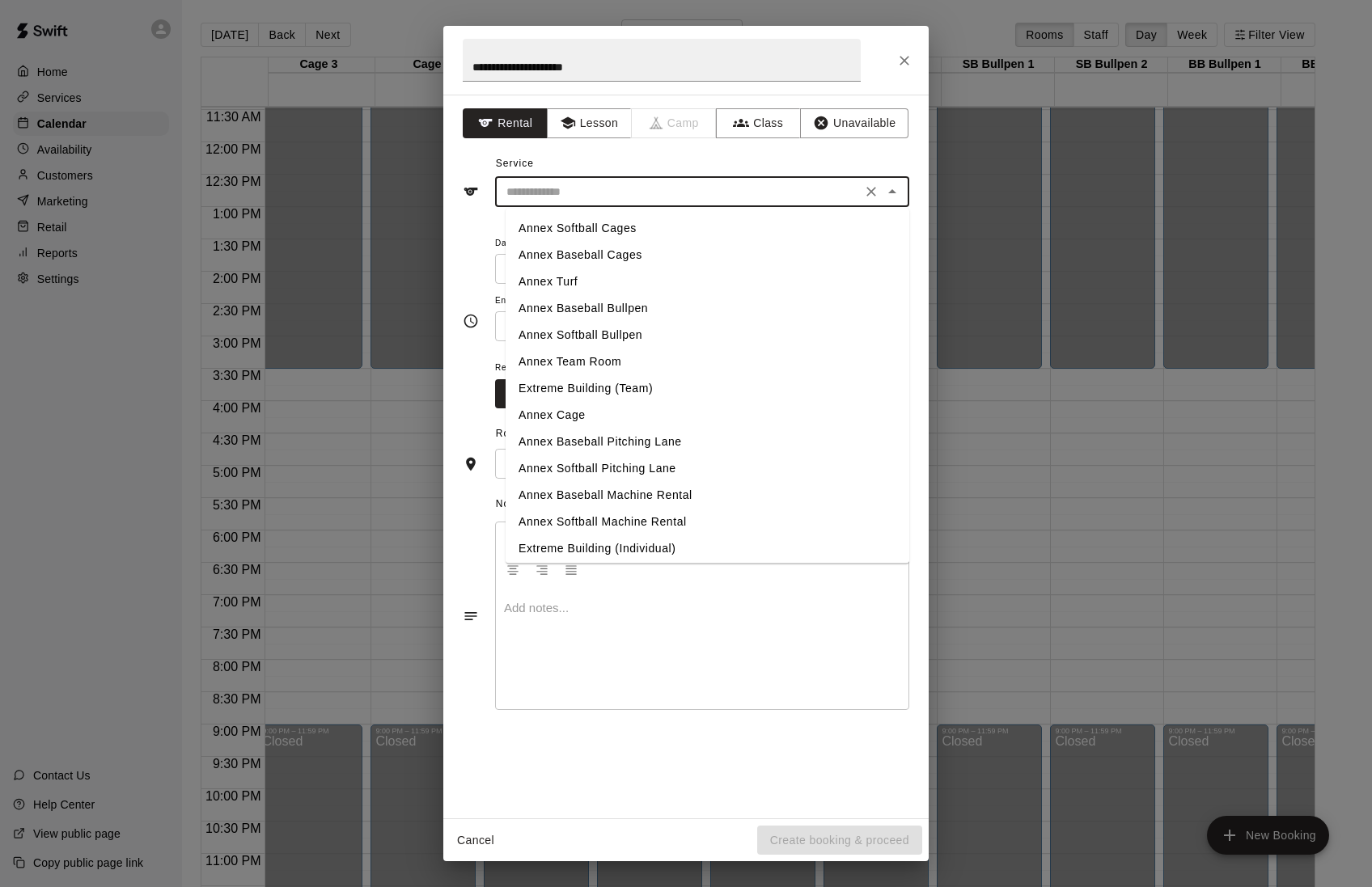
click at [566, 308] on li "Annex Baseball Bullpen" at bounding box center [707, 308] width 404 height 27
type input "**********"
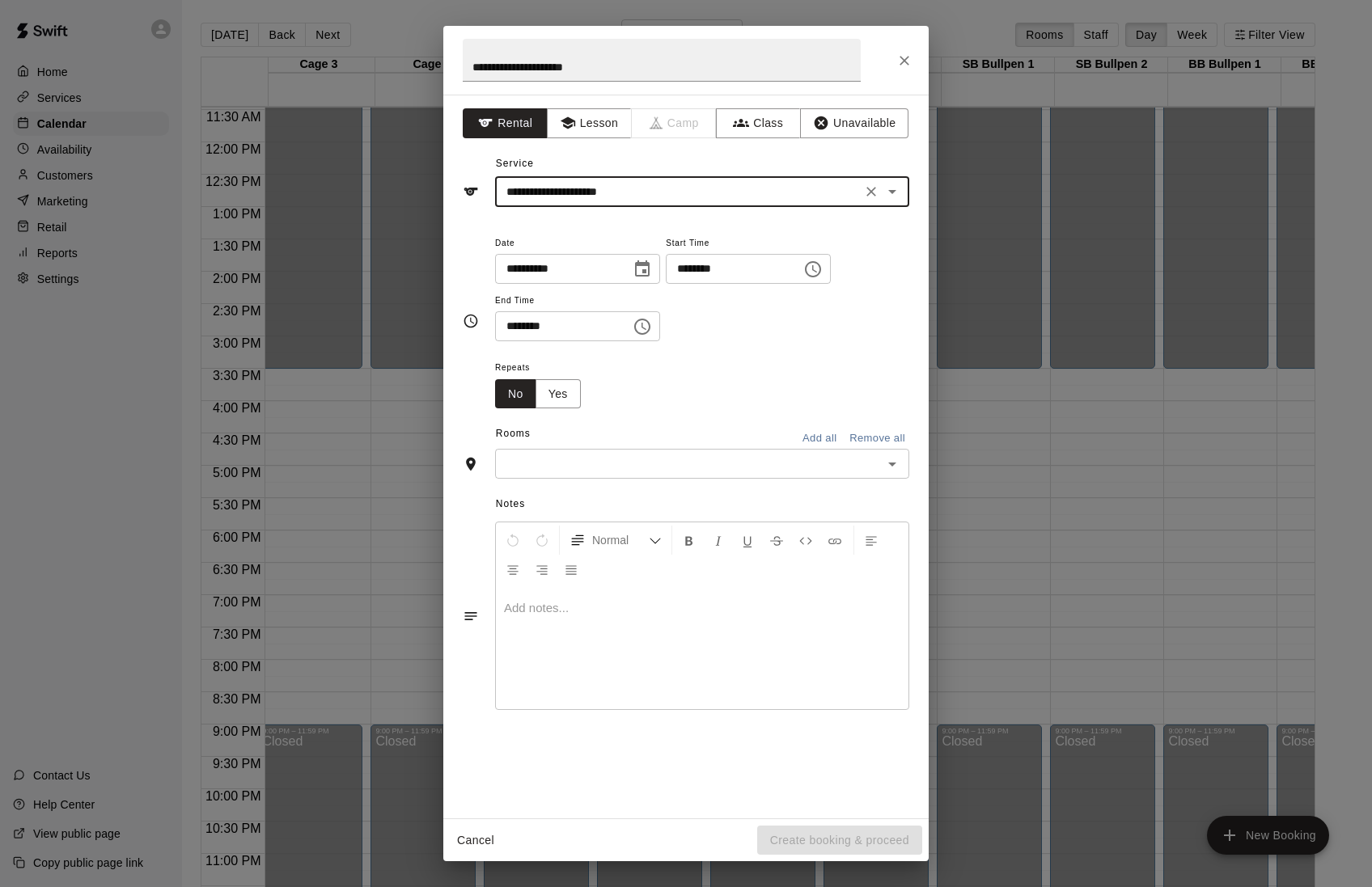
click at [717, 276] on input "********" at bounding box center [727, 269] width 124 height 30
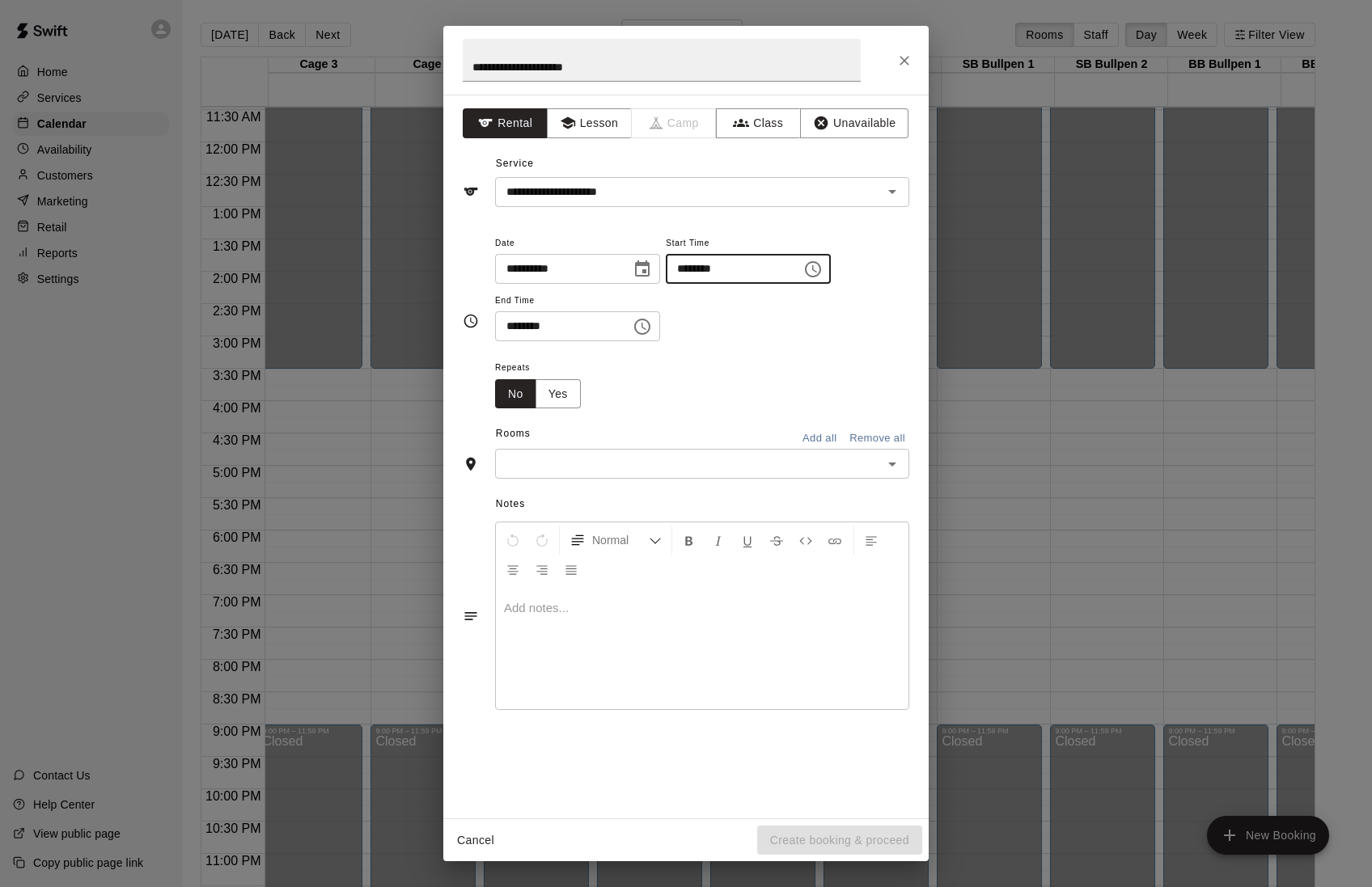
type input "********"
click at [537, 338] on input "********" at bounding box center [557, 326] width 124 height 30
type input "********"
click at [566, 406] on button "Yes" at bounding box center [558, 394] width 45 height 30
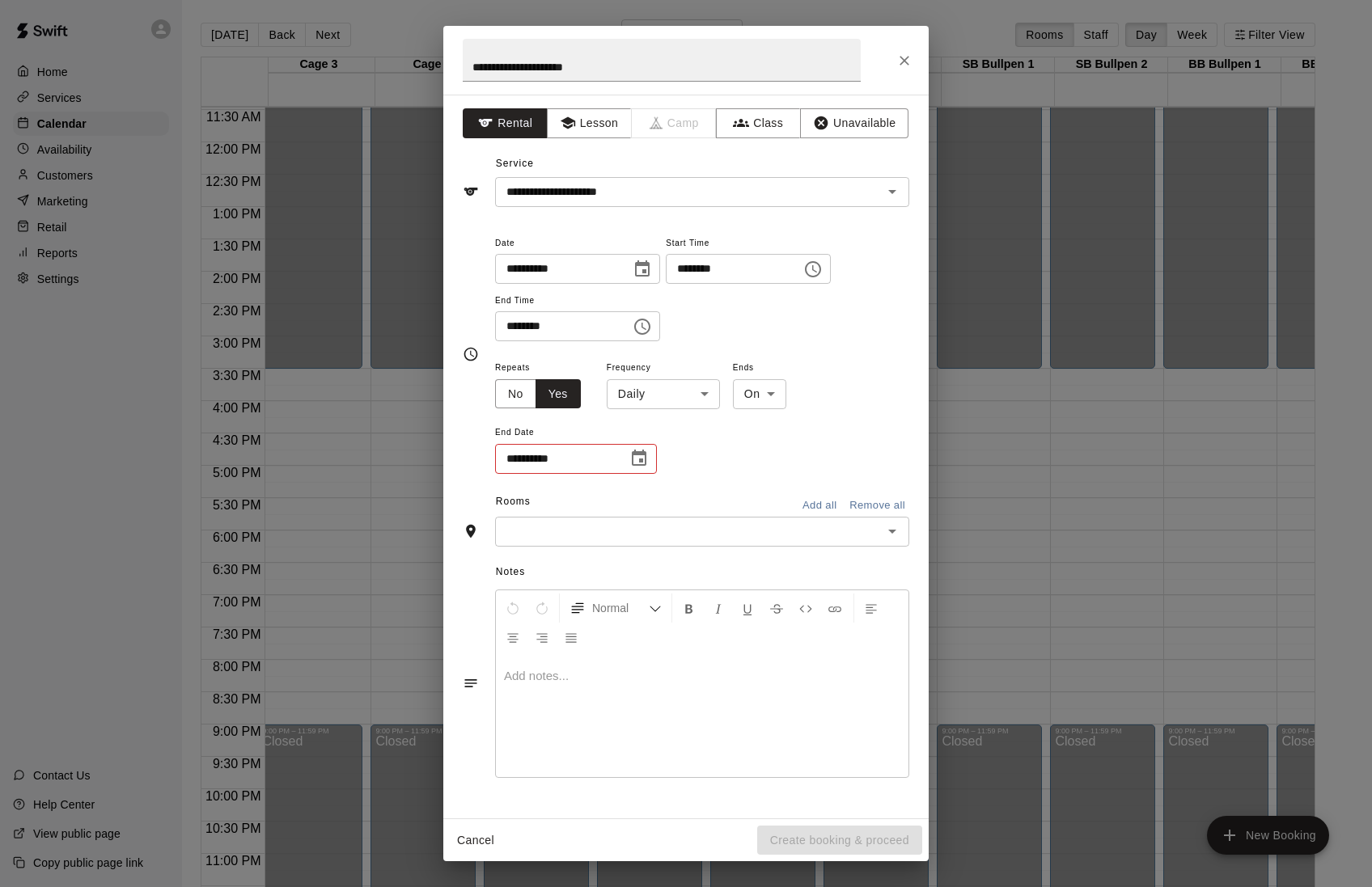
click at [647, 412] on body "Home Services Calendar Availability Customers Marketing Retail Reports Settings…" at bounding box center [686, 456] width 1372 height 913
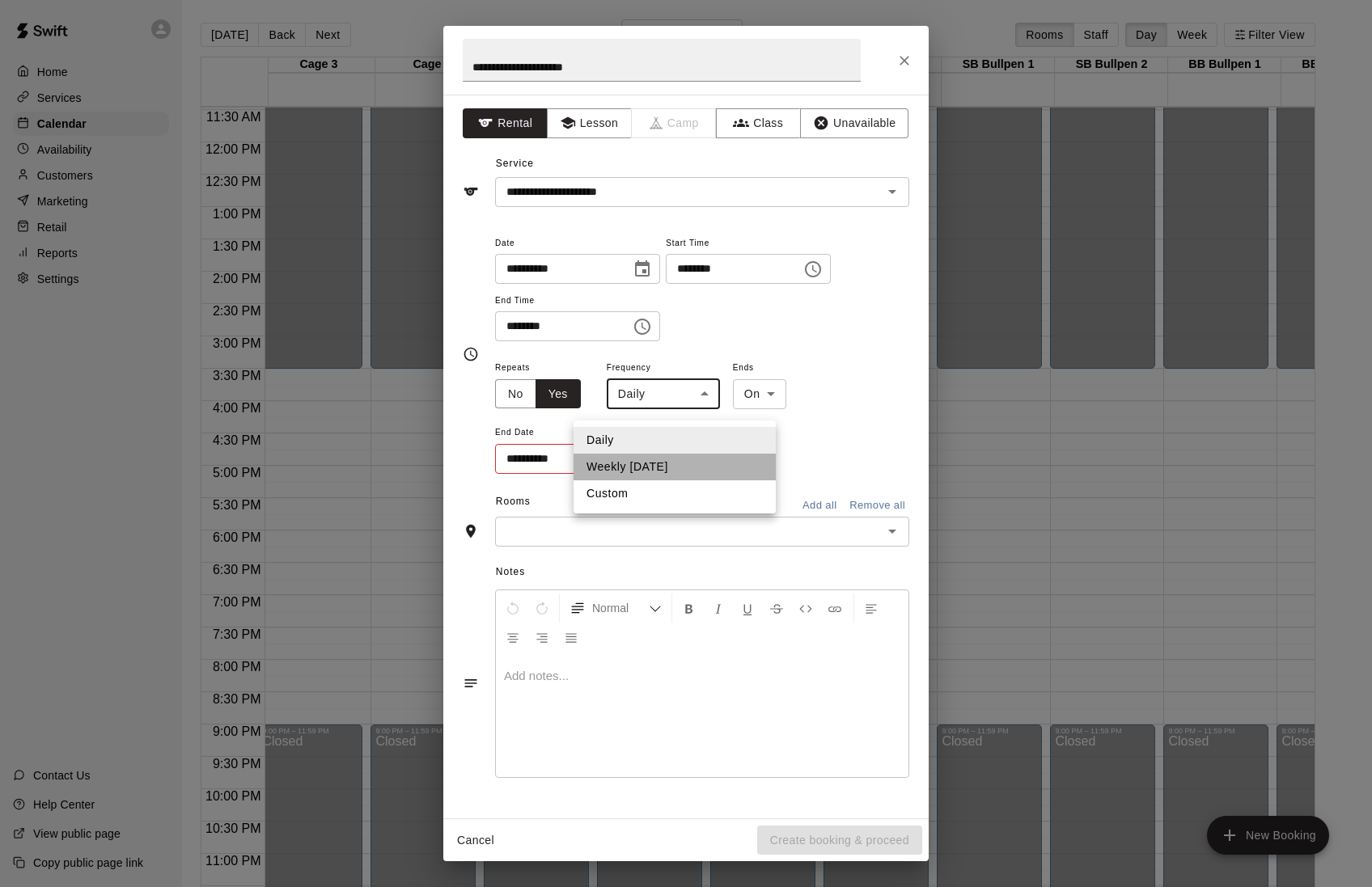
click at [628, 470] on li "Weekly [DATE]" at bounding box center [675, 467] width 202 height 27
type input "******"
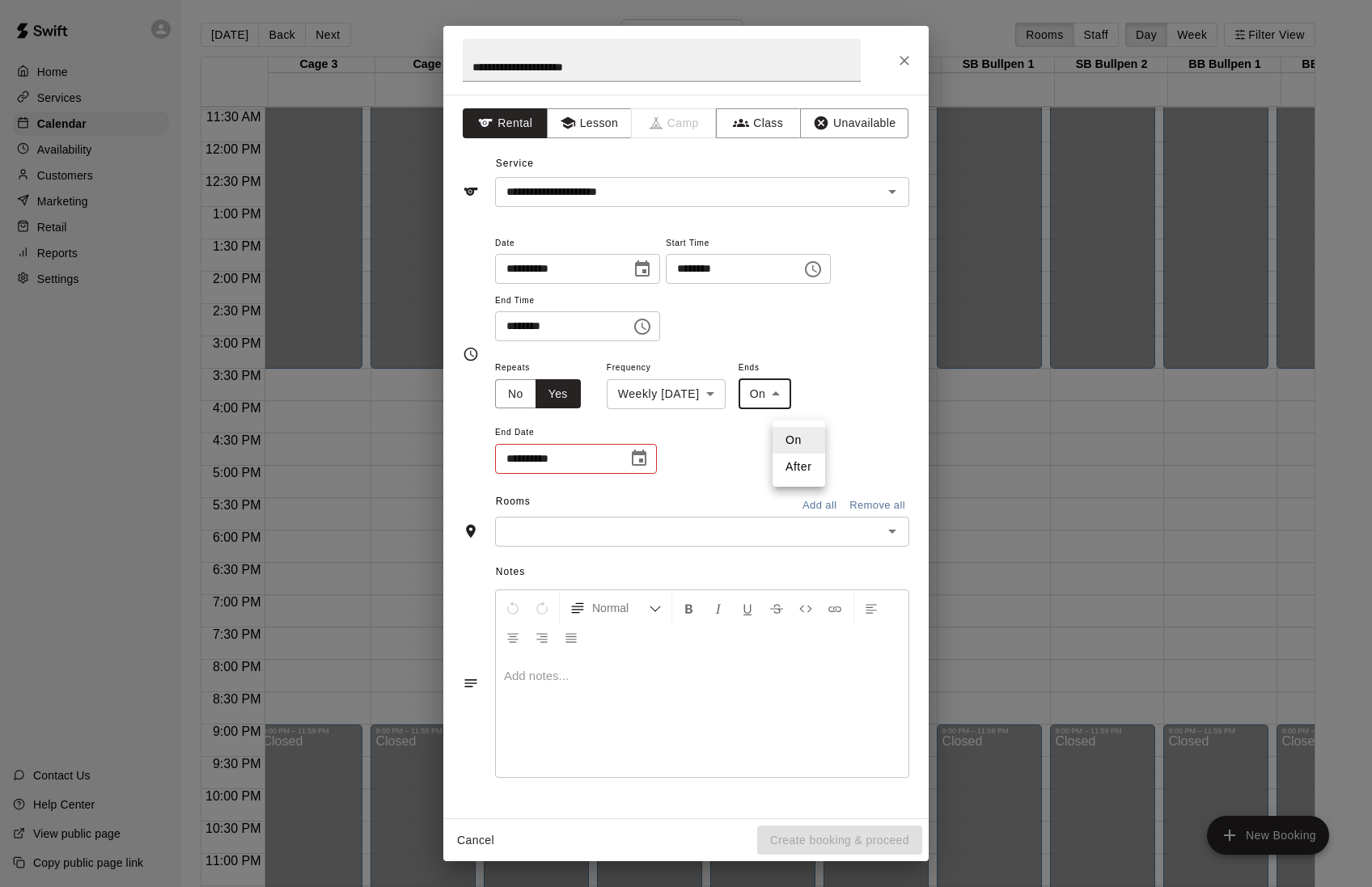
click at [794, 408] on body "Home Services Calendar Availability Customers Marketing Retail Reports Settings…" at bounding box center [686, 456] width 1372 height 913
click at [788, 474] on li "After" at bounding box center [798, 467] width 52 height 27
type input "*****"
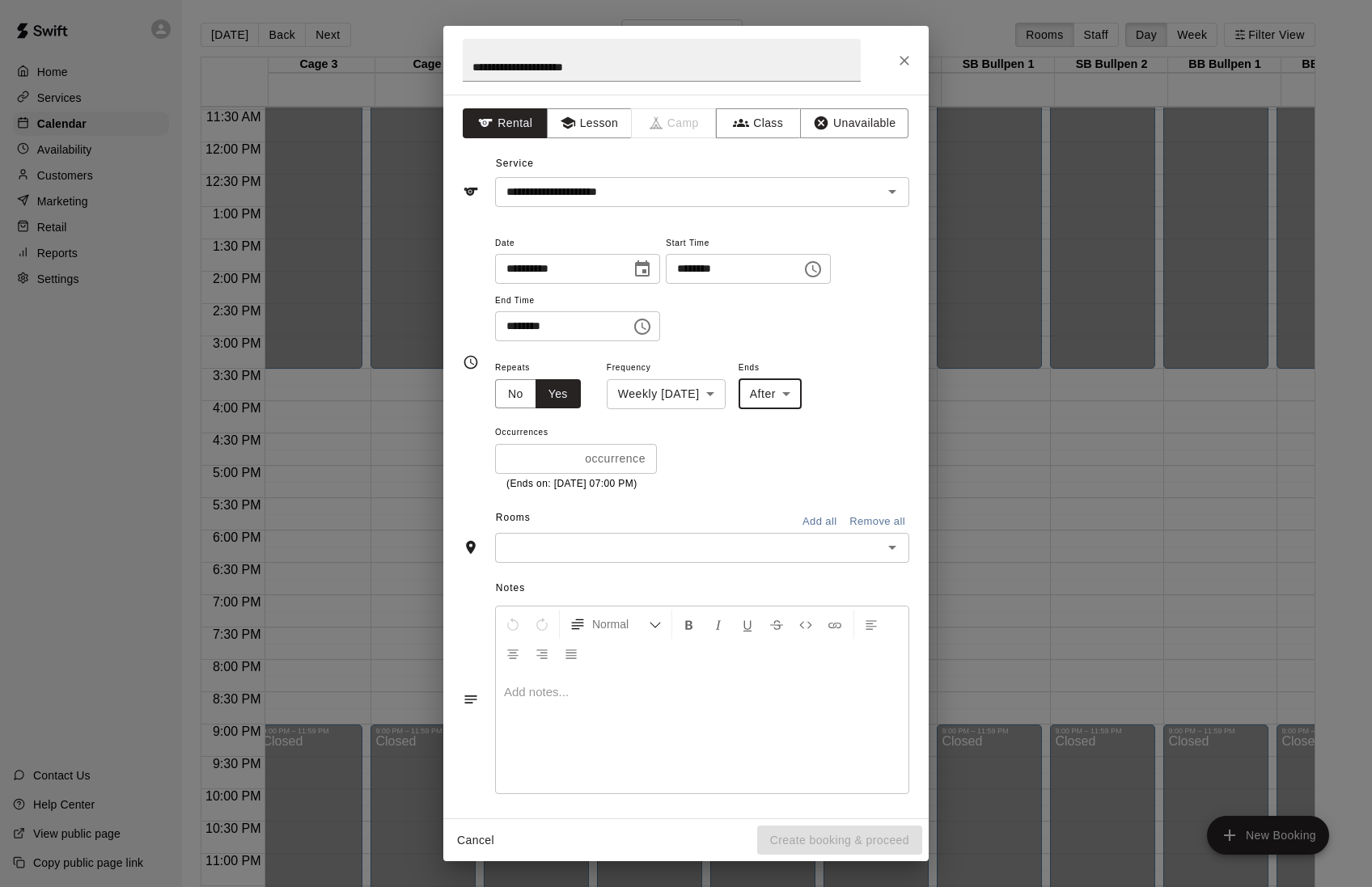
click at [556, 470] on input "*" at bounding box center [536, 459] width 83 height 30
type input "*"
click at [745, 506] on div "**********" at bounding box center [686, 362] width 447 height 285
click at [681, 551] on div "​" at bounding box center [702, 548] width 414 height 30
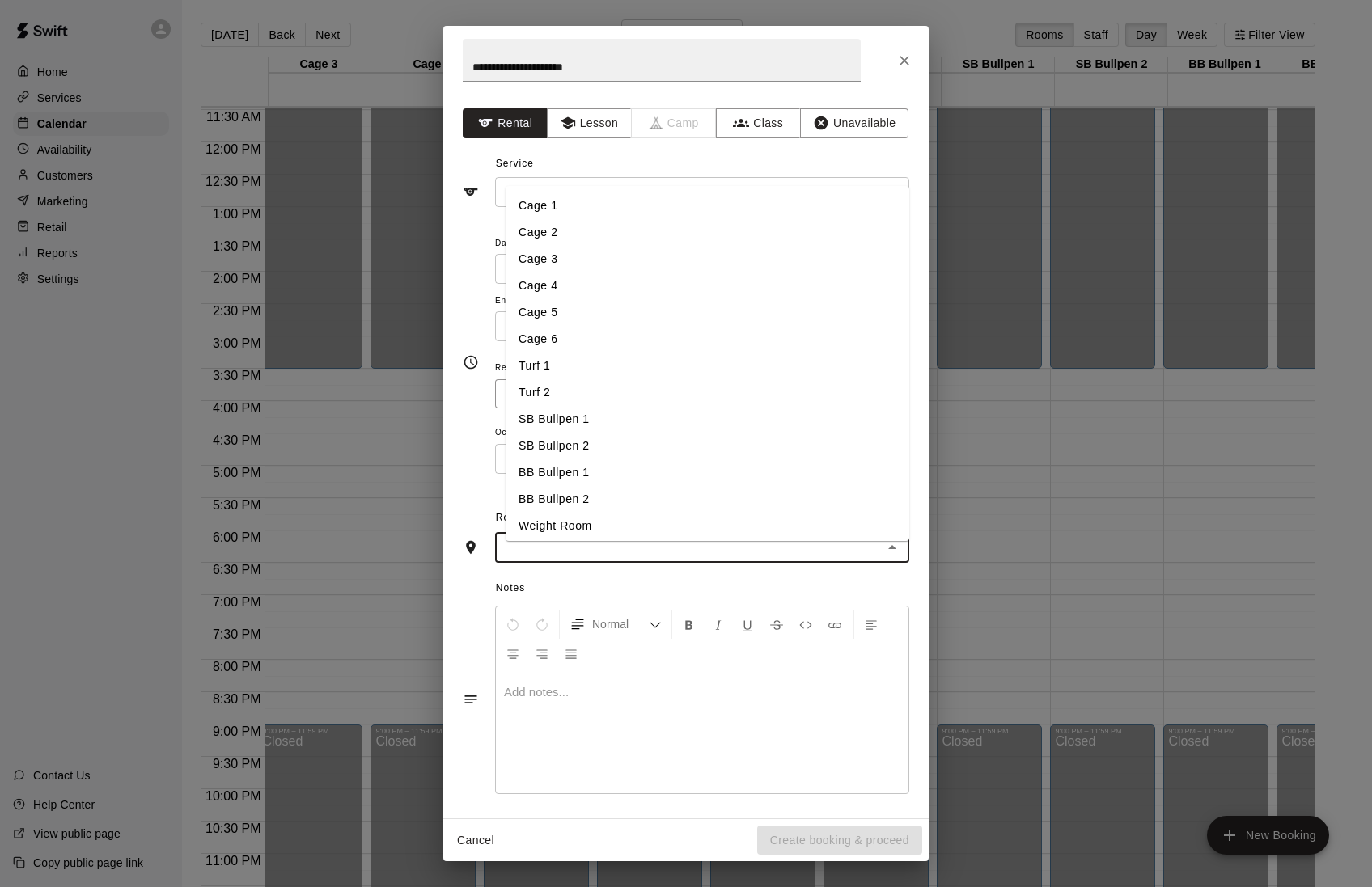
click at [569, 478] on li "BB Bullpen 1" at bounding box center [707, 473] width 404 height 27
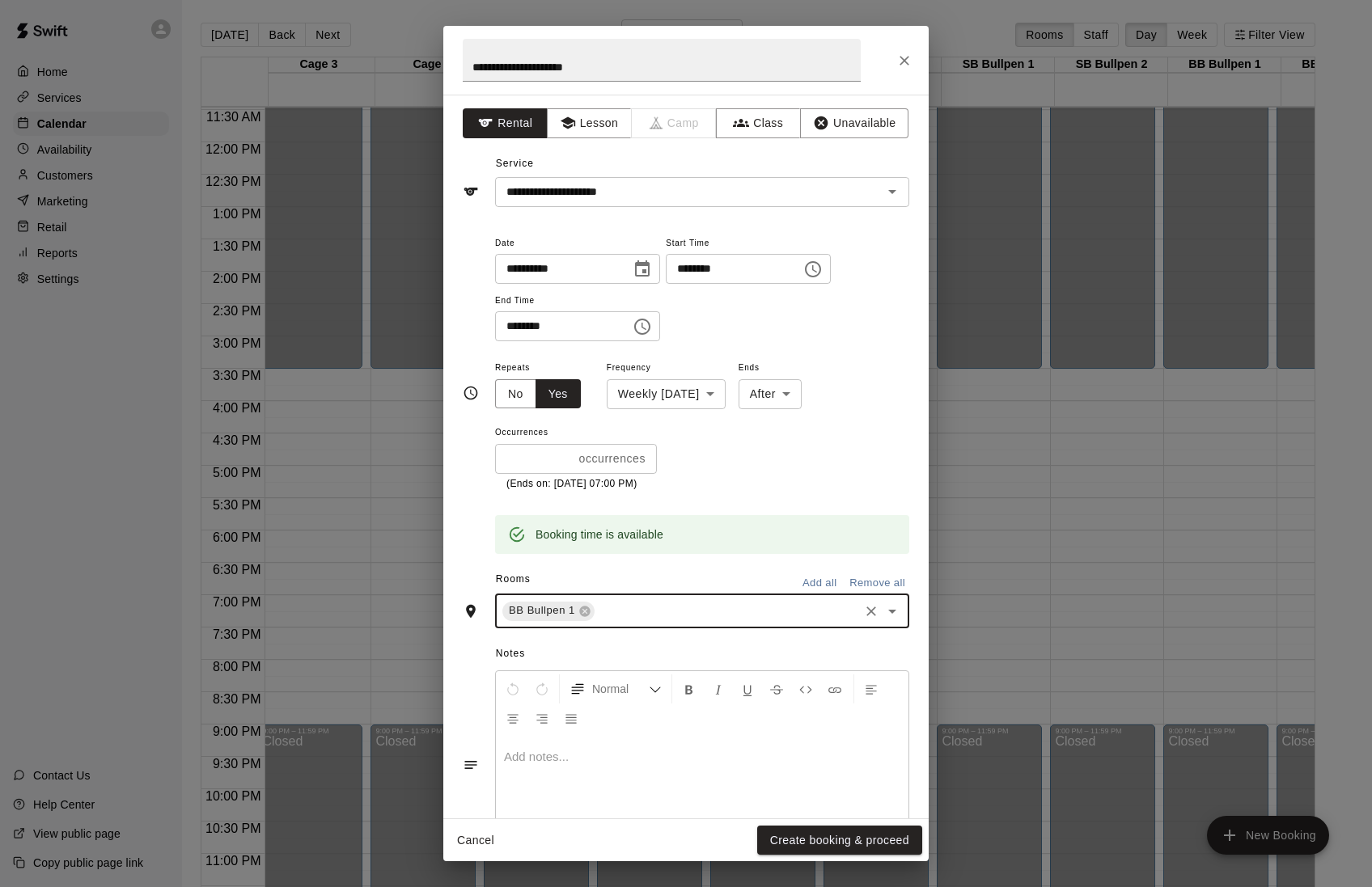
type input "*"
click at [561, 739] on li "BB Bullpen 2" at bounding box center [707, 726] width 404 height 27
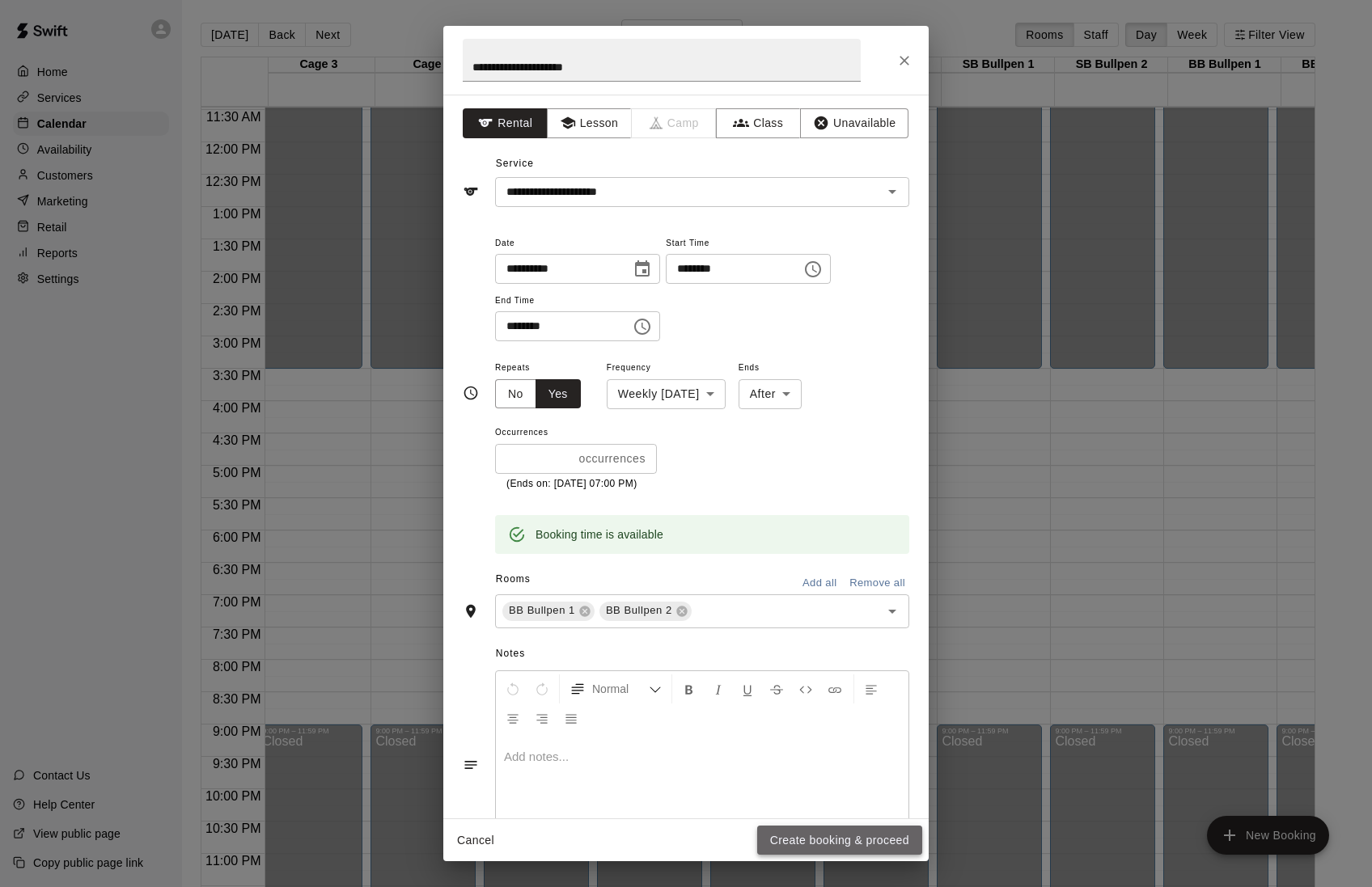
click at [820, 837] on button "Create booking & proceed" at bounding box center [839, 841] width 165 height 30
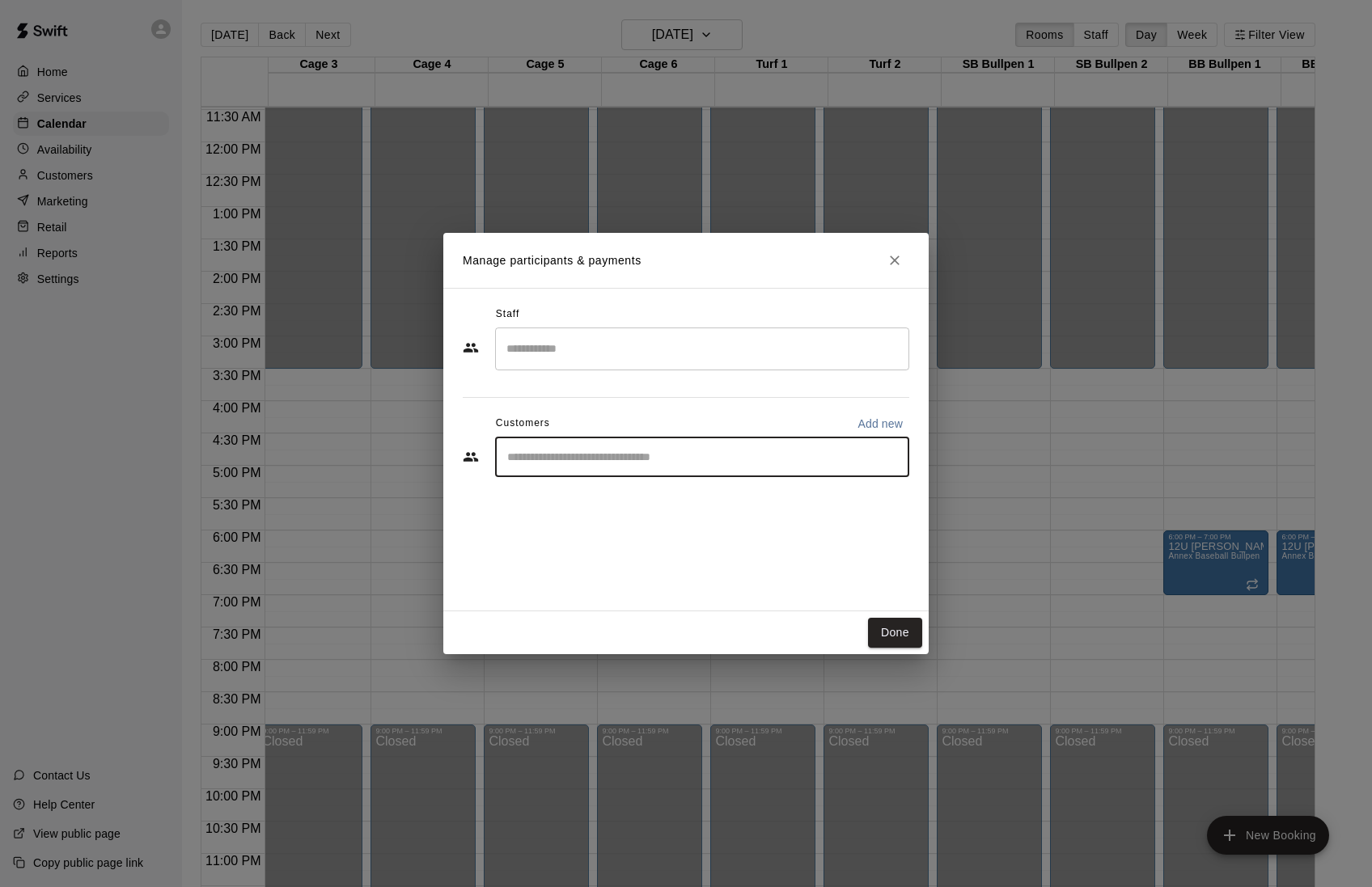
click at [590, 464] on input "Start typing to search customers..." at bounding box center [702, 456] width 400 height 16
type input "*****"
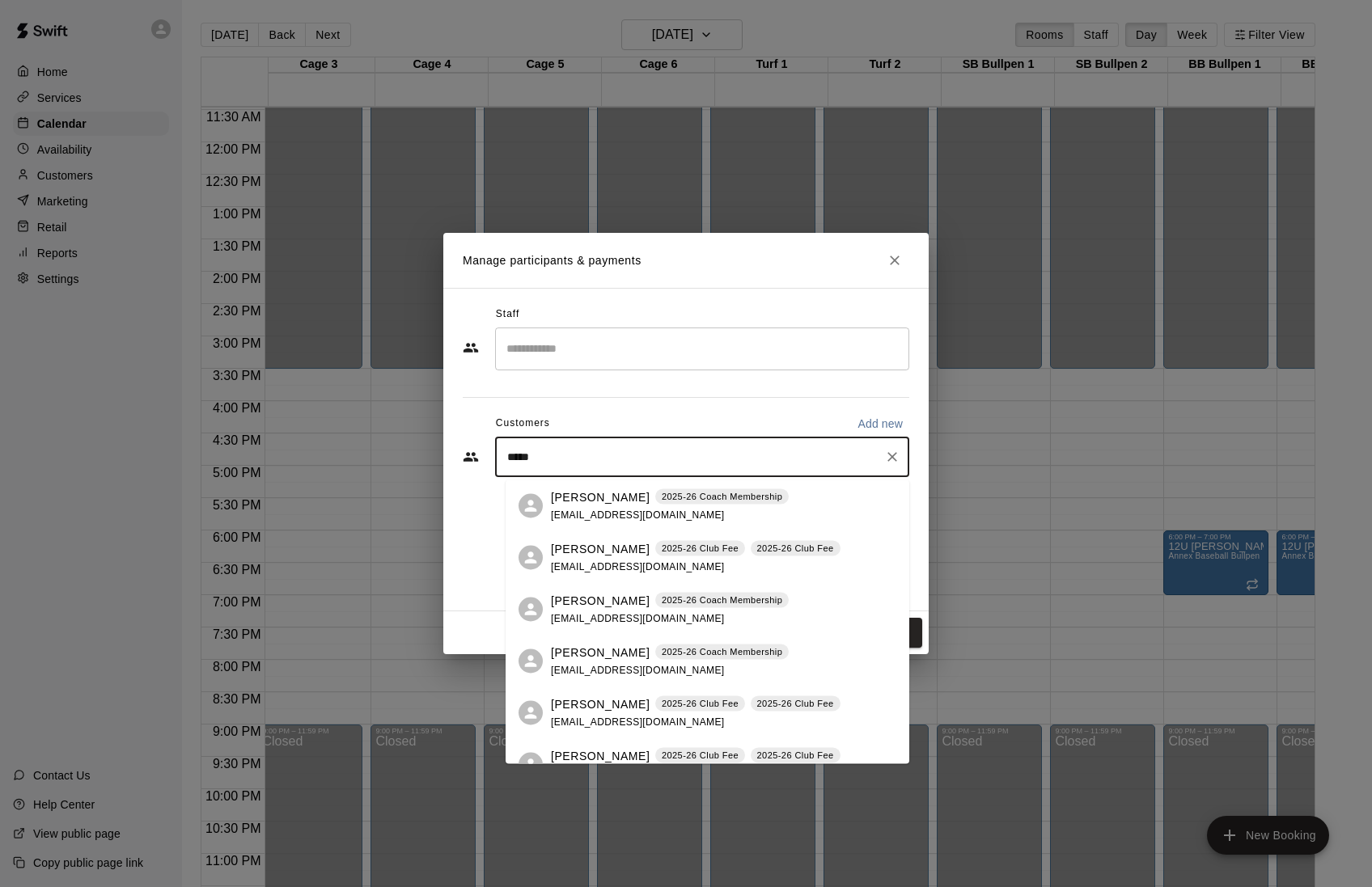
click at [577, 512] on span "[EMAIL_ADDRESS][DOMAIN_NAME]" at bounding box center [637, 514] width 174 height 11
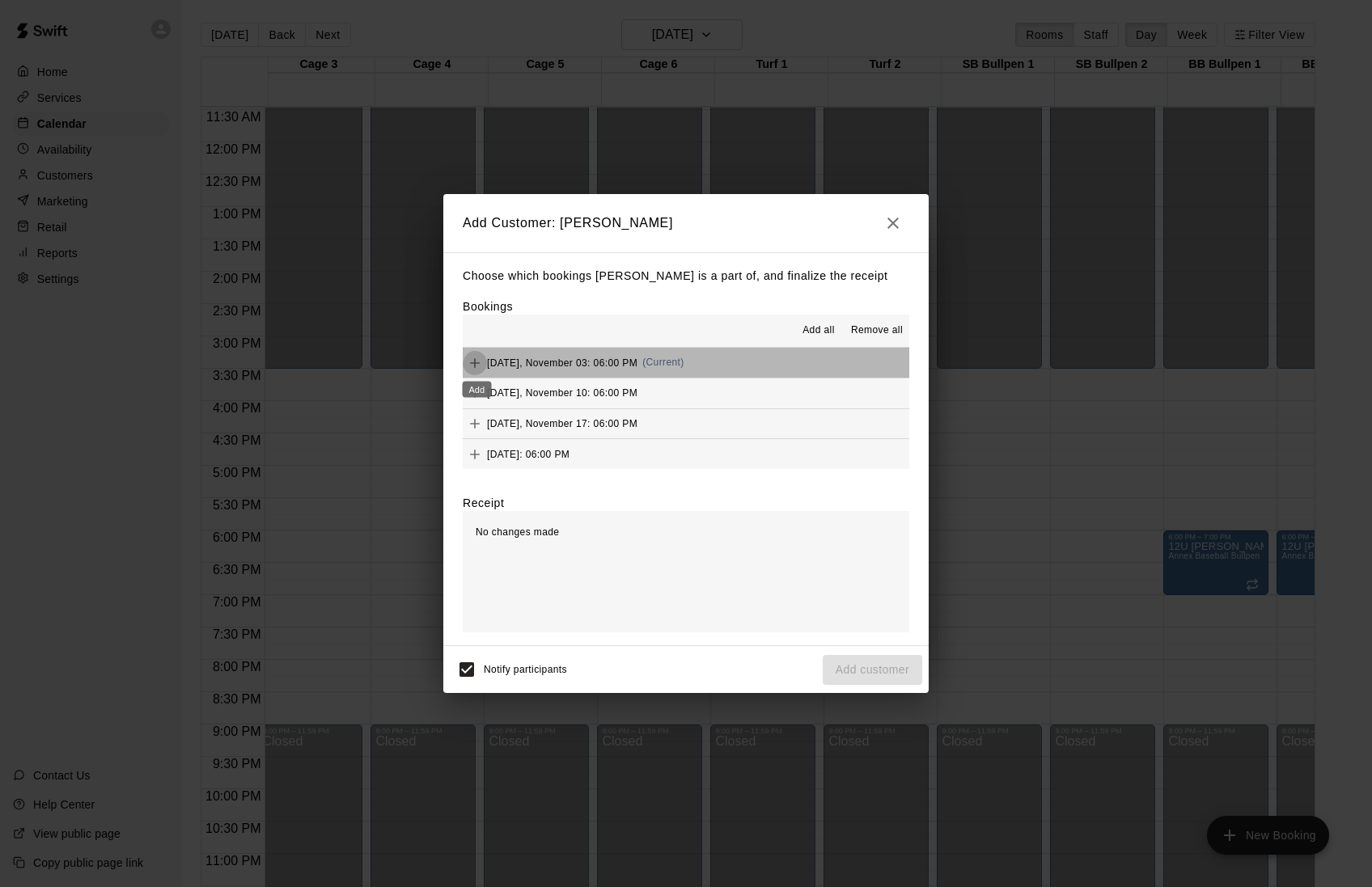
click at [478, 364] on icon "Add" at bounding box center [475, 363] width 9 height 9
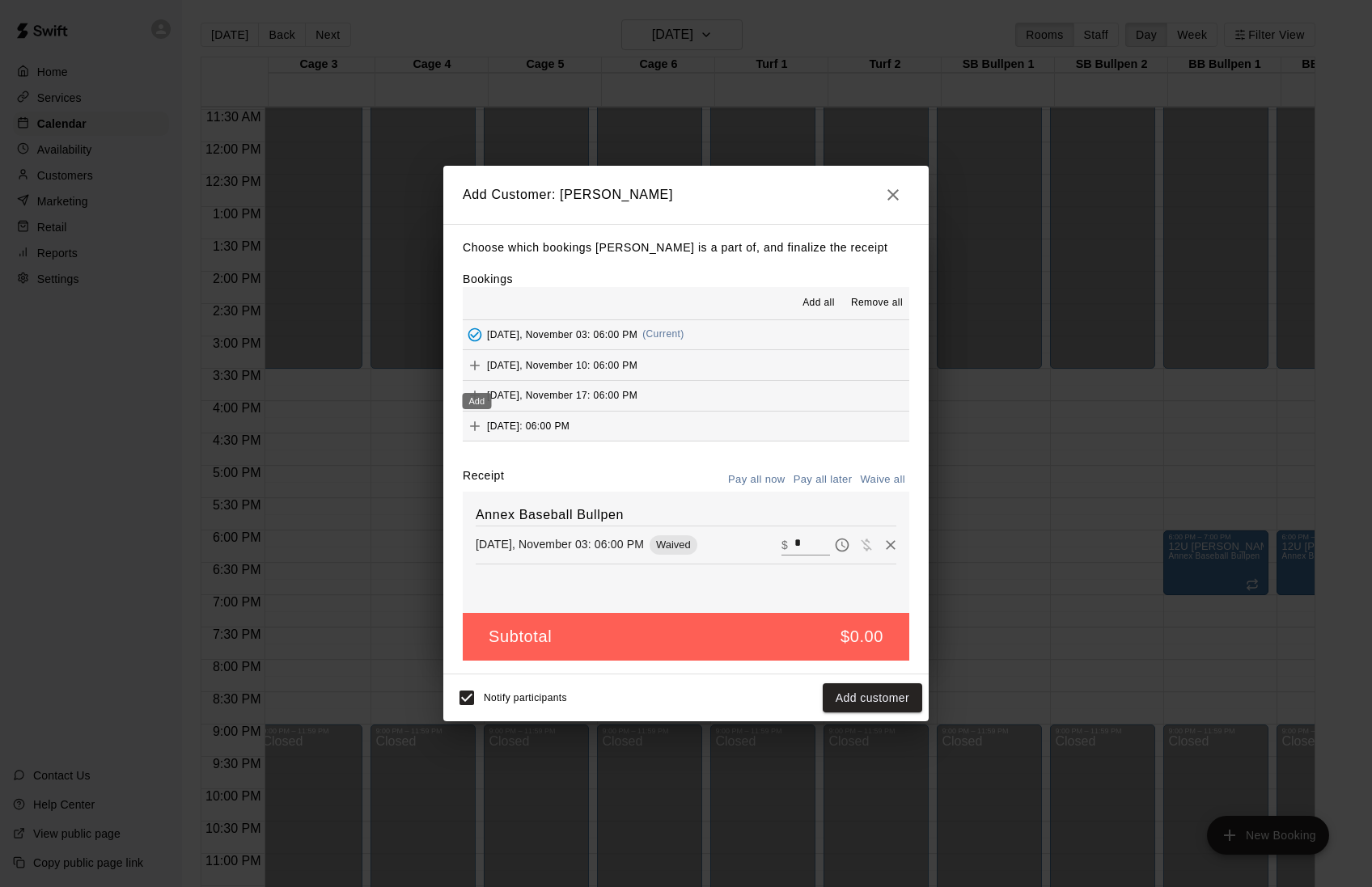
click at [474, 374] on icon "Add" at bounding box center [474, 365] width 16 height 16
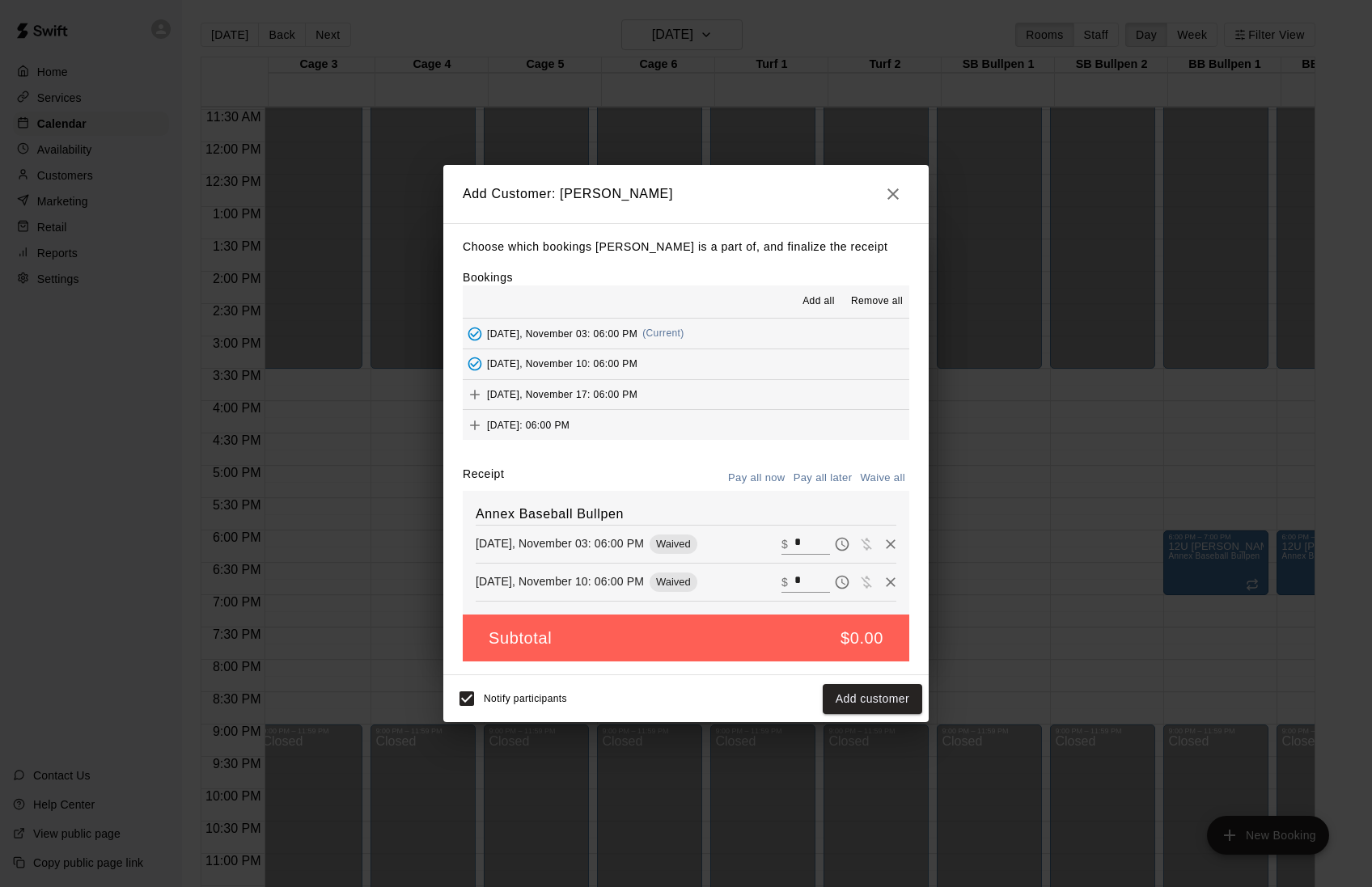
click at [519, 398] on span "[DATE], November 17: 06:00 PM" at bounding box center [562, 393] width 150 height 11
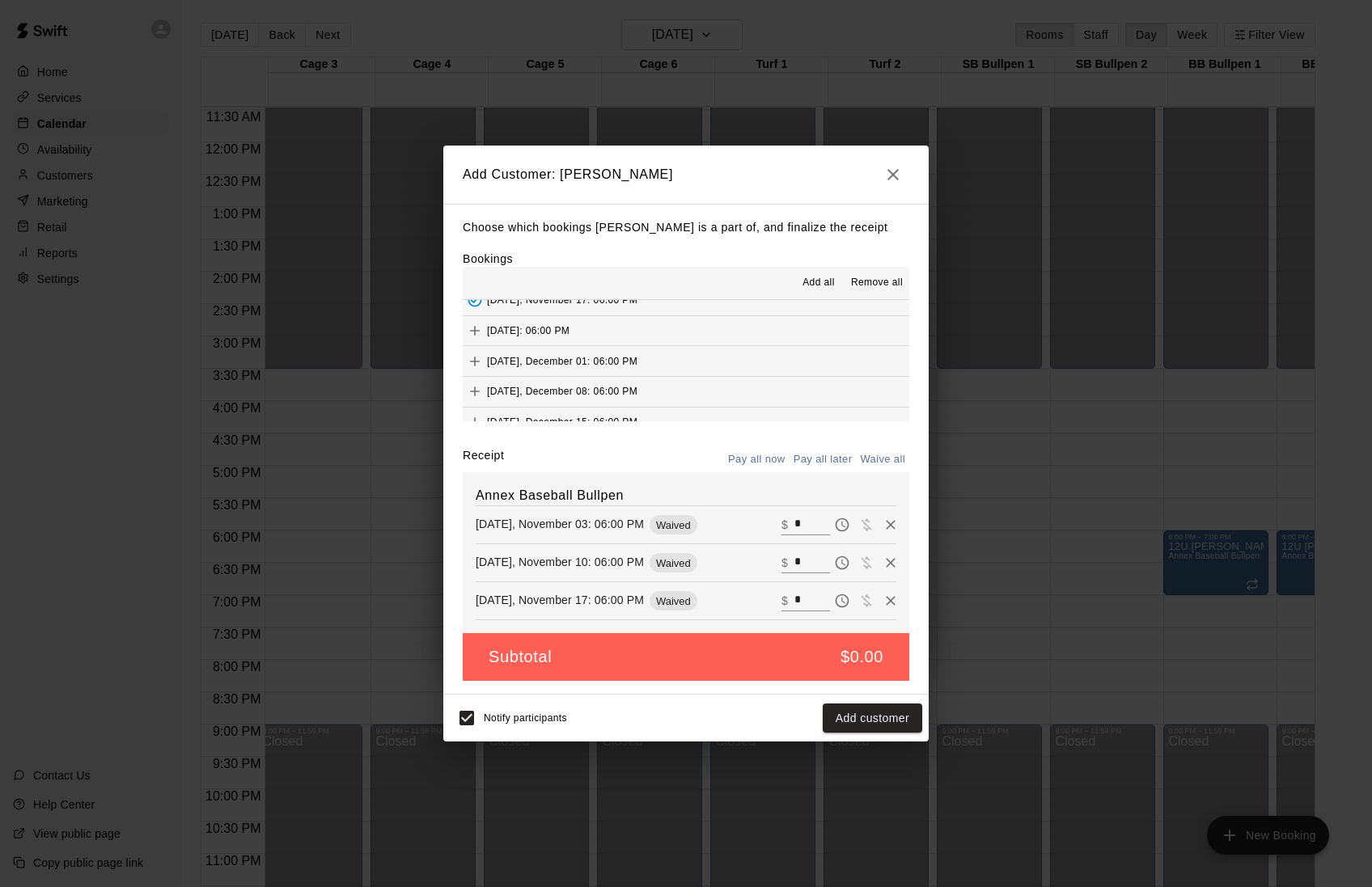
scroll to position [92, 0]
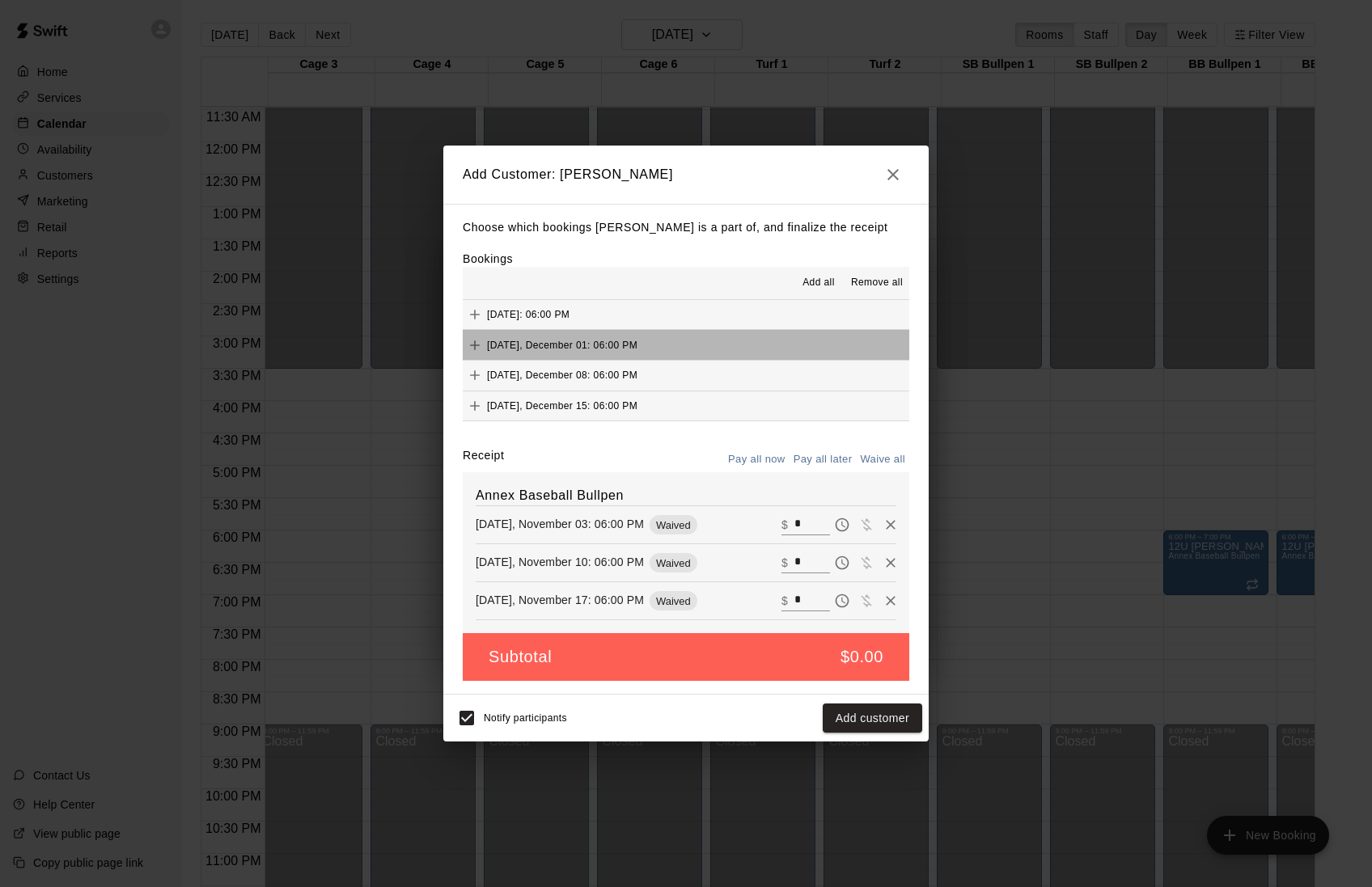
click at [538, 351] on span "[DATE], December 01: 06:00 PM" at bounding box center [562, 345] width 150 height 11
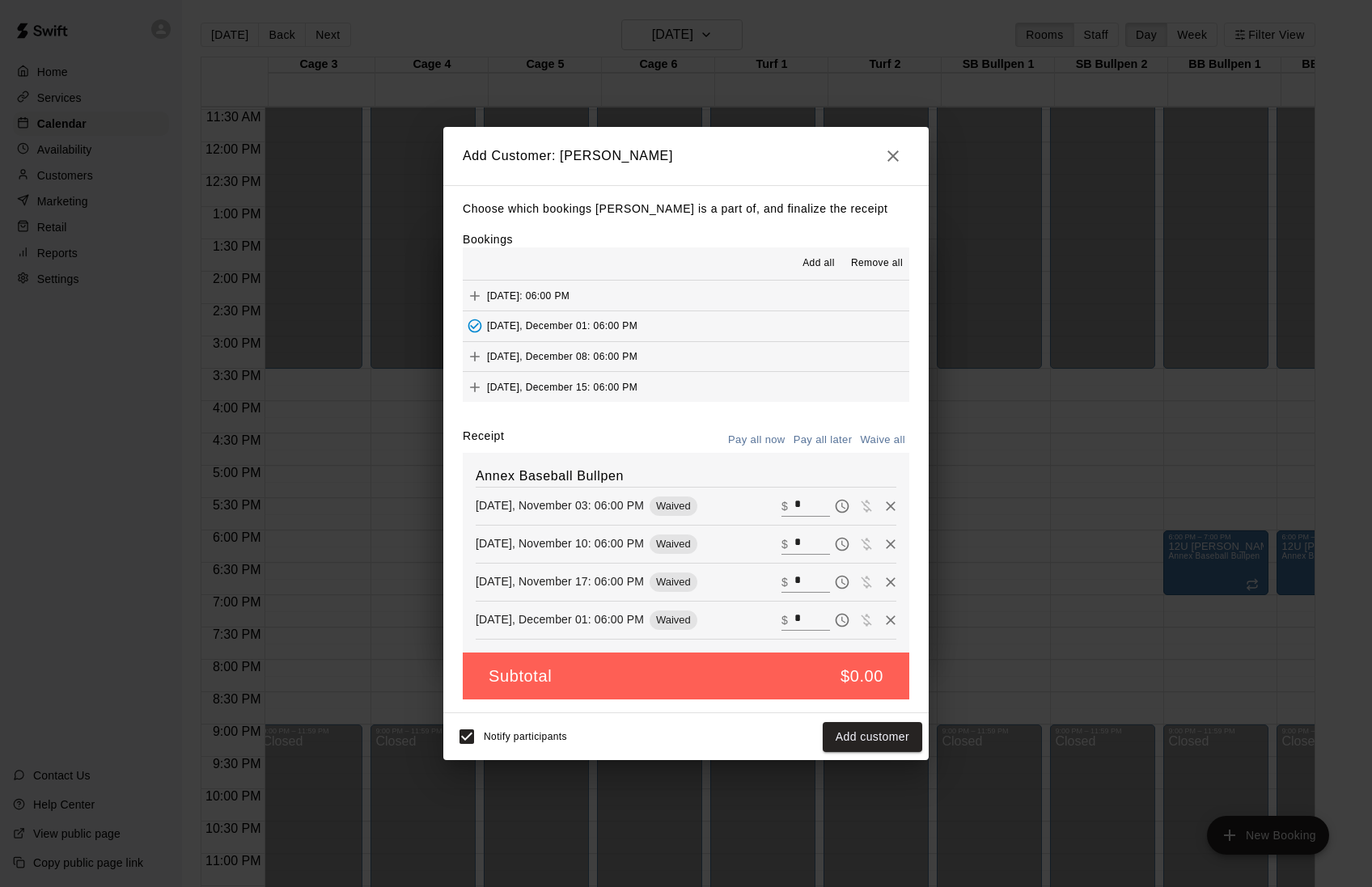
click at [567, 362] on span "[DATE], December 08: 06:00 PM" at bounding box center [562, 356] width 150 height 11
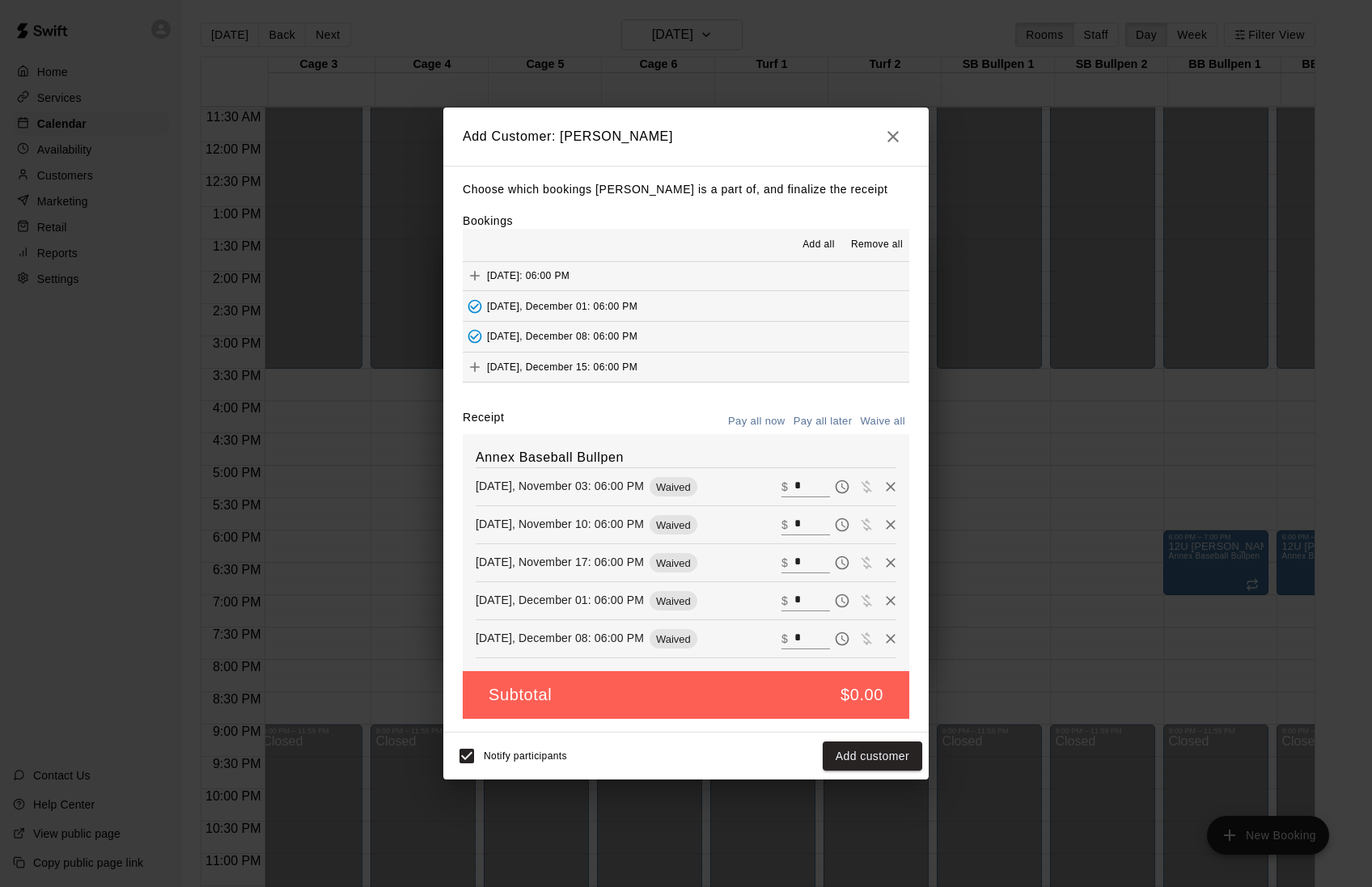
scroll to position [127, 0]
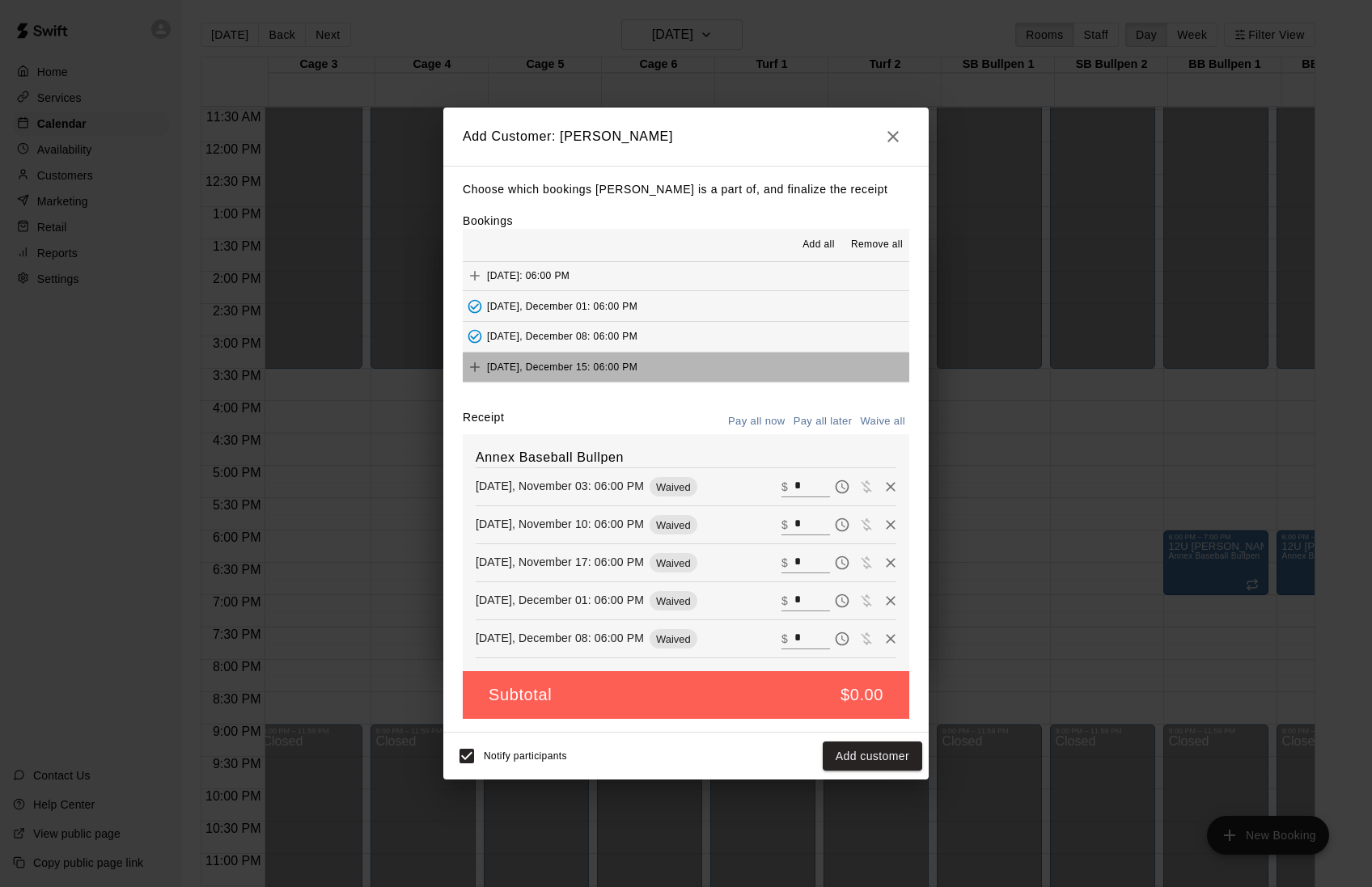
click at [555, 362] on span "[DATE], December 15: 06:00 PM" at bounding box center [562, 367] width 150 height 11
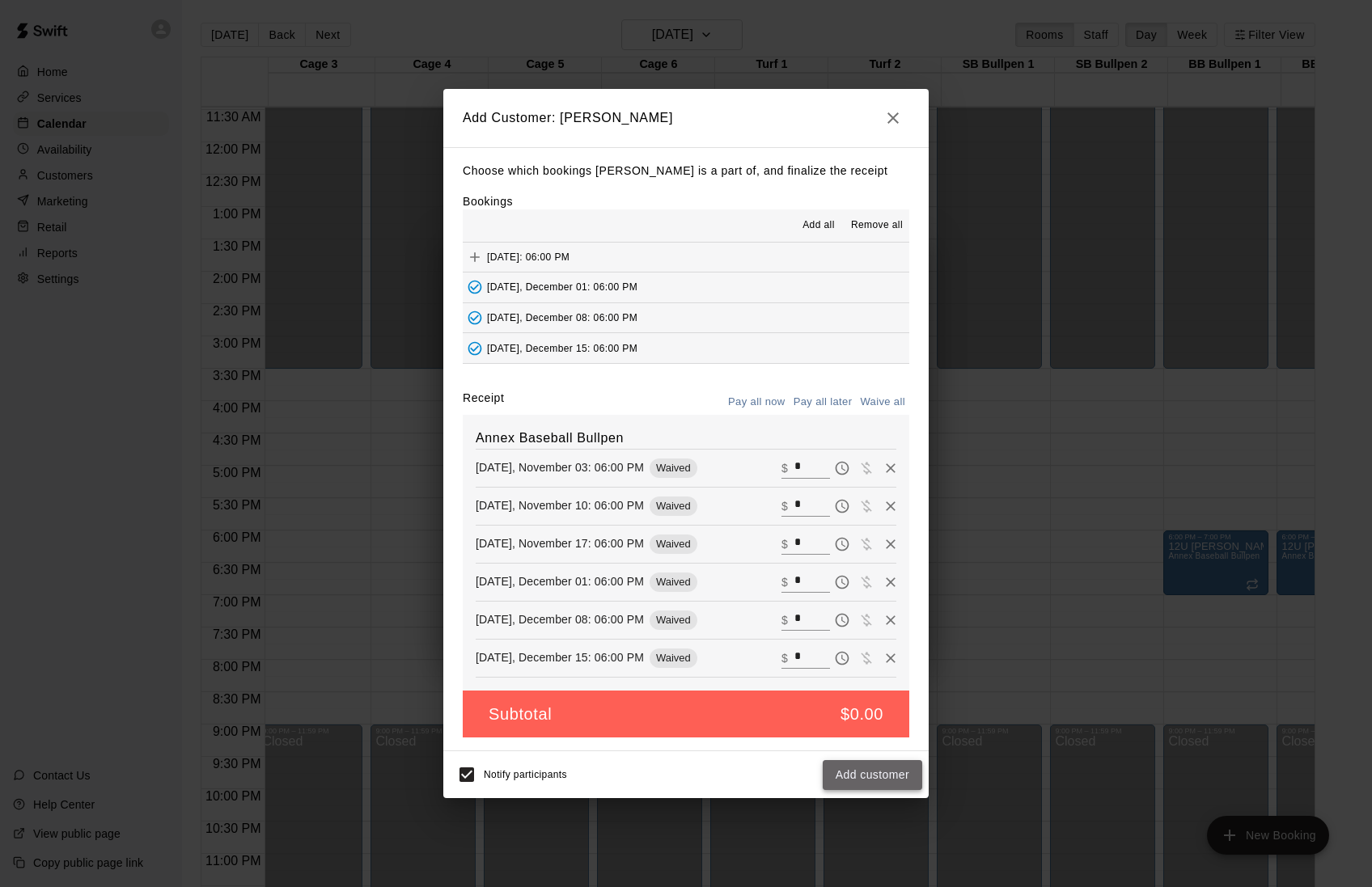
click at [846, 791] on button "Add customer" at bounding box center [872, 776] width 99 height 30
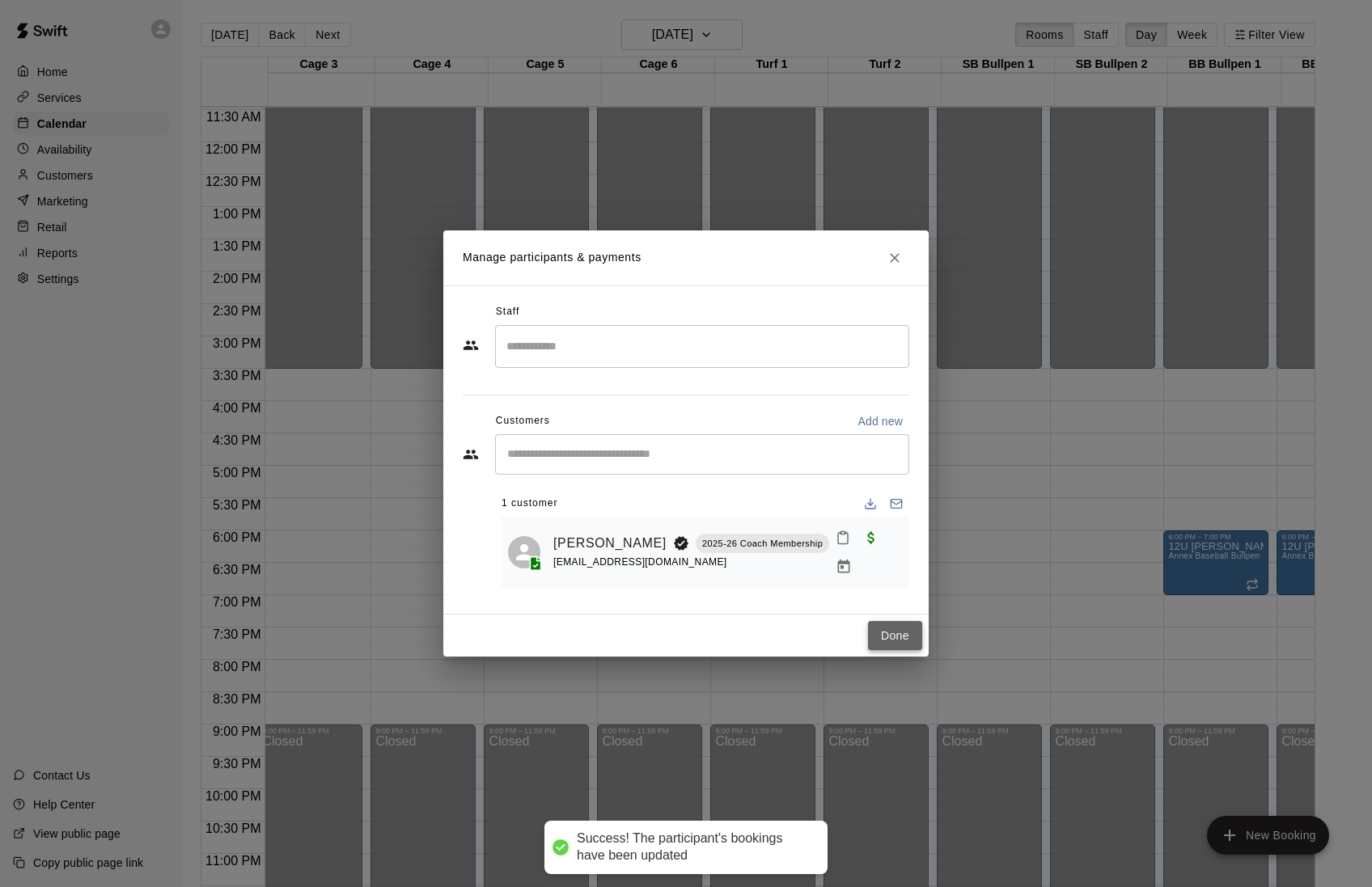
click at [893, 641] on button "Done" at bounding box center [895, 637] width 54 height 30
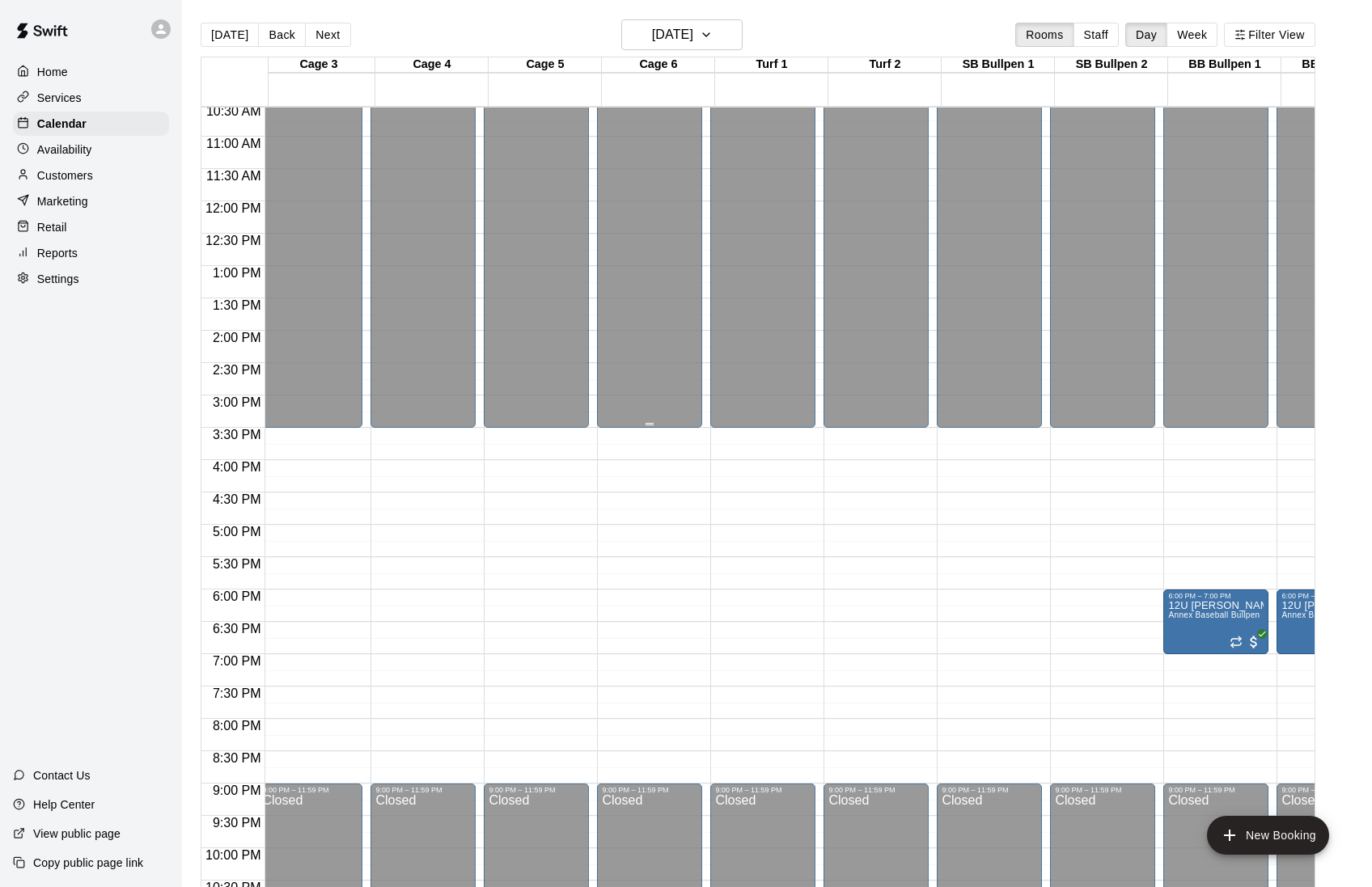
scroll to position [677, 234]
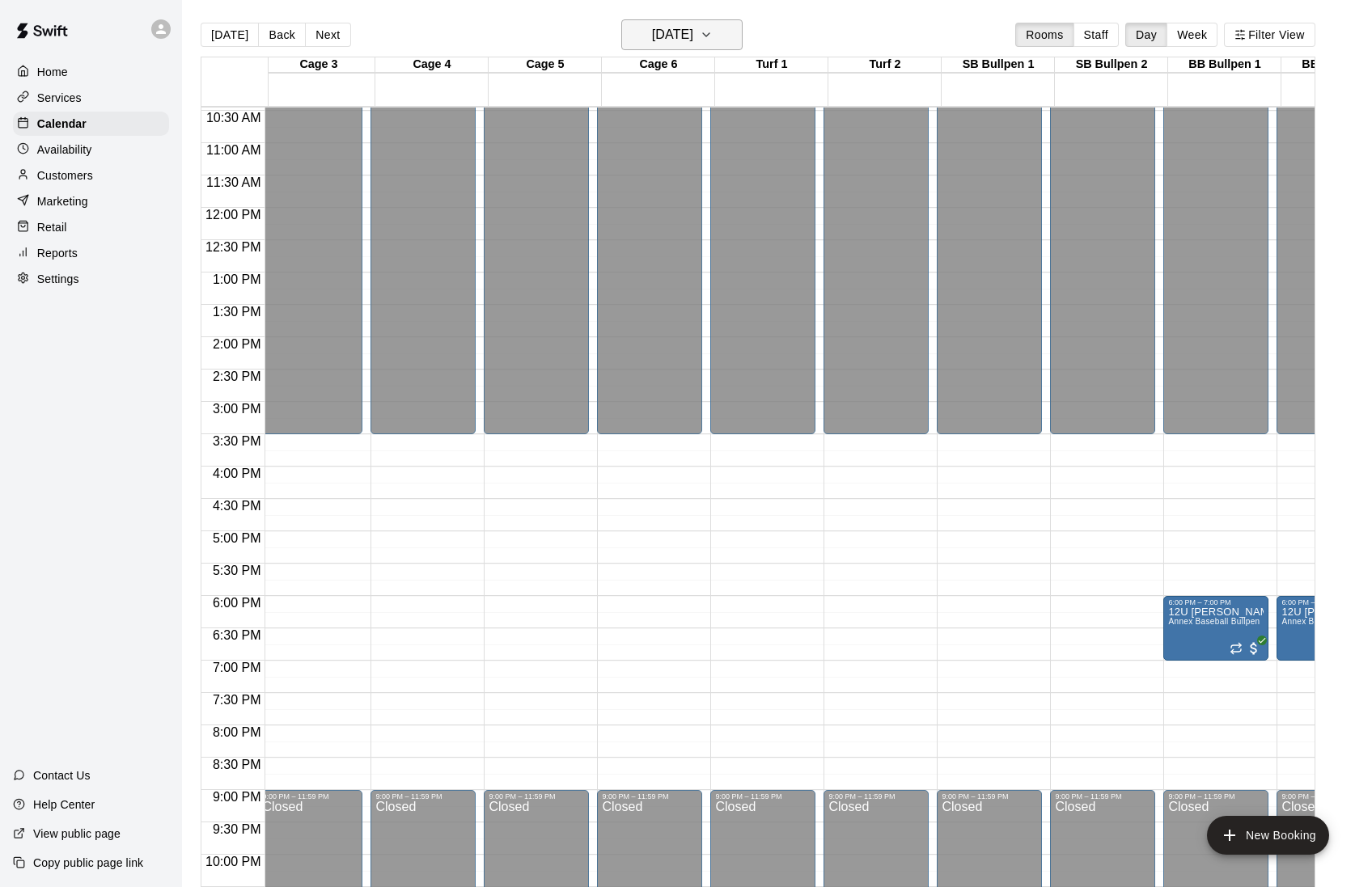
click at [670, 47] on button "[DATE]" at bounding box center [682, 35] width 121 height 31
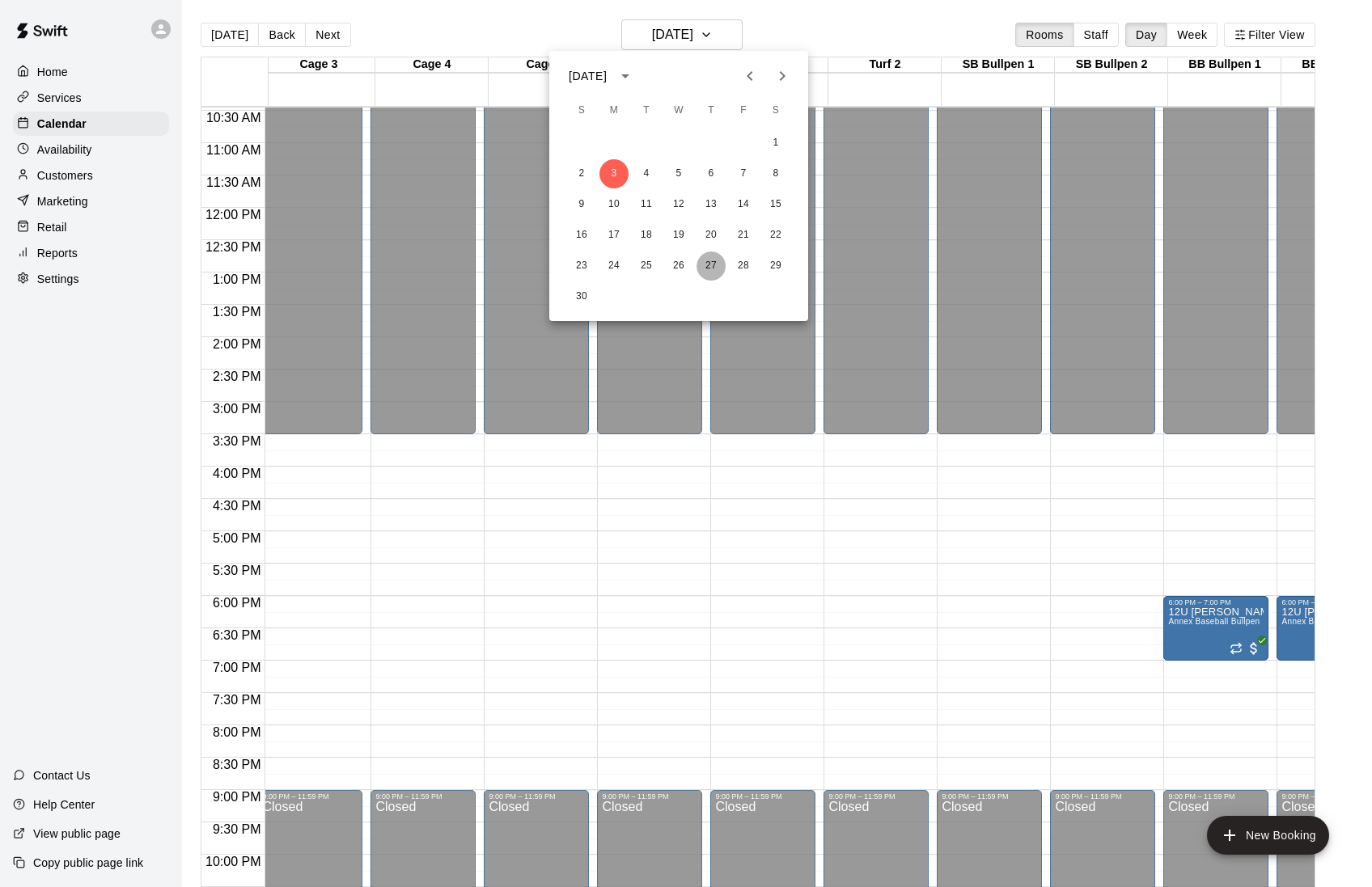
click at [710, 262] on button "27" at bounding box center [710, 265] width 29 height 29
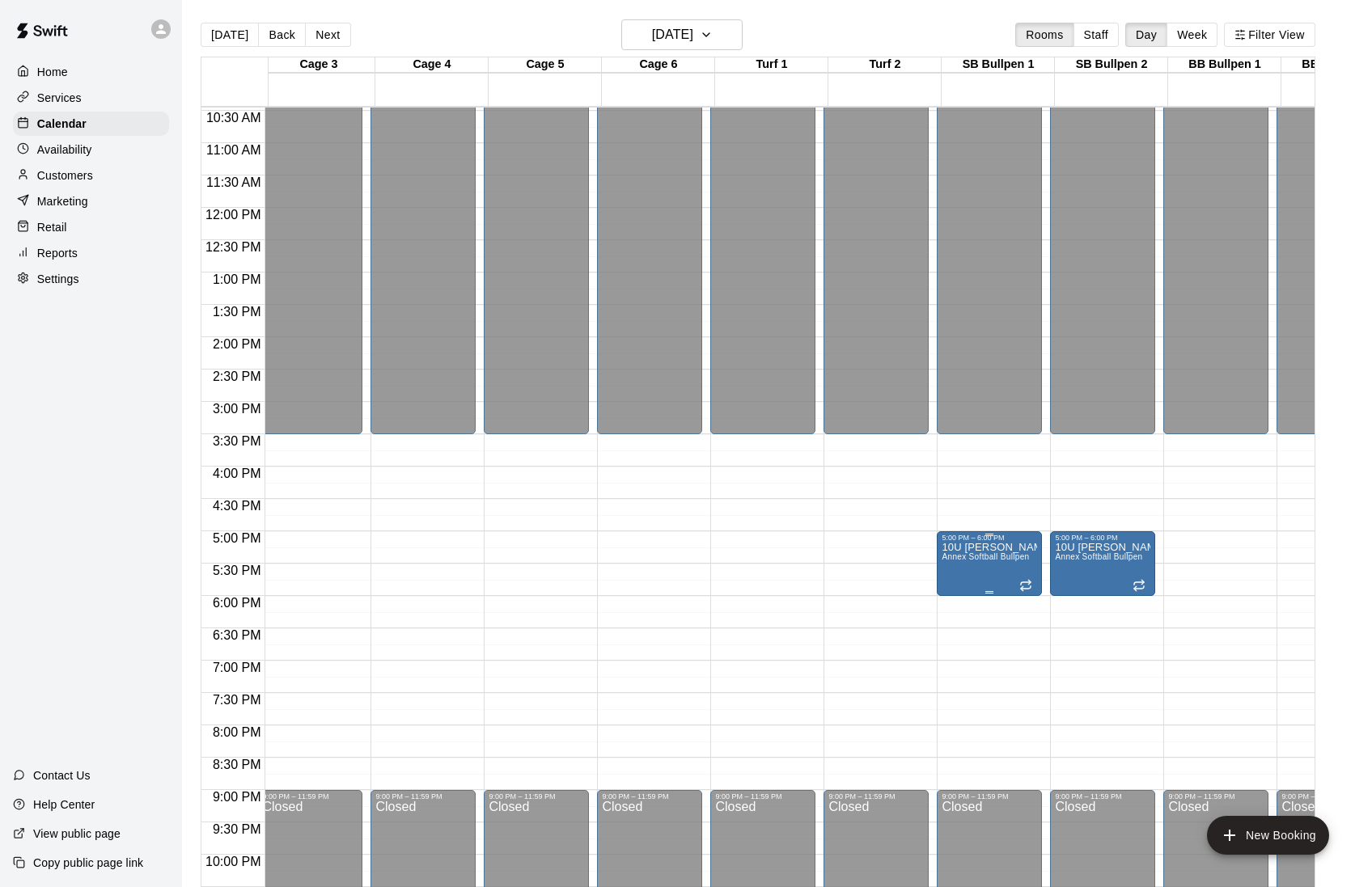
click at [965, 561] on span "Annex Softball Bullpen" at bounding box center [984, 557] width 87 height 9
click at [965, 658] on icon "delete" at bounding box center [961, 651] width 11 height 15
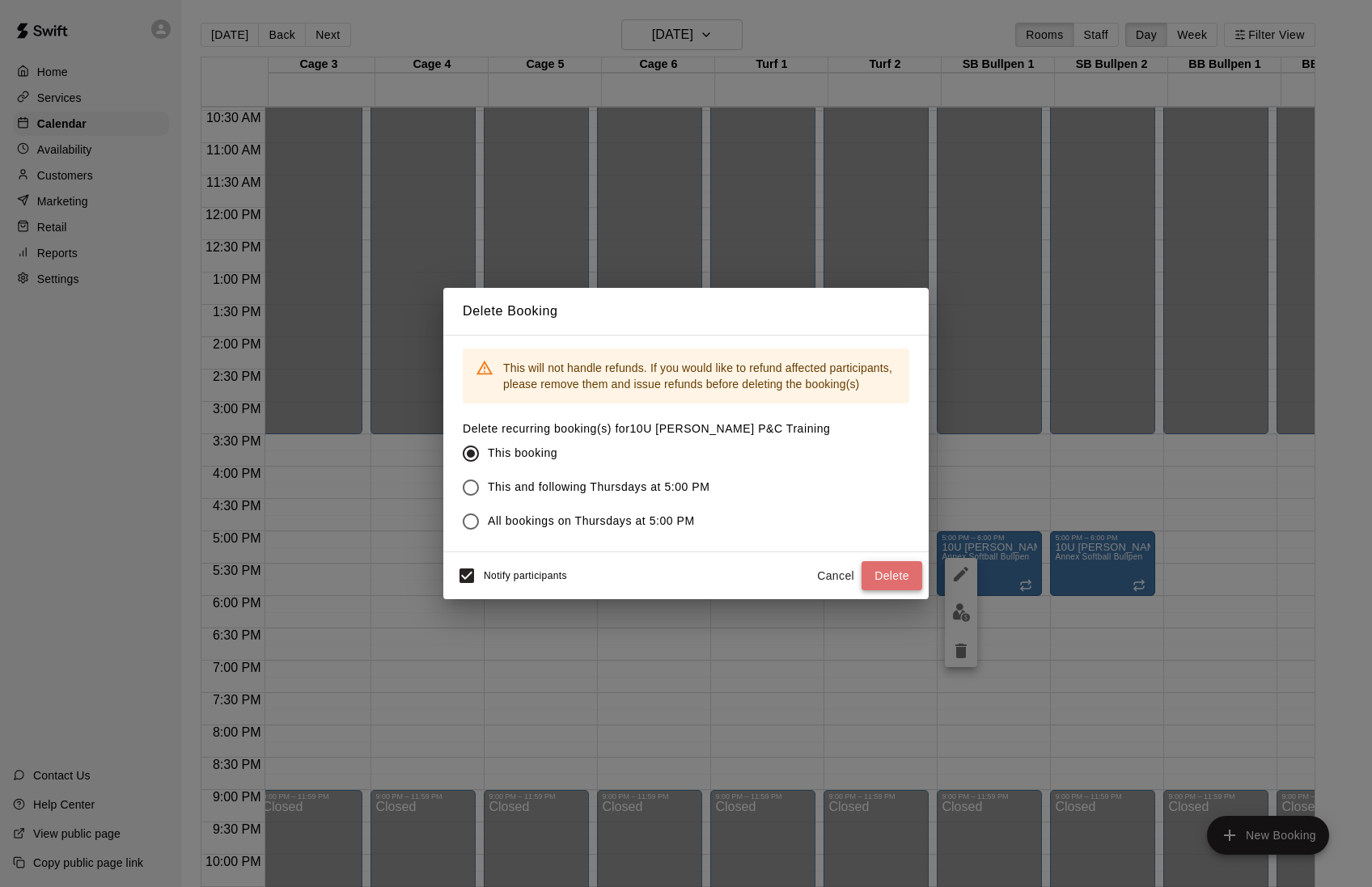
click at [880, 592] on button "Delete" at bounding box center [892, 577] width 61 height 30
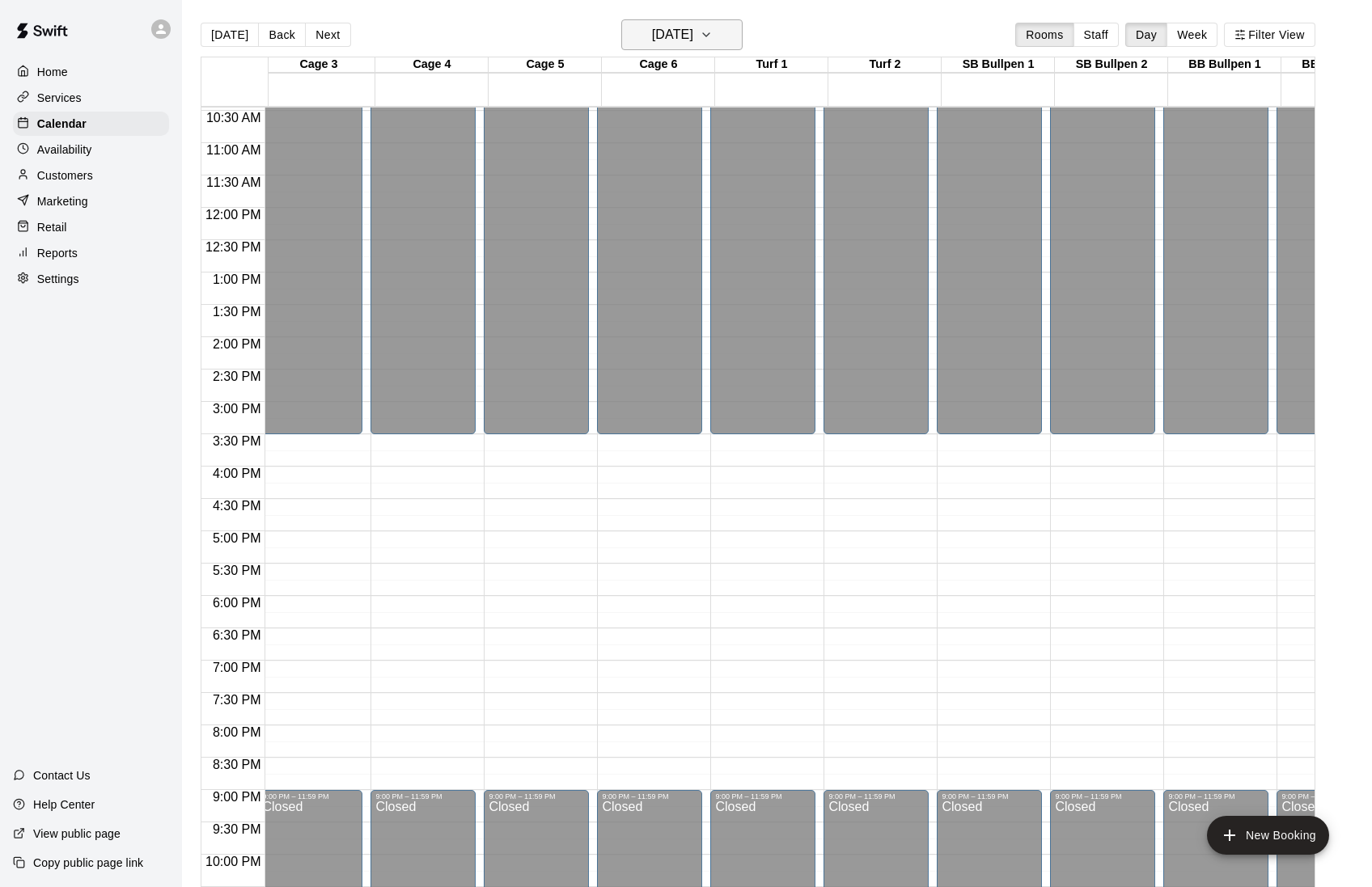
click at [684, 39] on h6 "[DATE]" at bounding box center [673, 35] width 41 height 22
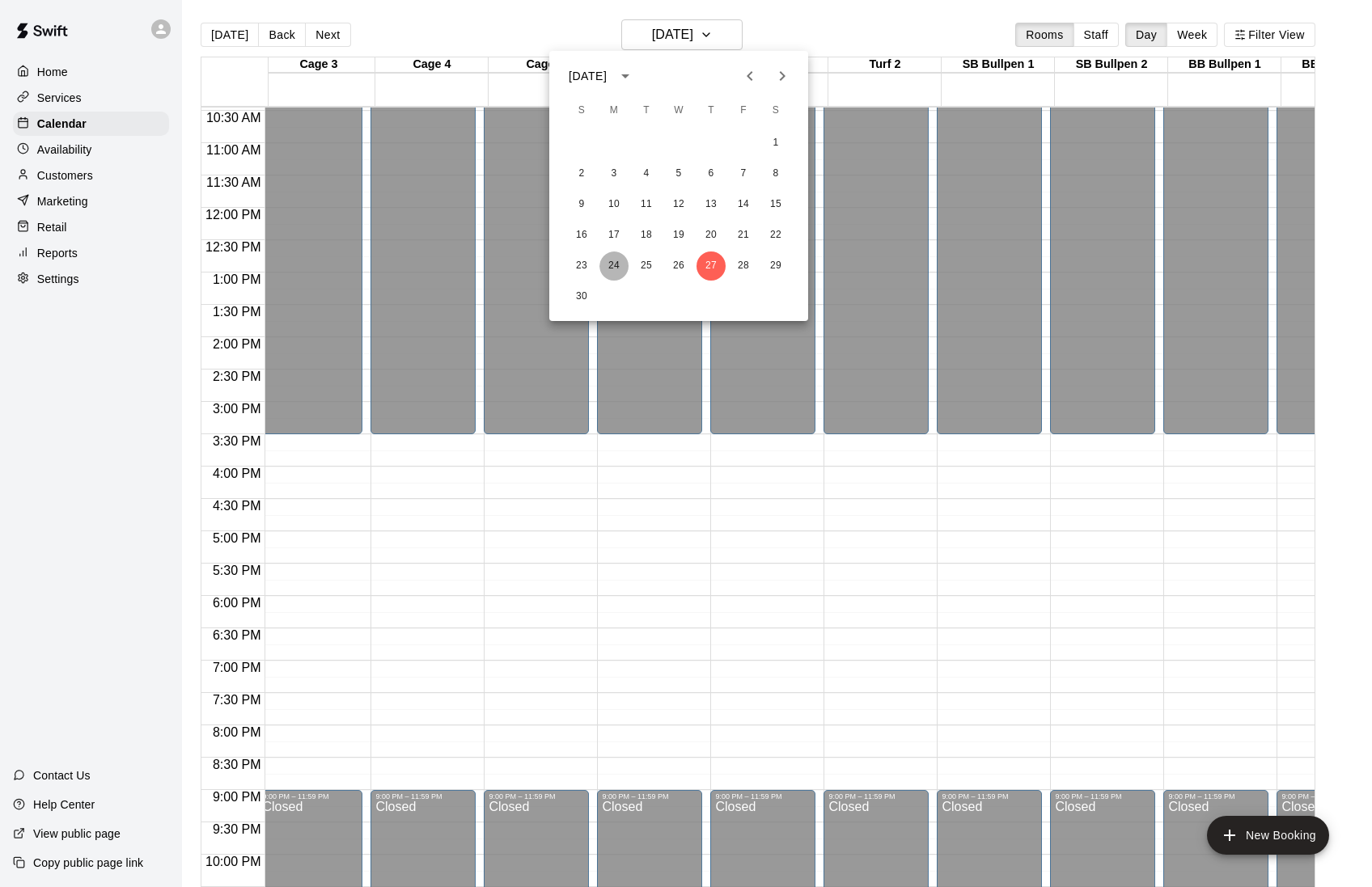
click at [615, 266] on button "24" at bounding box center [613, 265] width 29 height 29
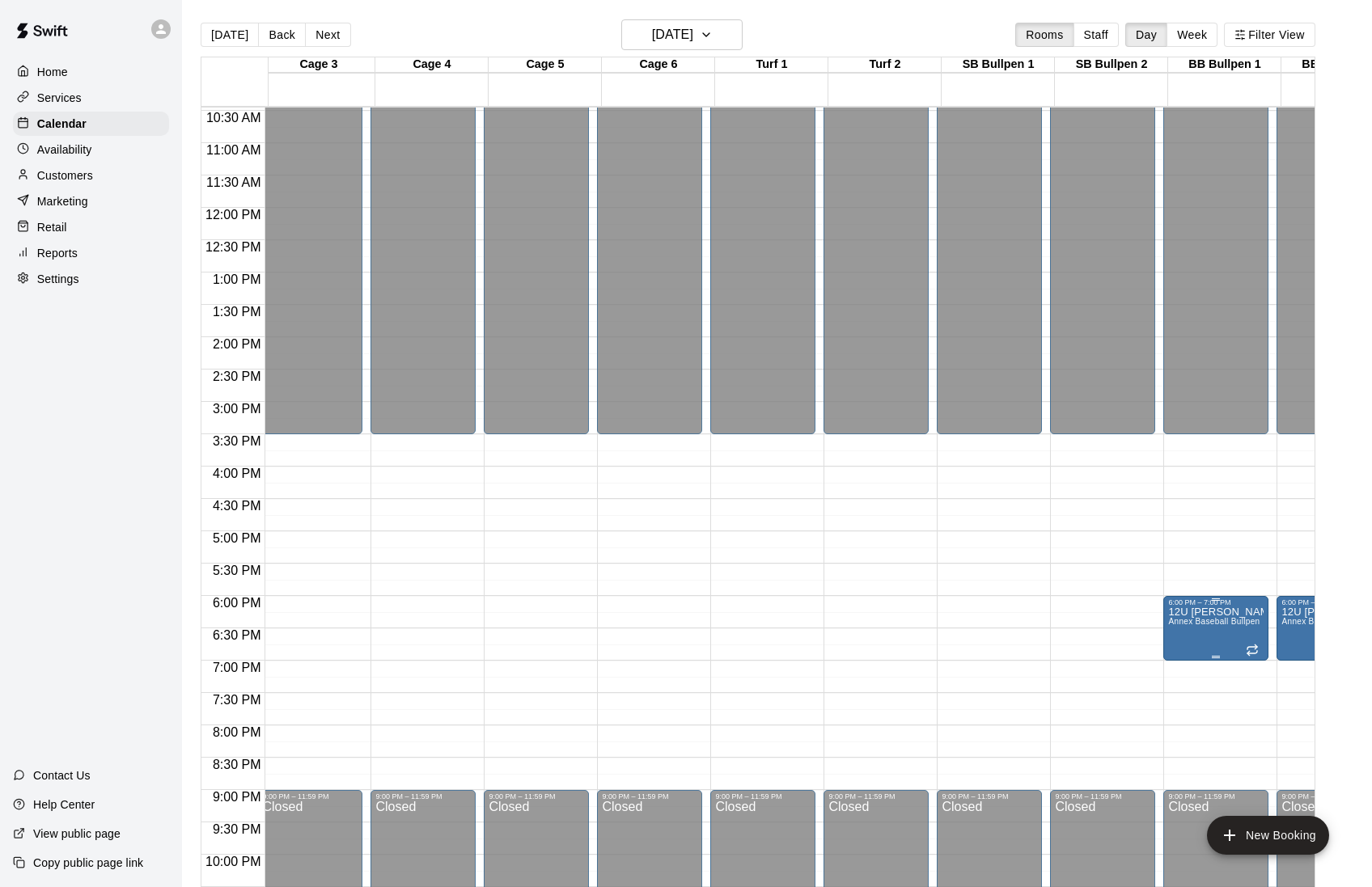
click at [1204, 625] on span "Annex Baseball Bullpen" at bounding box center [1214, 622] width 92 height 9
click at [1189, 723] on icon "delete" at bounding box center [1187, 716] width 11 height 15
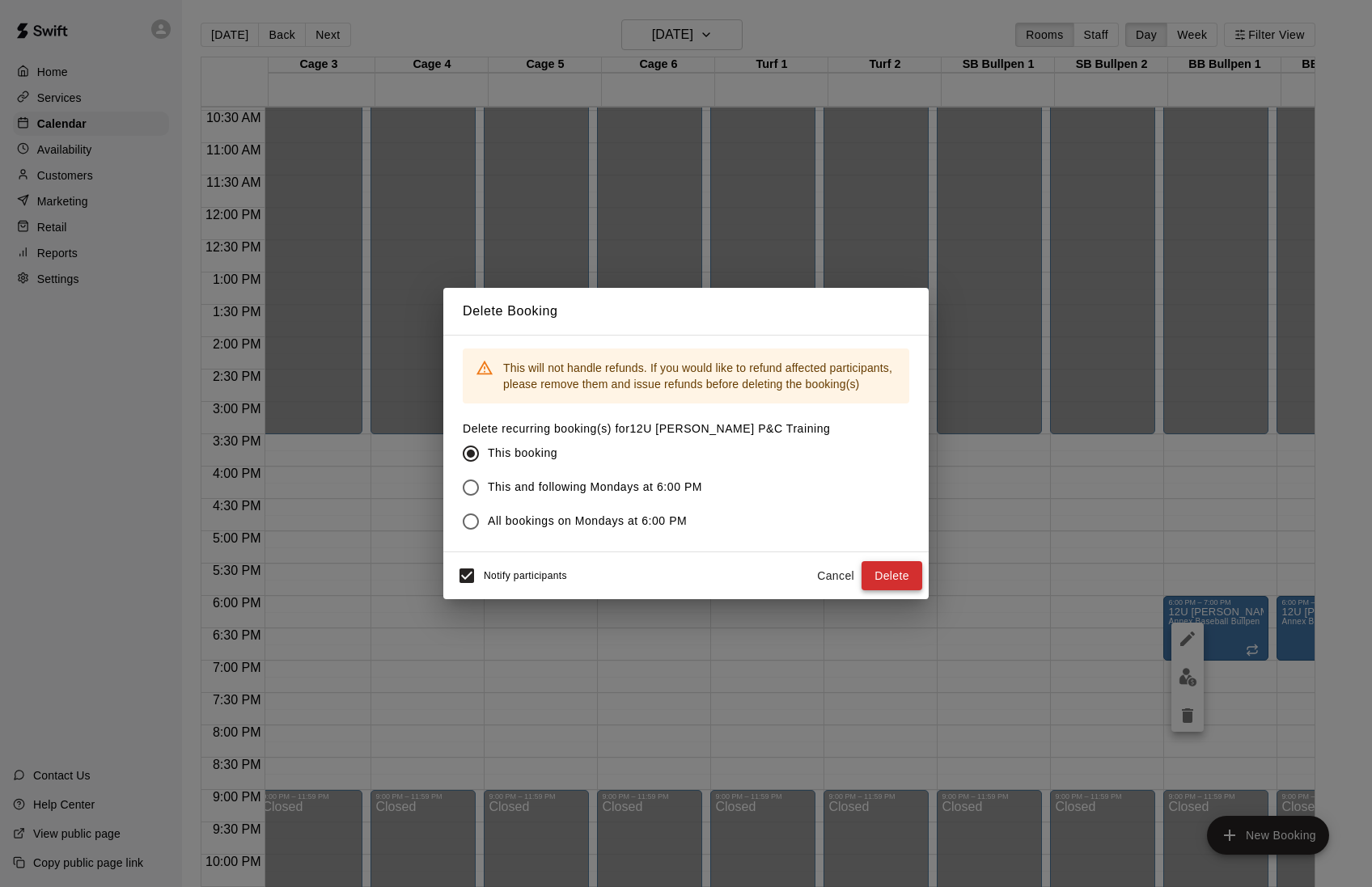
click at [880, 592] on button "Delete" at bounding box center [892, 577] width 61 height 30
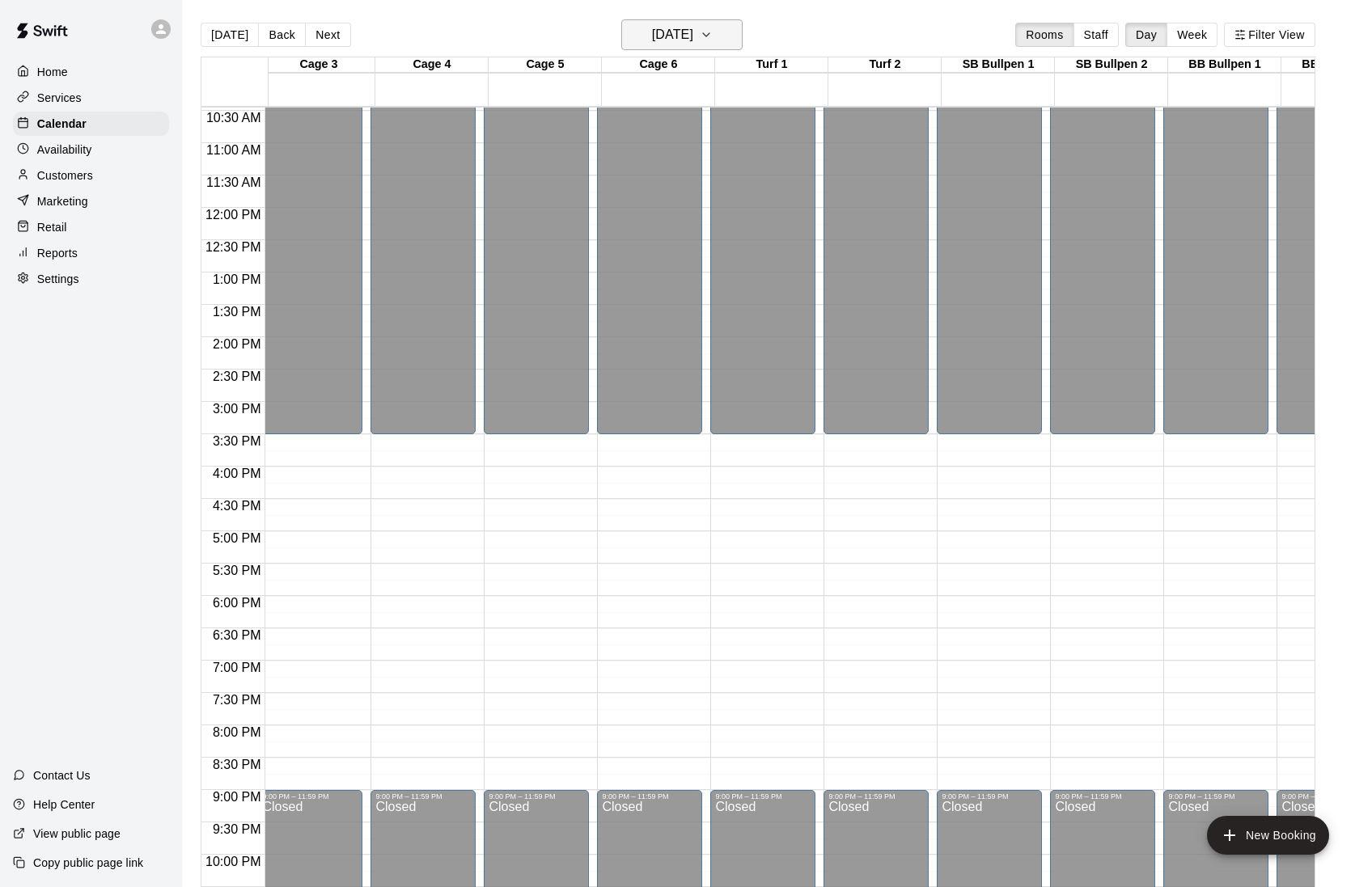
click at [679, 45] on h6 "[DATE]" at bounding box center [673, 35] width 41 height 22
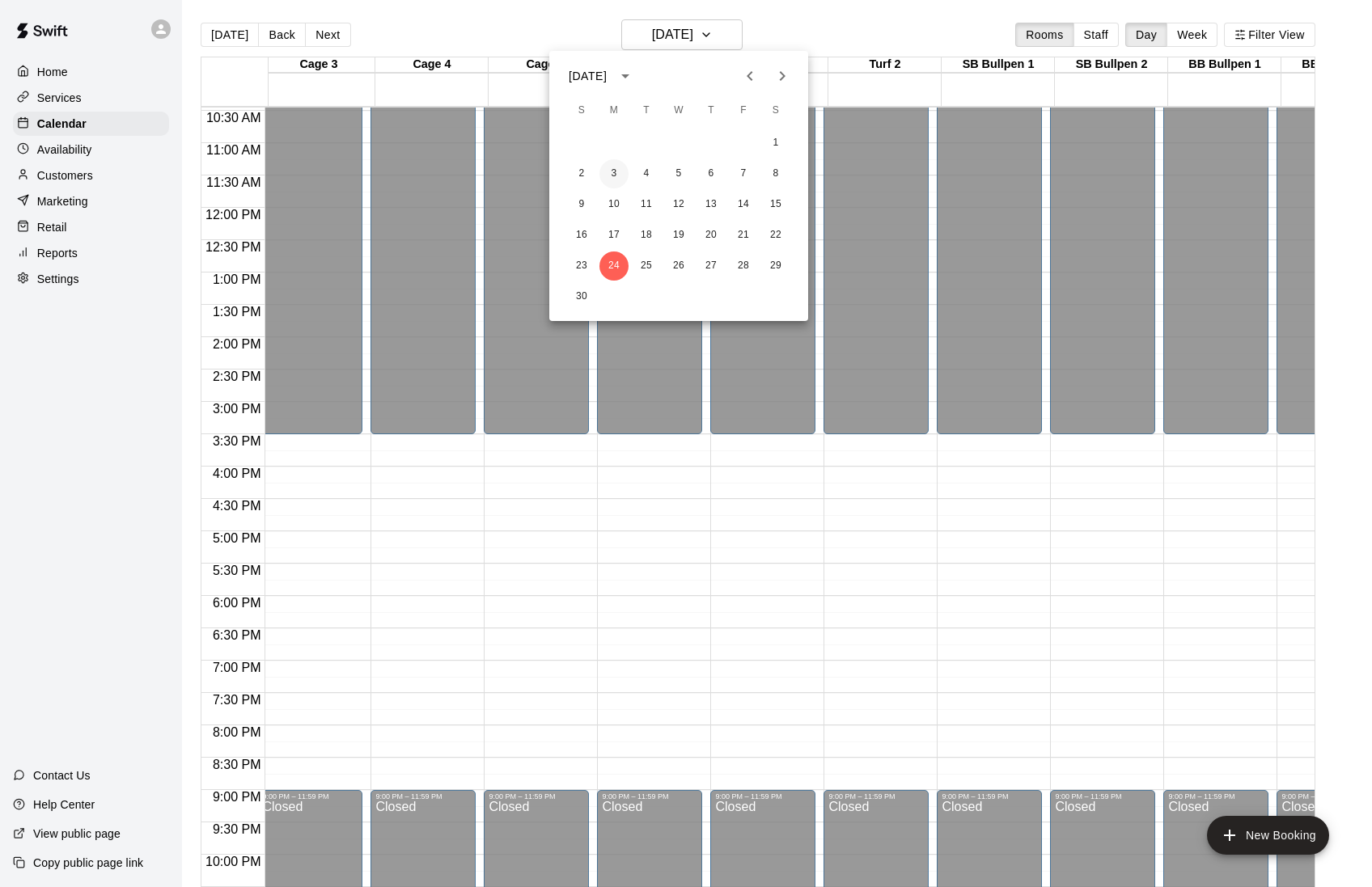
click at [616, 173] on button "3" at bounding box center [613, 173] width 29 height 29
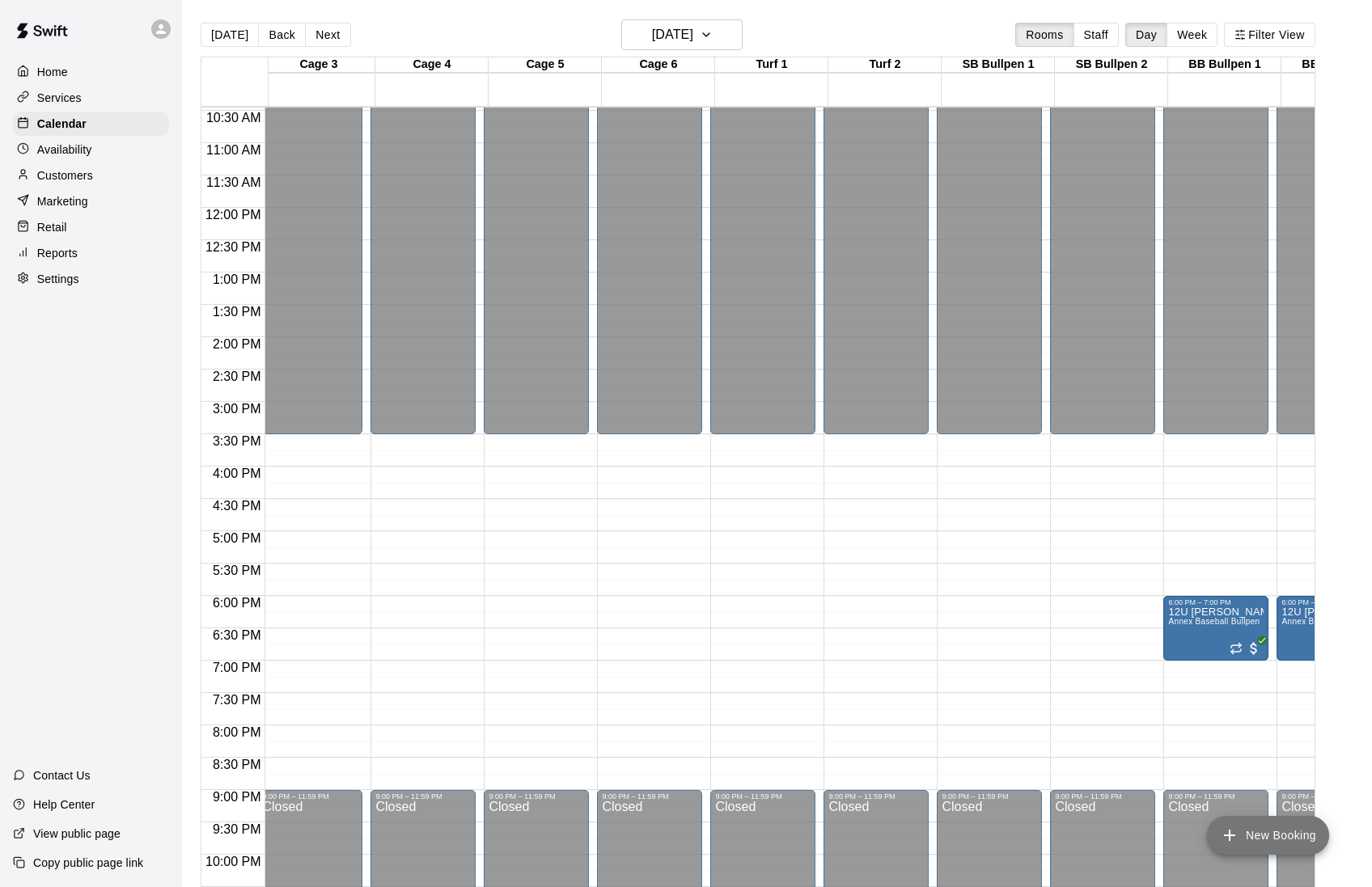
click at [1243, 836] on button "New Booking" at bounding box center [1267, 836] width 122 height 39
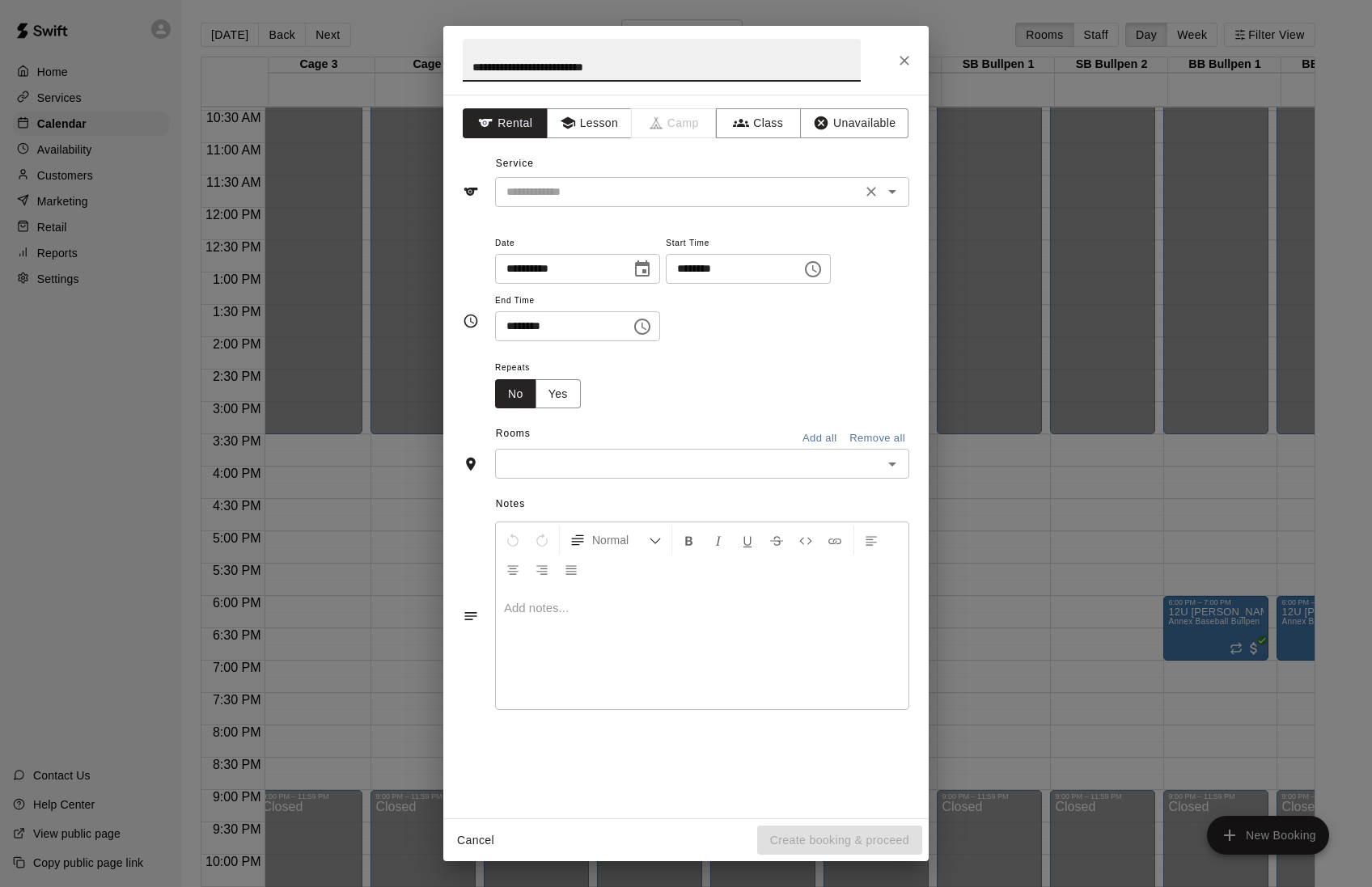
type input "**********"
click at [589, 198] on input "text" at bounding box center [679, 193] width 357 height 21
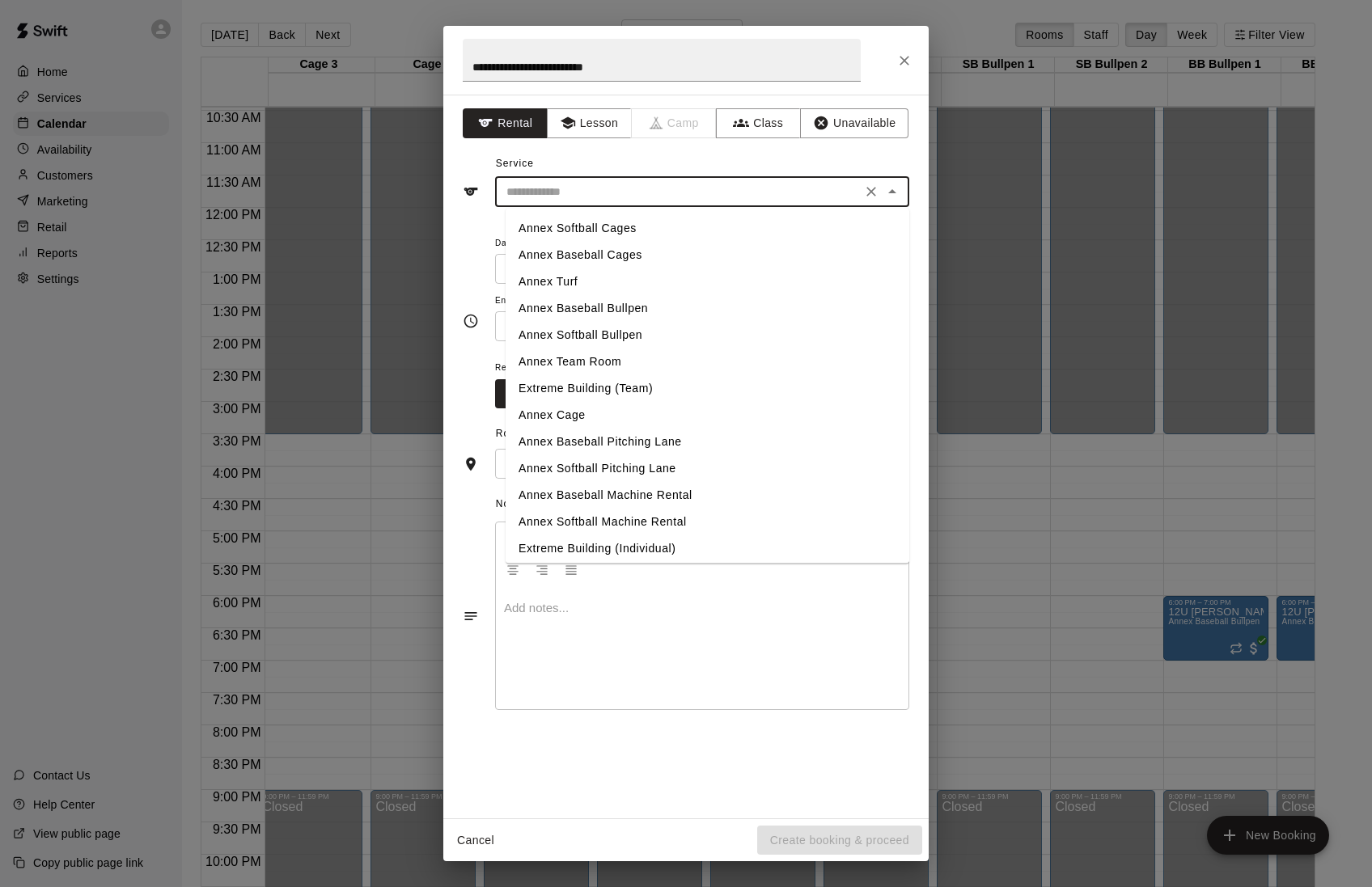
click at [566, 334] on li "Annex Softball Bullpen" at bounding box center [707, 335] width 404 height 27
type input "**********"
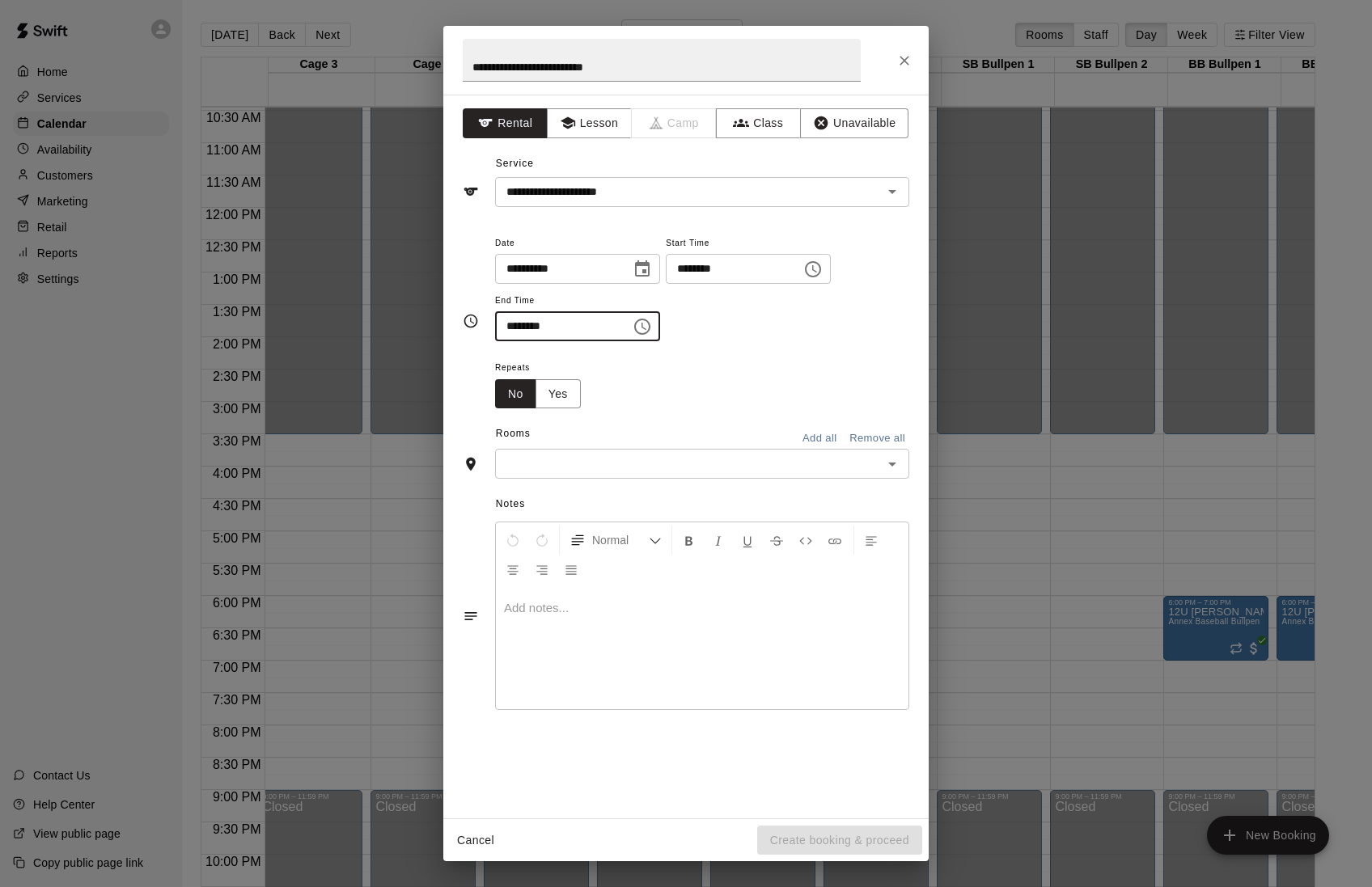
click at [516, 339] on input "********" at bounding box center [557, 326] width 124 height 30
type input "********"
click at [576, 409] on button "Yes" at bounding box center [558, 394] width 45 height 30
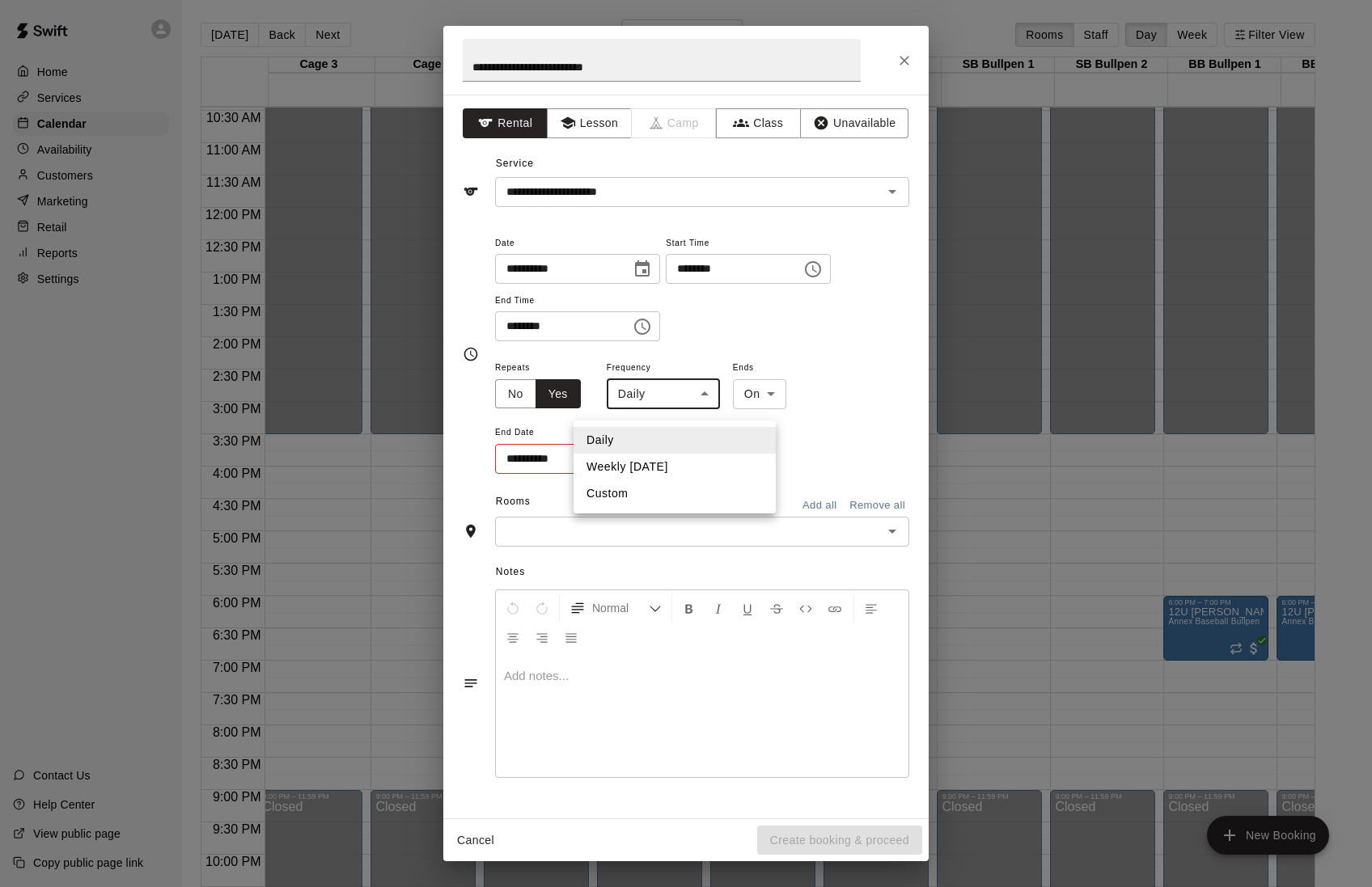
click at [667, 409] on body "Home Services Calendar Availability Customers Marketing Retail Reports Settings…" at bounding box center [686, 456] width 1372 height 913
click at [654, 471] on li "Weekly [DATE]" at bounding box center [675, 467] width 202 height 27
type input "******"
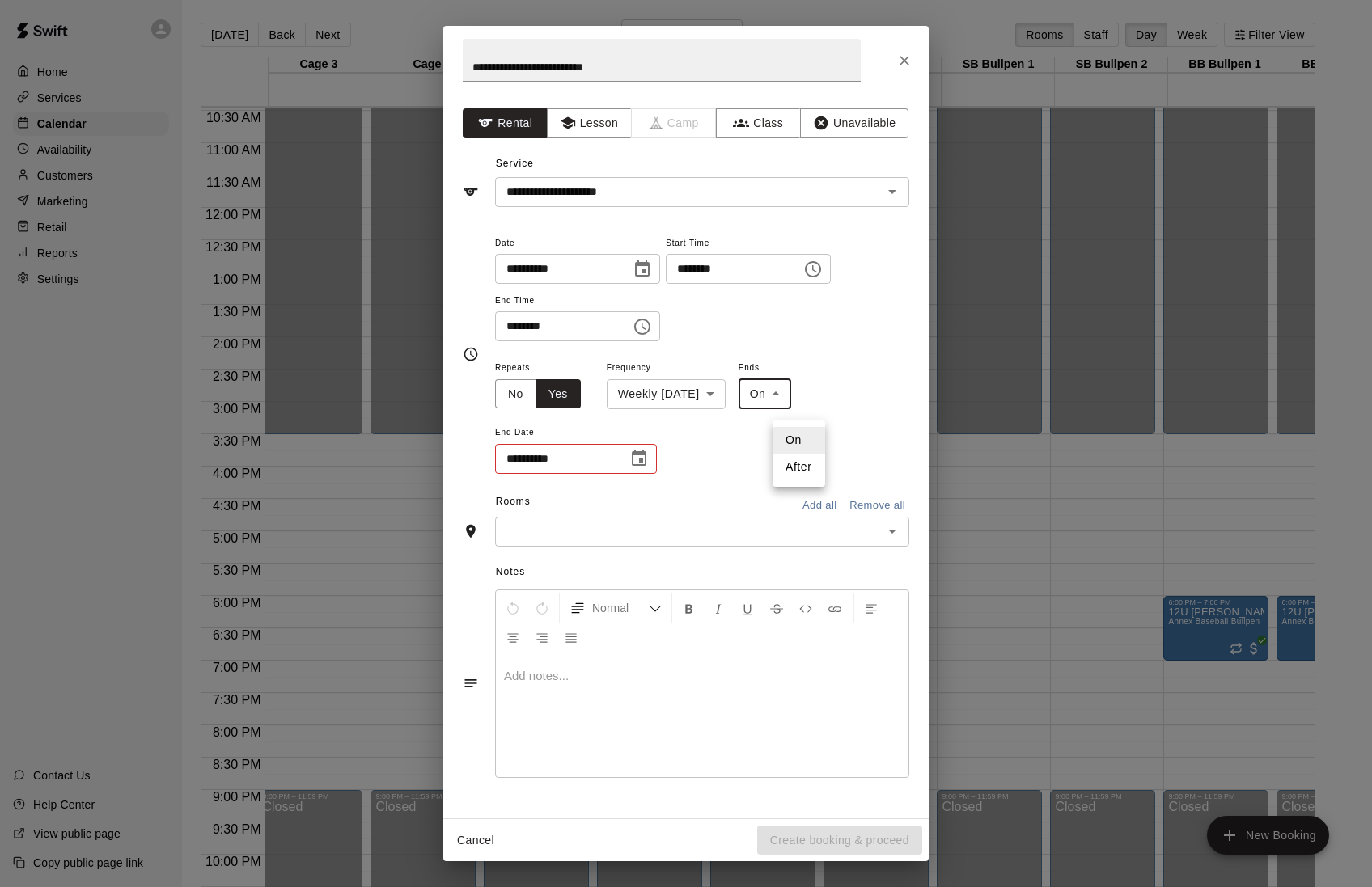
click at [771, 411] on body "Home Services Calendar Availability Customers Marketing Retail Reports Settings…" at bounding box center [686, 456] width 1372 height 913
click at [781, 466] on li "After" at bounding box center [798, 467] width 52 height 27
type input "*****"
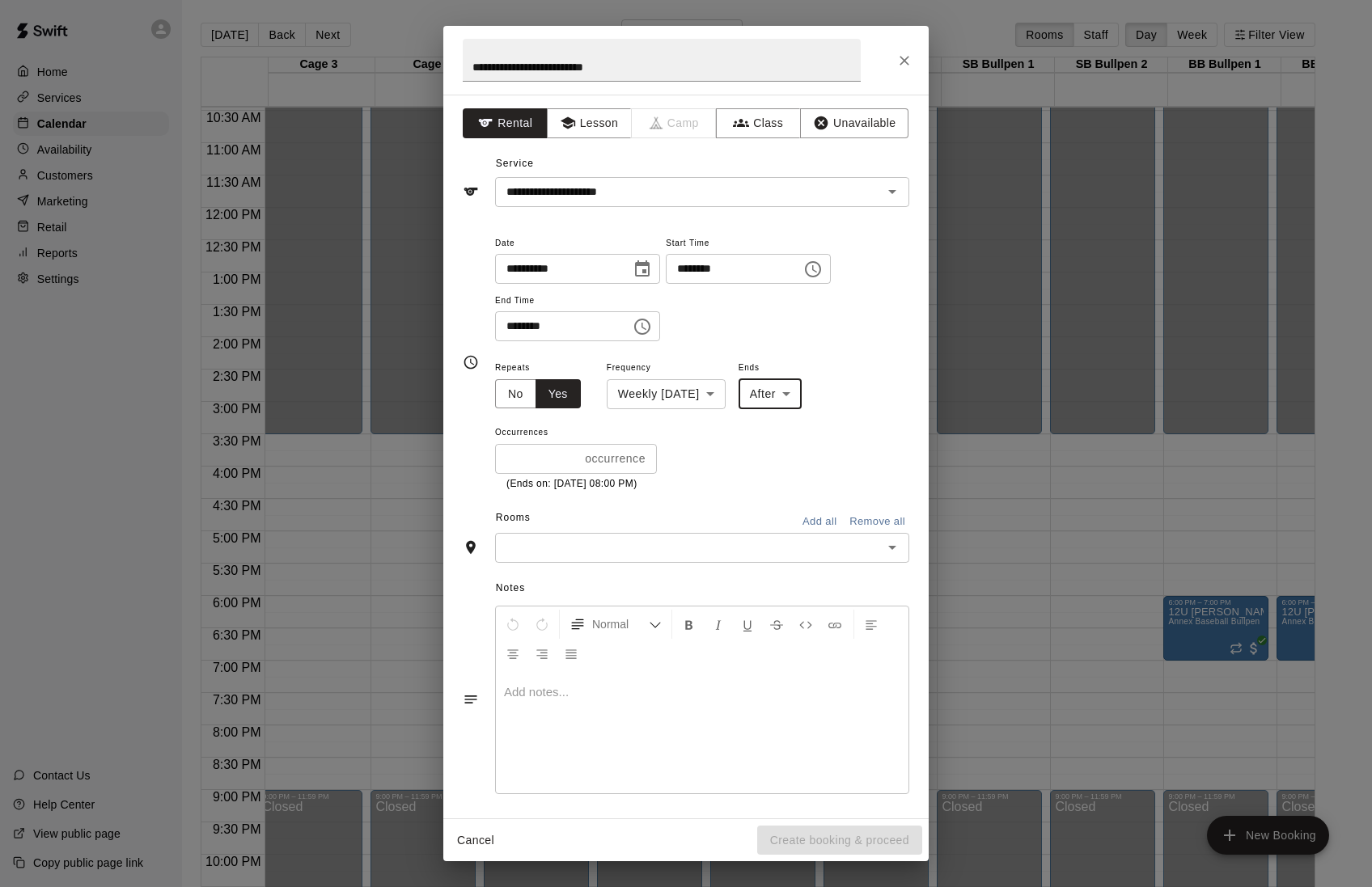
click at [554, 474] on input "*" at bounding box center [536, 459] width 83 height 30
type input "*"
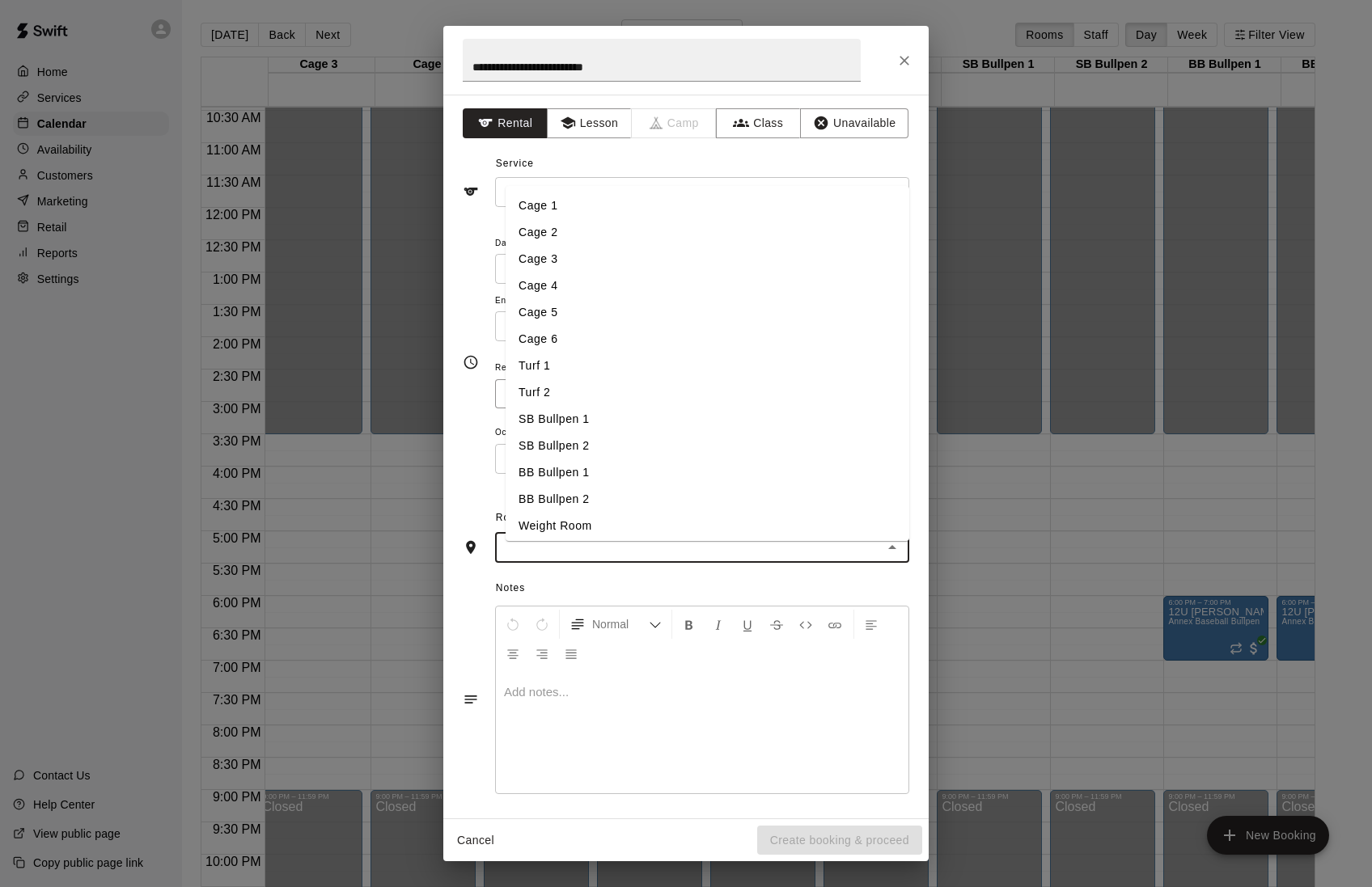
click at [646, 558] on input "text" at bounding box center [689, 549] width 378 height 21
click at [586, 433] on li "SB Bullpen 1" at bounding box center [707, 419] width 404 height 27
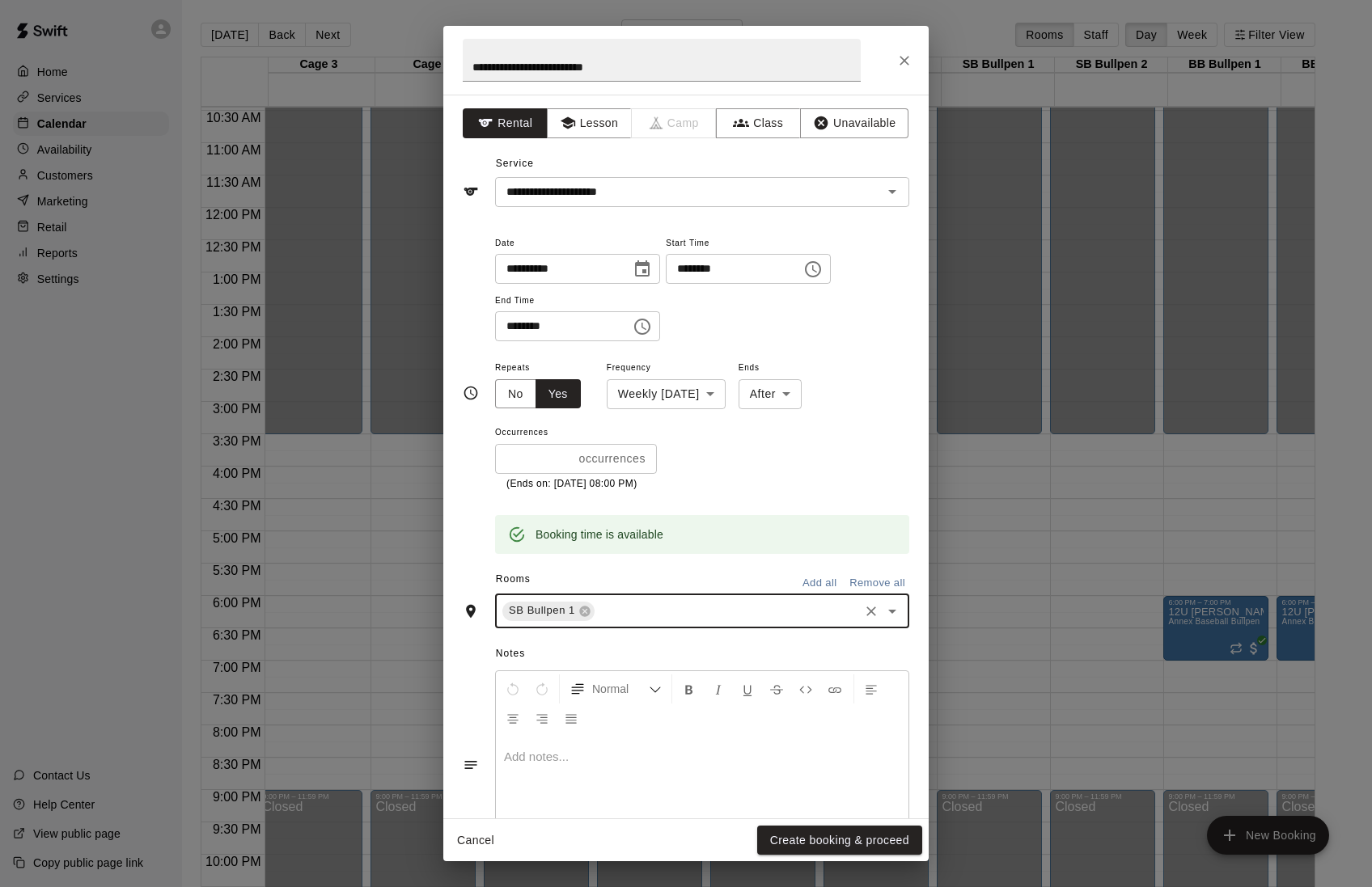
type input "*"
click at [568, 713] on li "SB Bullpen 2" at bounding box center [707, 700] width 404 height 27
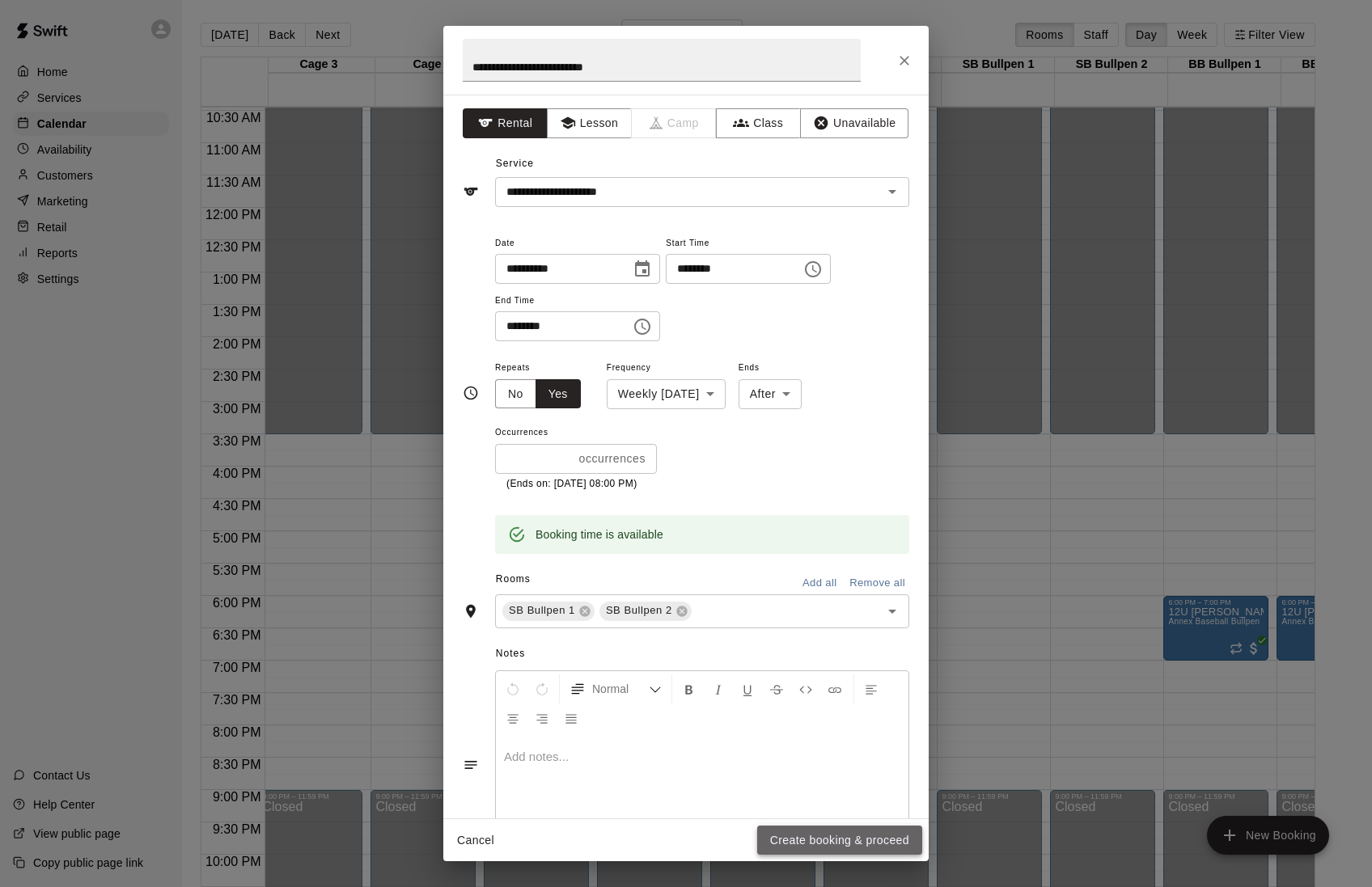
click at [803, 838] on button "Create booking & proceed" at bounding box center [839, 841] width 165 height 30
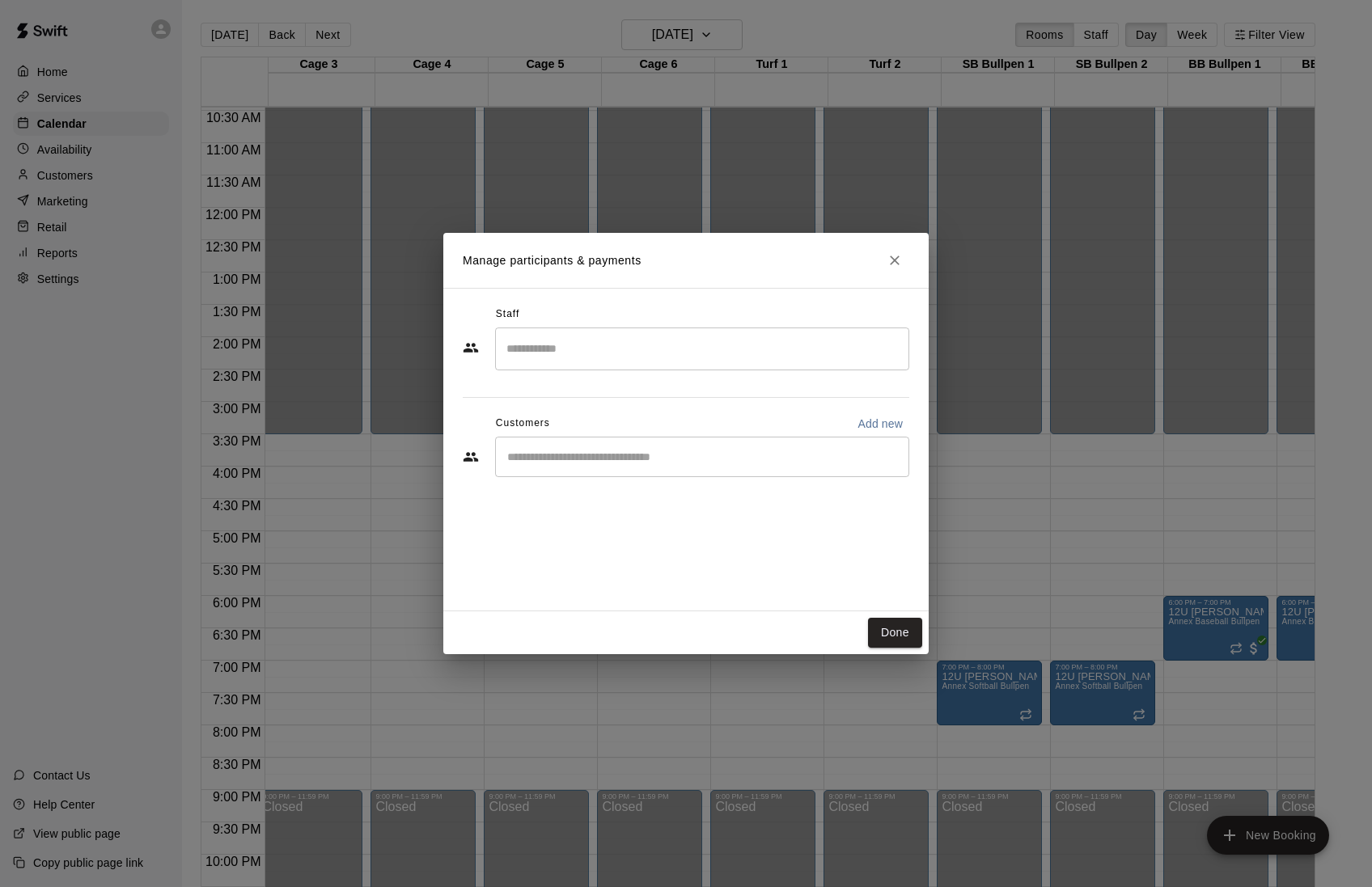
click at [615, 361] on input "Search staff" at bounding box center [702, 349] width 400 height 28
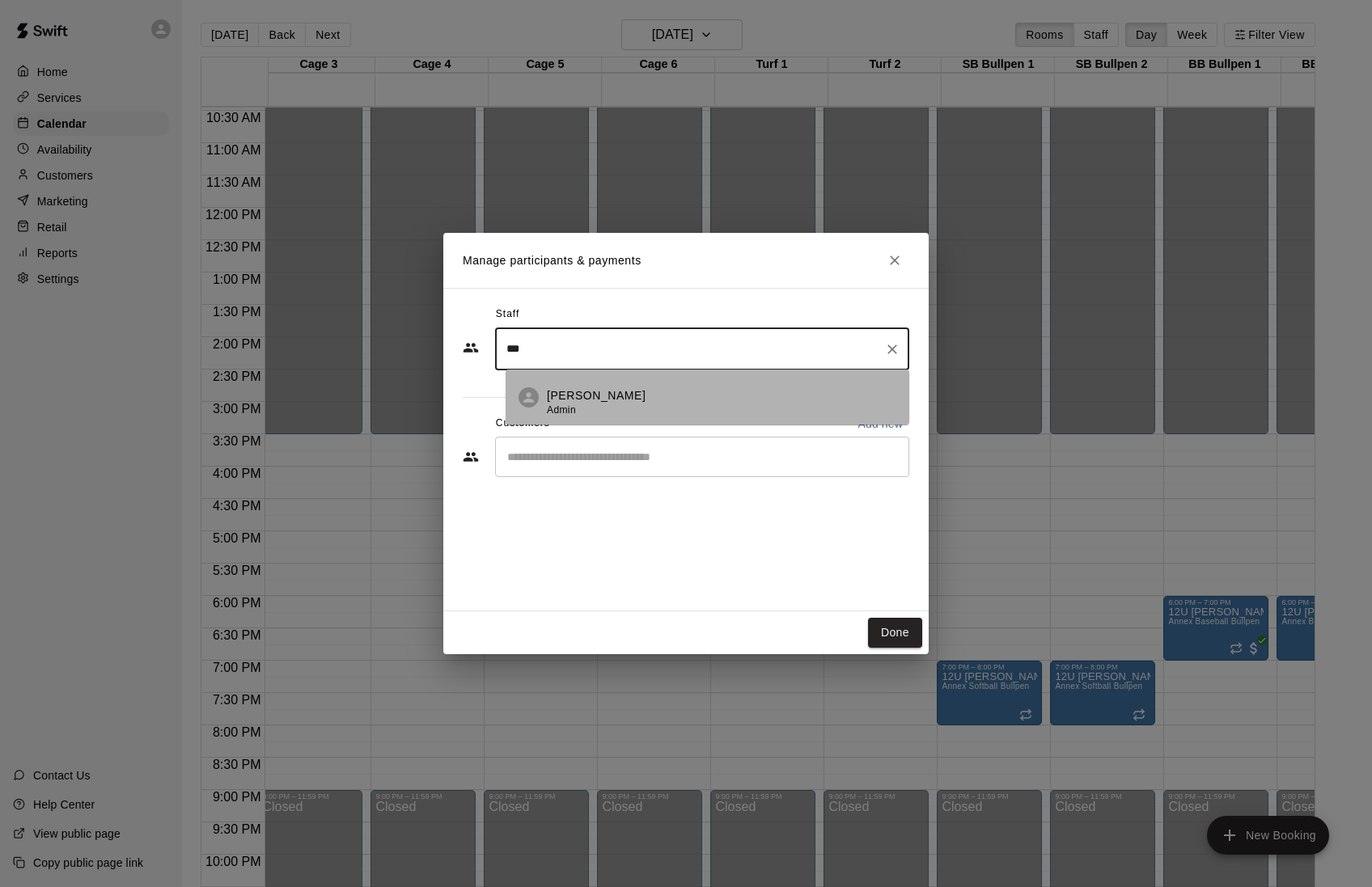
click at [595, 400] on p "[PERSON_NAME]" at bounding box center [596, 396] width 99 height 17
type input "***"
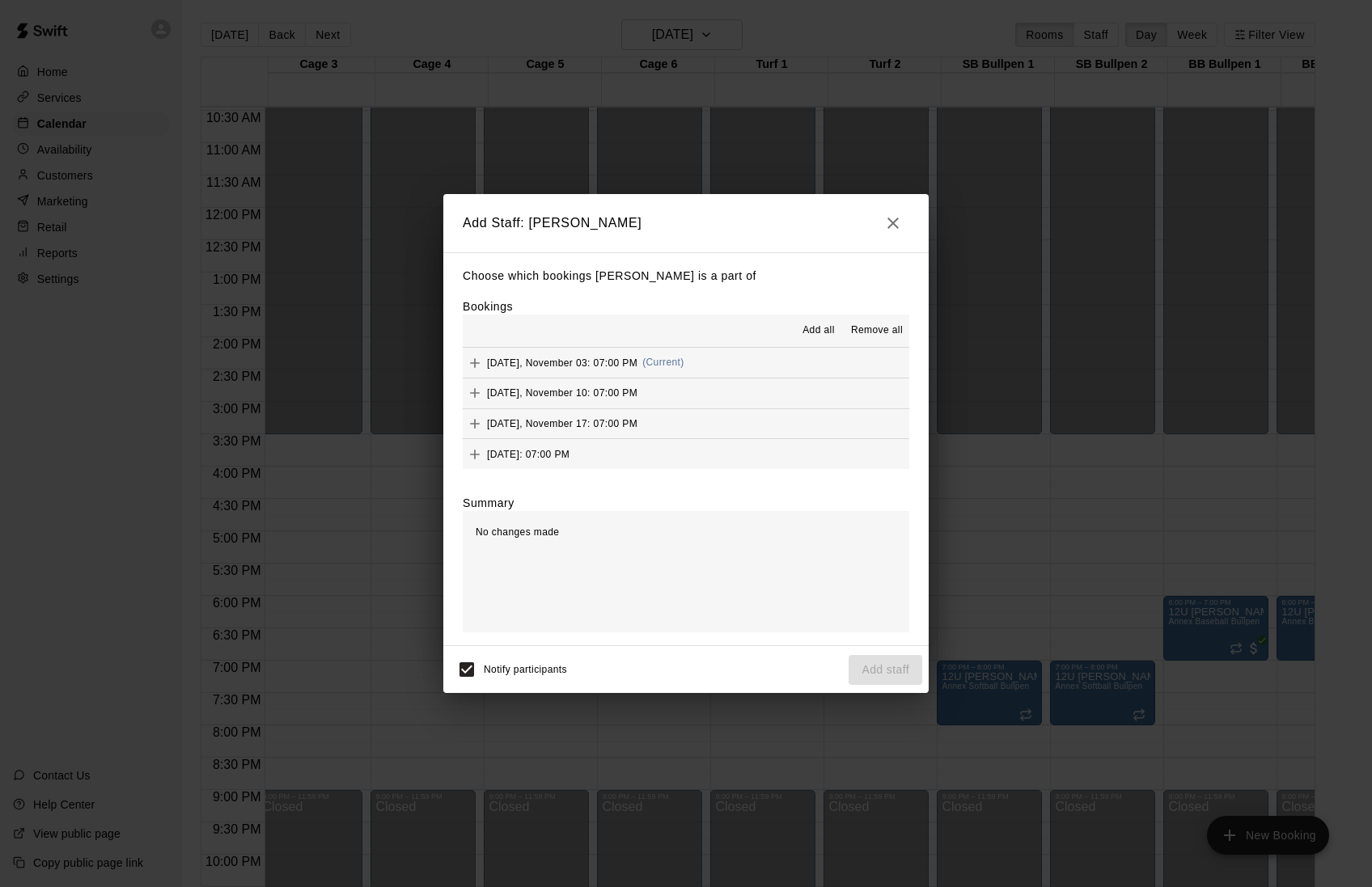
click at [568, 365] on span "[DATE], November 03: 07:00 PM" at bounding box center [562, 363] width 150 height 11
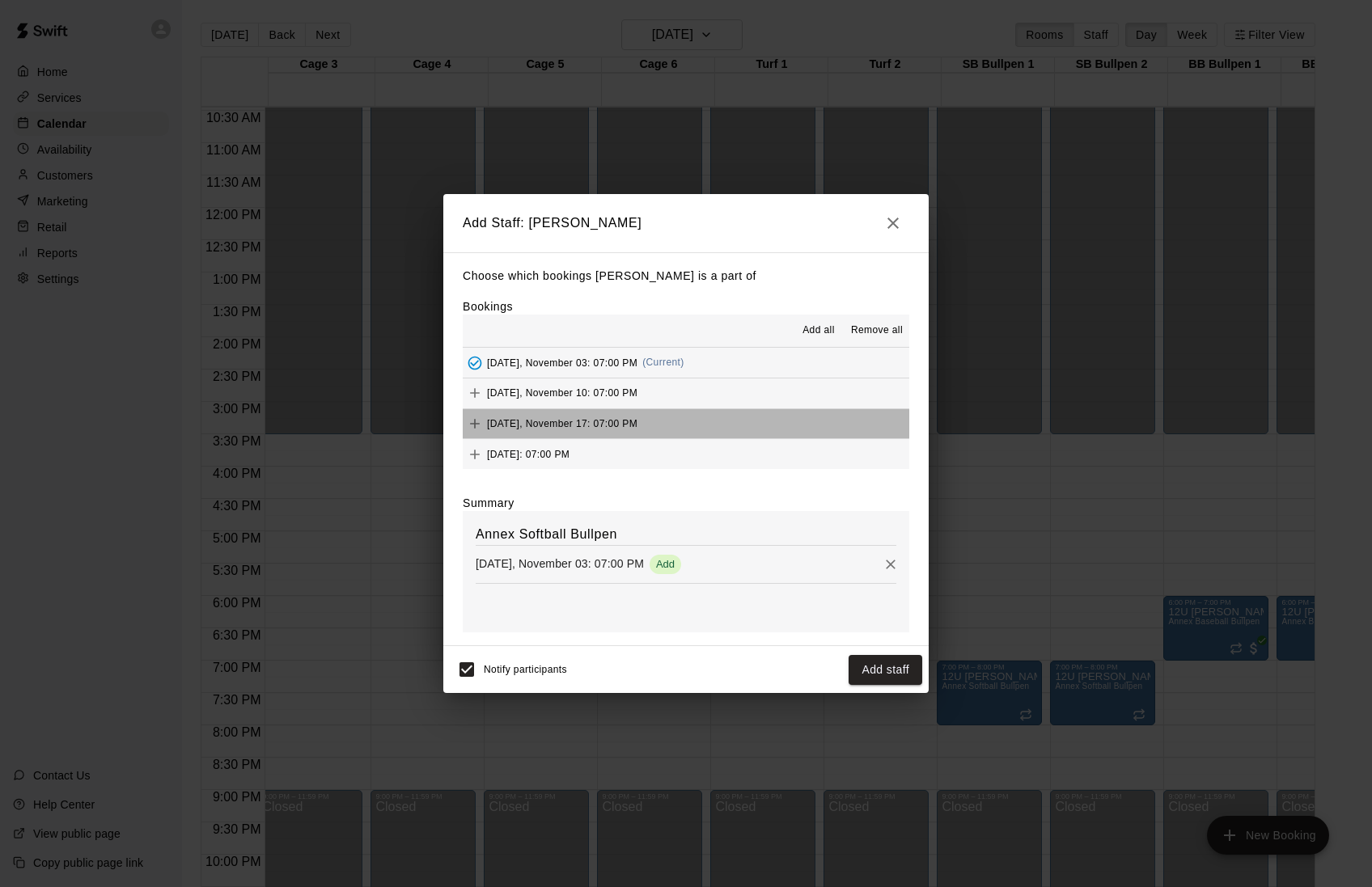
click at [578, 429] on div "[DATE], November 17: 07:00 PM" at bounding box center [550, 424] width 175 height 24
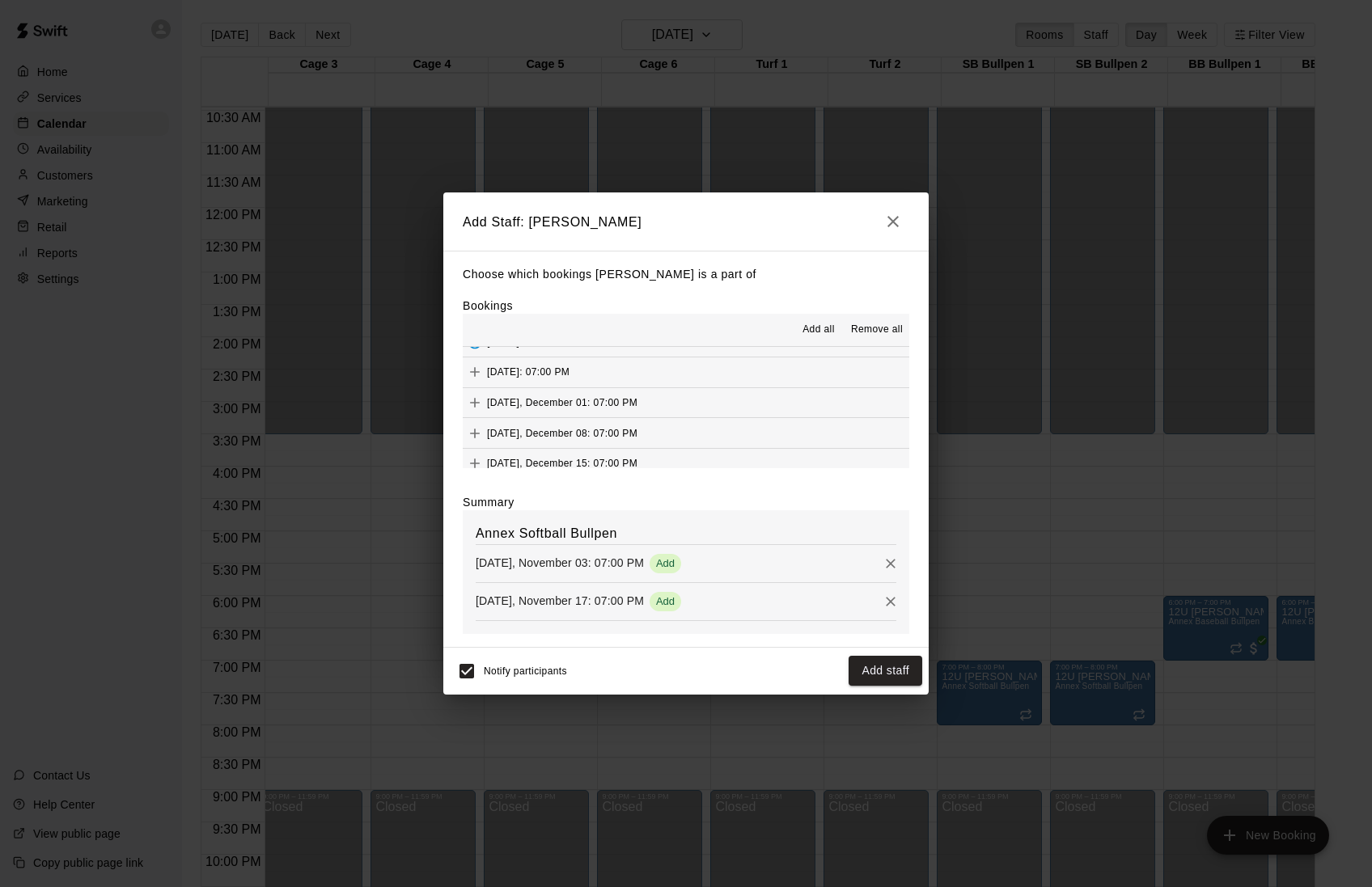
scroll to position [81, 0]
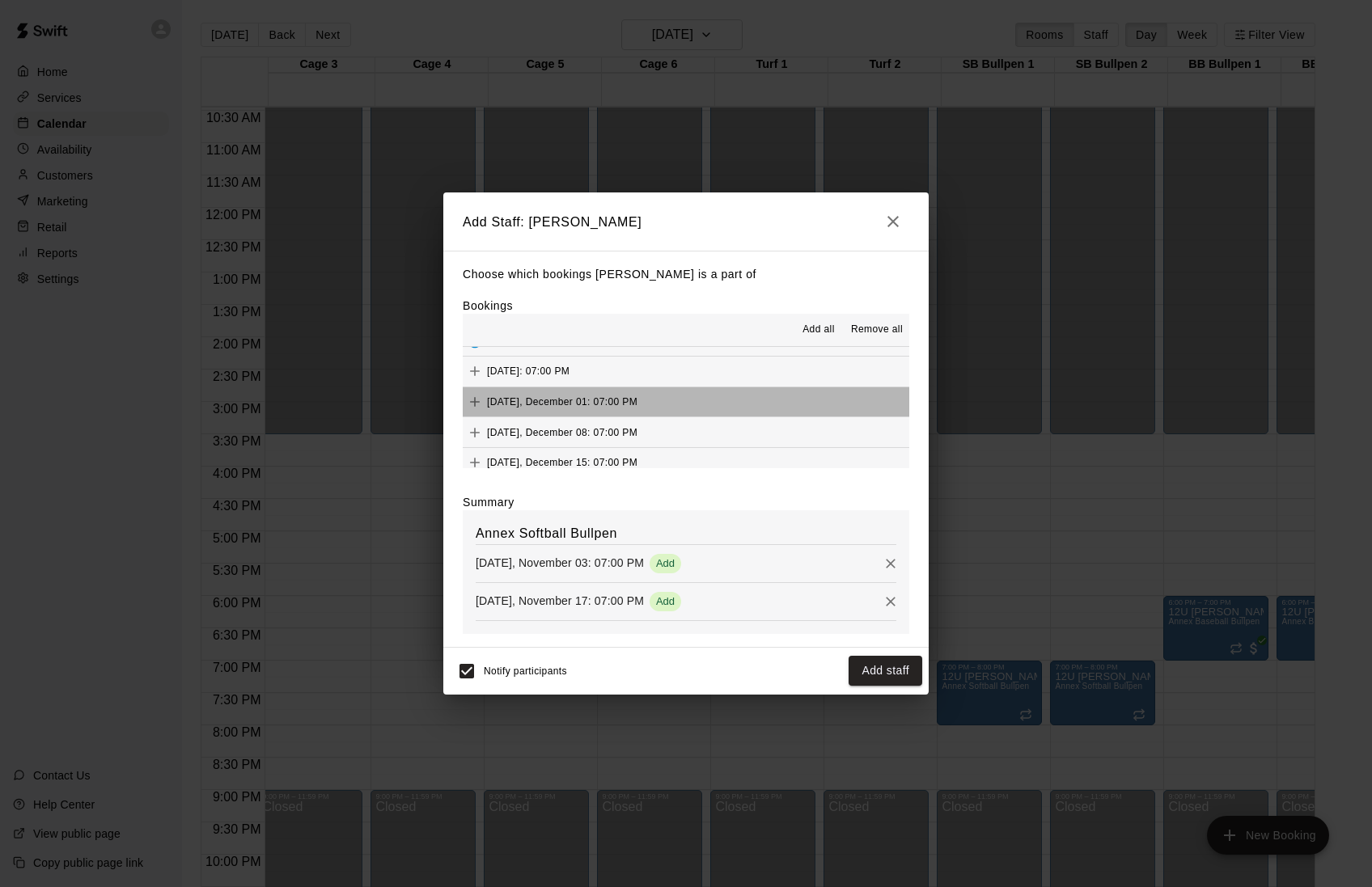
click at [578, 407] on span "[DATE], December 01: 07:00 PM" at bounding box center [562, 401] width 150 height 11
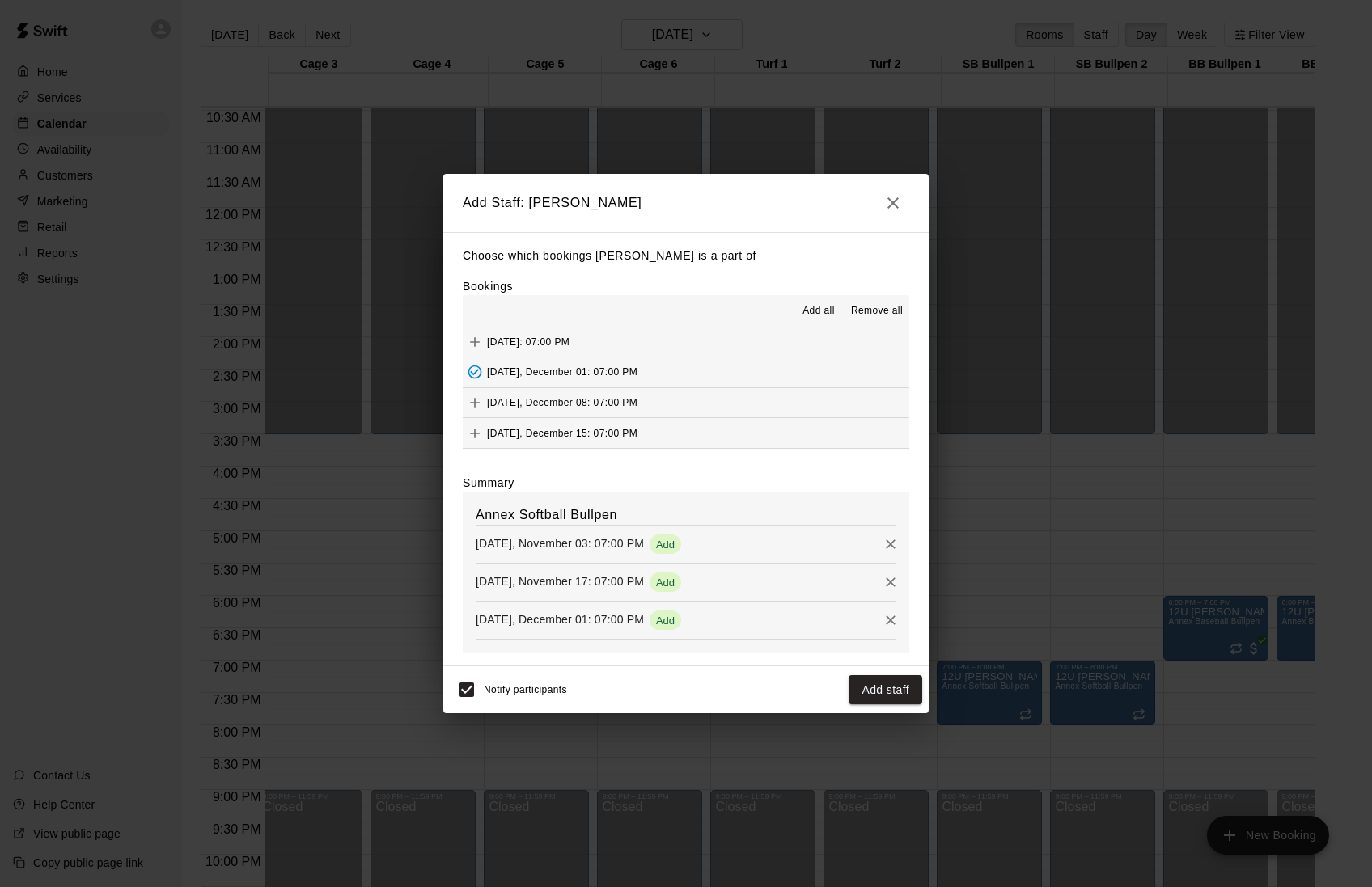
scroll to position [127, 0]
click at [578, 427] on span "[DATE], December 15: 07:00 PM" at bounding box center [562, 433] width 150 height 11
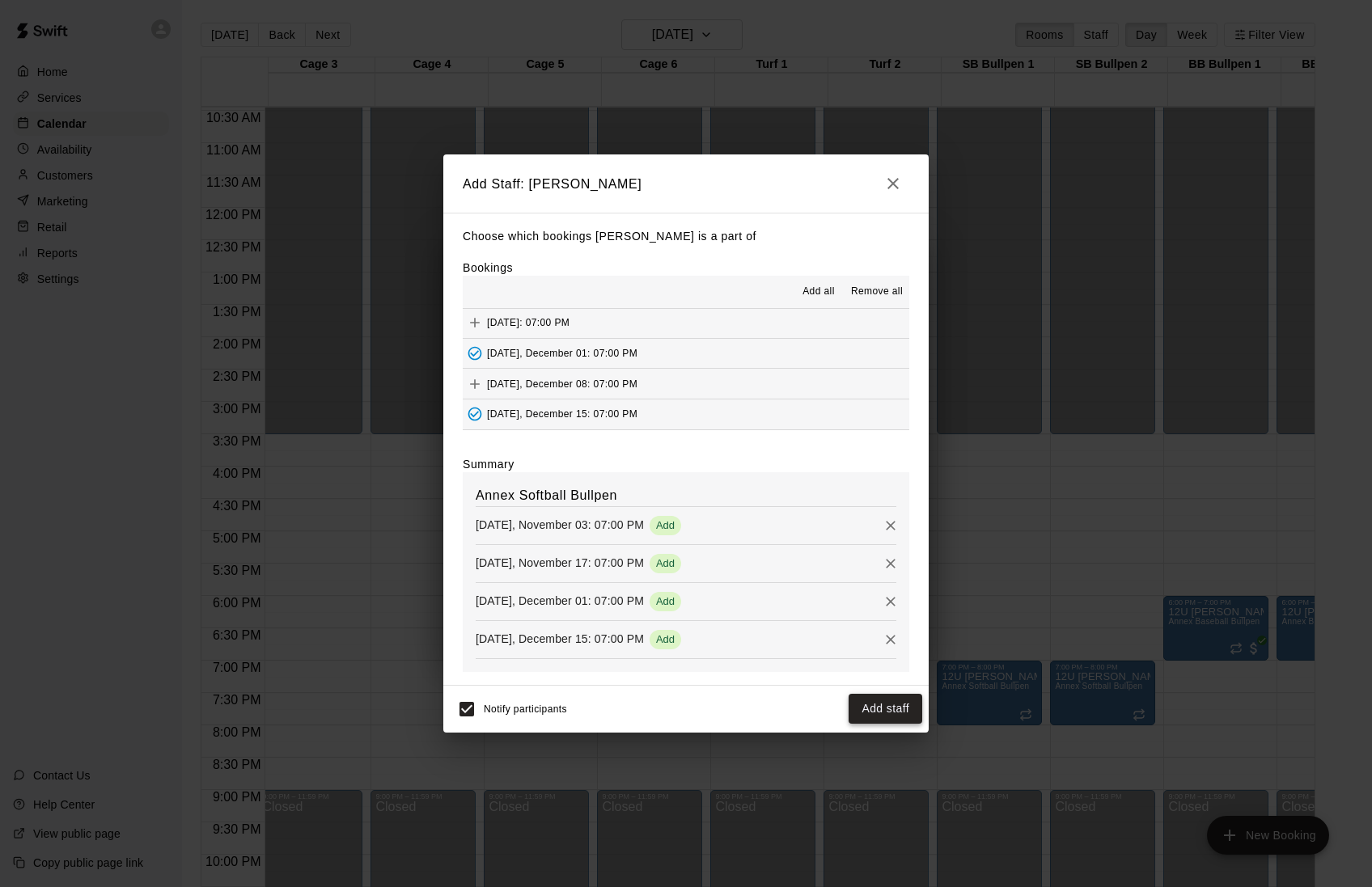
click at [883, 719] on button "Add staff" at bounding box center [885, 709] width 74 height 30
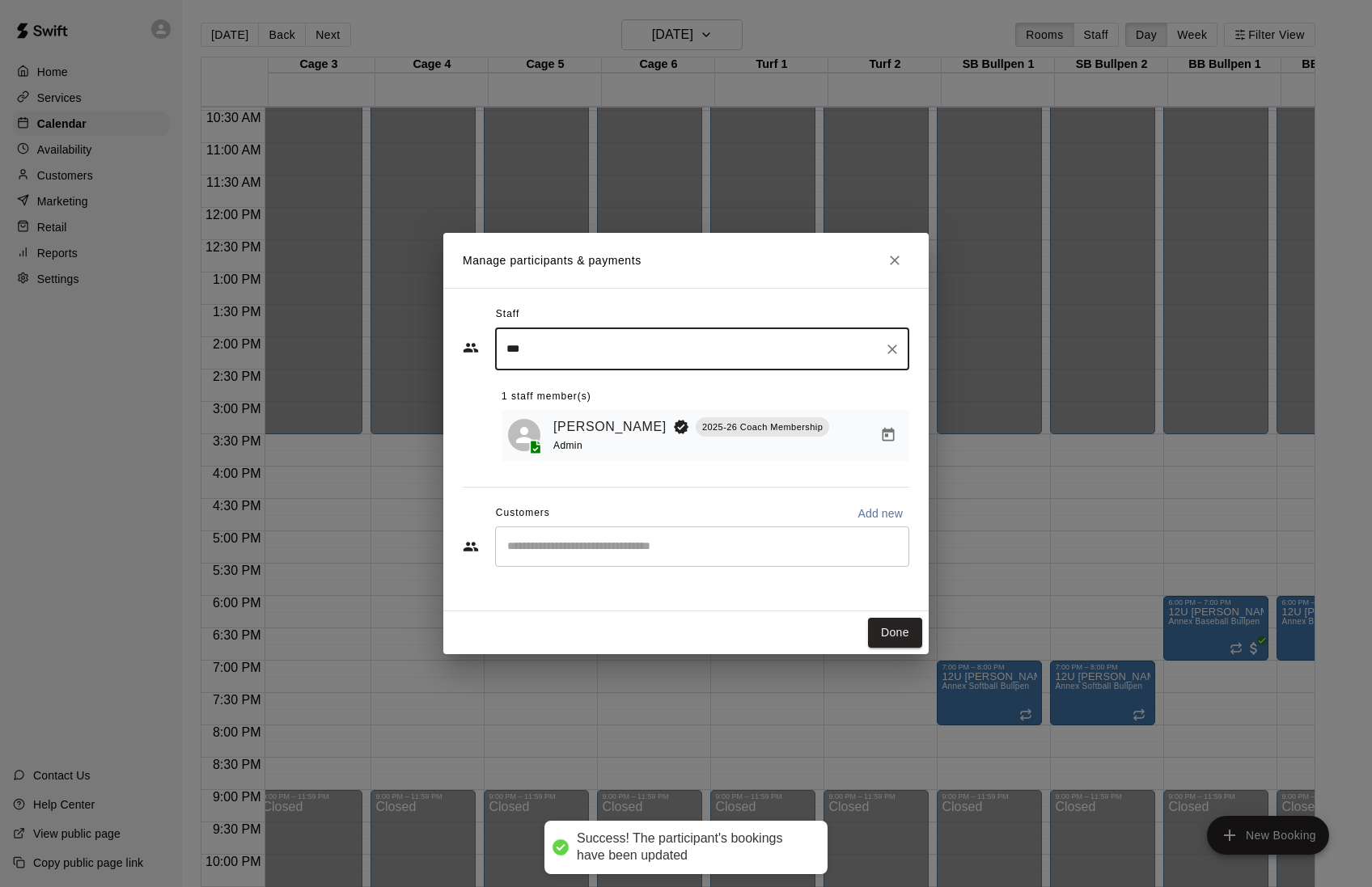
click at [598, 537] on div "​" at bounding box center [702, 546] width 414 height 40
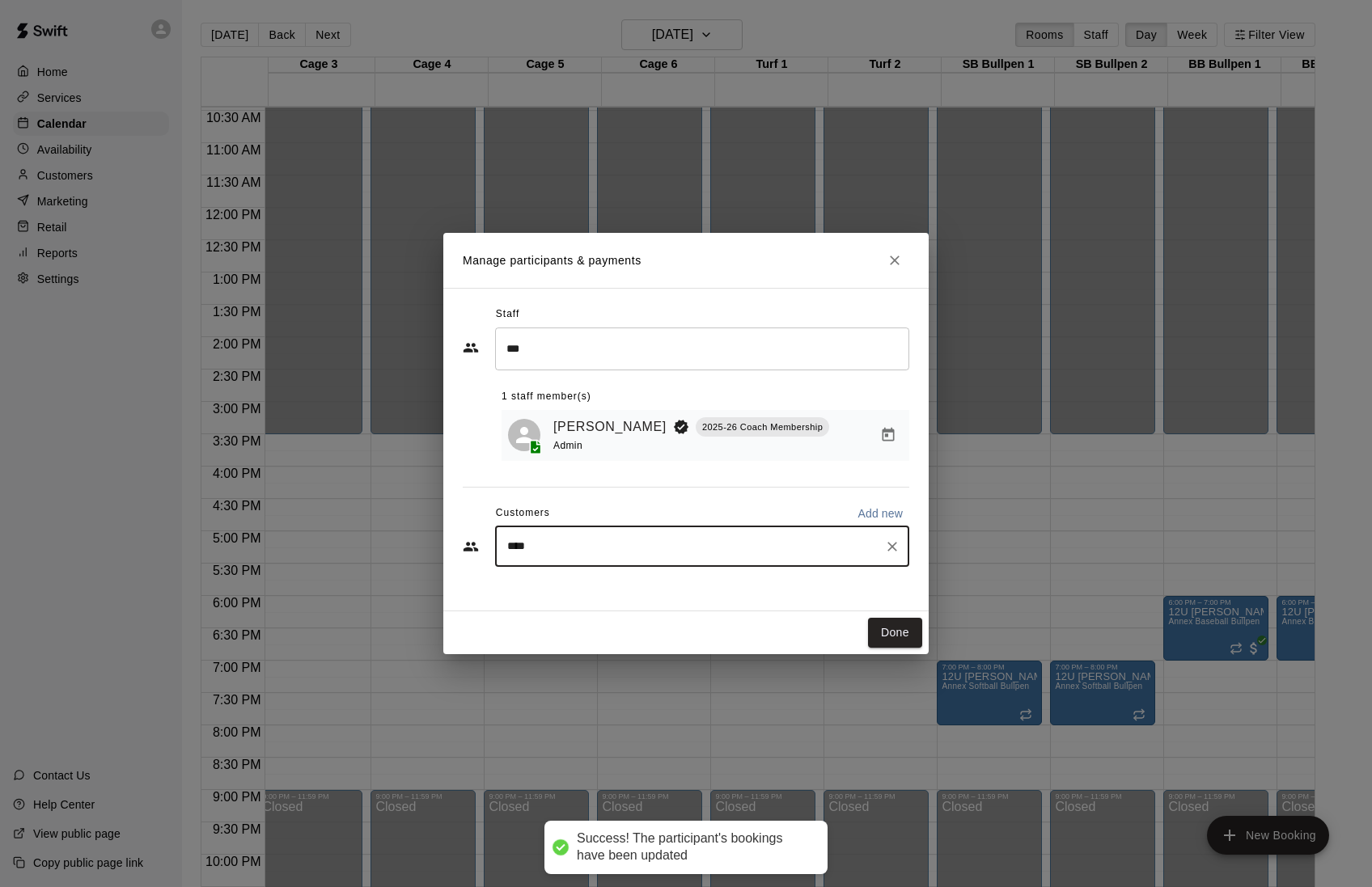
type input "*****"
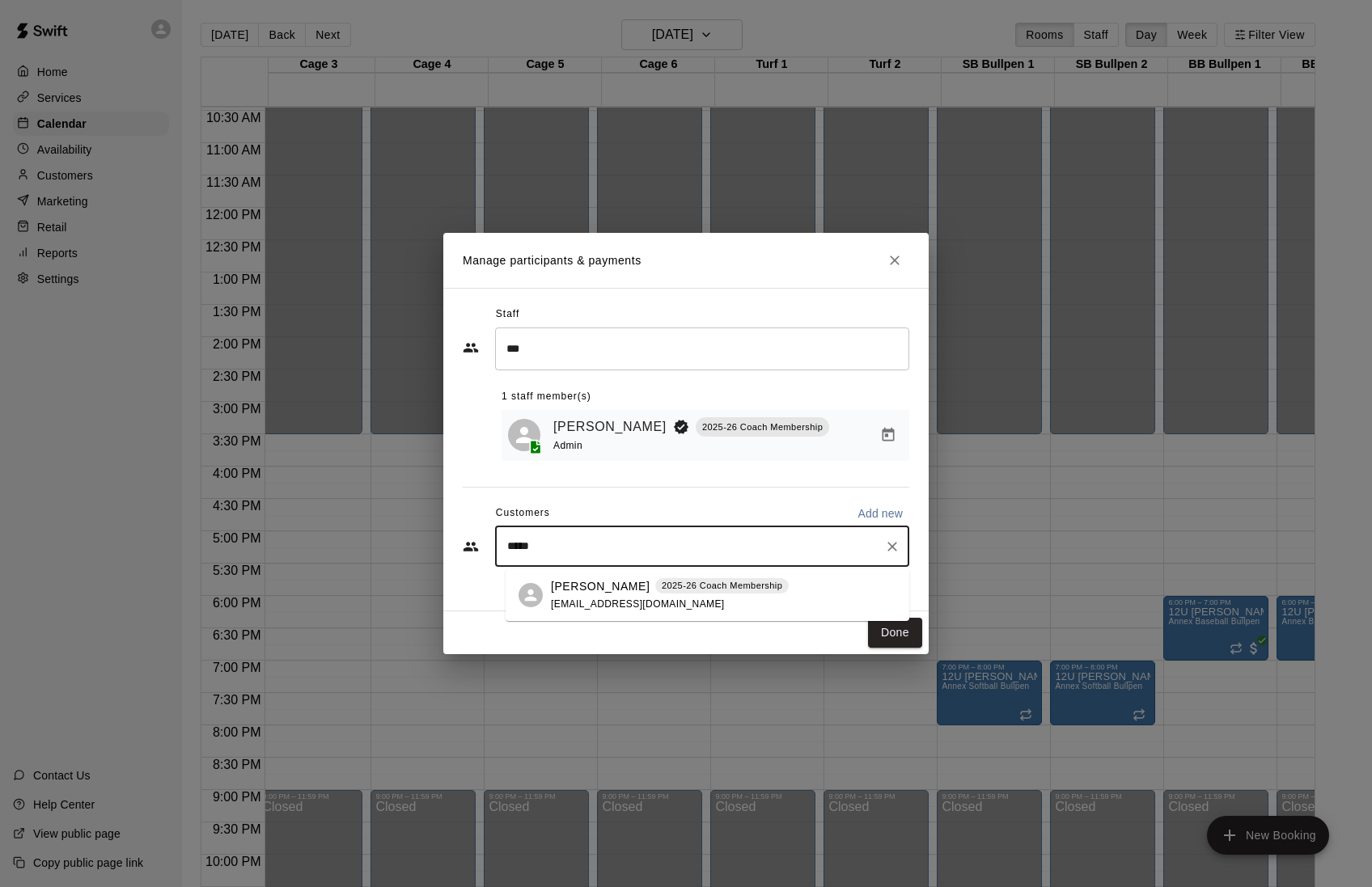
click at [584, 593] on p "[PERSON_NAME]" at bounding box center [600, 587] width 99 height 17
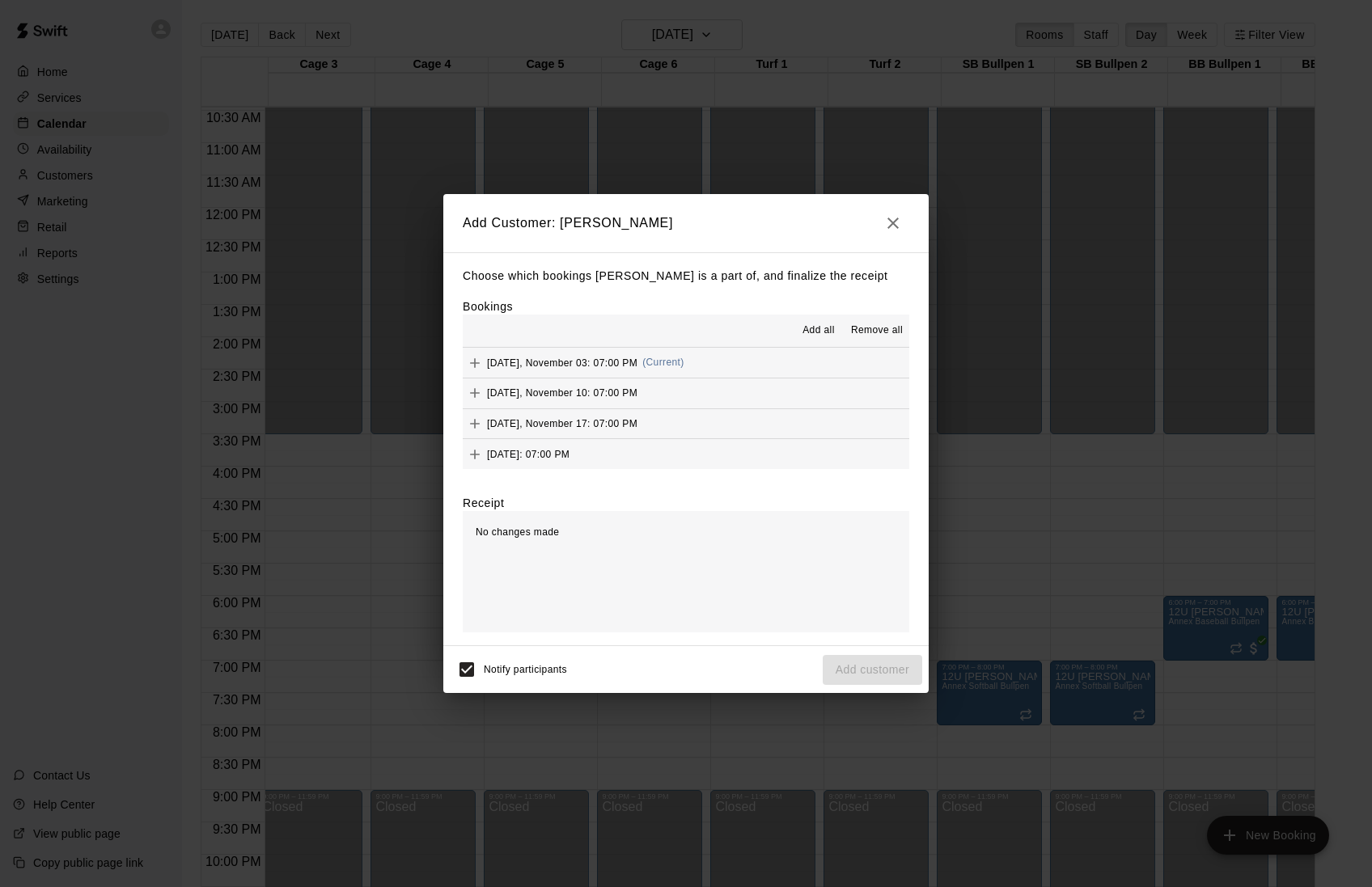
click at [589, 376] on div "[DATE], November 03: 07:00 PM (Current)" at bounding box center [573, 364] width 222 height 24
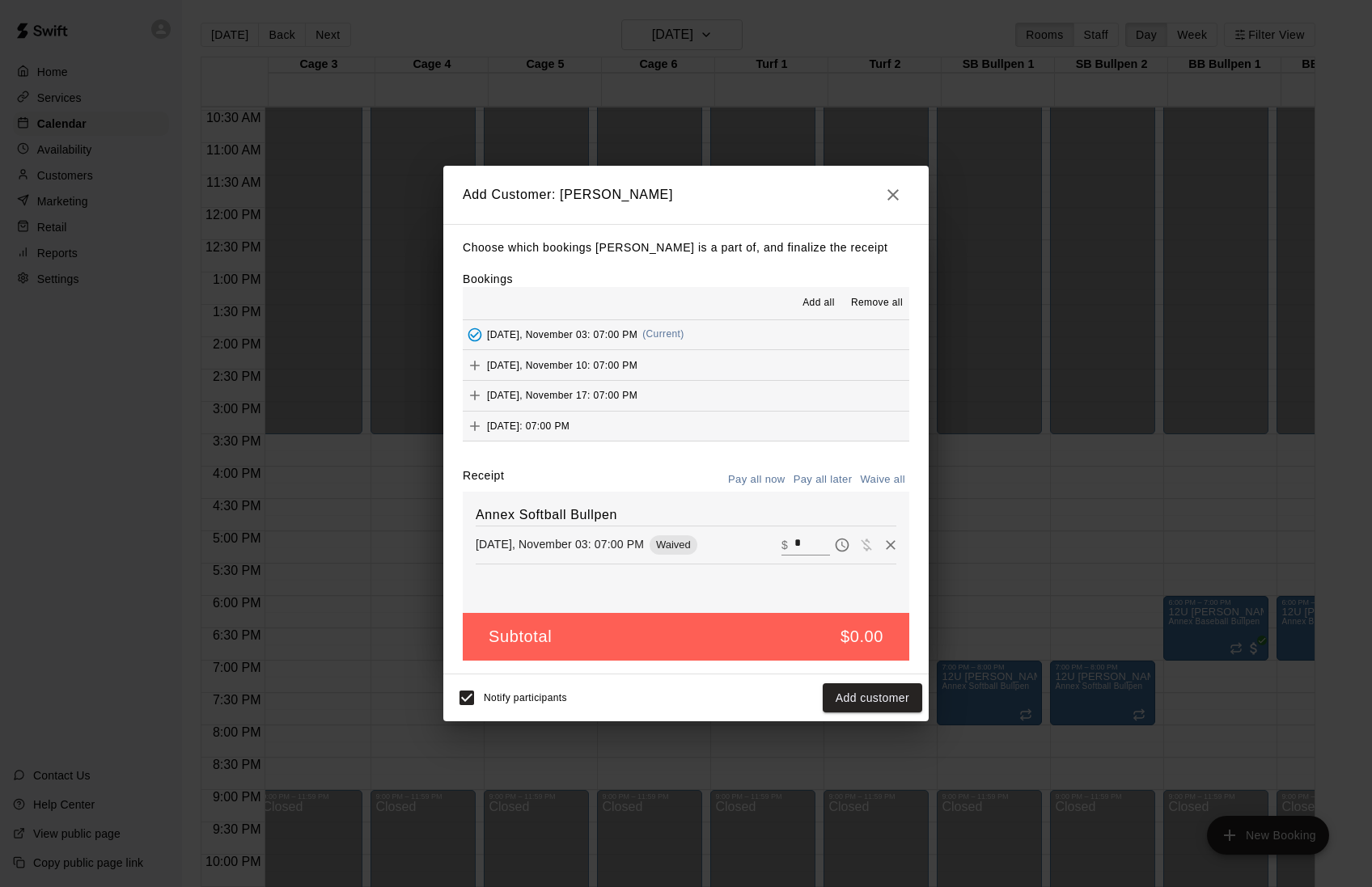
click at [600, 370] on span "[DATE], November 10: 07:00 PM" at bounding box center [562, 365] width 150 height 11
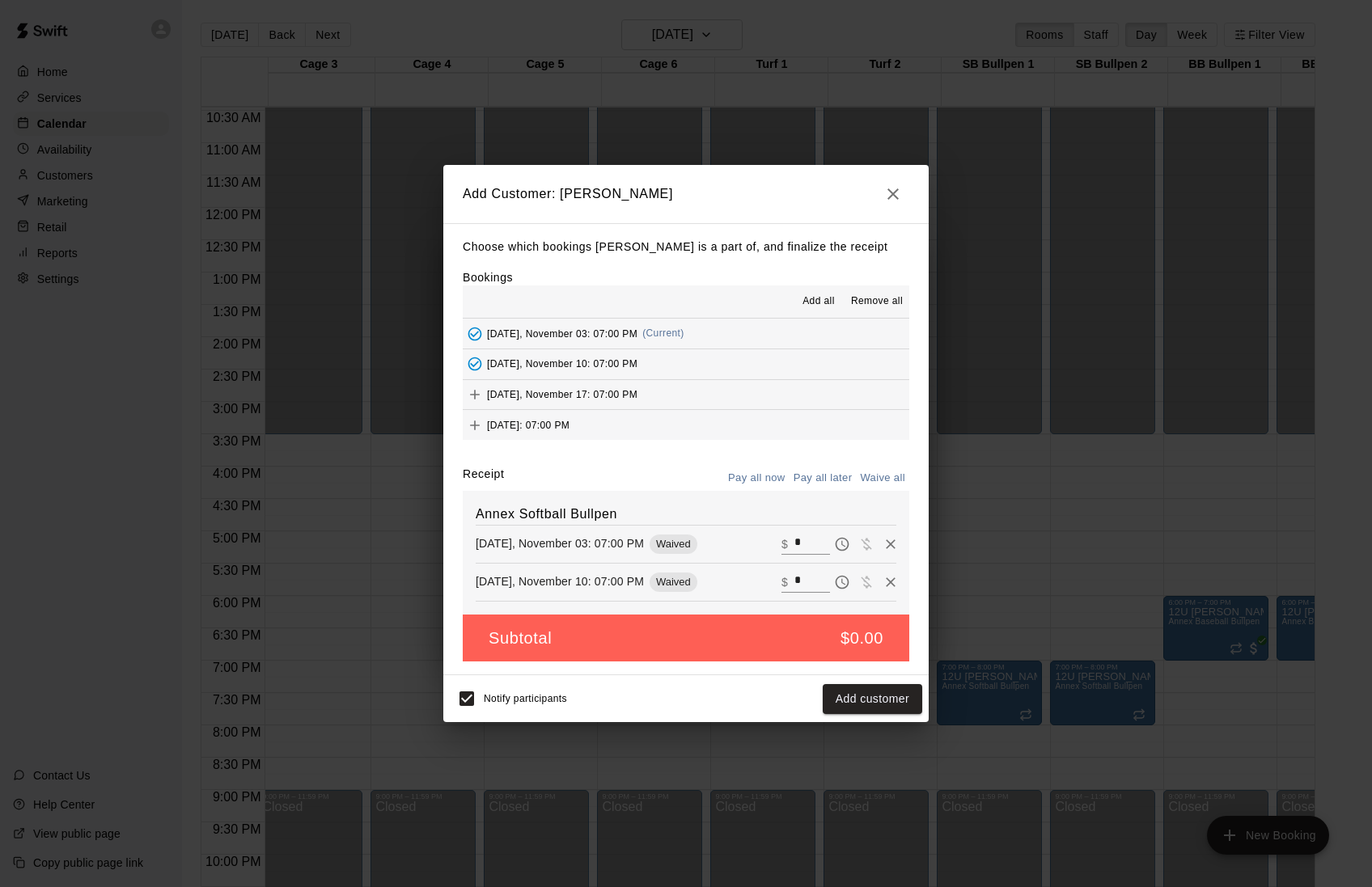
click at [597, 399] on span "[DATE], November 17: 07:00 PM" at bounding box center [562, 393] width 150 height 11
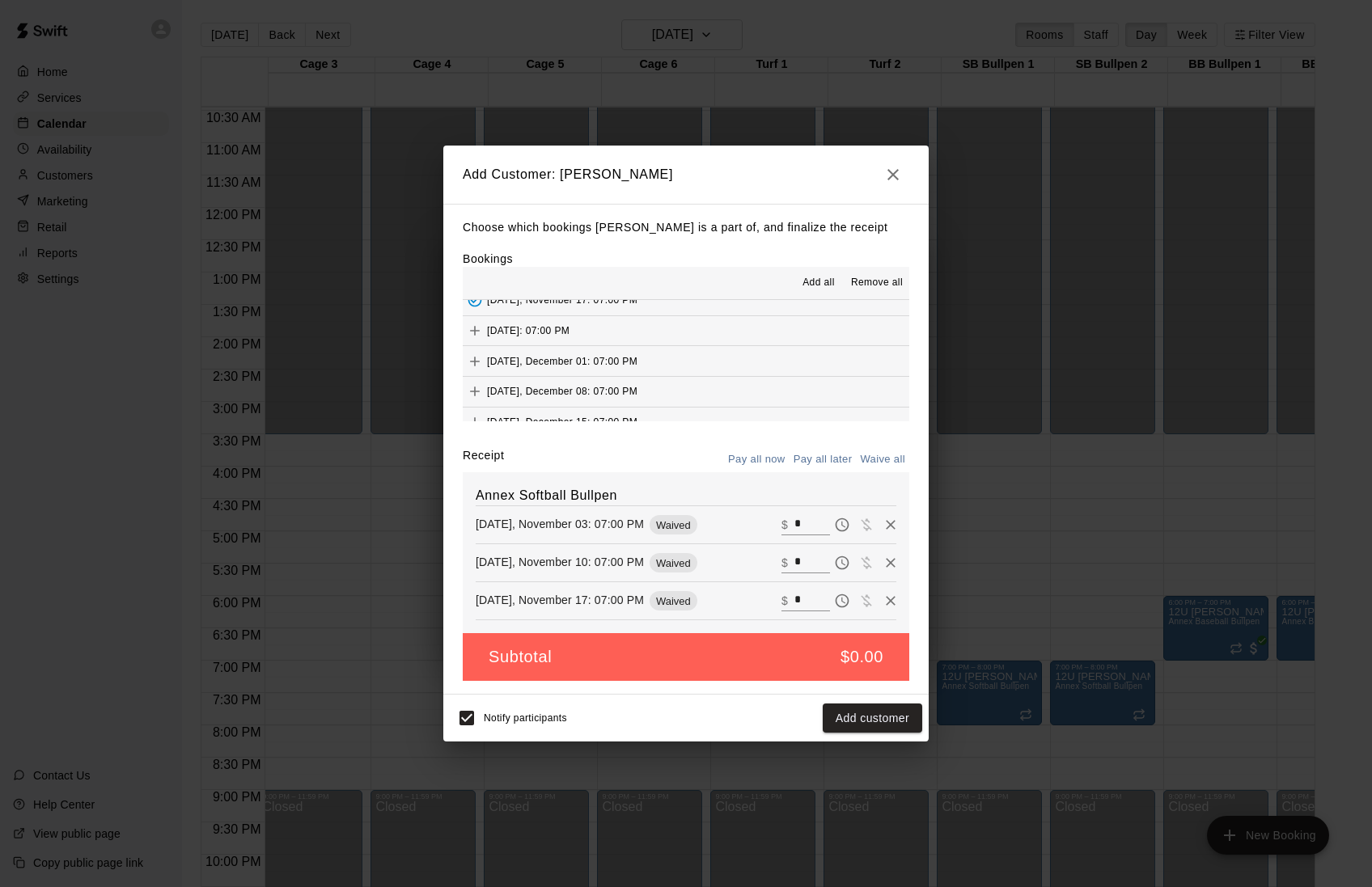
scroll to position [79, 0]
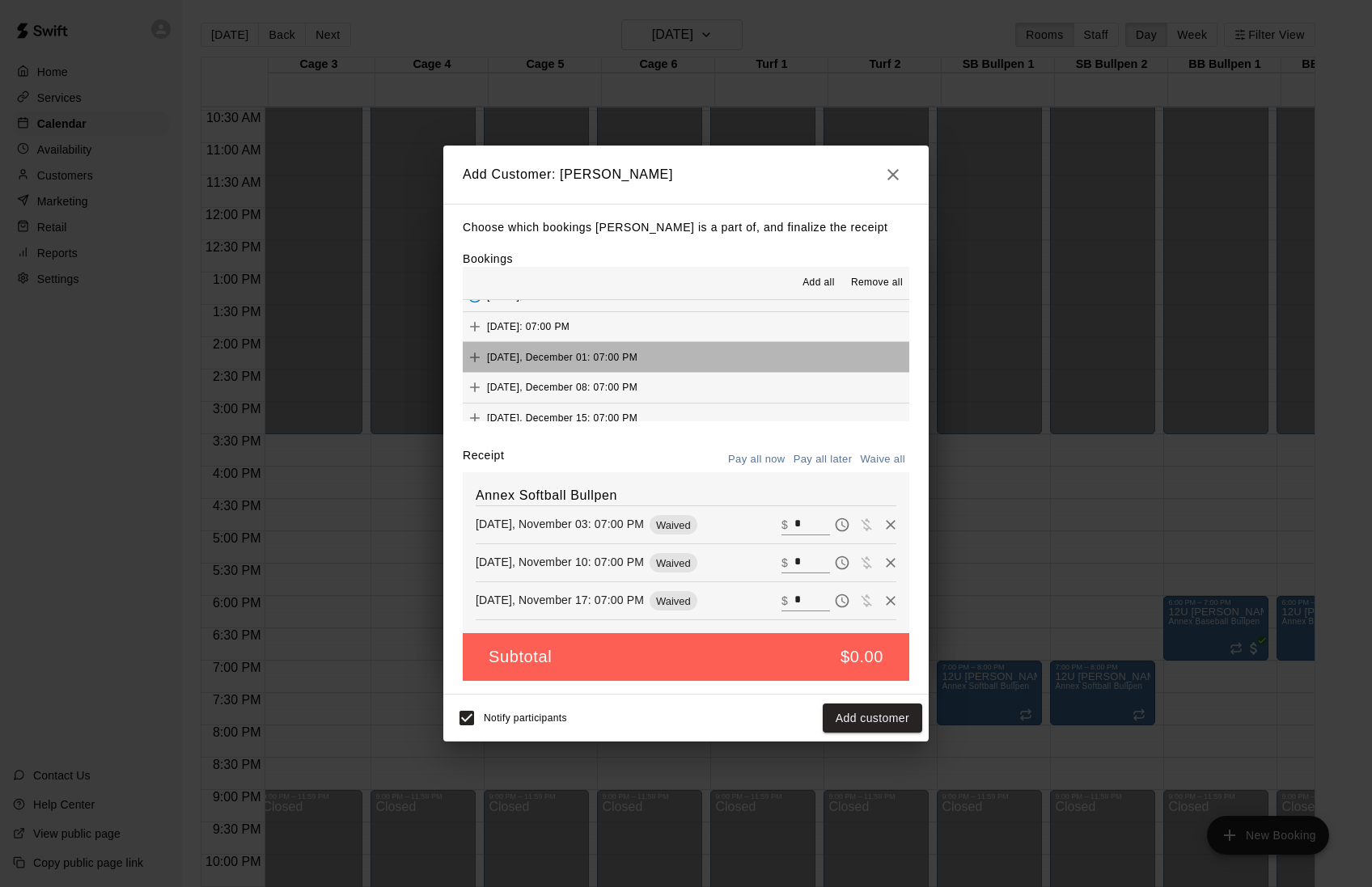
click at [595, 363] on span "[DATE], December 01: 07:00 PM" at bounding box center [562, 357] width 150 height 11
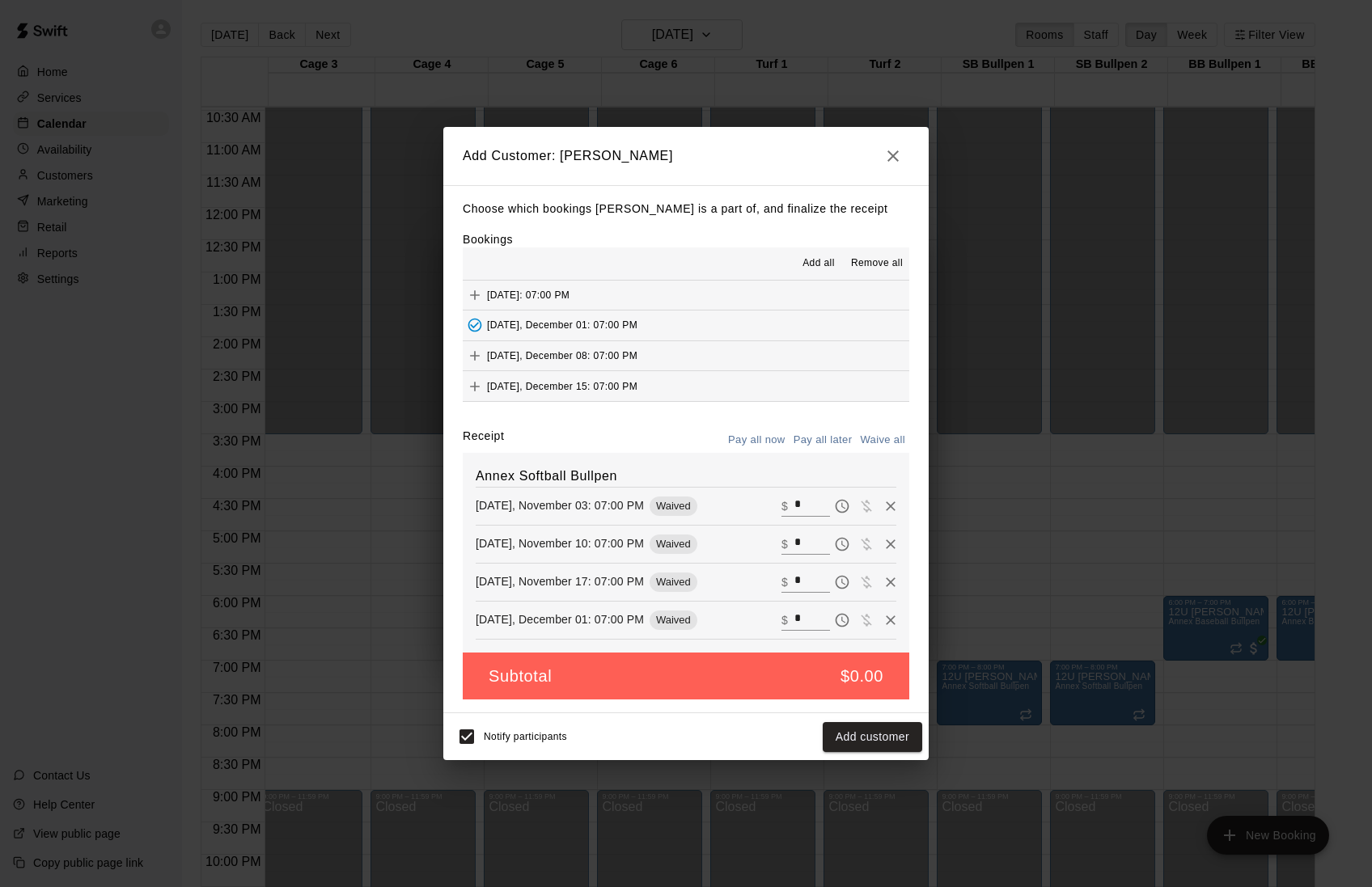
scroll to position [127, 0]
click at [589, 350] on span "[DATE], December 08: 07:00 PM" at bounding box center [562, 355] width 150 height 11
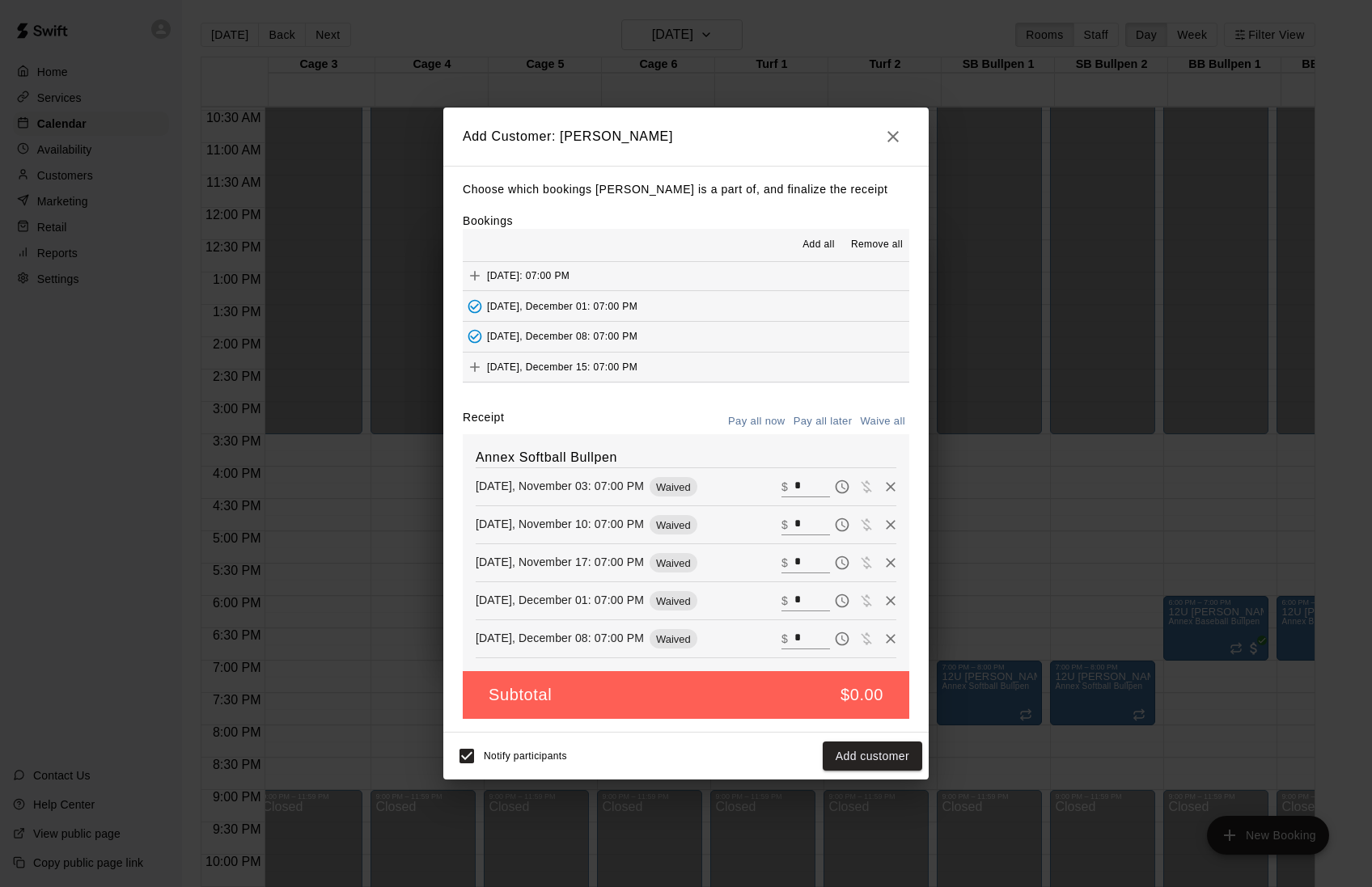
click at [593, 362] on span "[DATE], December 15: 07:00 PM" at bounding box center [562, 367] width 150 height 11
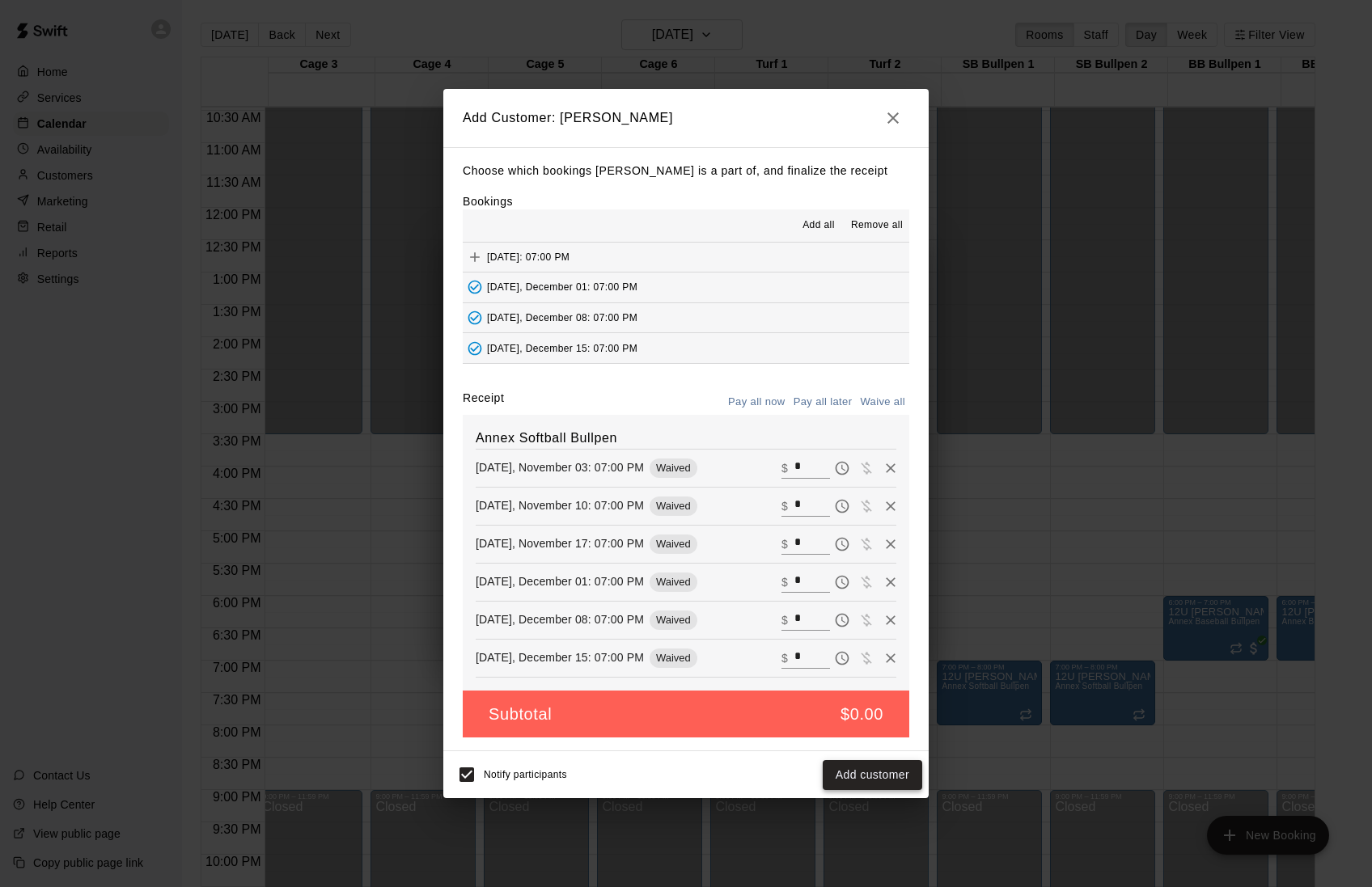
click at [867, 791] on button "Add customer" at bounding box center [872, 776] width 99 height 30
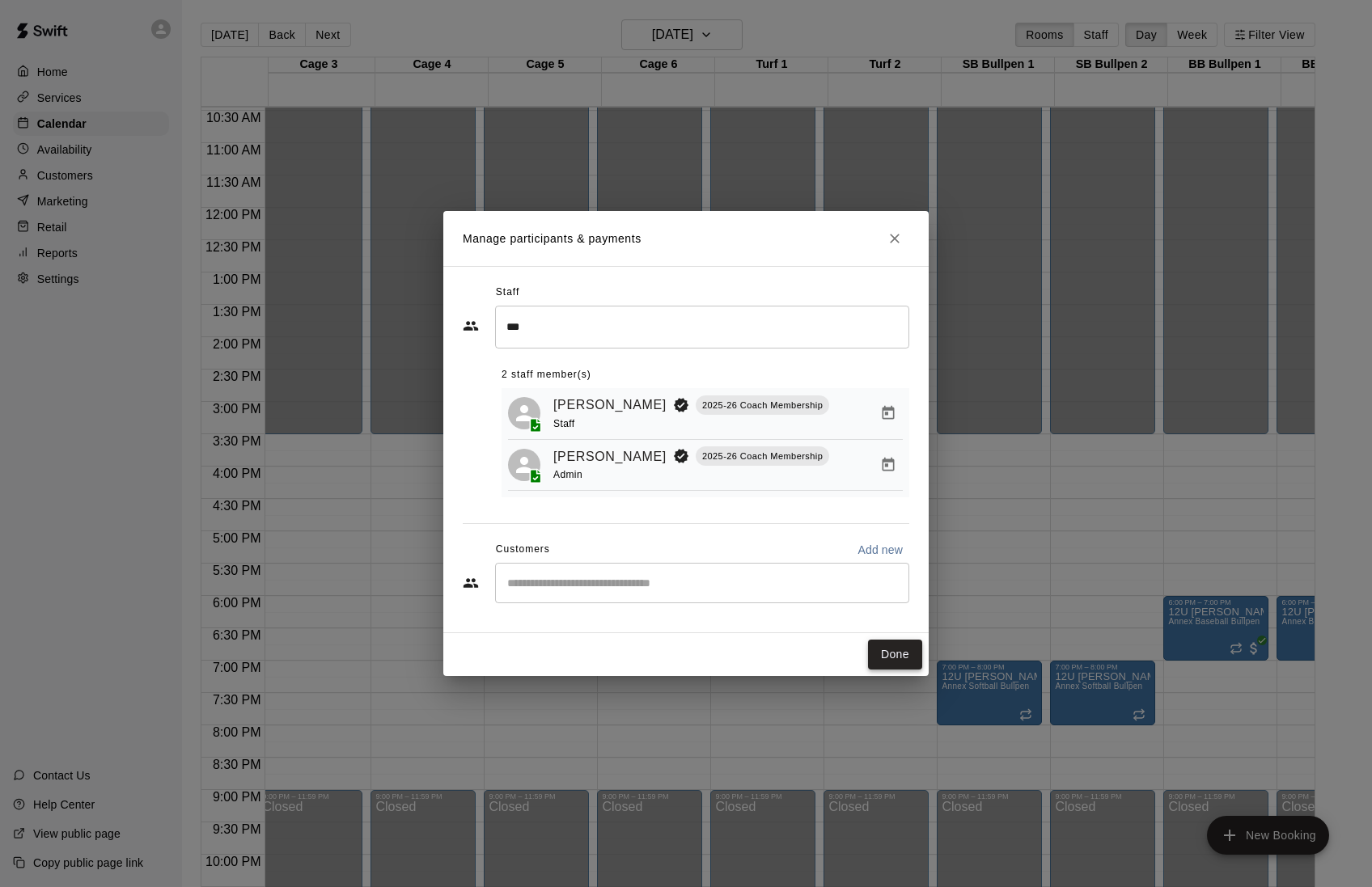
click at [878, 660] on button "Done" at bounding box center [895, 655] width 54 height 30
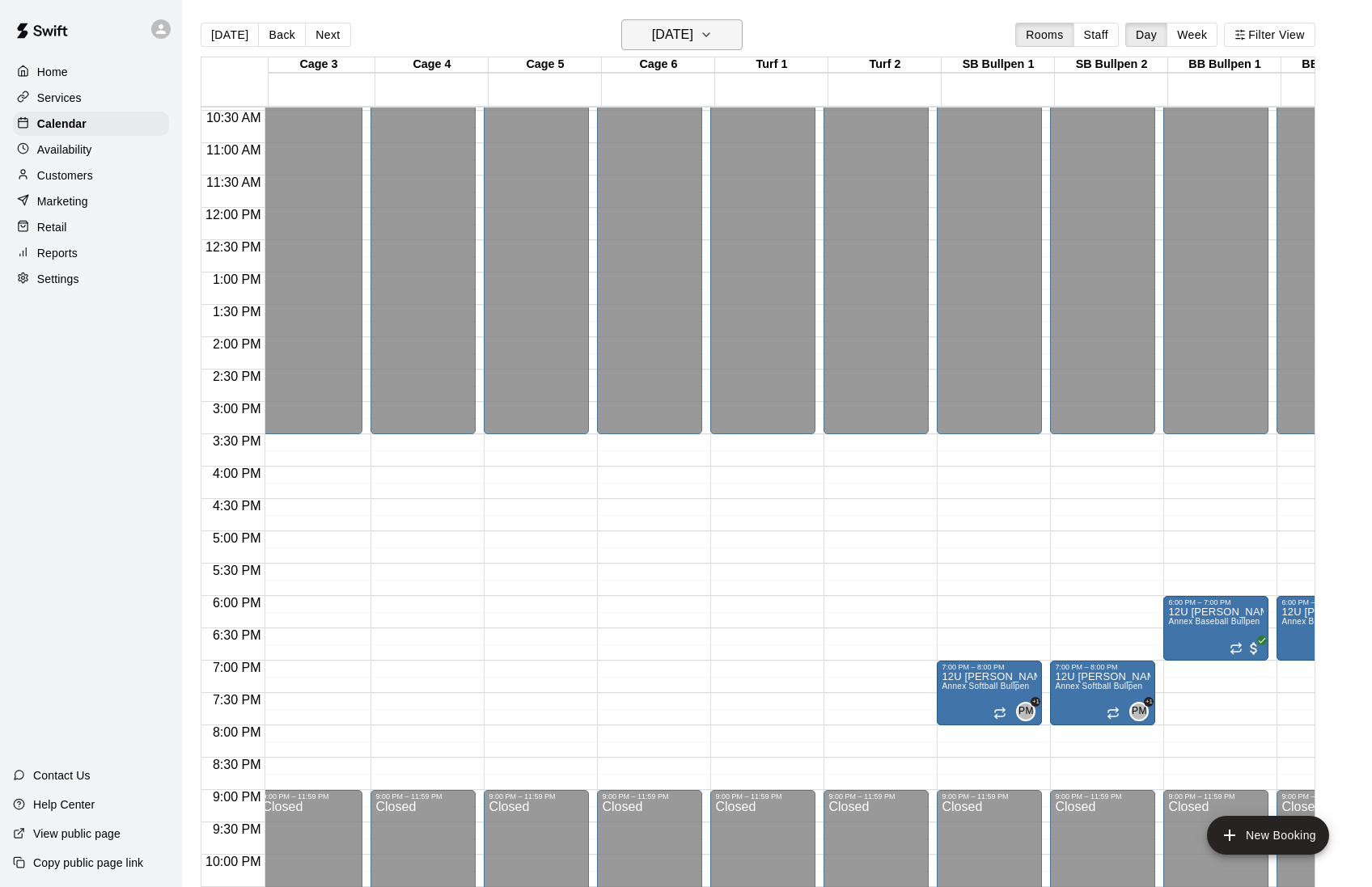
click at [670, 40] on h6 "[DATE]" at bounding box center [673, 35] width 41 height 22
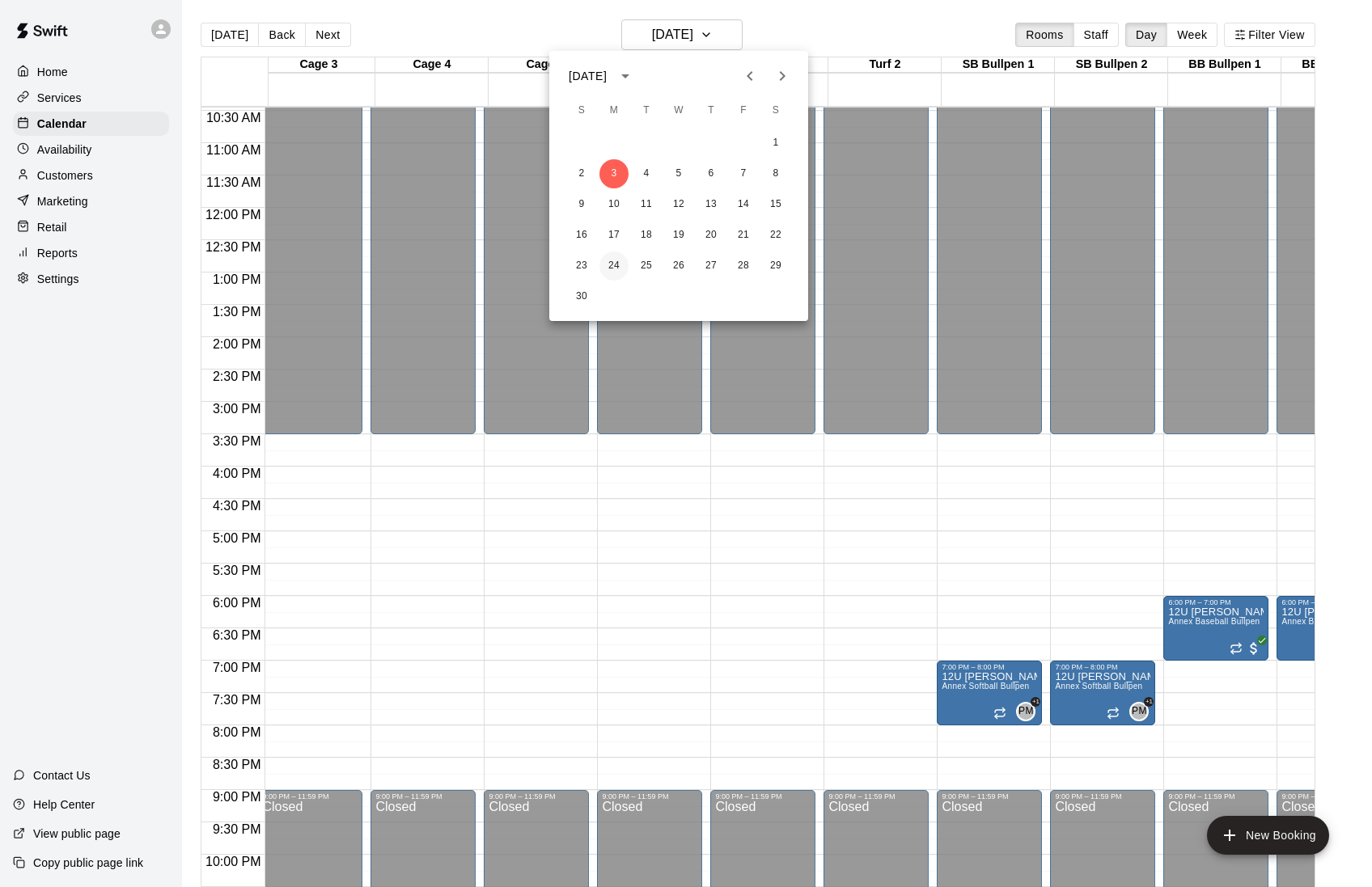
click at [611, 260] on button "24" at bounding box center [613, 265] width 29 height 29
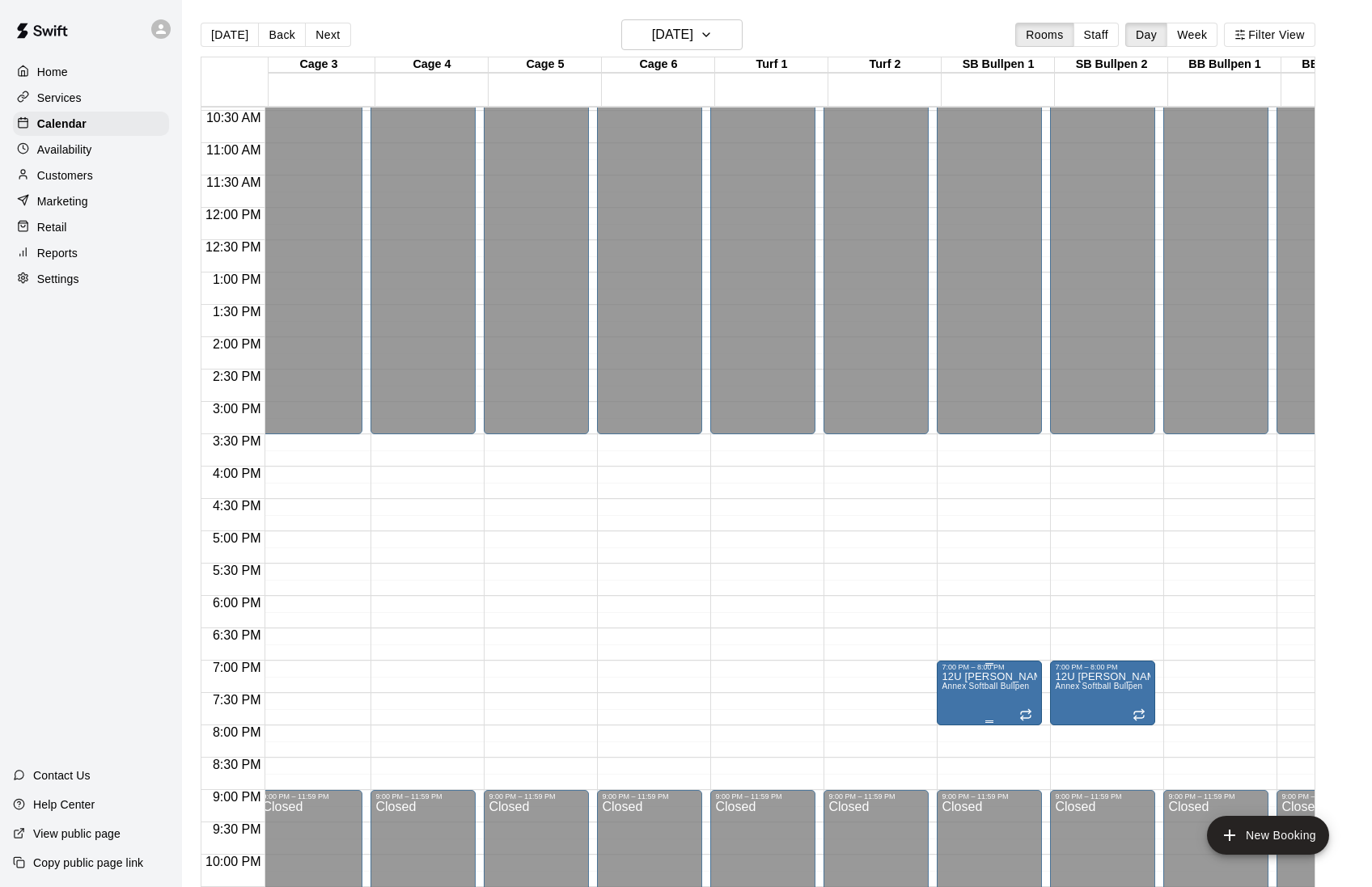
click at [1001, 689] on span "Annex Softball Bullpen" at bounding box center [984, 687] width 87 height 9
click at [963, 784] on icon "delete" at bounding box center [961, 780] width 20 height 20
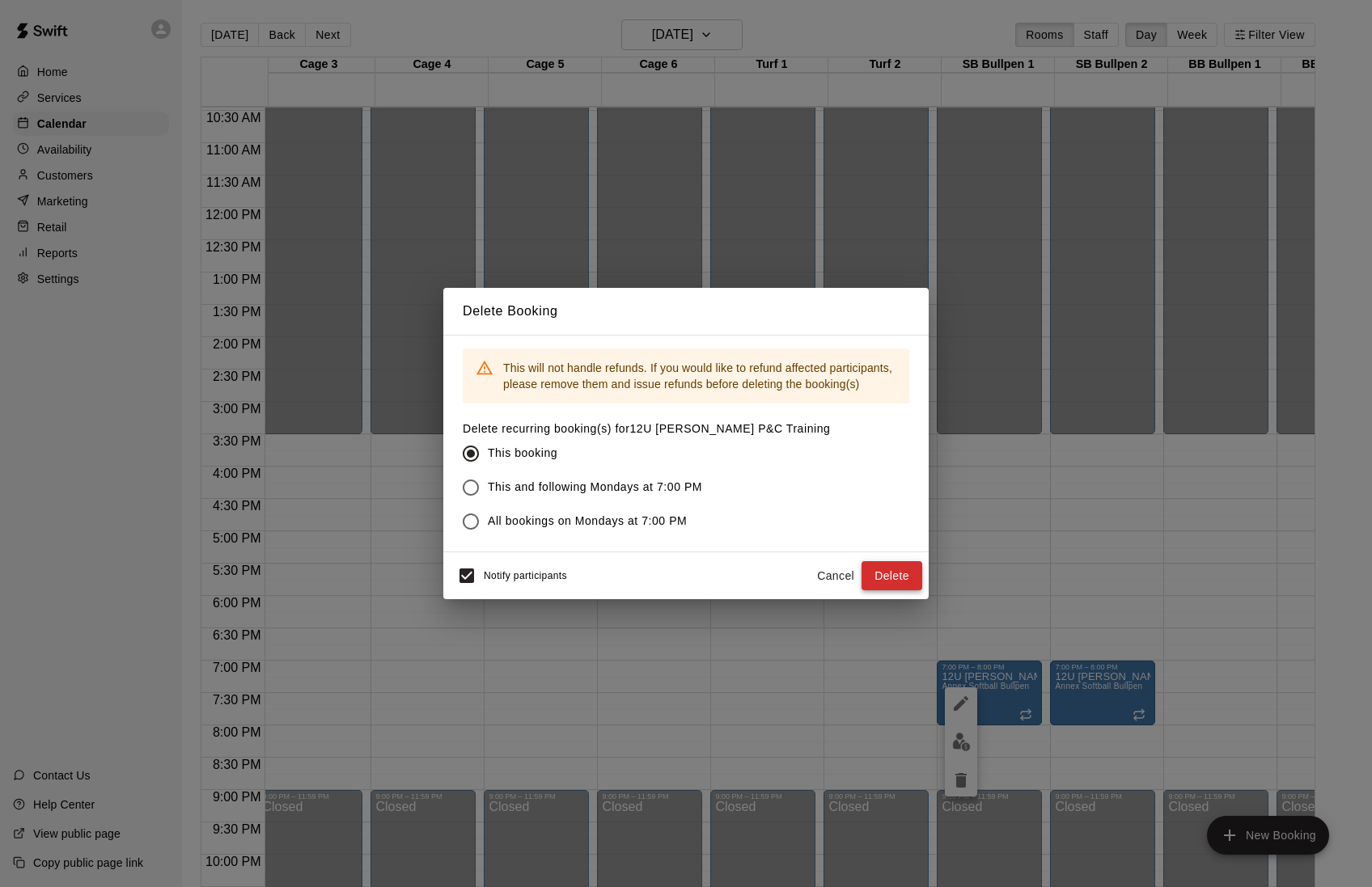
click at [910, 591] on button "Delete" at bounding box center [892, 577] width 61 height 30
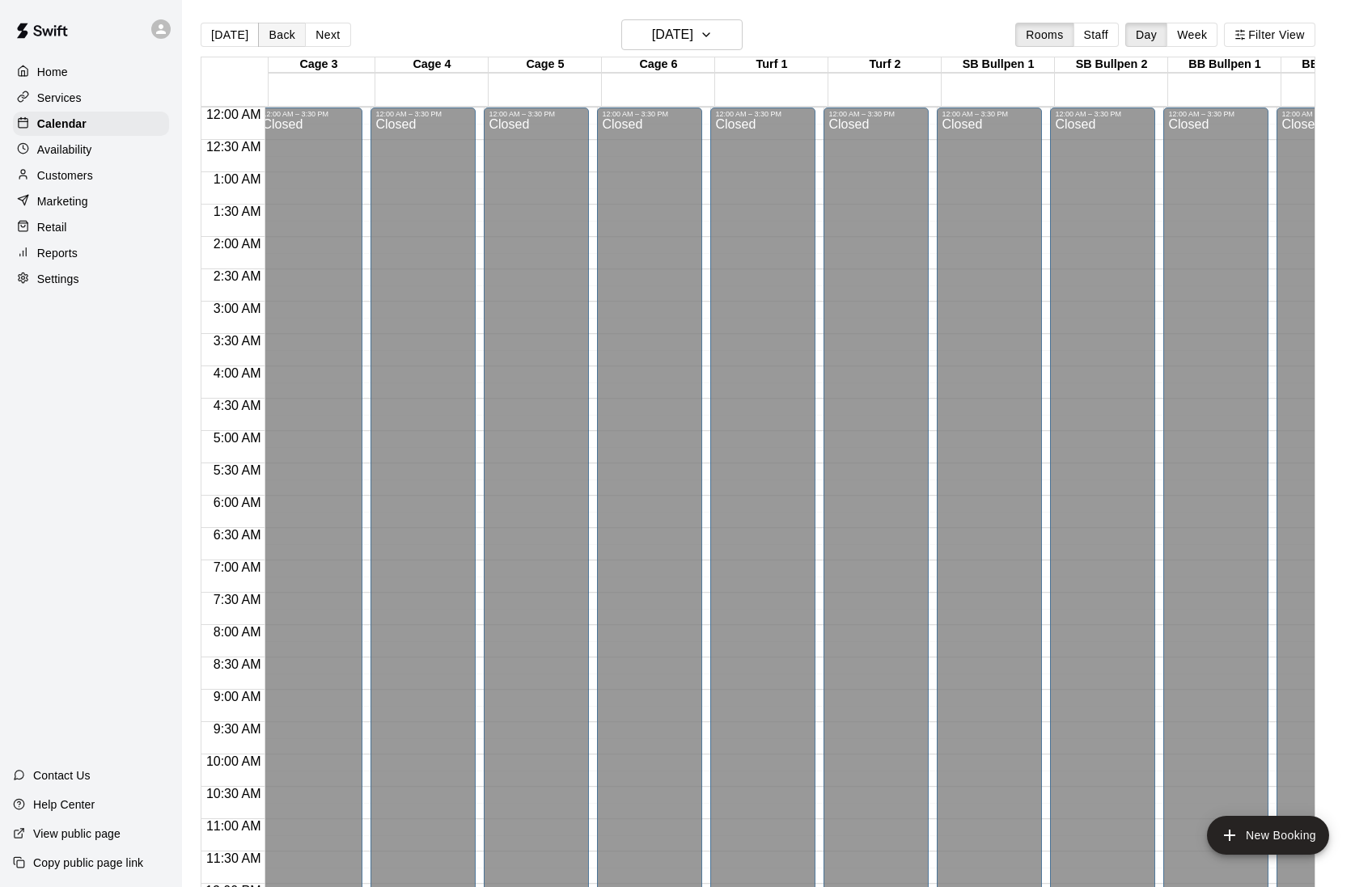
scroll to position [0, 234]
